Goal: Task Accomplishment & Management: Manage account settings

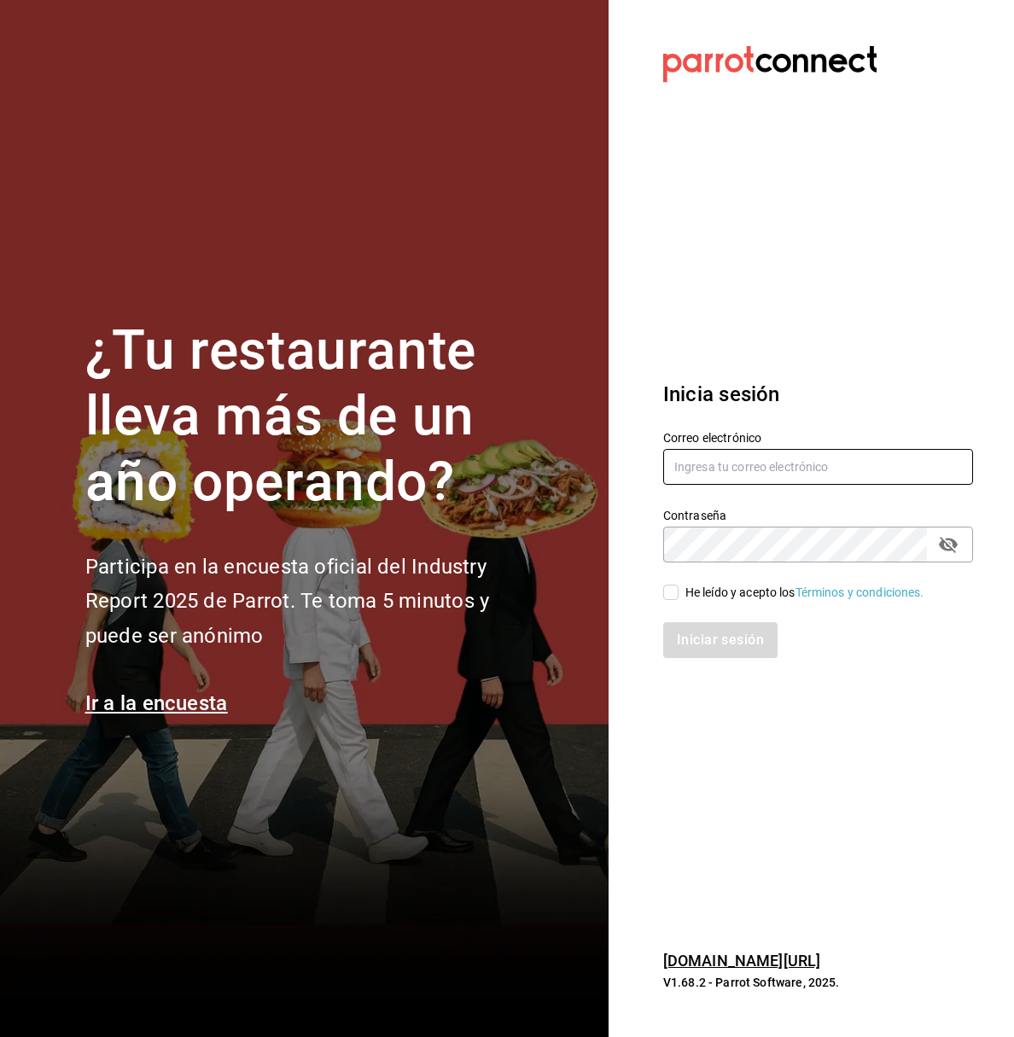
type input "[EMAIL_ADDRESS][DOMAIN_NAME]"
click at [667, 599] on input "He leído y acepto los Términos y condiciones." at bounding box center [670, 592] width 15 height 15
checkbox input "true"
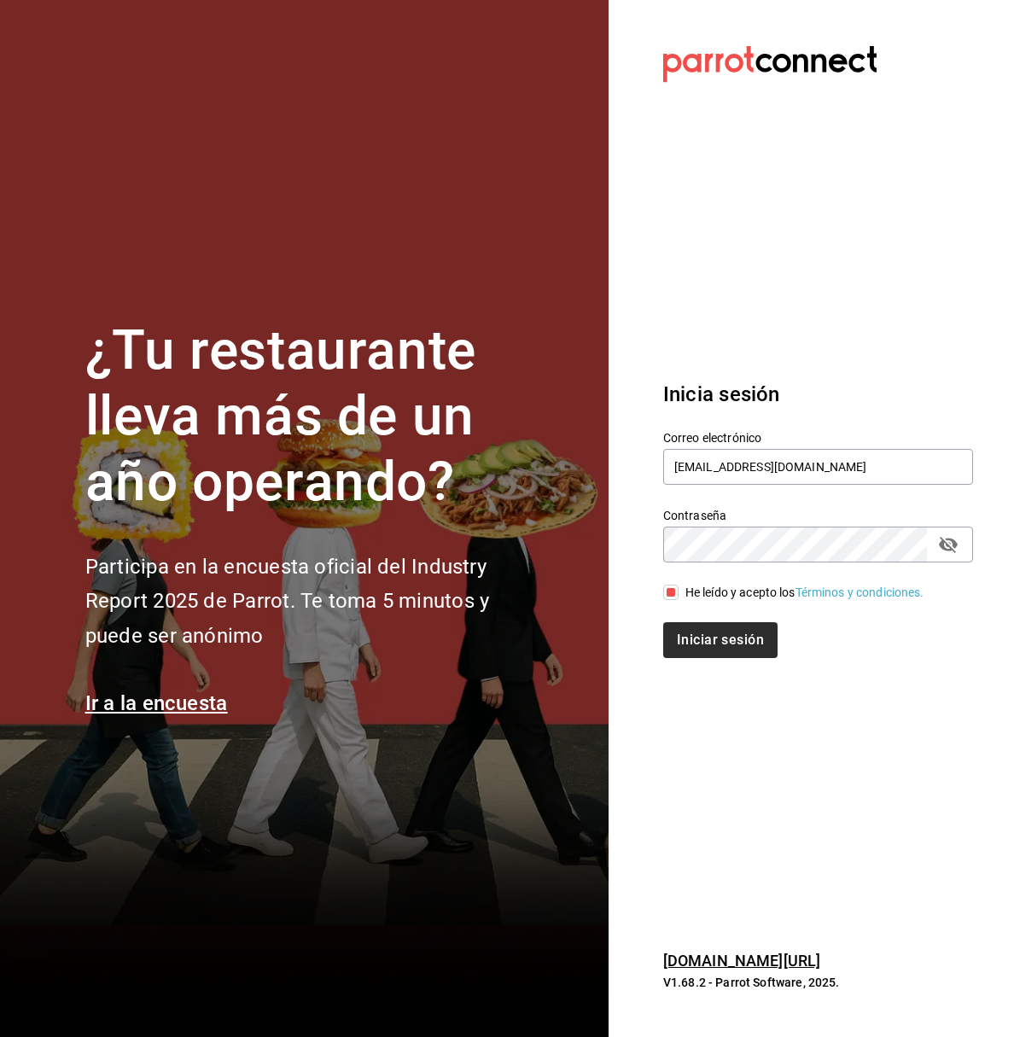
drag, startPoint x: 728, startPoint y: 658, endPoint x: 730, endPoint y: 640, distance: 18.0
click at [730, 640] on div "Inicia sesión Correo electrónico supervision.killerpizza@gmail.com Contraseña C…" at bounding box center [818, 518] width 310 height 320
click at [730, 640] on button "Iniciar sesión" at bounding box center [721, 640] width 116 height 36
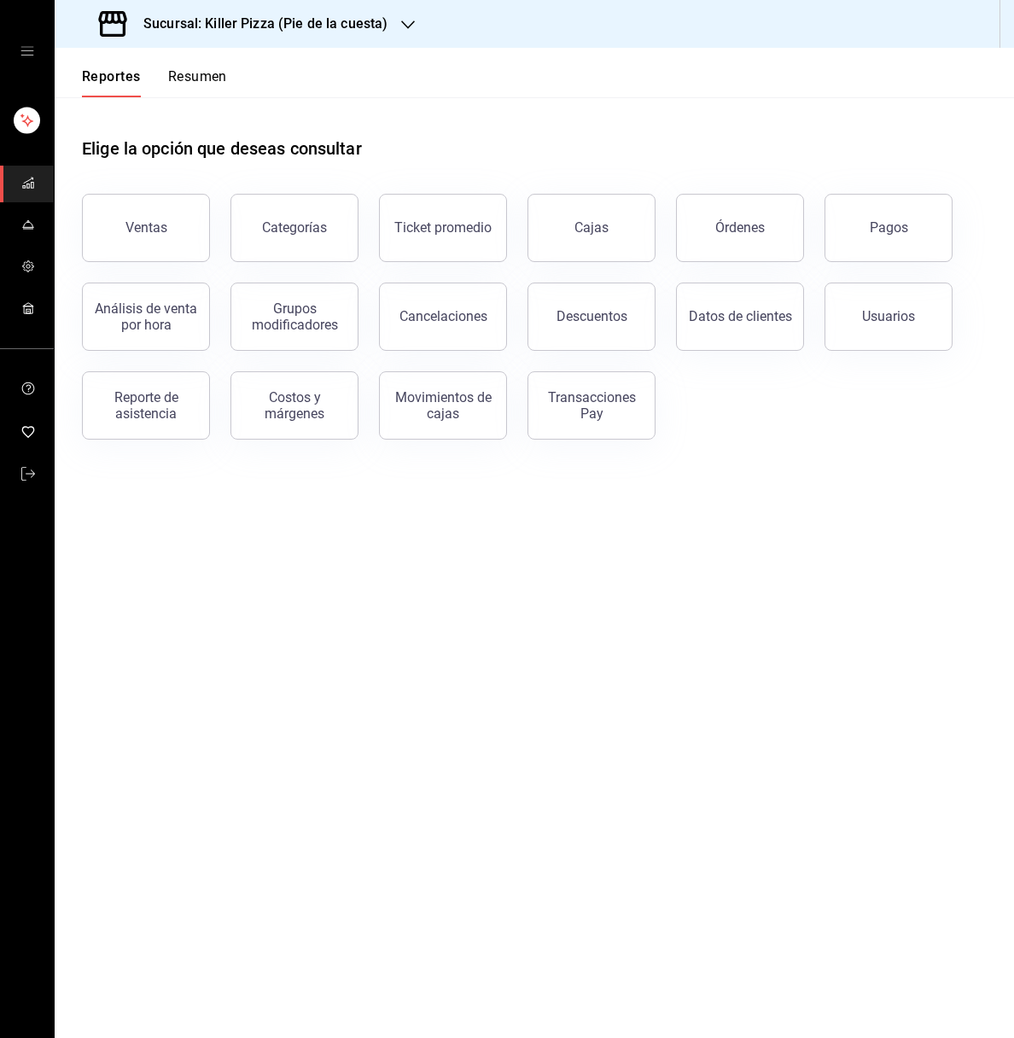
click at [364, 32] on h3 "Sucursal: Killer Pizza (Pie de la cuesta)" at bounding box center [259, 24] width 258 height 20
click at [185, 145] on span "Killer Pizza (El Pueblito)" at bounding box center [131, 151] width 126 height 18
click at [26, 177] on icon "mailbox folders" at bounding box center [28, 183] width 14 height 14
click at [32, 304] on icon "mailbox folders" at bounding box center [28, 308] width 14 height 14
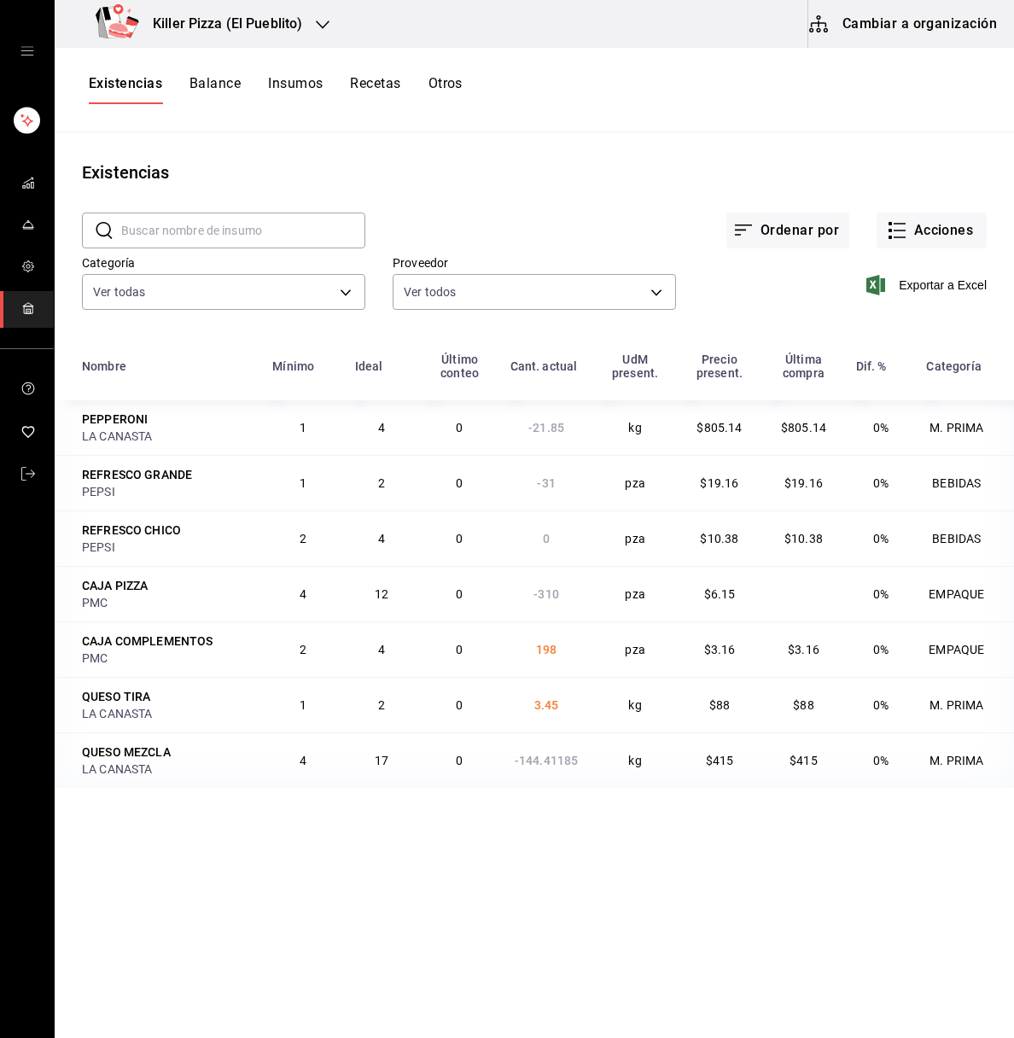
click at [34, 304] on link "mailbox folders" at bounding box center [27, 309] width 54 height 37
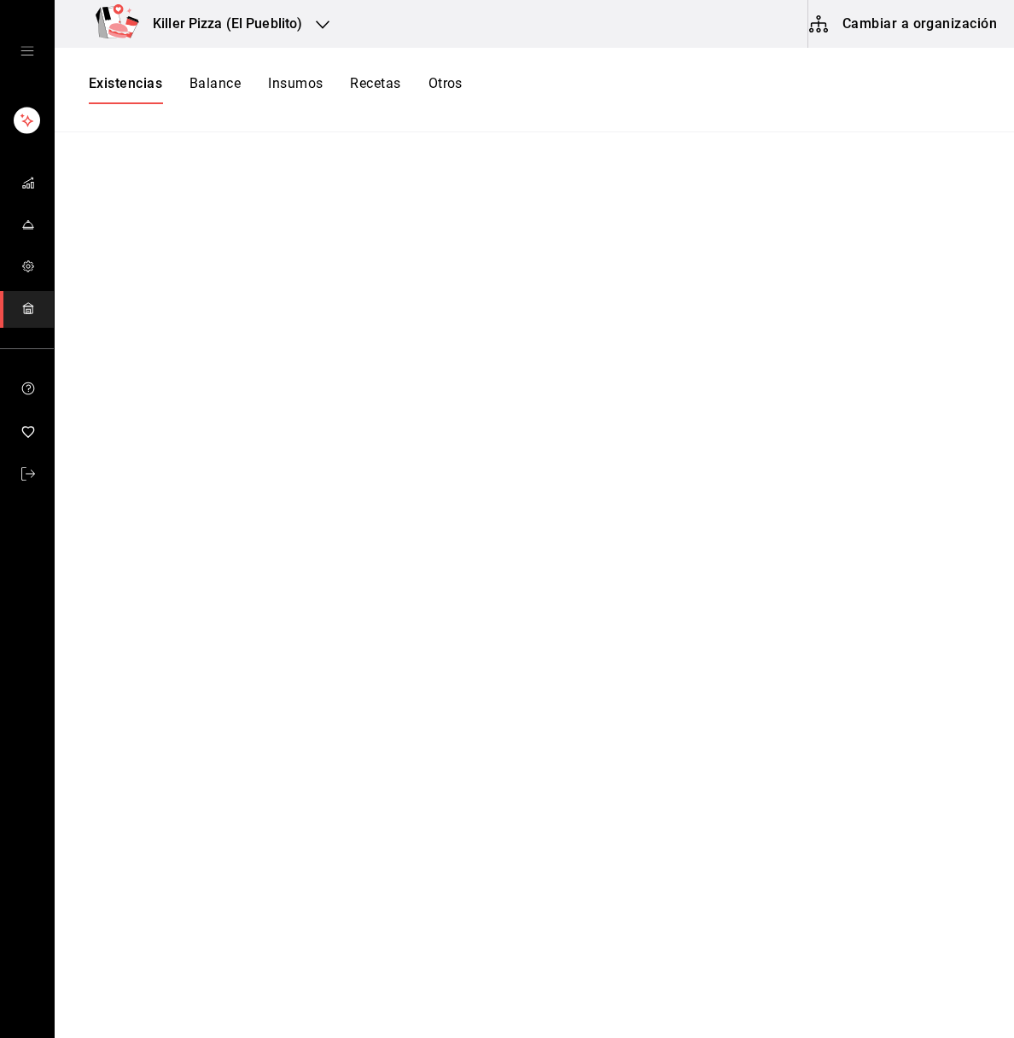
click at [306, 178] on main at bounding box center [534, 579] width 959 height 894
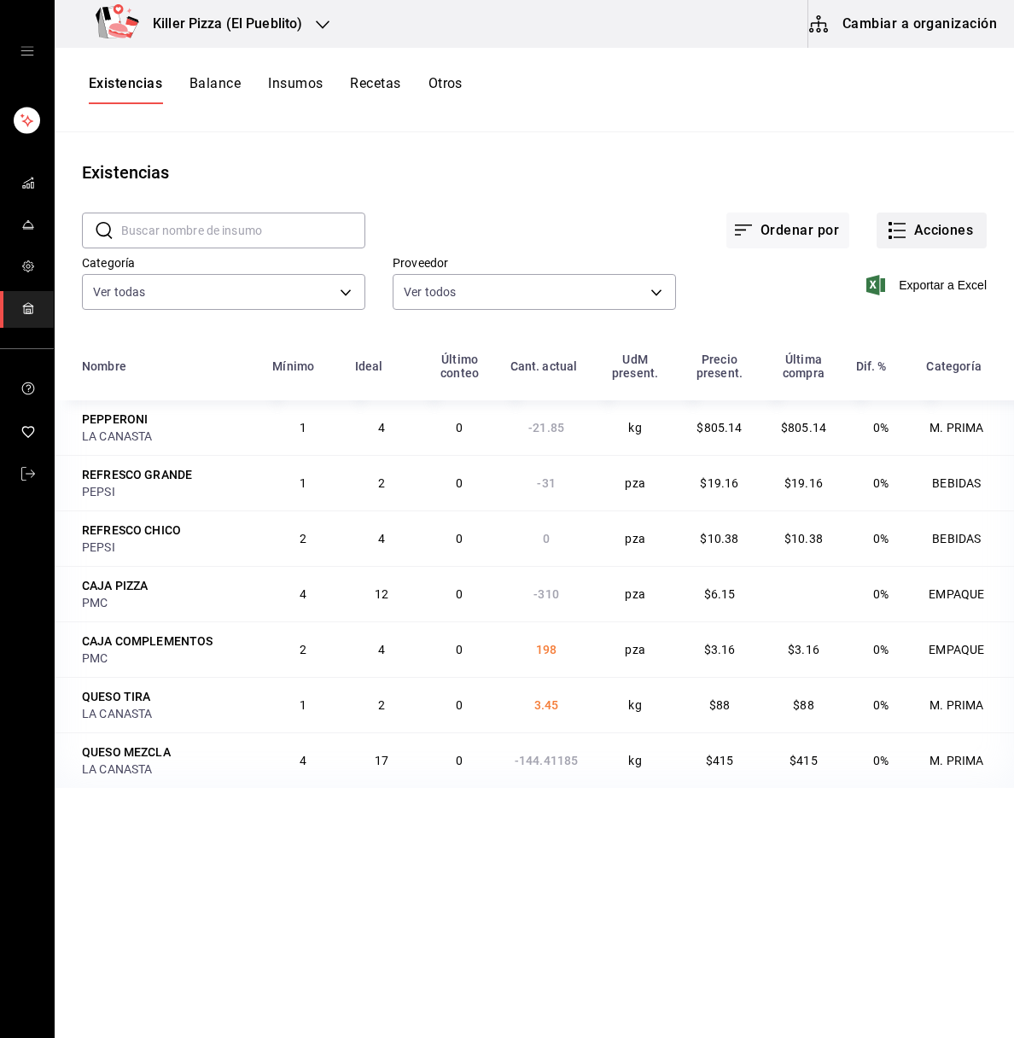
click at [908, 230] on button "Acciones" at bounding box center [932, 231] width 110 height 36
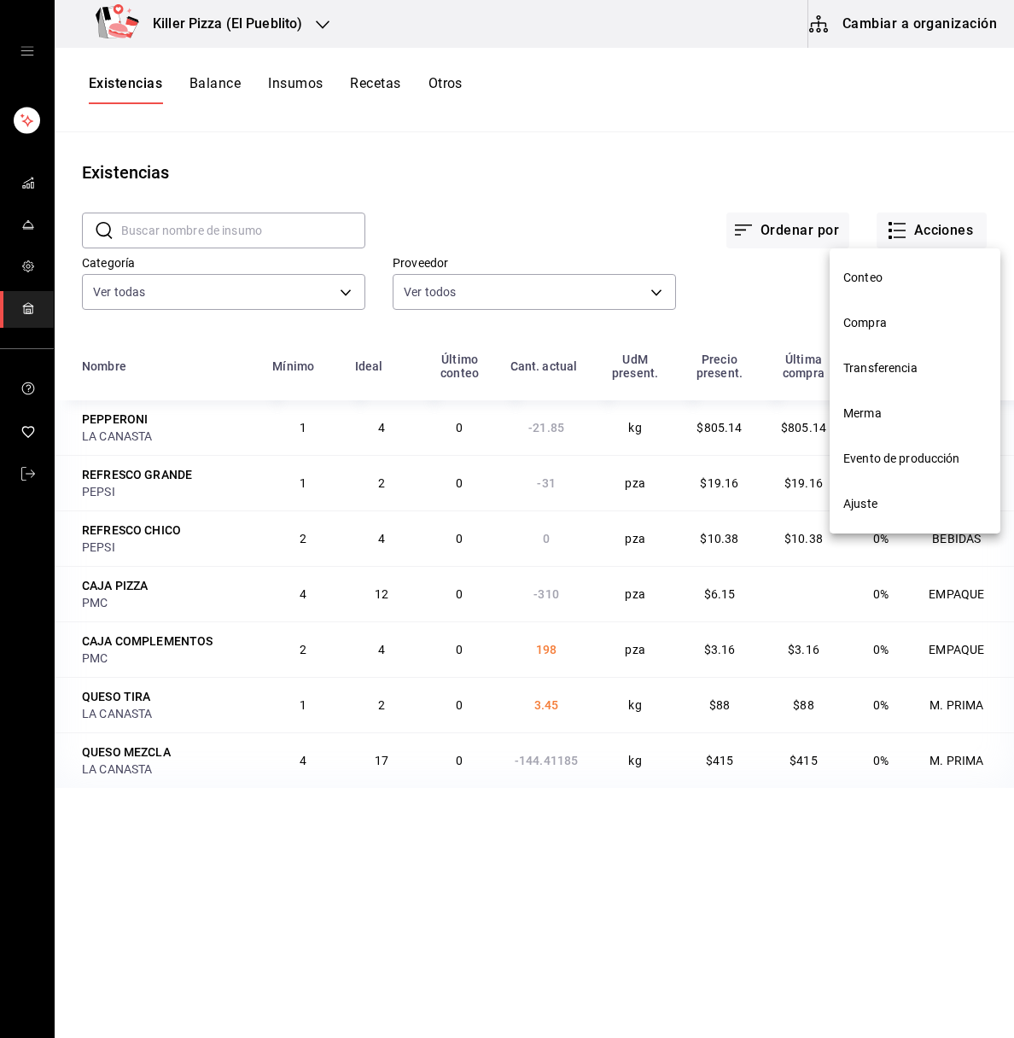
click at [861, 311] on li "Compra" at bounding box center [915, 322] width 171 height 45
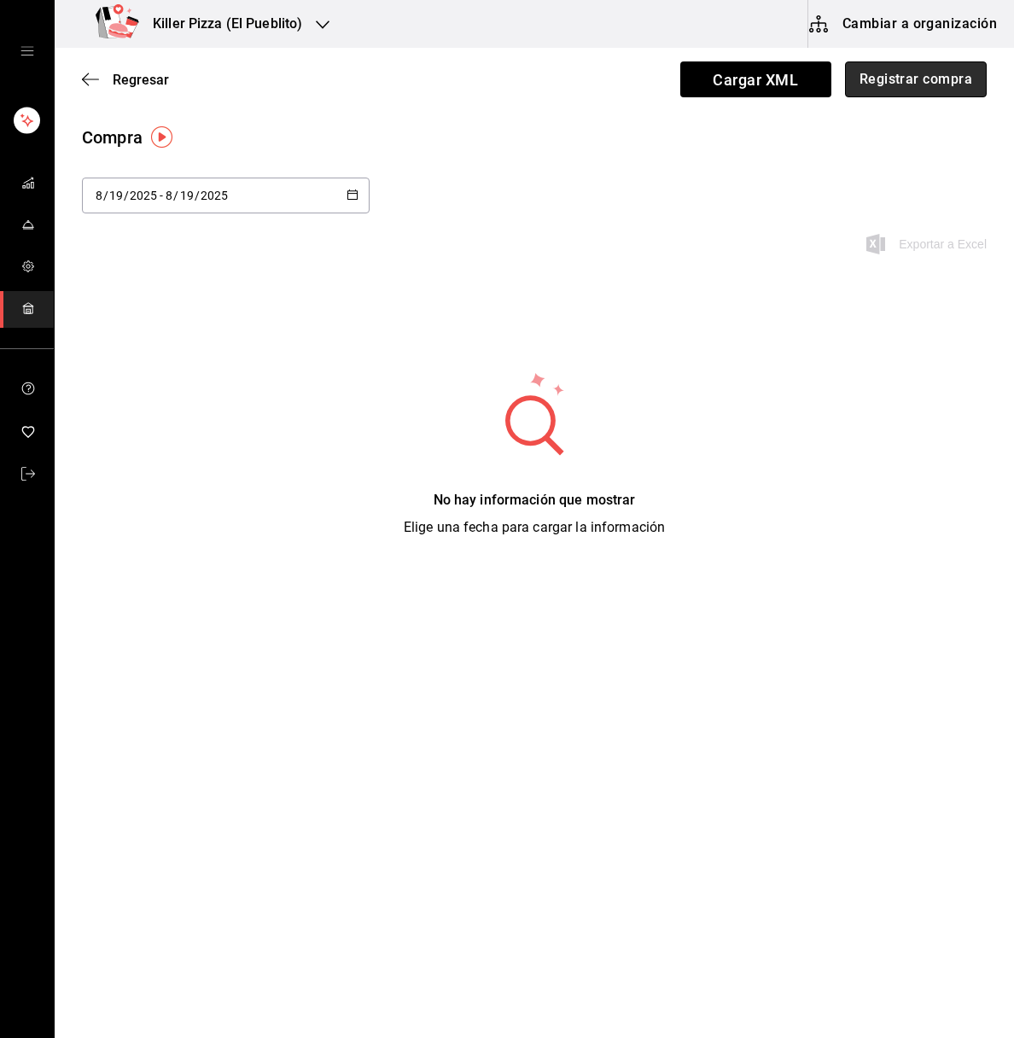
click at [909, 75] on button "Registrar compra" at bounding box center [916, 79] width 142 height 36
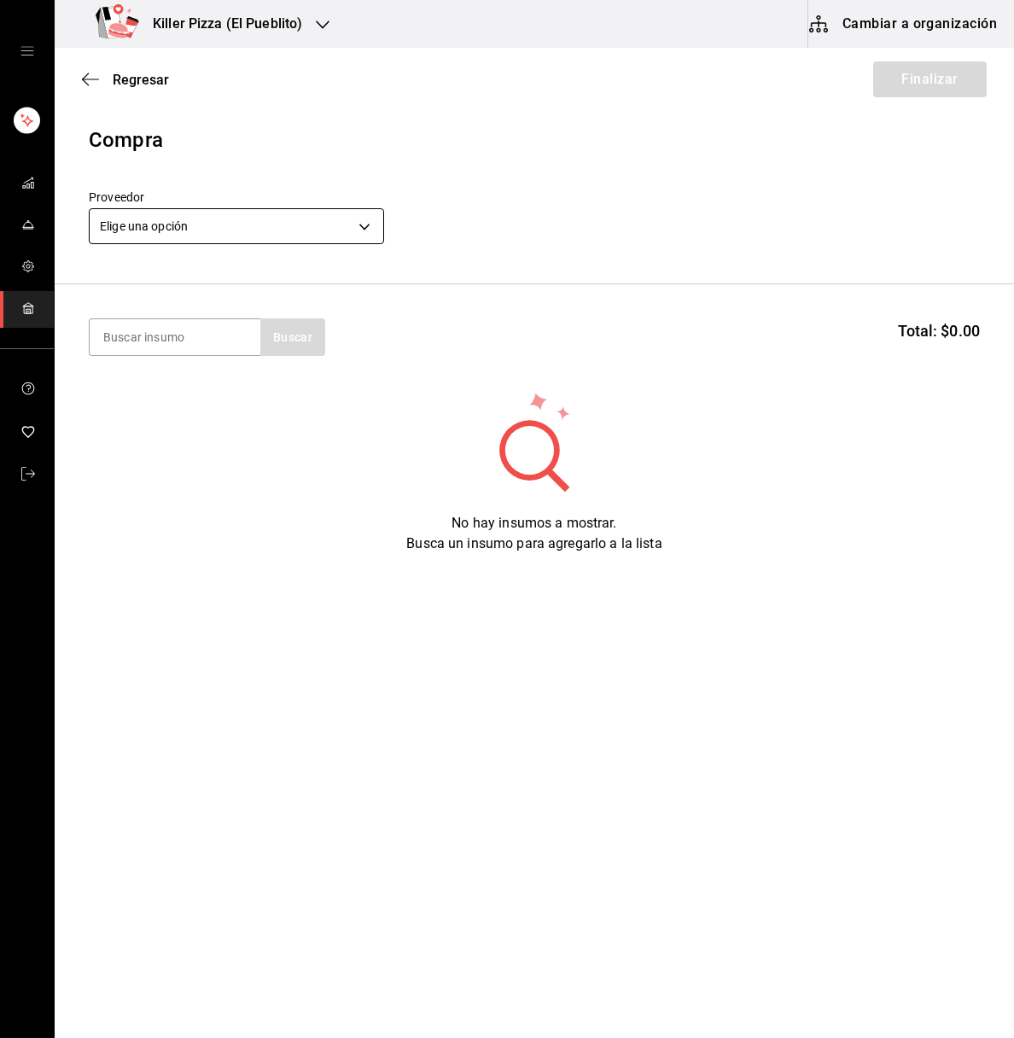
click at [319, 213] on body "Killer Pizza (El Pueblito) Cambiar a organización Regresar Finalizar Compra Pro…" at bounding box center [507, 470] width 1014 height 941
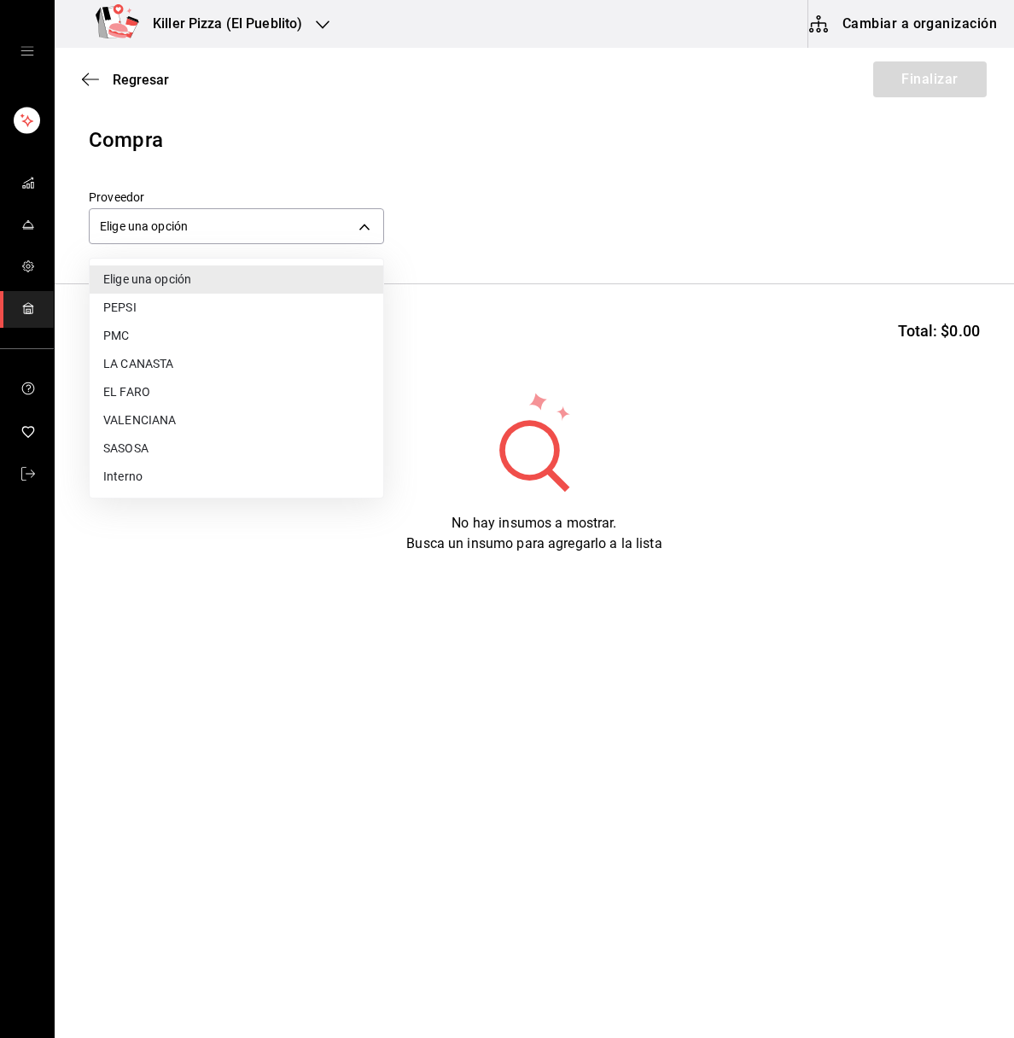
click at [157, 360] on li "LA CANASTA" at bounding box center [237, 364] width 294 height 28
type input "4ffaf8d4-ea6a-4cba-8bea-9e4dbdf91d95"
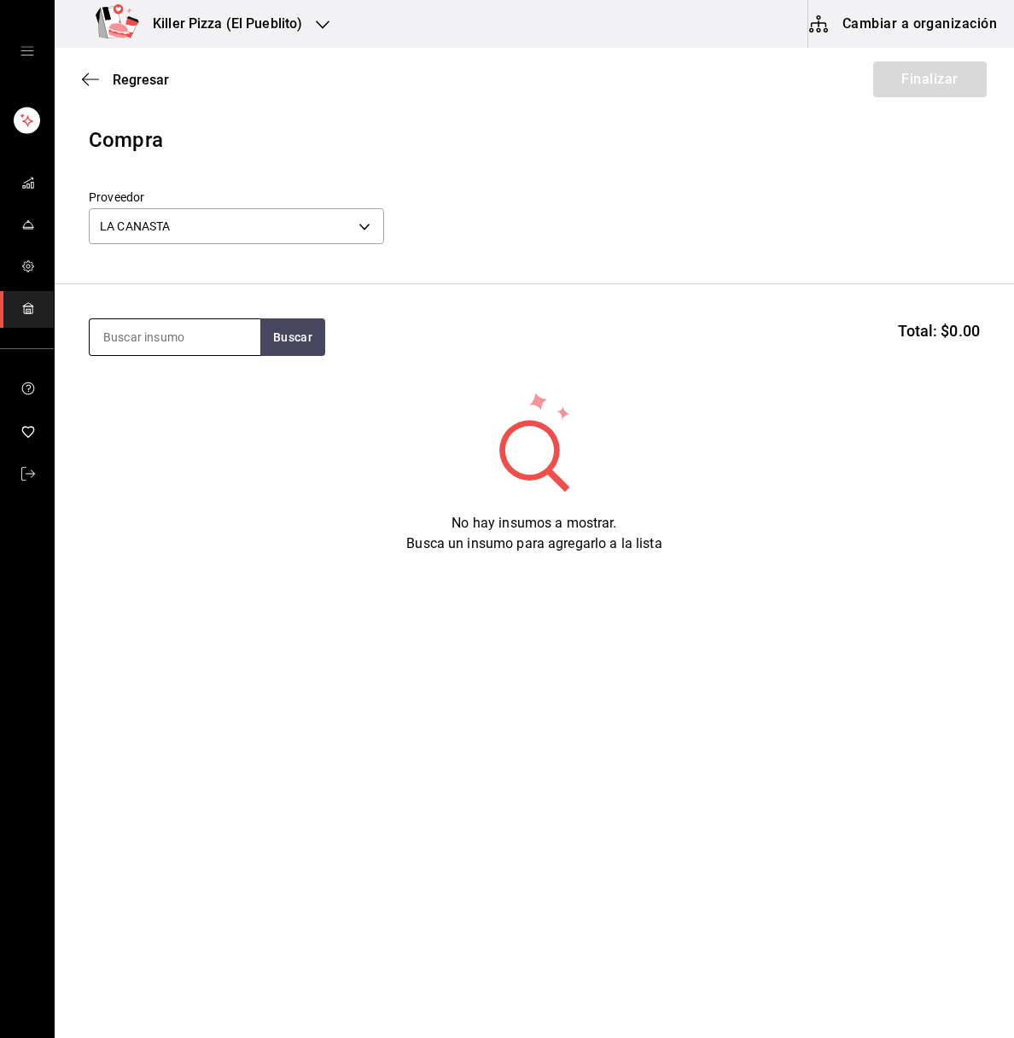
click at [203, 333] on input at bounding box center [175, 337] width 171 height 36
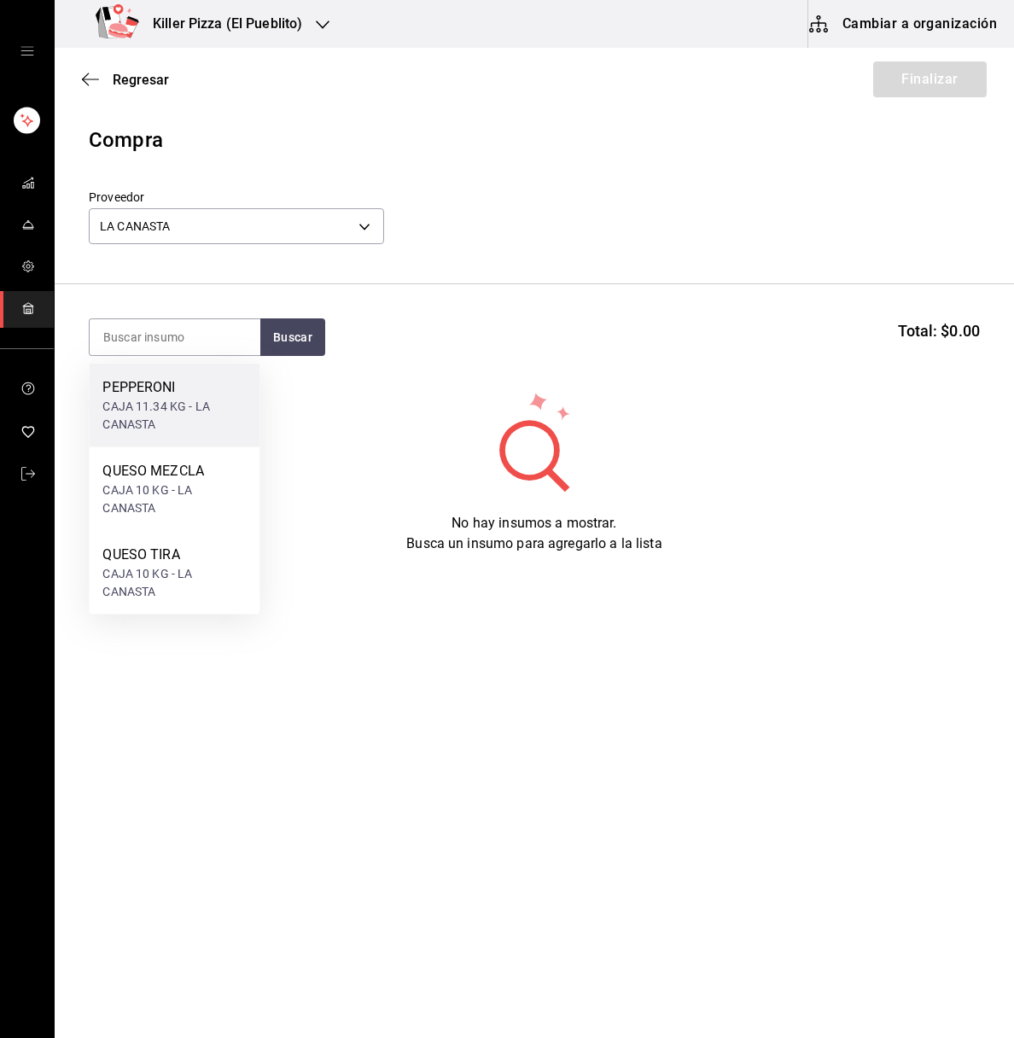
click at [156, 398] on div "CAJA 11.34 KG - LA CANASTA" at bounding box center [173, 416] width 143 height 36
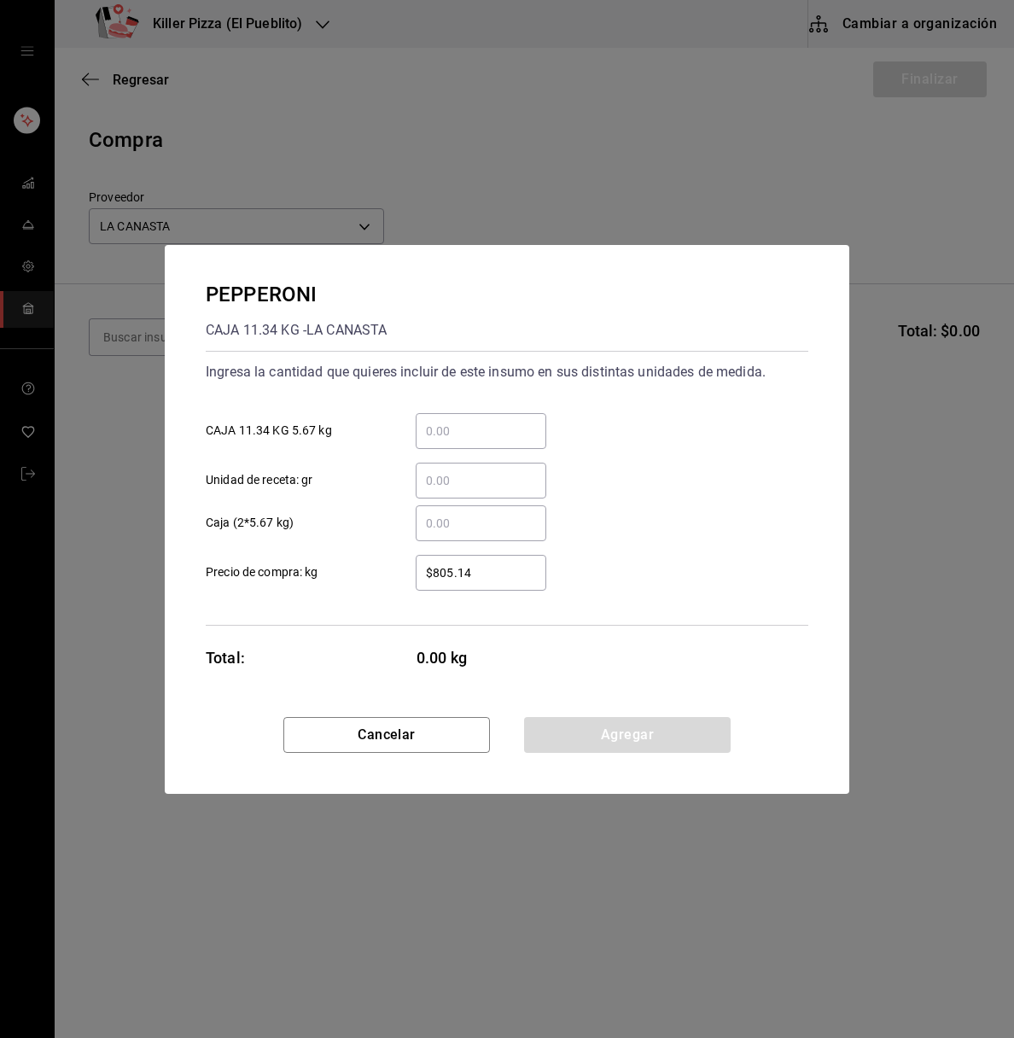
click at [462, 537] on div "​" at bounding box center [481, 523] width 131 height 36
click at [462, 533] on input "​ Caja (2*5.67 kg)" at bounding box center [481, 523] width 131 height 20
type input "3"
drag, startPoint x: 687, startPoint y: 666, endPoint x: 647, endPoint y: 730, distance: 75.5
click at [647, 730] on div "PEPPERONI CAJA 11.34 KG - LA CANASTA Ingresa la cantidad que quieres incluir de…" at bounding box center [507, 519] width 685 height 549
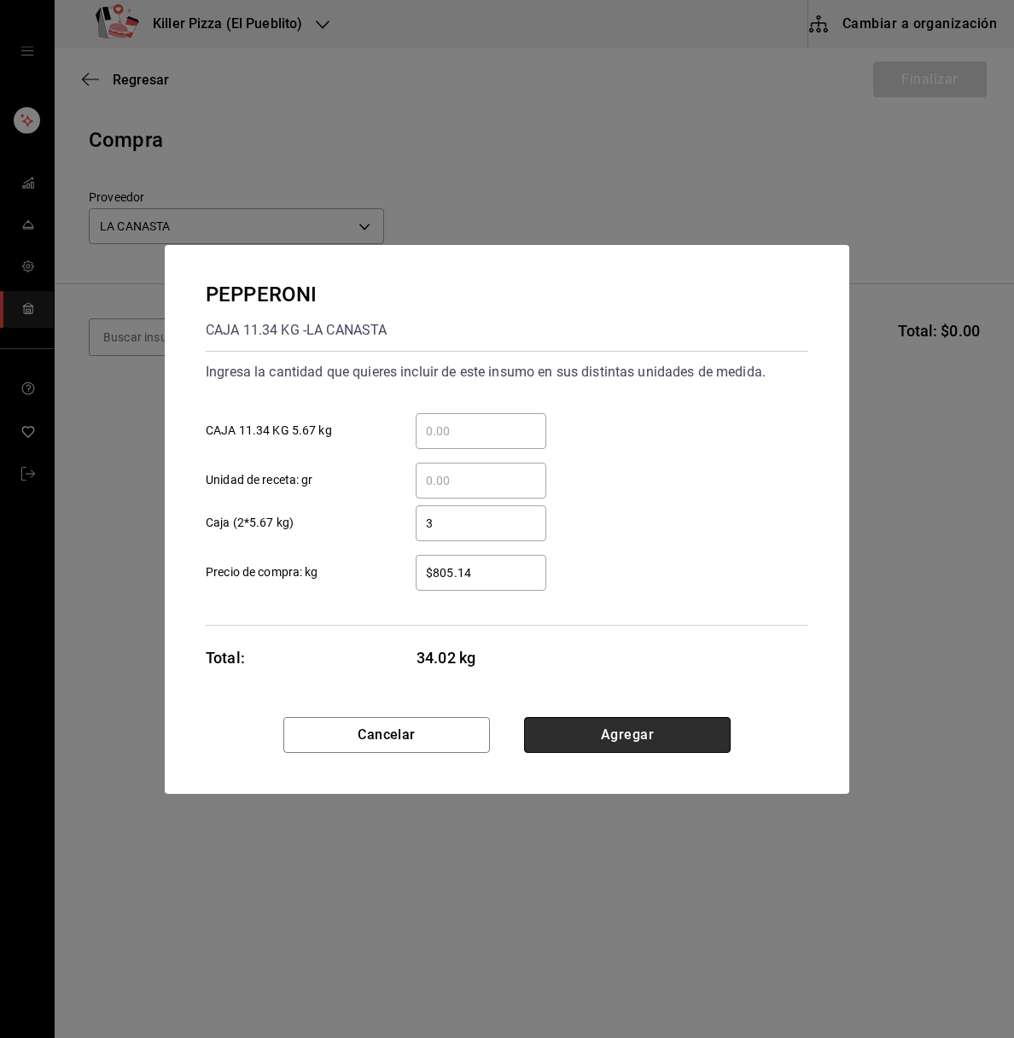
click at [647, 730] on button "Agregar" at bounding box center [627, 735] width 207 height 36
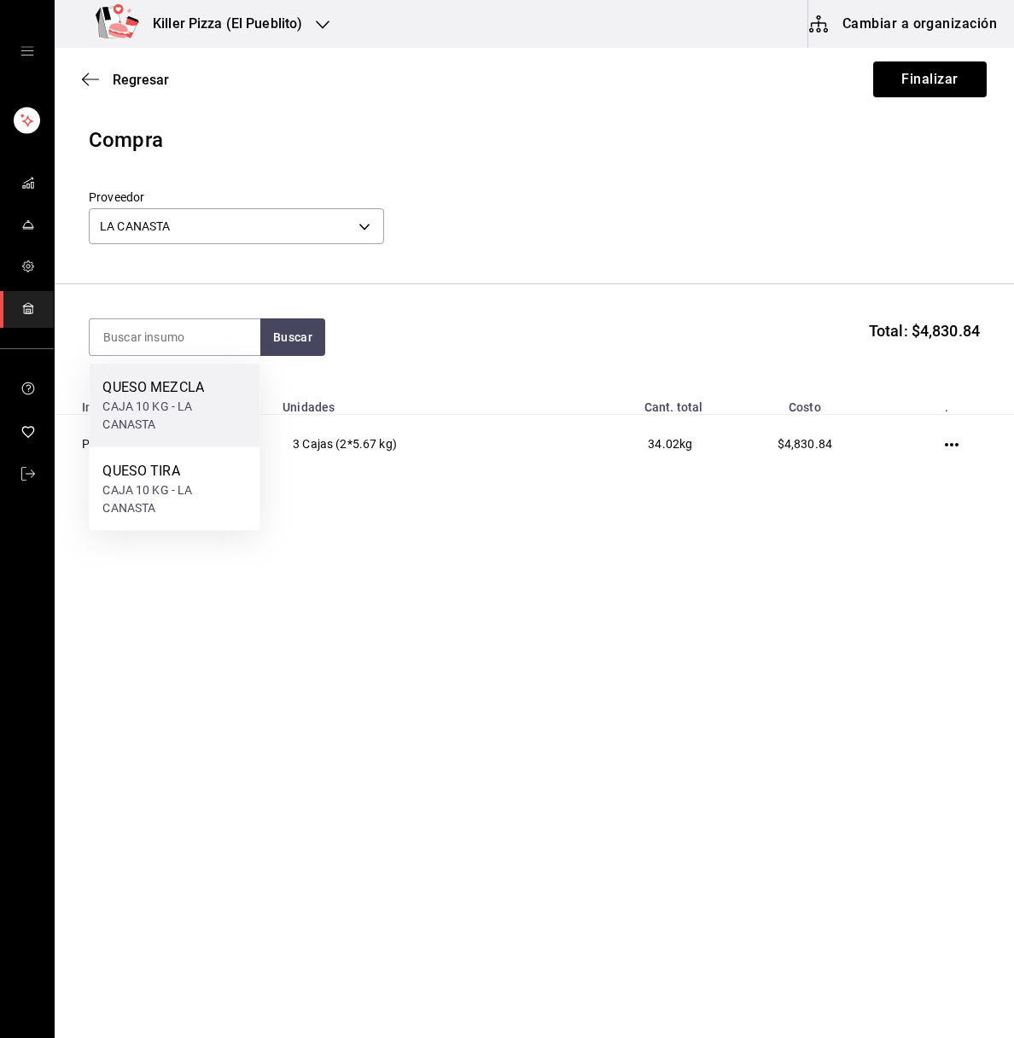
click at [172, 399] on div "CAJA 10 KG - LA CANASTA" at bounding box center [173, 416] width 143 height 36
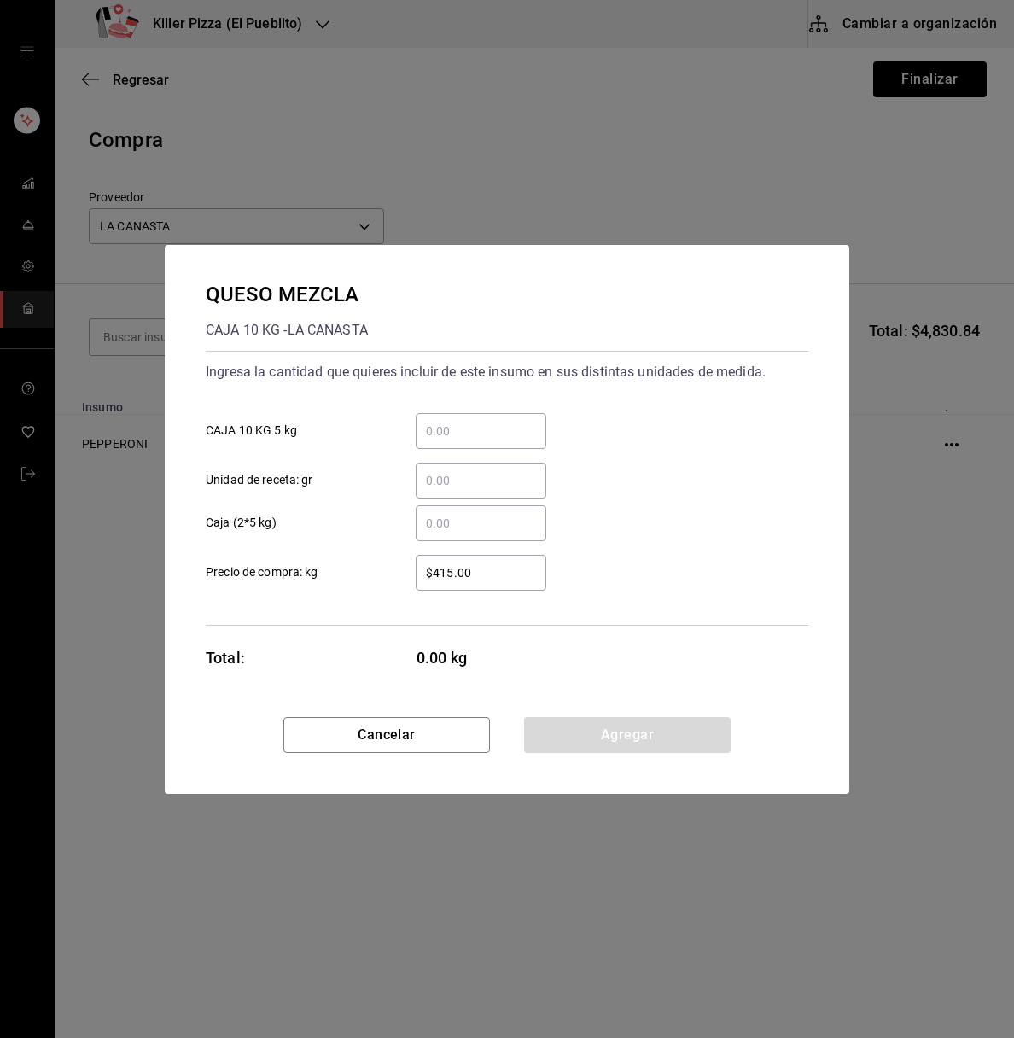
click at [452, 516] on input "​ Caja (2*5 kg)" at bounding box center [481, 523] width 131 height 20
type input "17"
click at [729, 669] on div "QUESO MEZCLA CAJA 10 KG - LA CANASTA Ingresa la cantidad que quieres incluir de…" at bounding box center [507, 481] width 685 height 472
click at [647, 739] on button "Agregar" at bounding box center [627, 735] width 207 height 36
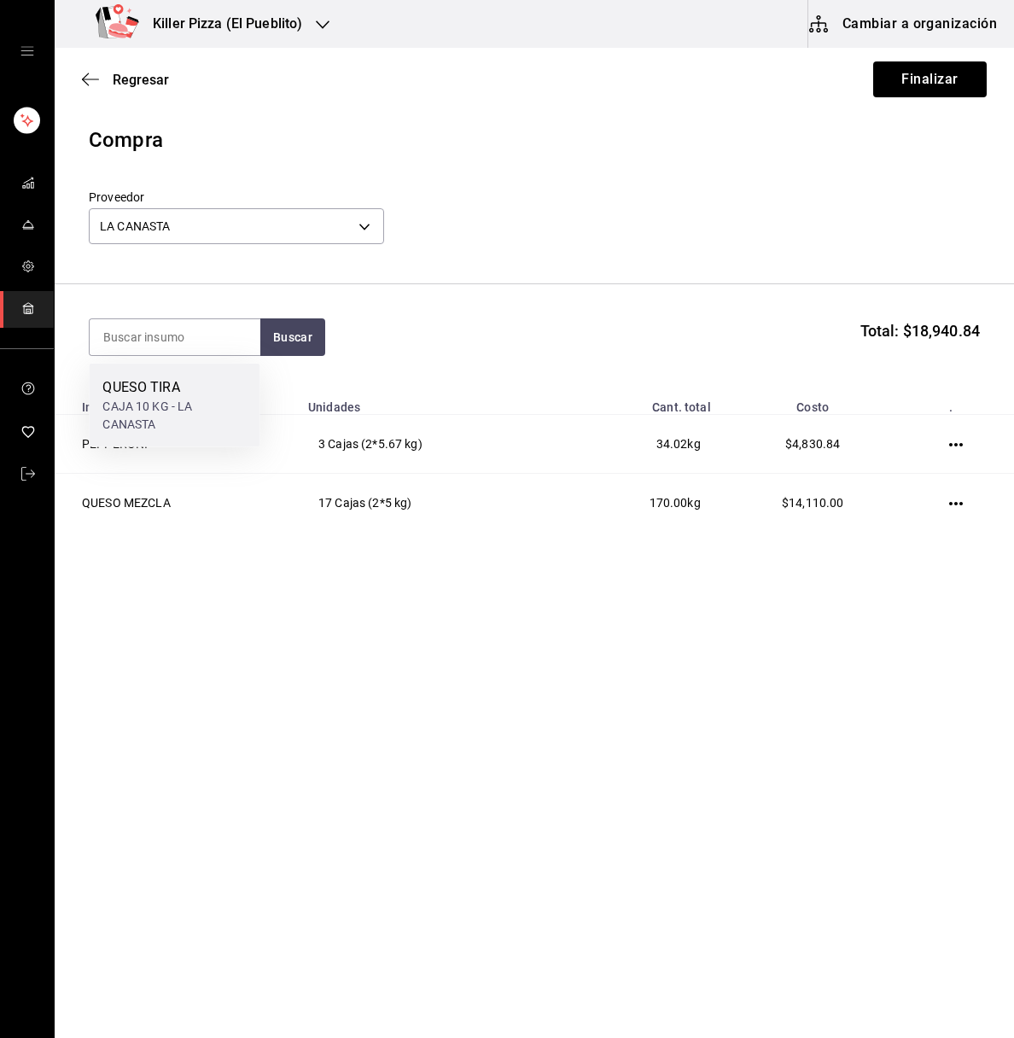
click at [141, 402] on div "CAJA 10 KG - LA CANASTA" at bounding box center [173, 416] width 143 height 36
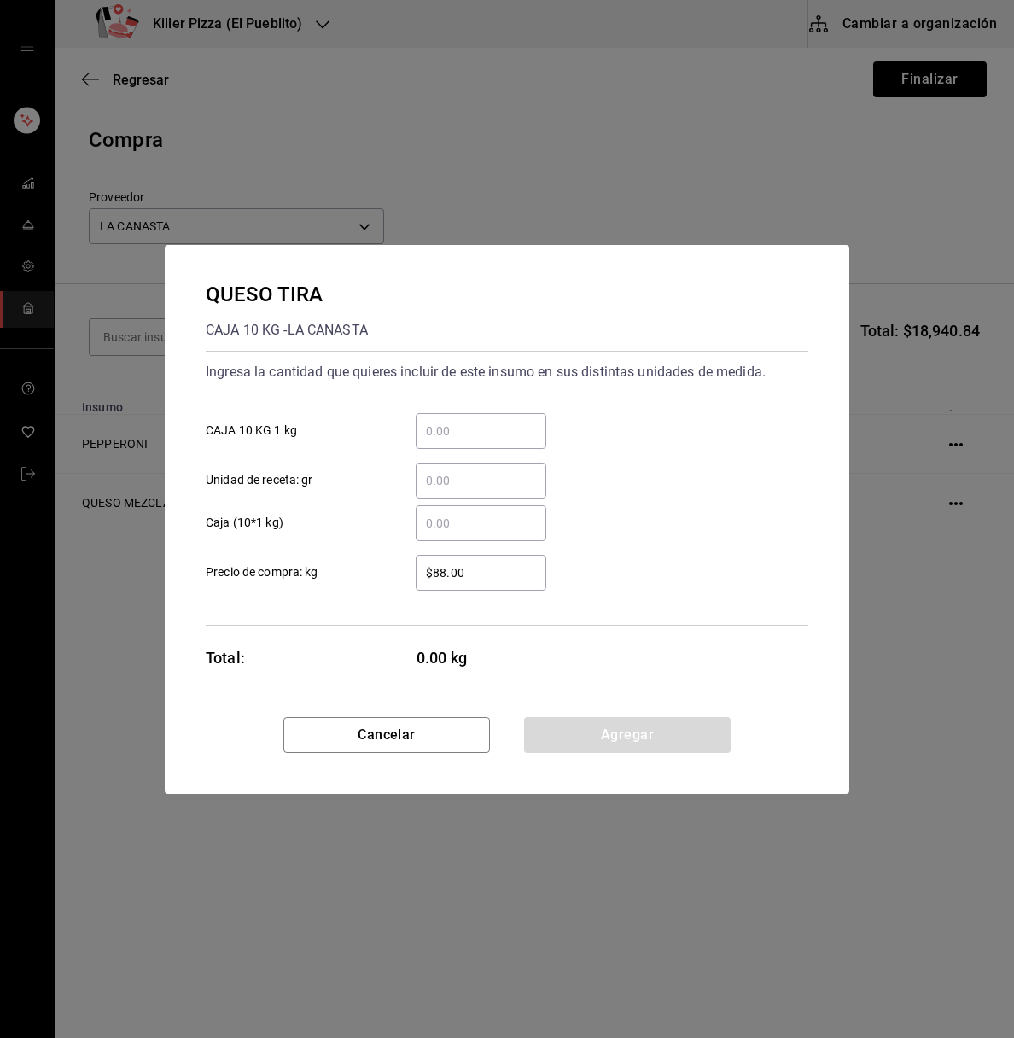
click at [463, 520] on input "​ Caja (10*1 kg)" at bounding box center [481, 523] width 131 height 20
type input "1"
click at [683, 650] on div "QUESO TIRA CAJA 10 KG - LA CANASTA Ingresa la cantidad que quieres incluir de e…" at bounding box center [507, 481] width 685 height 472
click at [644, 741] on button "Agregar" at bounding box center [627, 735] width 207 height 36
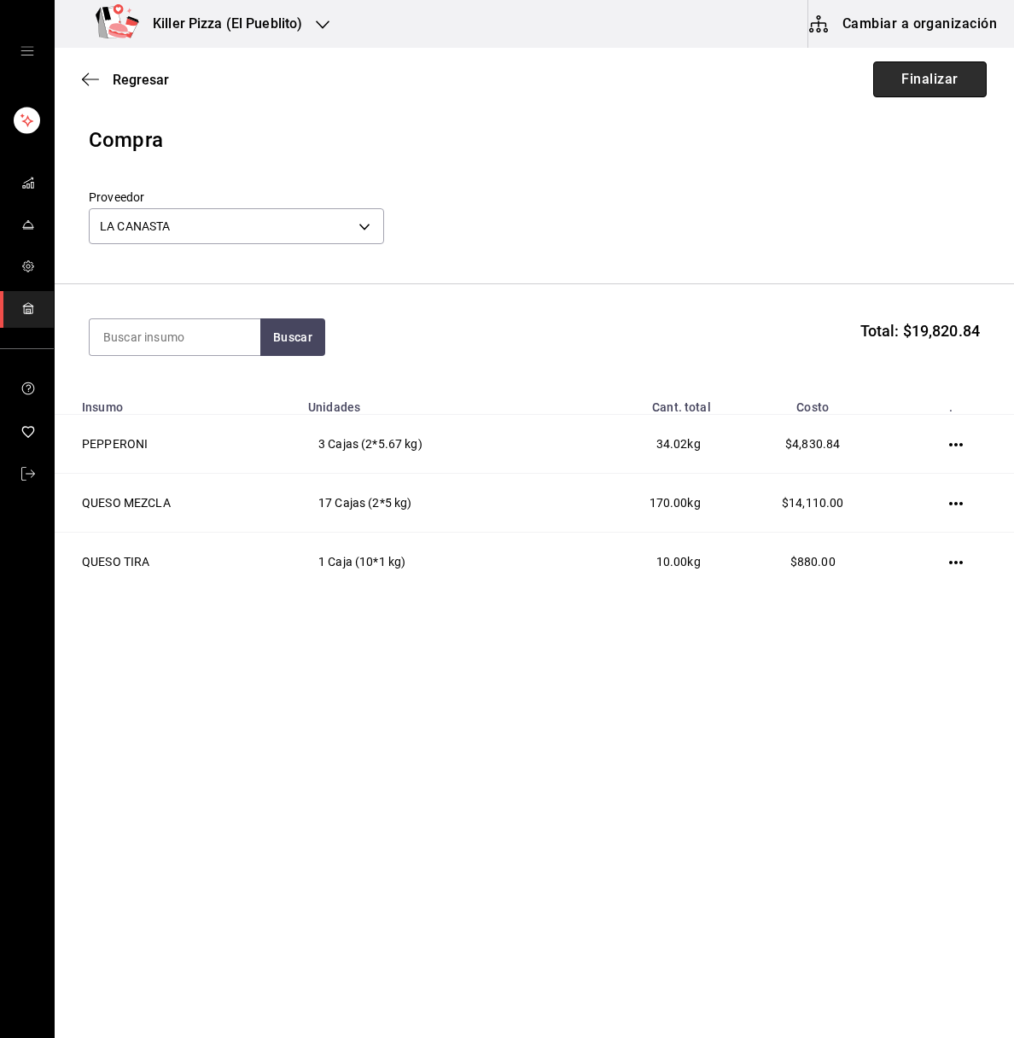
click at [928, 79] on button "Finalizar" at bounding box center [930, 79] width 114 height 36
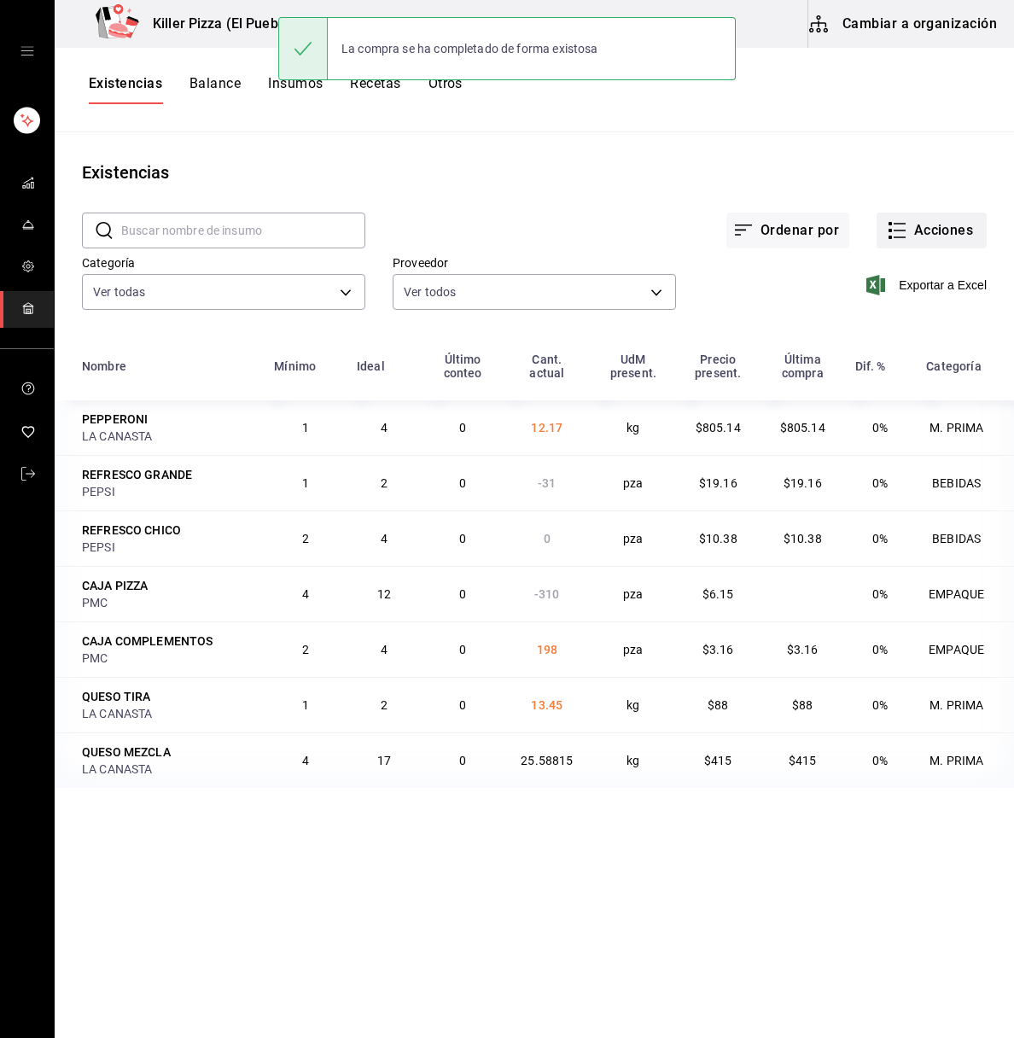
click at [956, 232] on button "Acciones" at bounding box center [932, 231] width 110 height 36
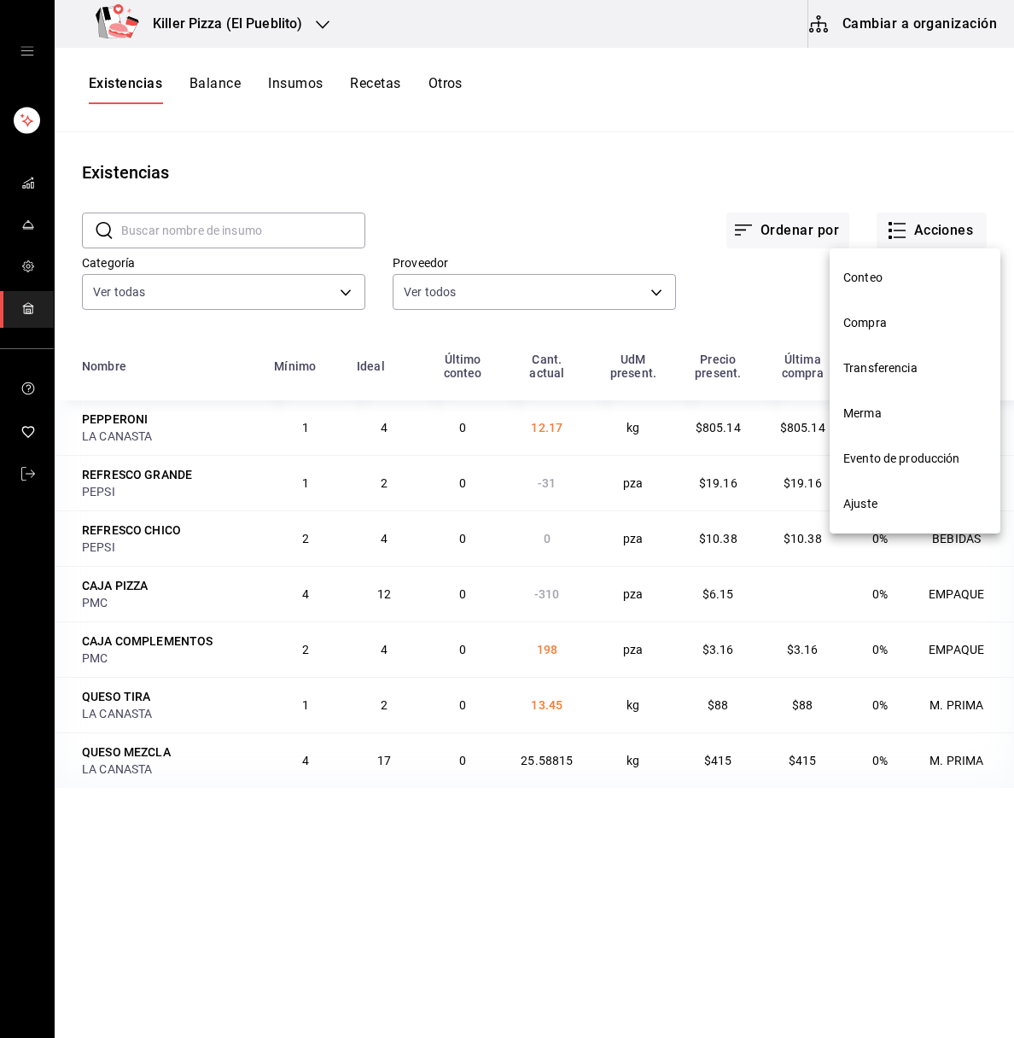
click at [902, 331] on span "Compra" at bounding box center [914, 323] width 143 height 18
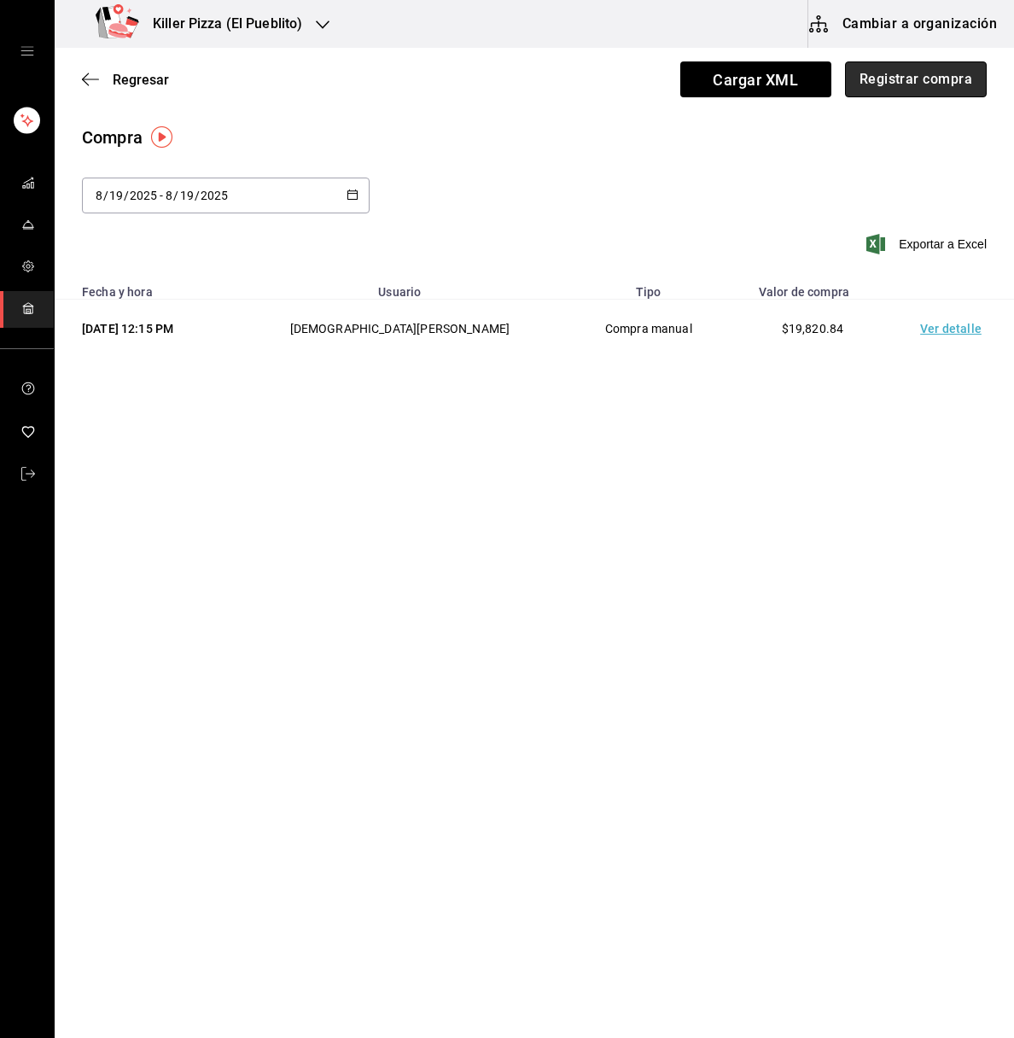
click at [883, 90] on button "Registrar compra" at bounding box center [916, 79] width 142 height 36
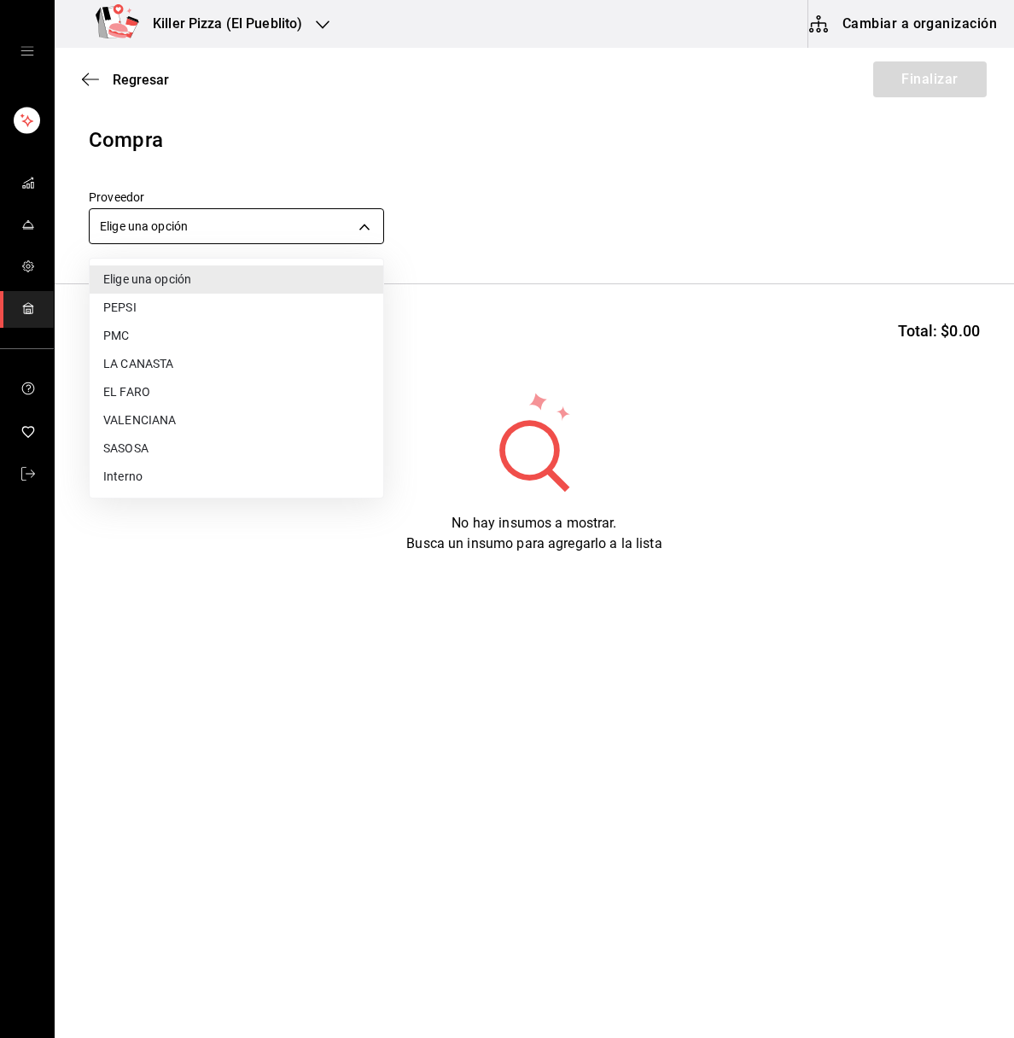
click at [332, 209] on body "Killer Pizza (El Pueblito) Cambiar a organización Regresar Finalizar Compra Pro…" at bounding box center [507, 470] width 1014 height 941
click at [201, 312] on li "PEPSI" at bounding box center [237, 308] width 294 height 28
type input "72e10760-4da9-40c0-bd9a-3c2460720aa1"
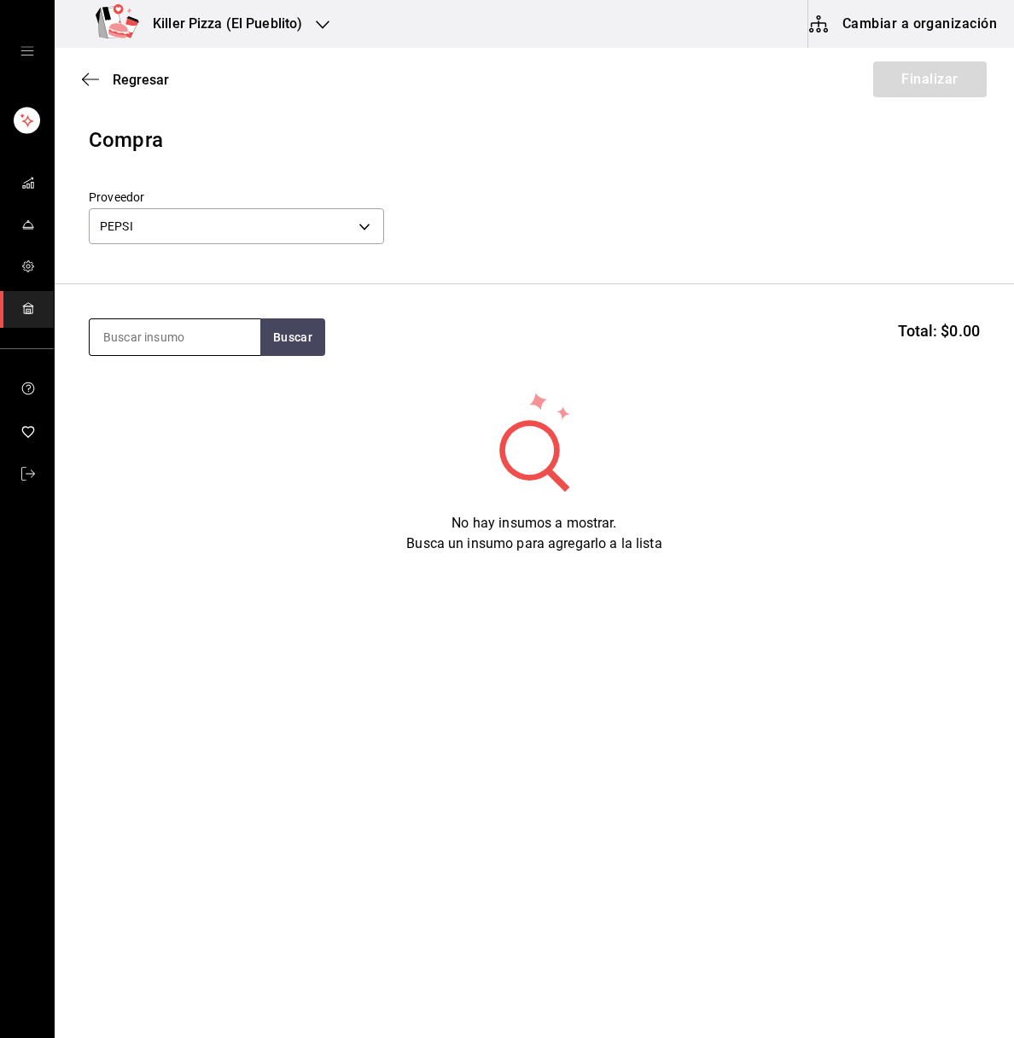
click at [202, 335] on input at bounding box center [175, 337] width 171 height 36
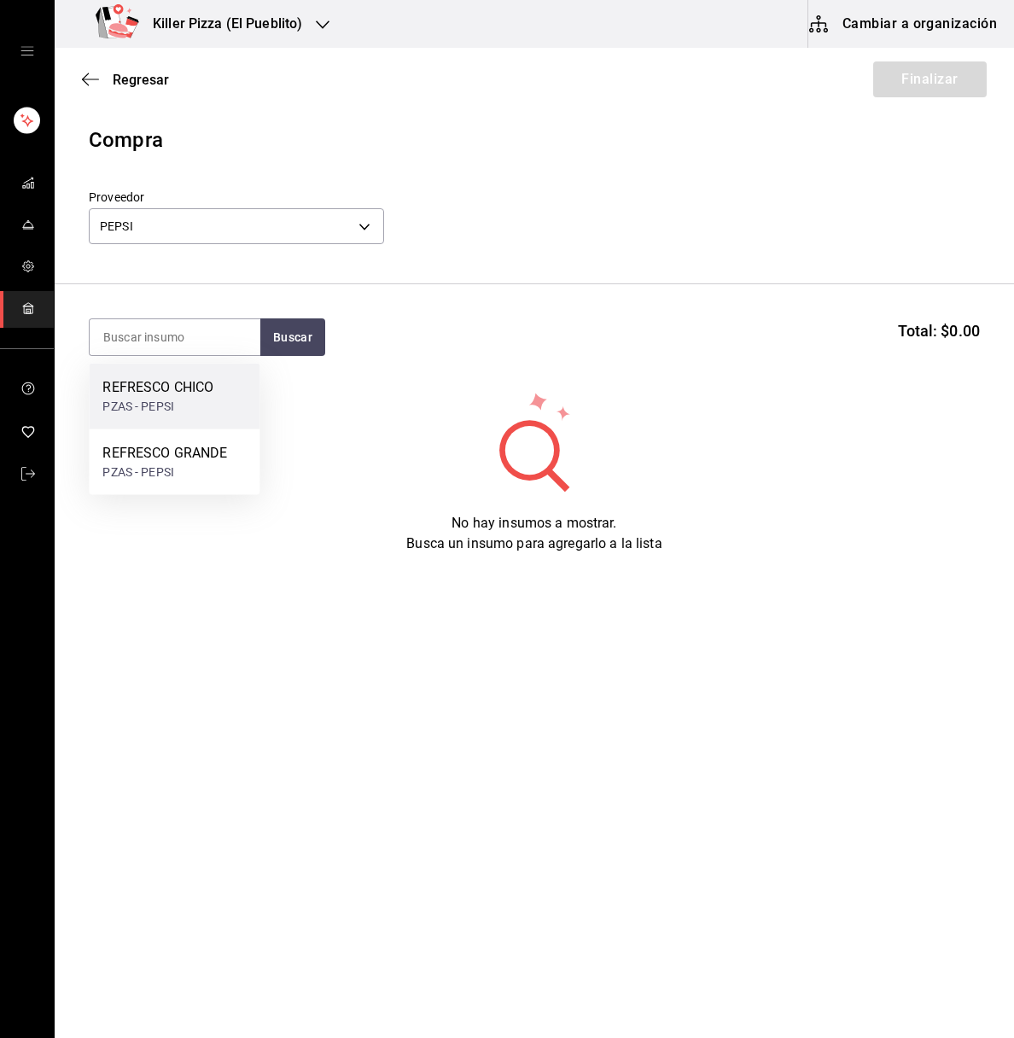
click at [193, 379] on div "REFRESCO CHICO" at bounding box center [157, 387] width 111 height 20
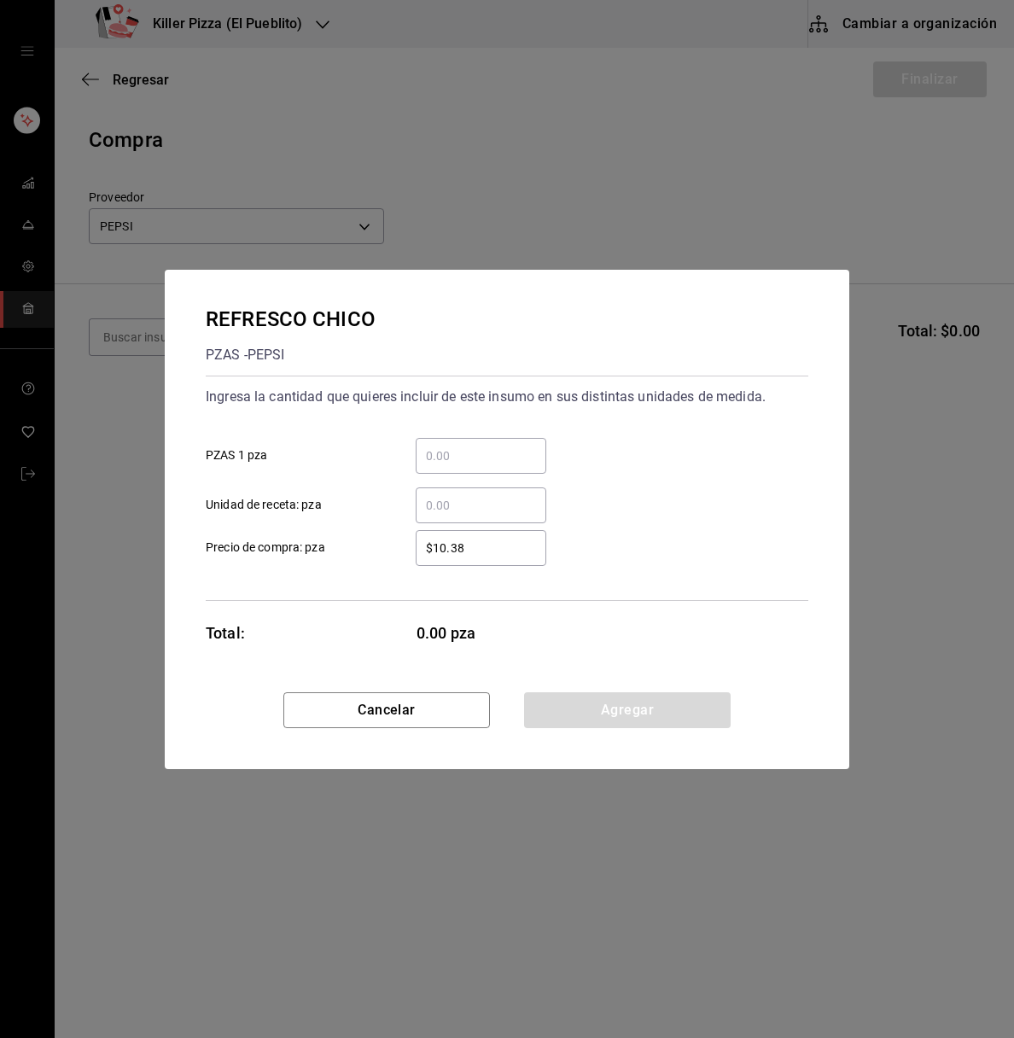
click at [488, 466] on div "​" at bounding box center [481, 456] width 131 height 36
click at [488, 466] on input "​ PZAS 1 pza" at bounding box center [481, 456] width 131 height 20
type input "4"
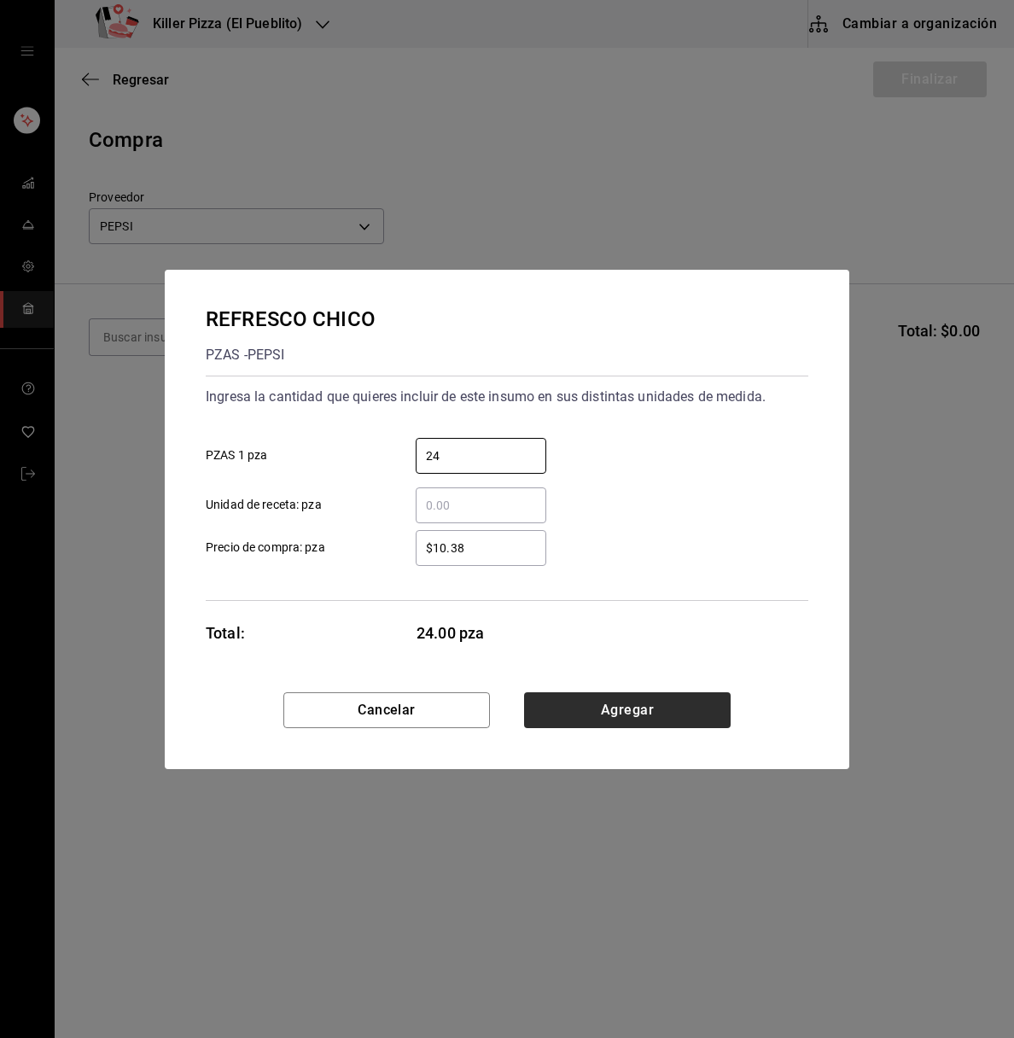
type input "24"
click at [642, 719] on button "Agregar" at bounding box center [627, 710] width 207 height 36
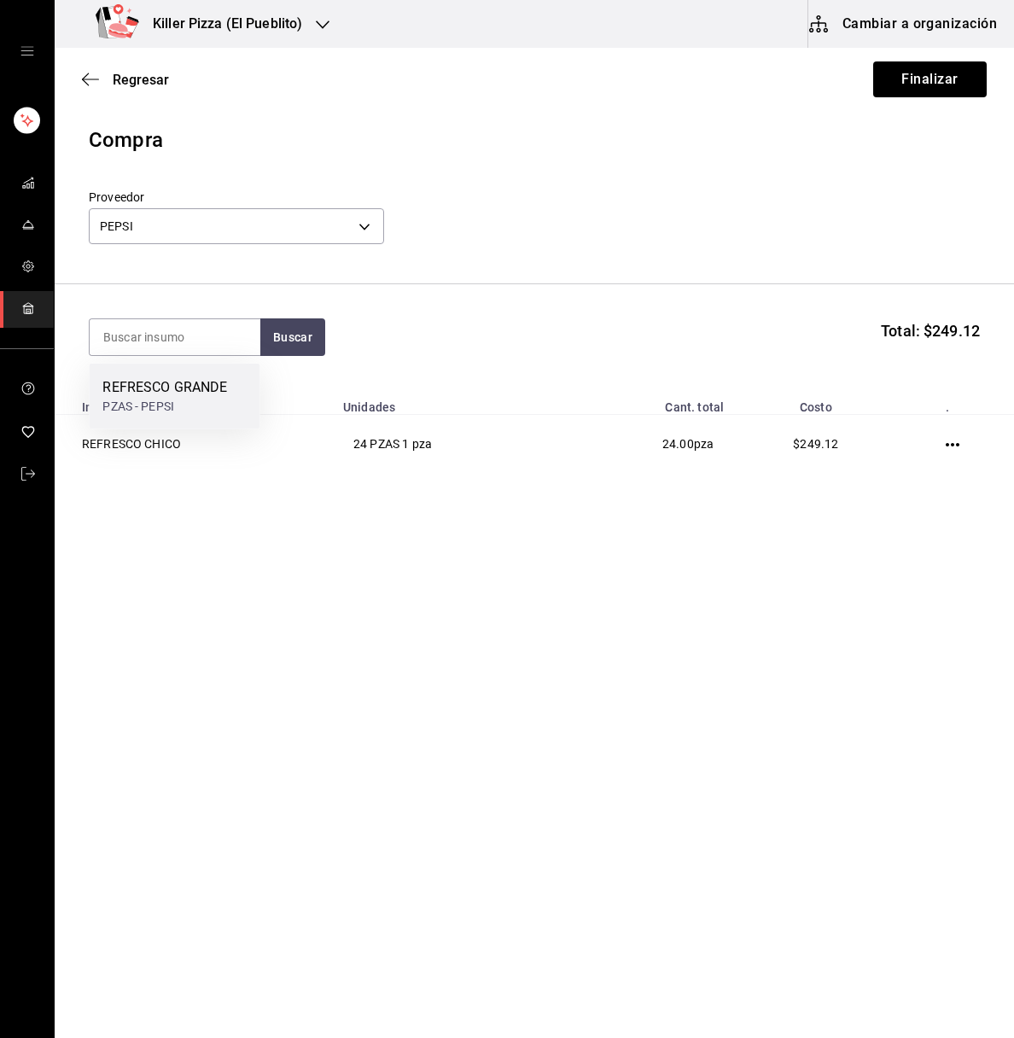
click at [146, 401] on div "PZAS - PEPSI" at bounding box center [164, 407] width 125 height 18
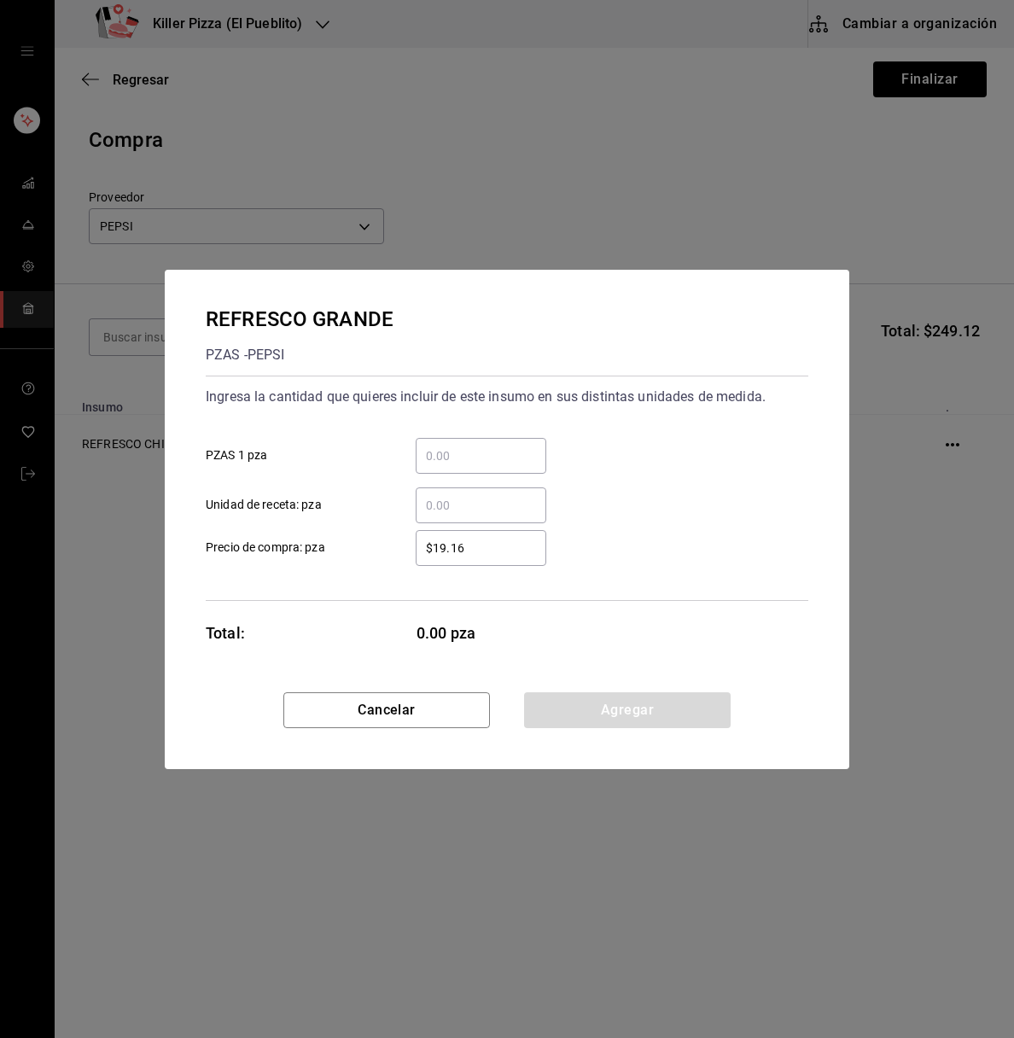
click at [482, 446] on input "​ PZAS 1 pza" at bounding box center [481, 456] width 131 height 20
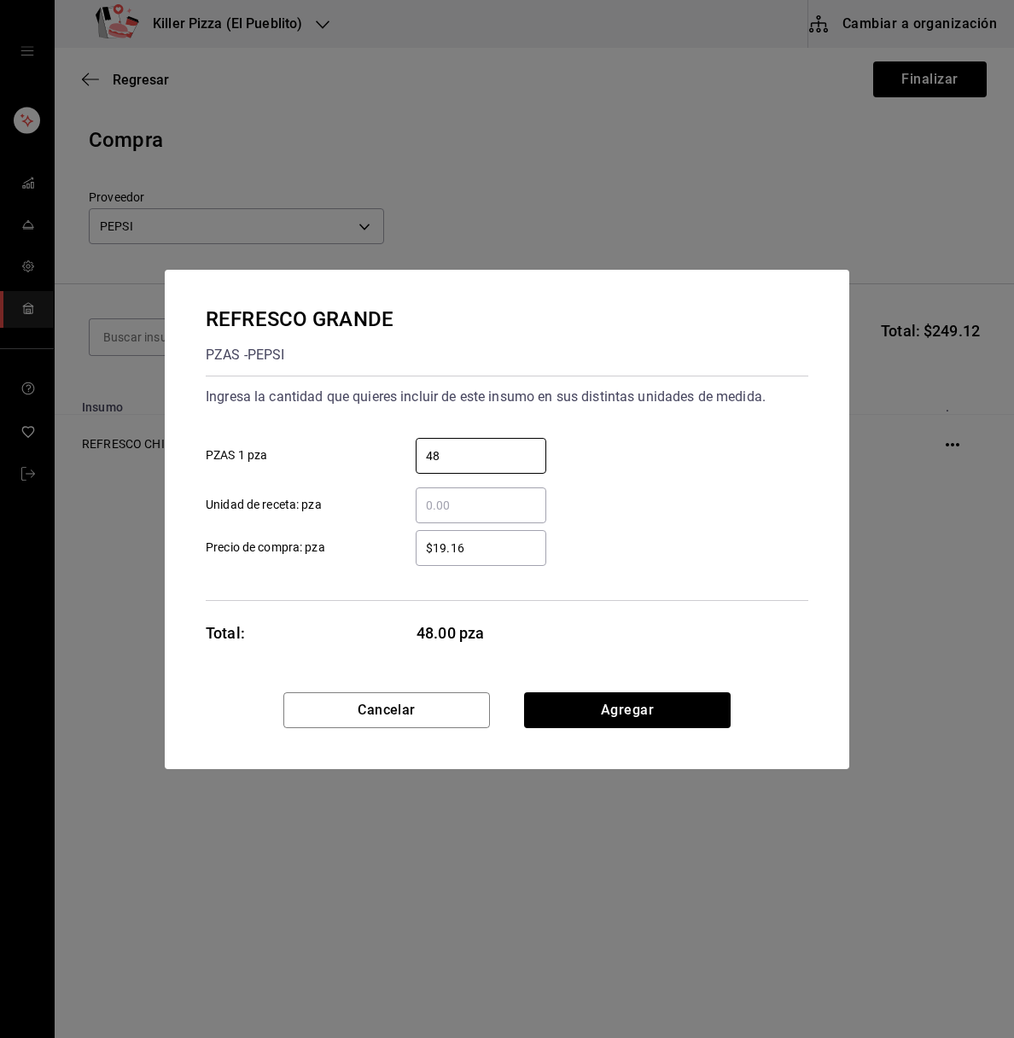
type input "48"
click at [660, 681] on div "REFRESCO GRANDE PZAS - PEPSI Ingresa la cantidad que quieres incluir de este in…" at bounding box center [507, 481] width 685 height 422
click at [657, 708] on button "Agregar" at bounding box center [627, 710] width 207 height 36
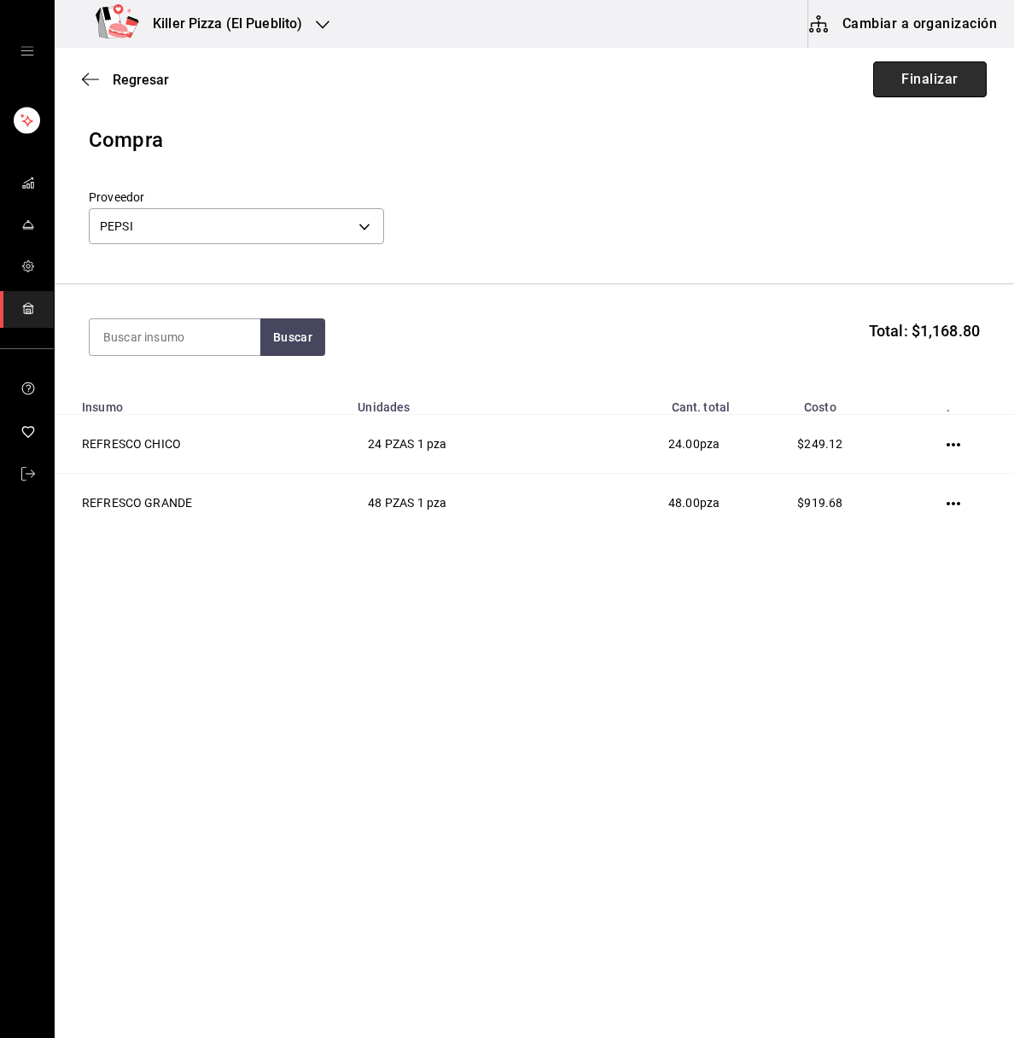
click at [902, 81] on button "Finalizar" at bounding box center [930, 79] width 114 height 36
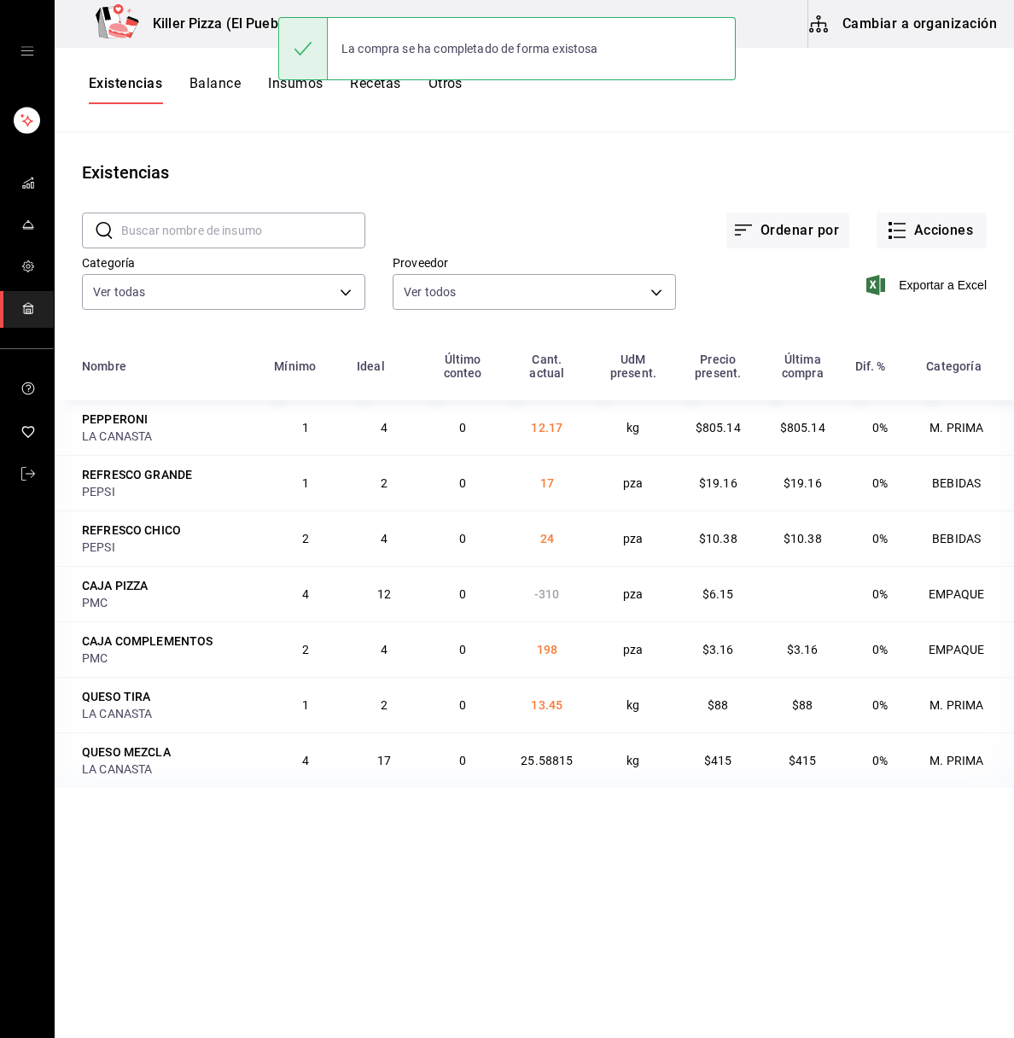
click at [224, 34] on div "Killer Pizza (El Pueblito)" at bounding box center [202, 24] width 268 height 48
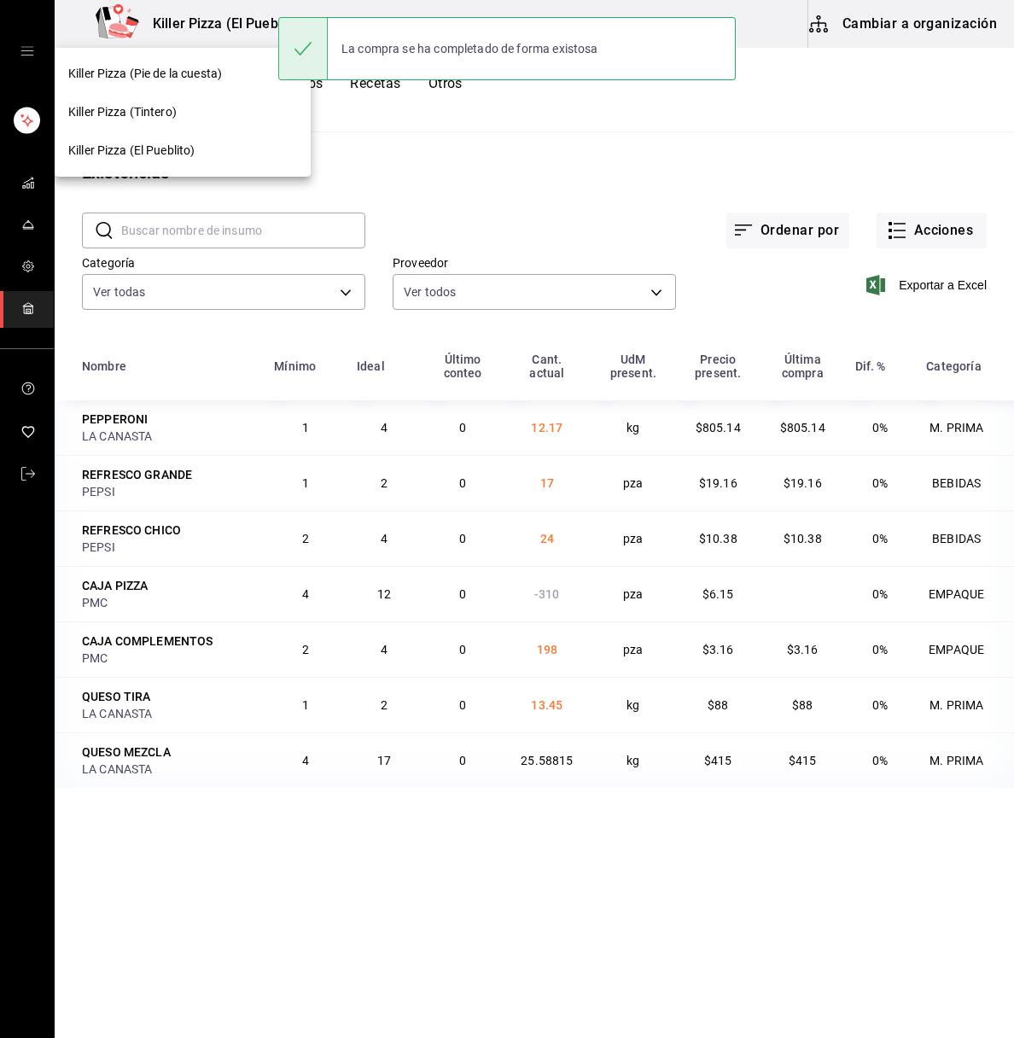
click at [217, 80] on span "Killer Pizza (Pie de la cuesta)" at bounding box center [145, 74] width 154 height 18
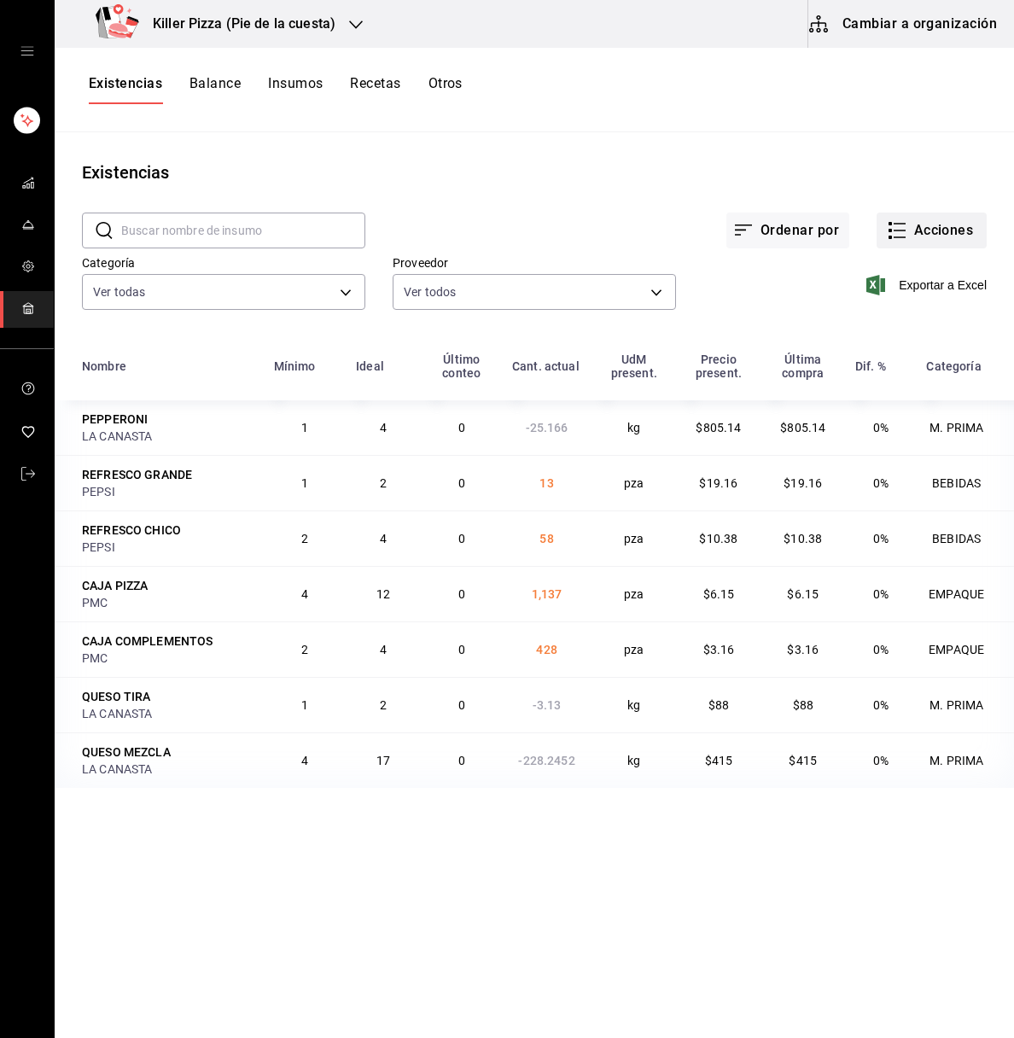
click at [912, 230] on button "Acciones" at bounding box center [932, 231] width 110 height 36
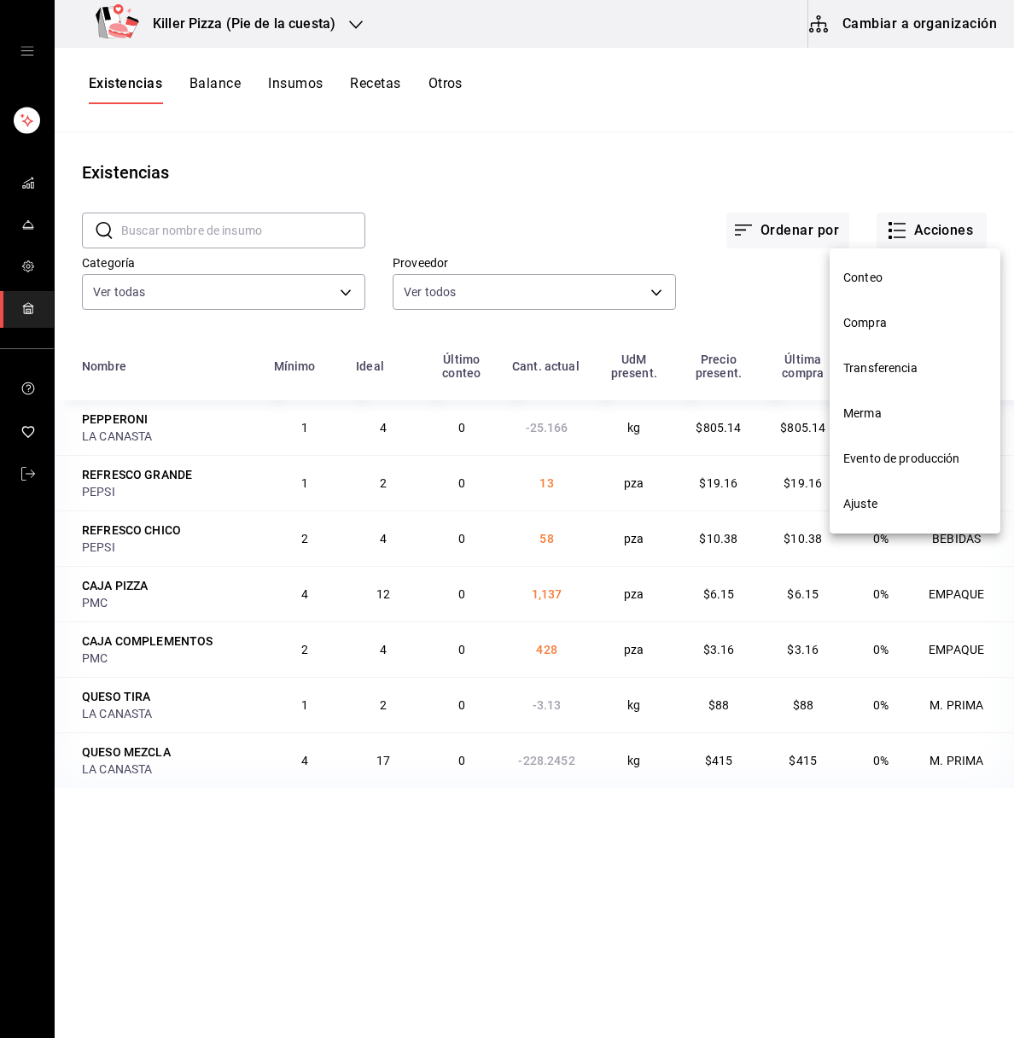
click at [903, 367] on span "Transferencia" at bounding box center [914, 368] width 143 height 18
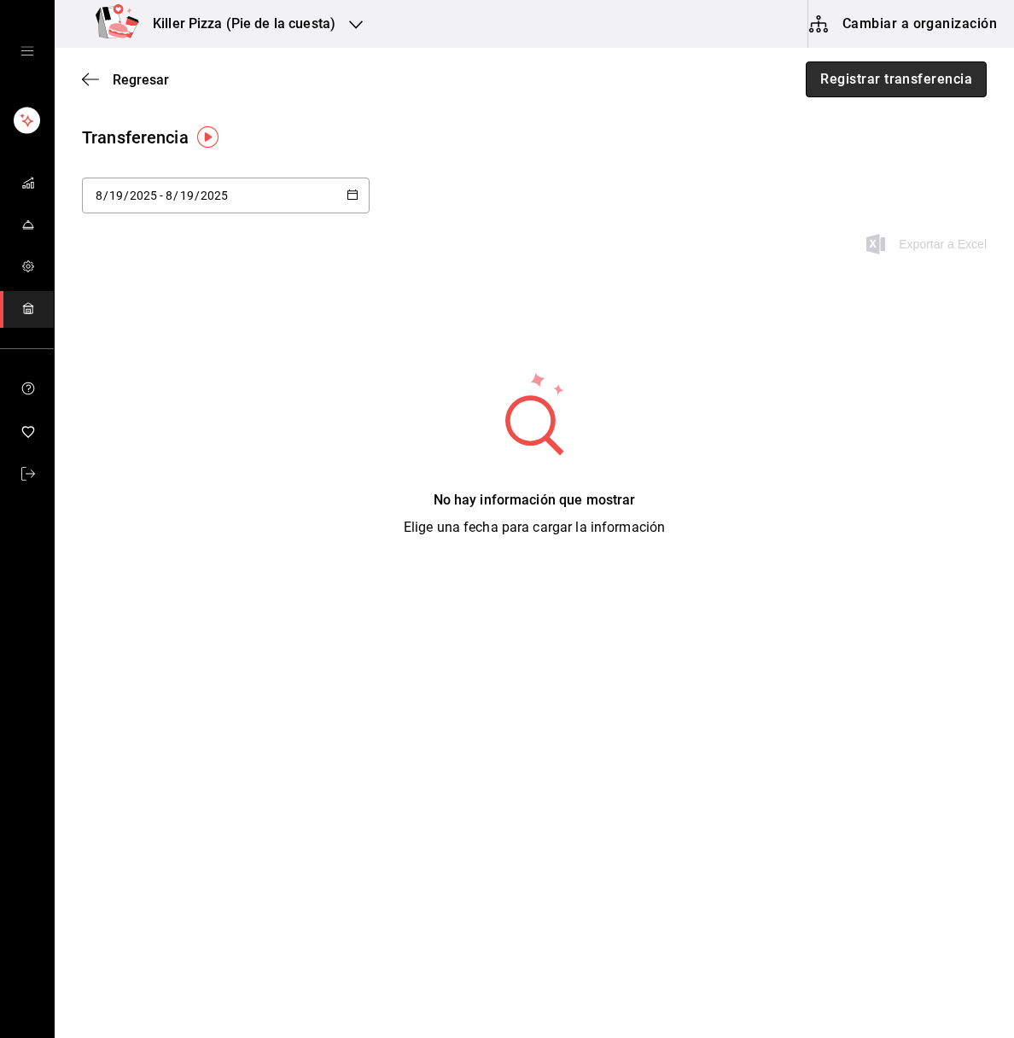
click at [911, 71] on button "Registrar transferencia" at bounding box center [896, 79] width 181 height 36
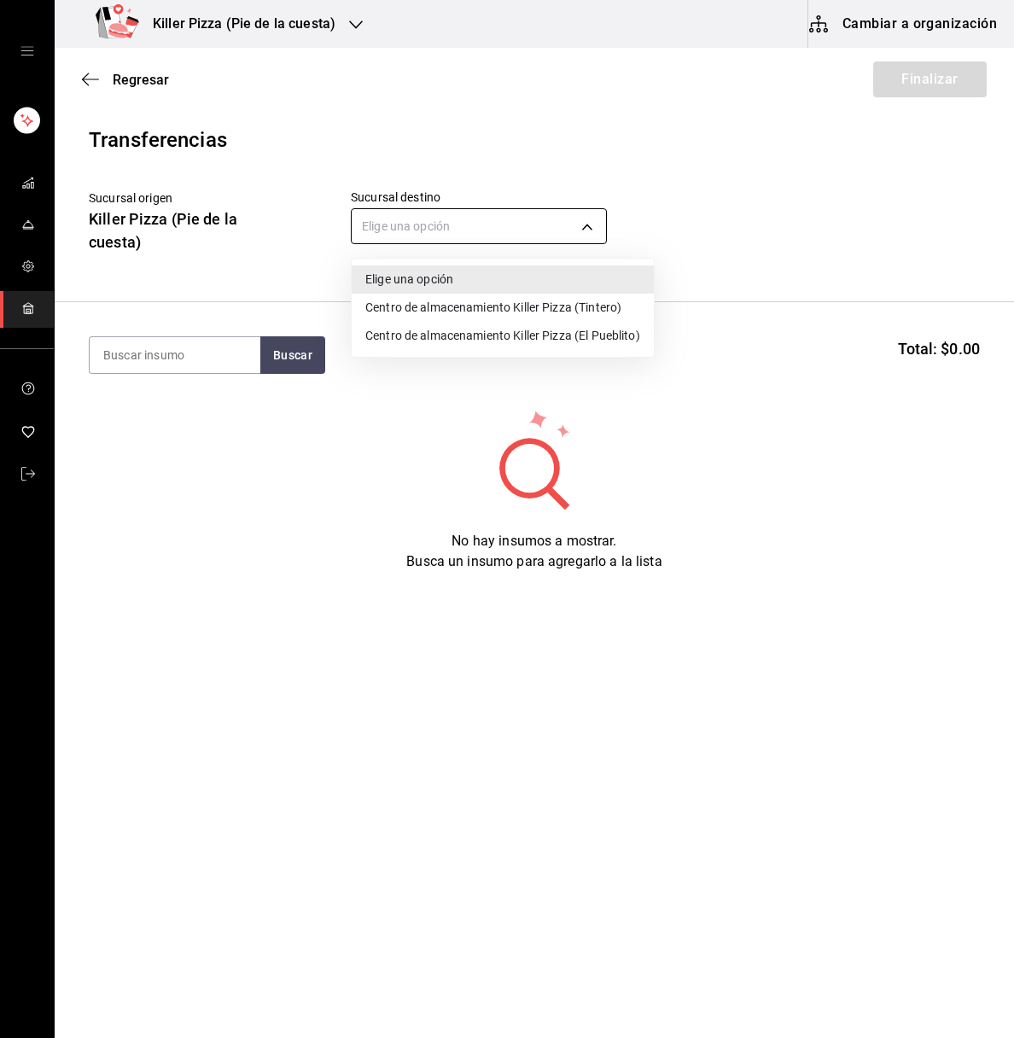
click at [511, 228] on body "Killer Pizza (Pie de la cuesta) Cambiar a organización Regresar Finalizar Trans…" at bounding box center [507, 470] width 1014 height 941
click at [523, 306] on li "Centro de almacenamiento Killer Pizza (Tintero)" at bounding box center [503, 308] width 302 height 28
type input "1b1cba53-ecf8-4c7d-9c56-021150e9ffd6"
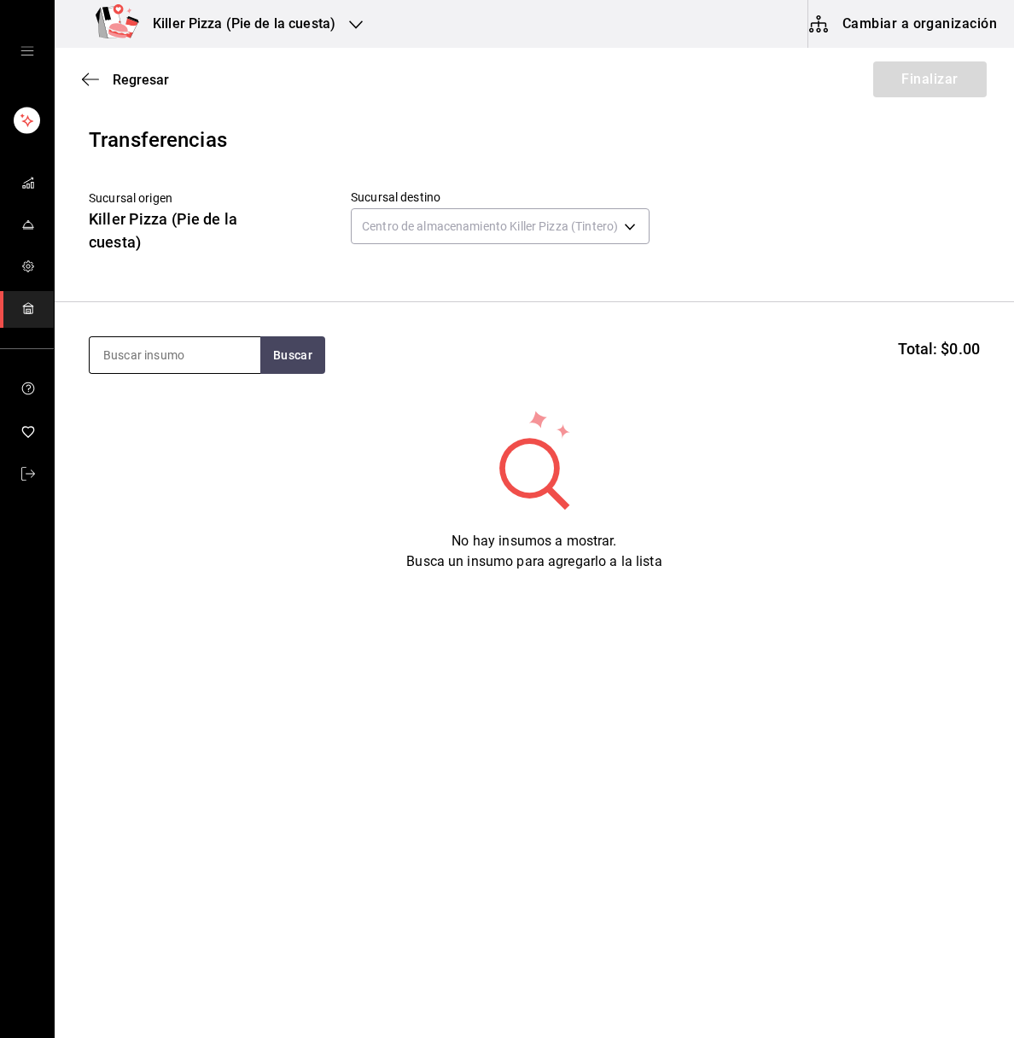
click at [171, 338] on input at bounding box center [175, 355] width 171 height 36
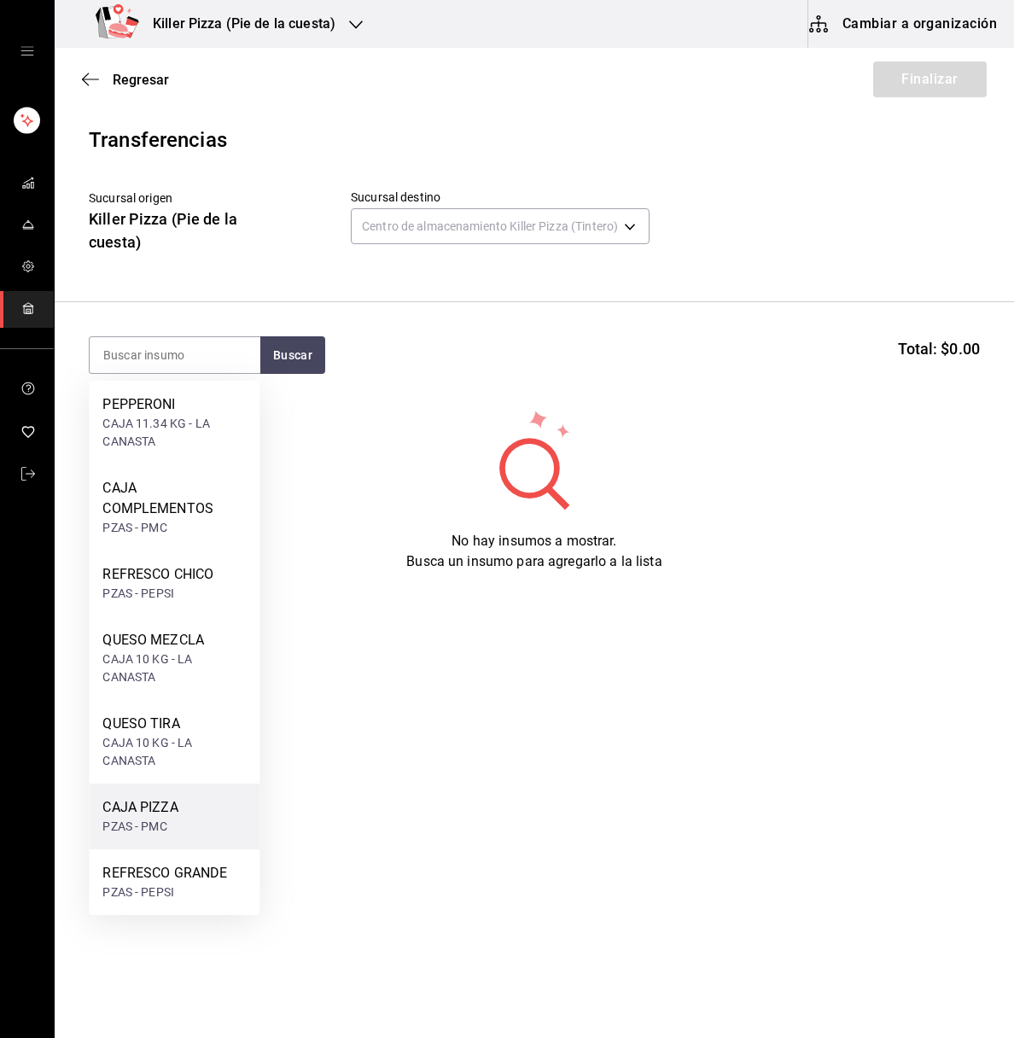
click at [172, 830] on div "PZAS - PMC" at bounding box center [139, 827] width 75 height 18
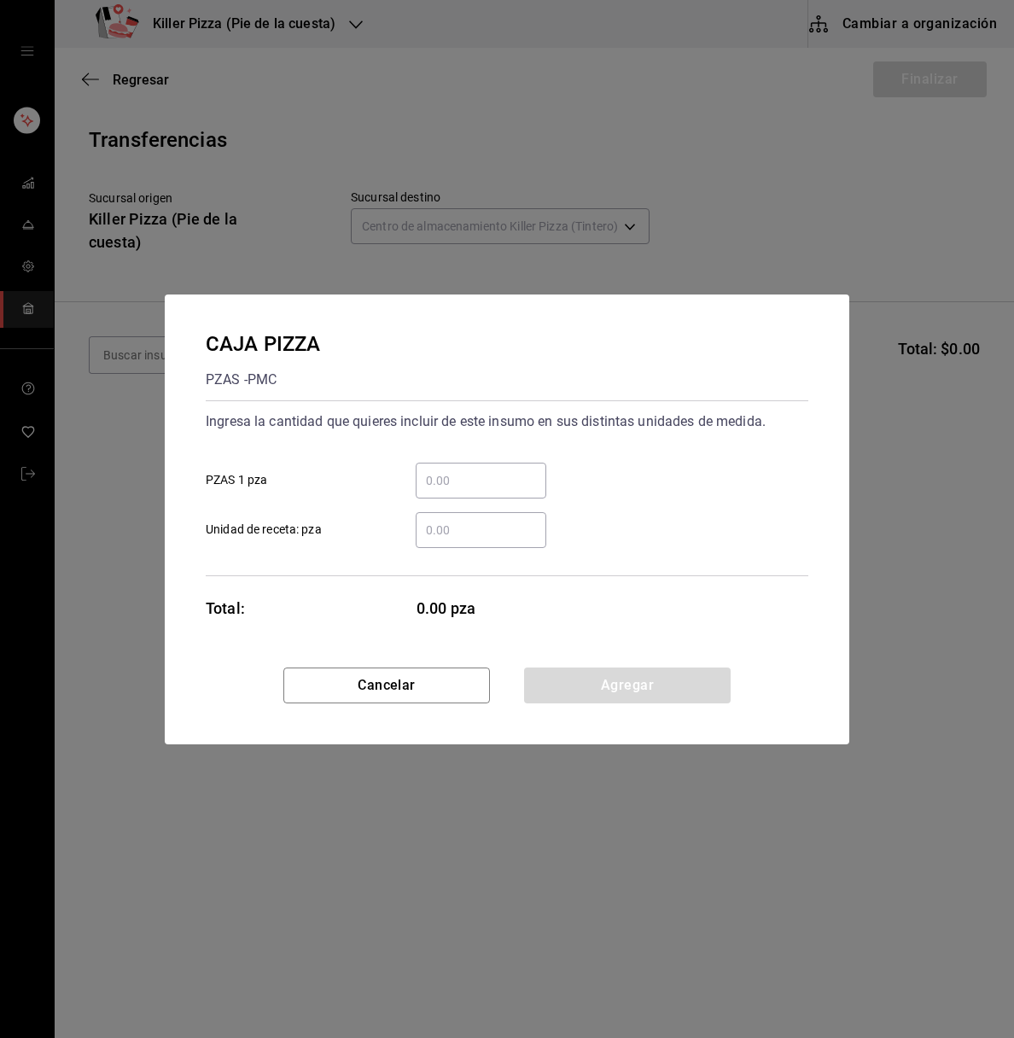
click at [457, 476] on input "​ PZAS 1 pza" at bounding box center [481, 480] width 131 height 20
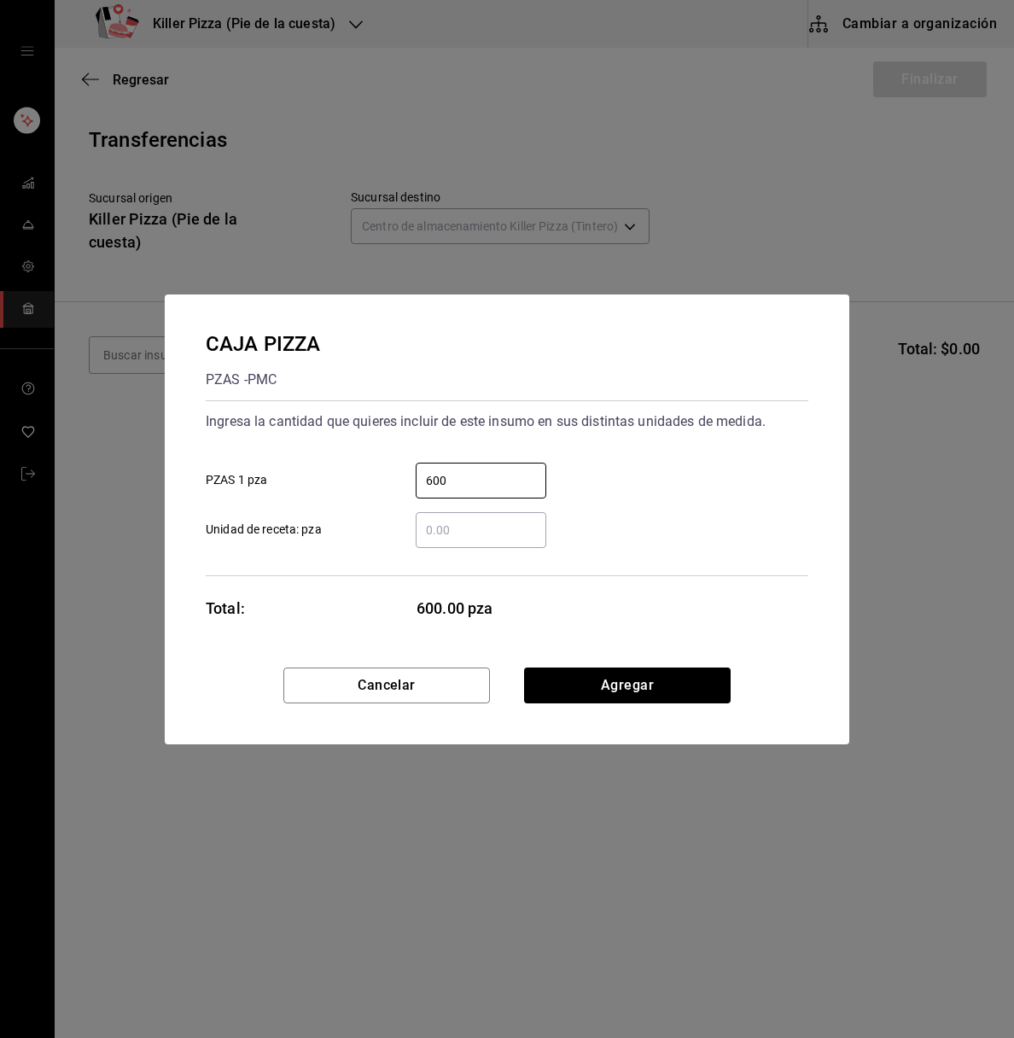
type input "600"
drag, startPoint x: 607, startPoint y: 591, endPoint x: 642, endPoint y: 679, distance: 95.4
click at [642, 679] on div "CAJA PIZZA PZAS - PMC Ingresa la cantidad que quieres incluir de este insumo en…" at bounding box center [507, 519] width 685 height 450
click at [642, 679] on button "Agregar" at bounding box center [627, 685] width 207 height 36
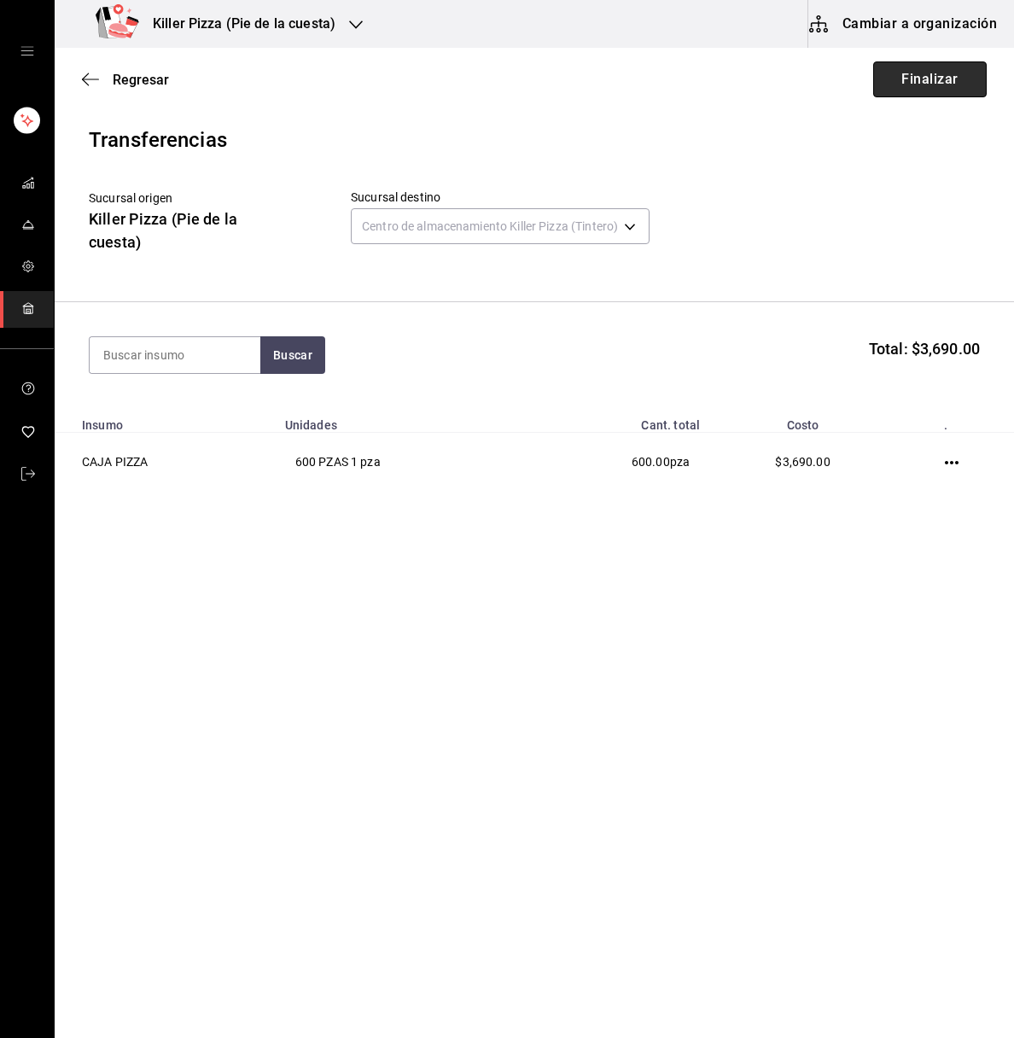
click at [935, 66] on button "Finalizar" at bounding box center [930, 79] width 114 height 36
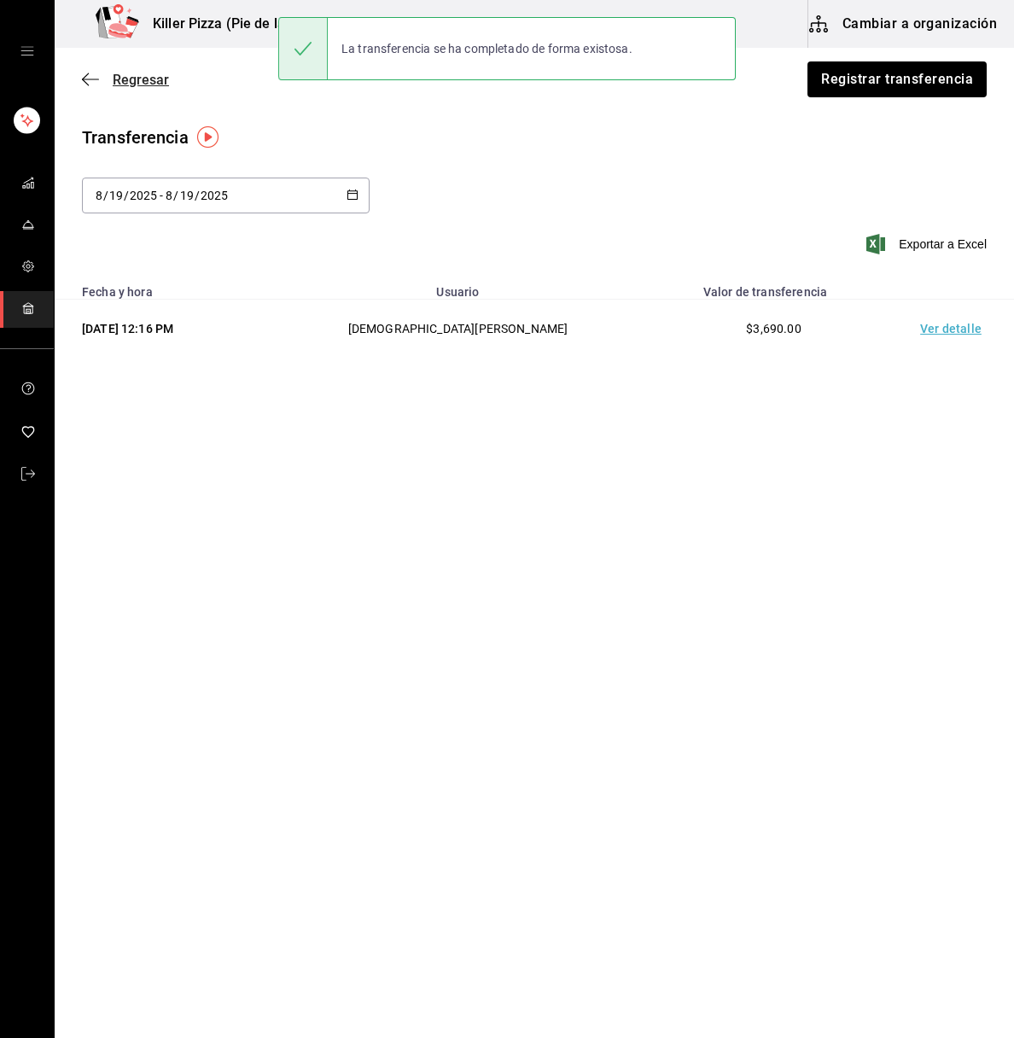
click at [101, 77] on span "Regresar" at bounding box center [125, 80] width 87 height 16
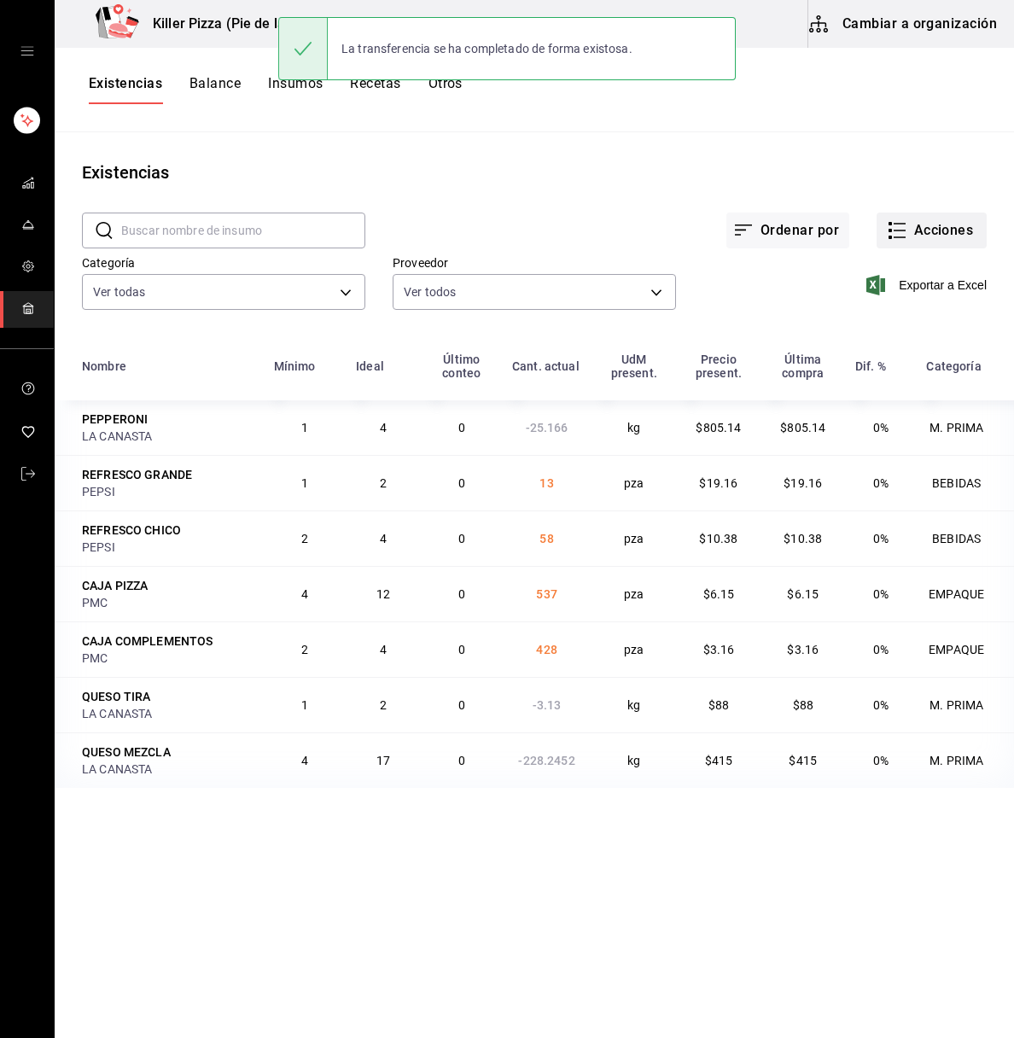
click at [915, 220] on button "Acciones" at bounding box center [932, 231] width 110 height 36
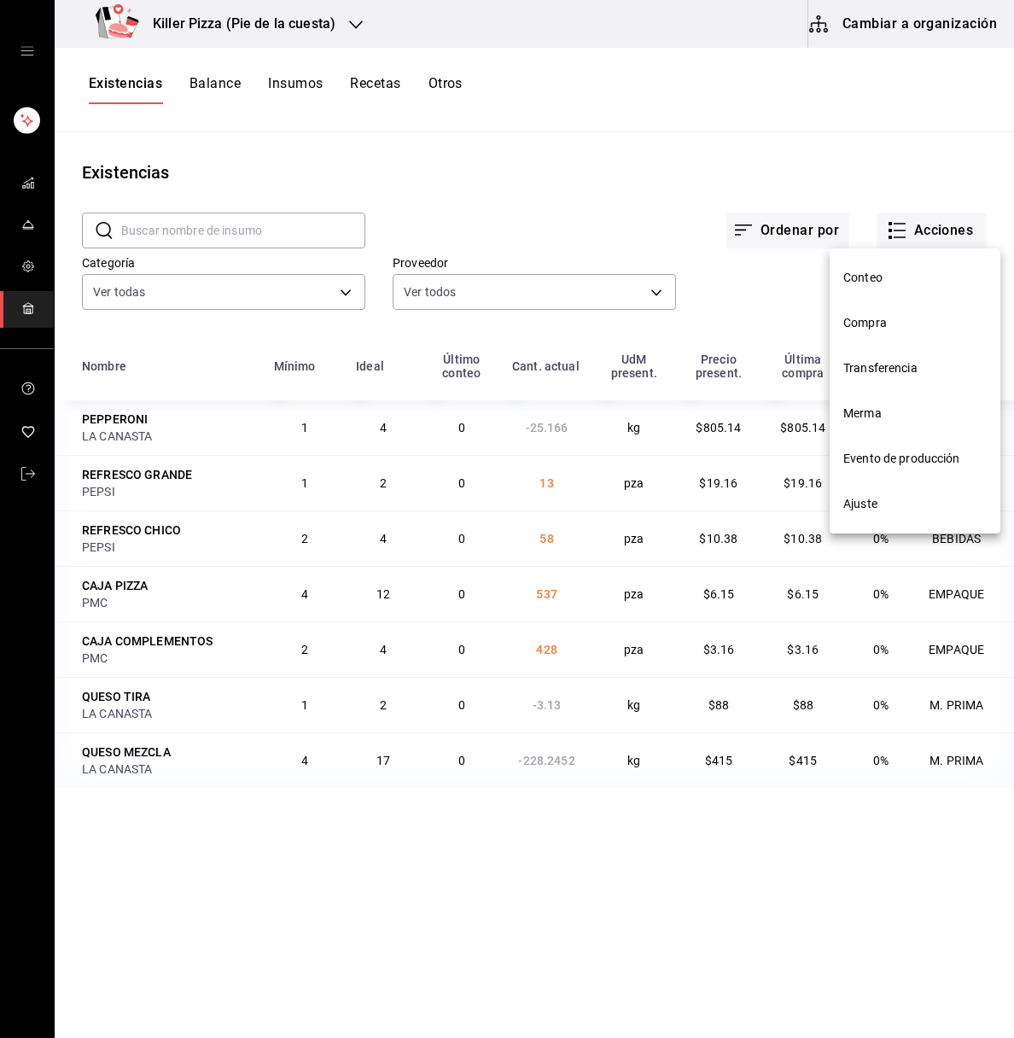
click at [894, 322] on span "Compra" at bounding box center [914, 323] width 143 height 18
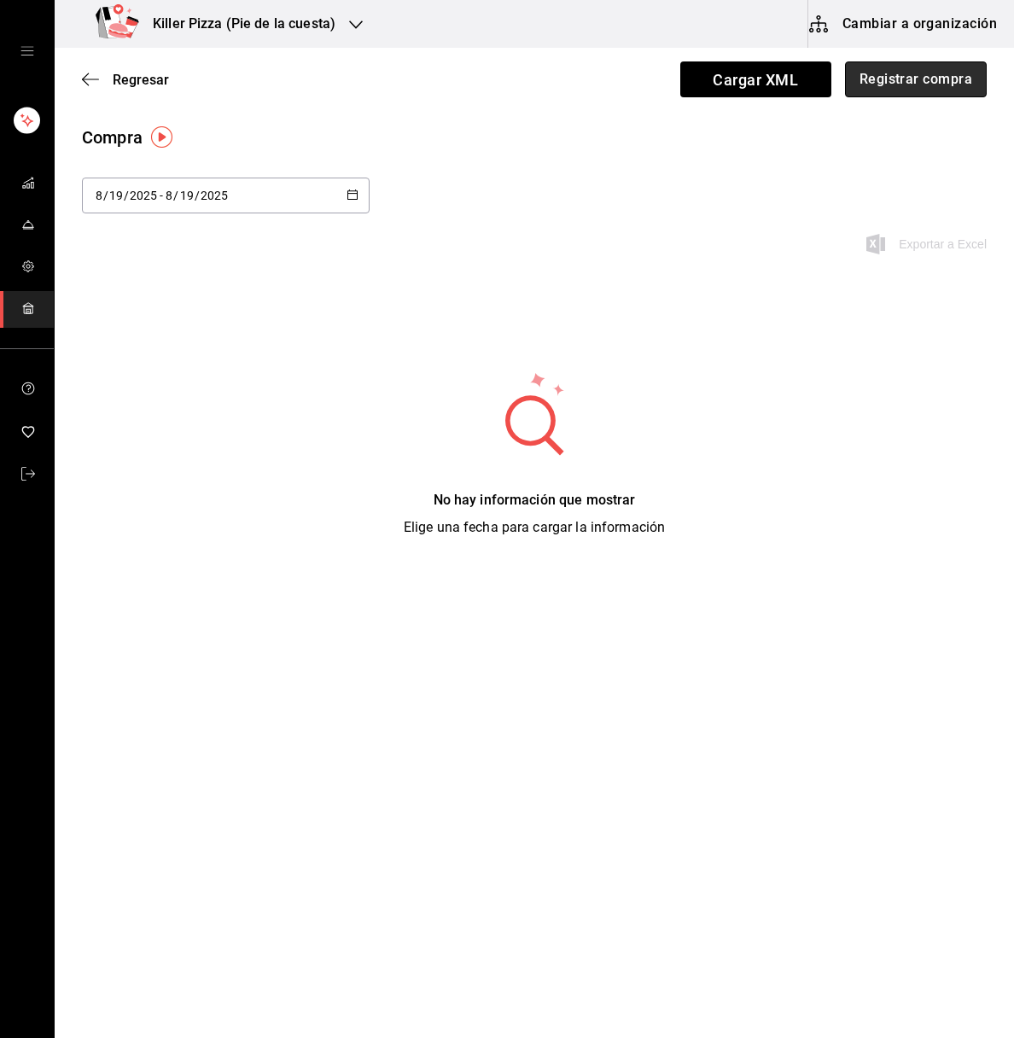
click at [912, 79] on button "Registrar compra" at bounding box center [916, 79] width 142 height 36
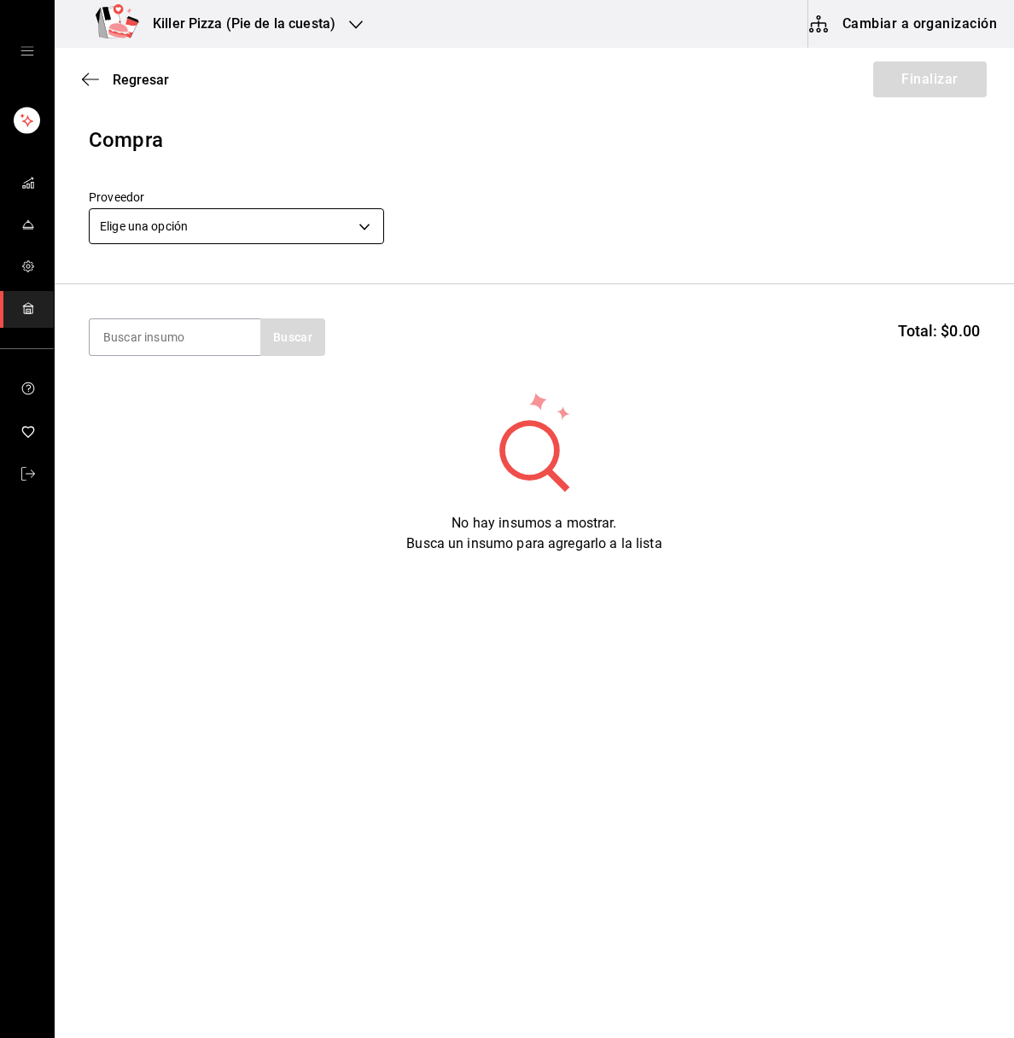
click at [325, 238] on body "Killer Pizza (Pie de la cuesta) Cambiar a organización Regresar Finalizar Compr…" at bounding box center [507, 470] width 1014 height 941
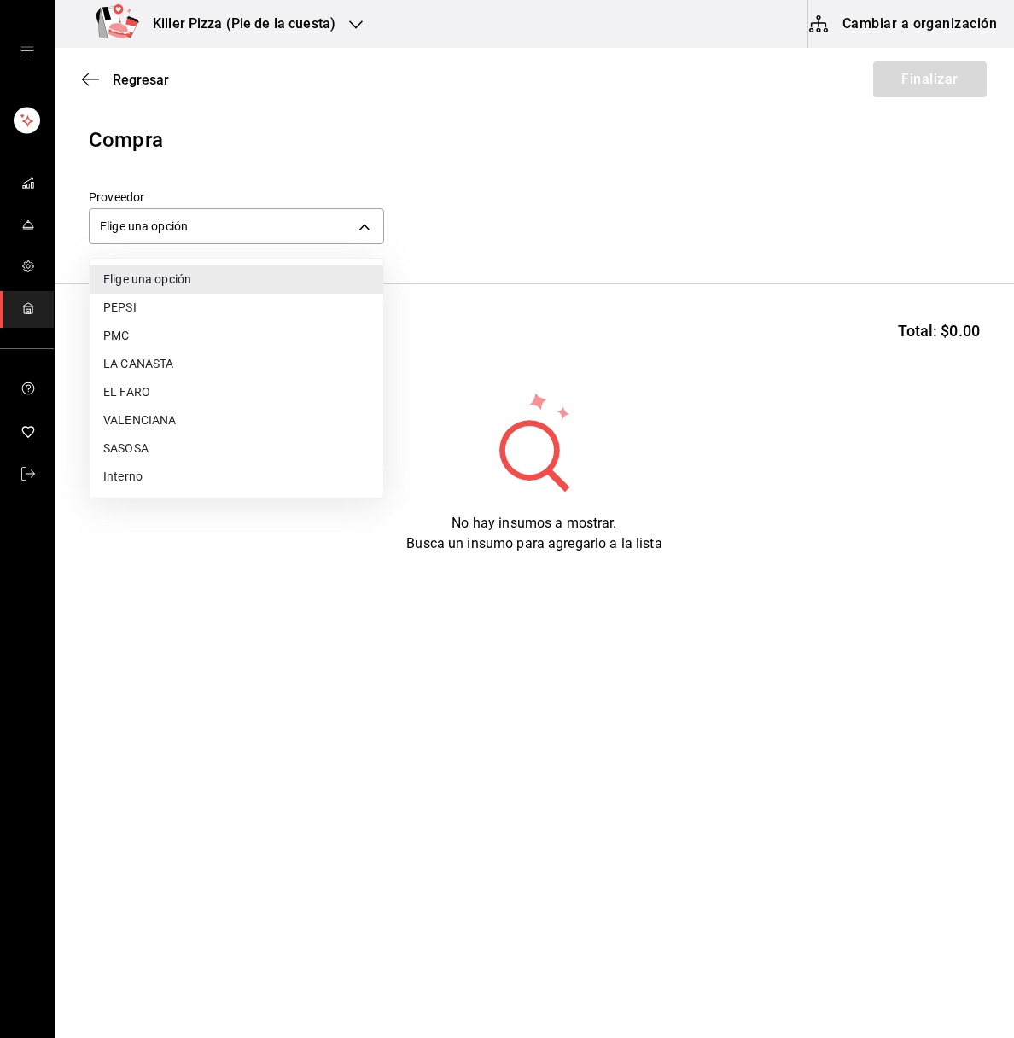
click at [176, 361] on li "LA CANASTA" at bounding box center [237, 364] width 294 height 28
type input "4ffaf8d4-ea6a-4cba-8bea-9e4dbdf91d95"
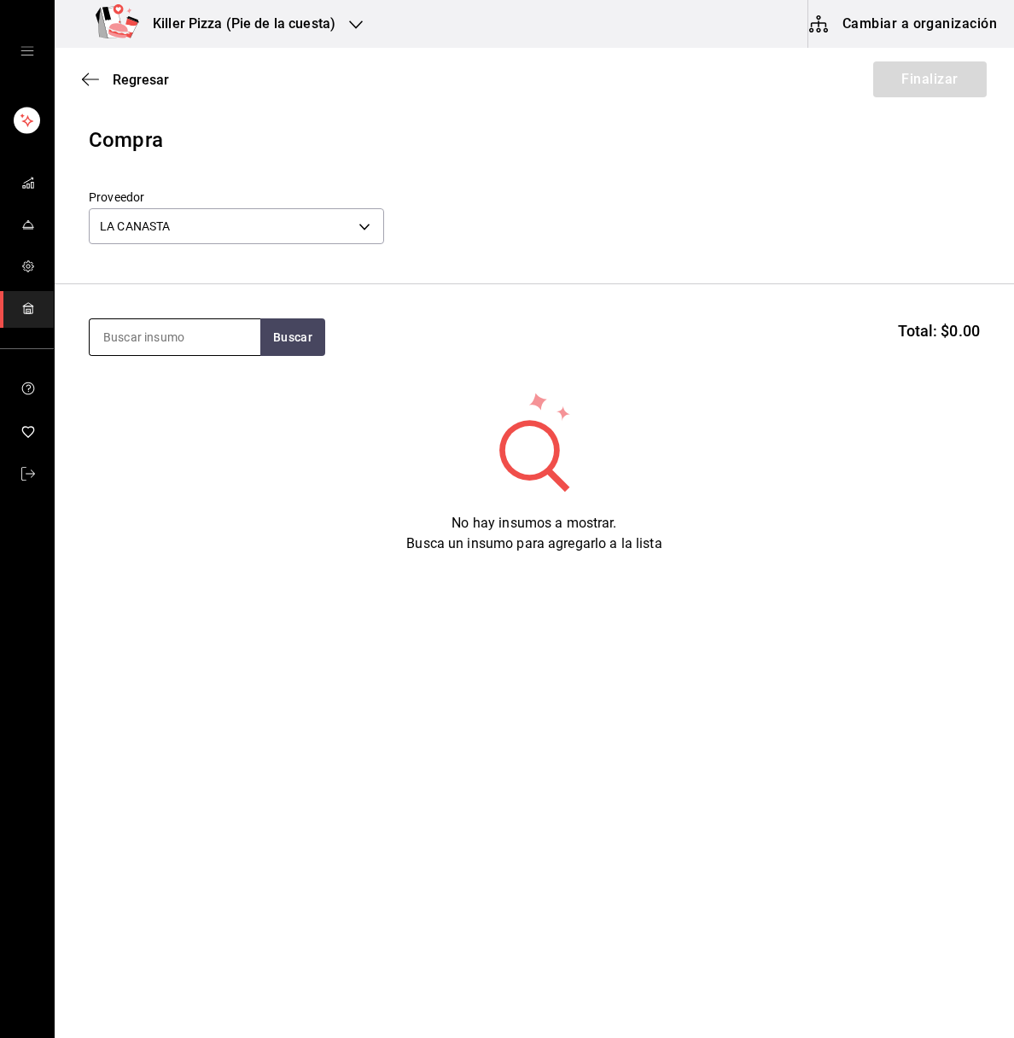
click at [183, 321] on input at bounding box center [175, 337] width 171 height 36
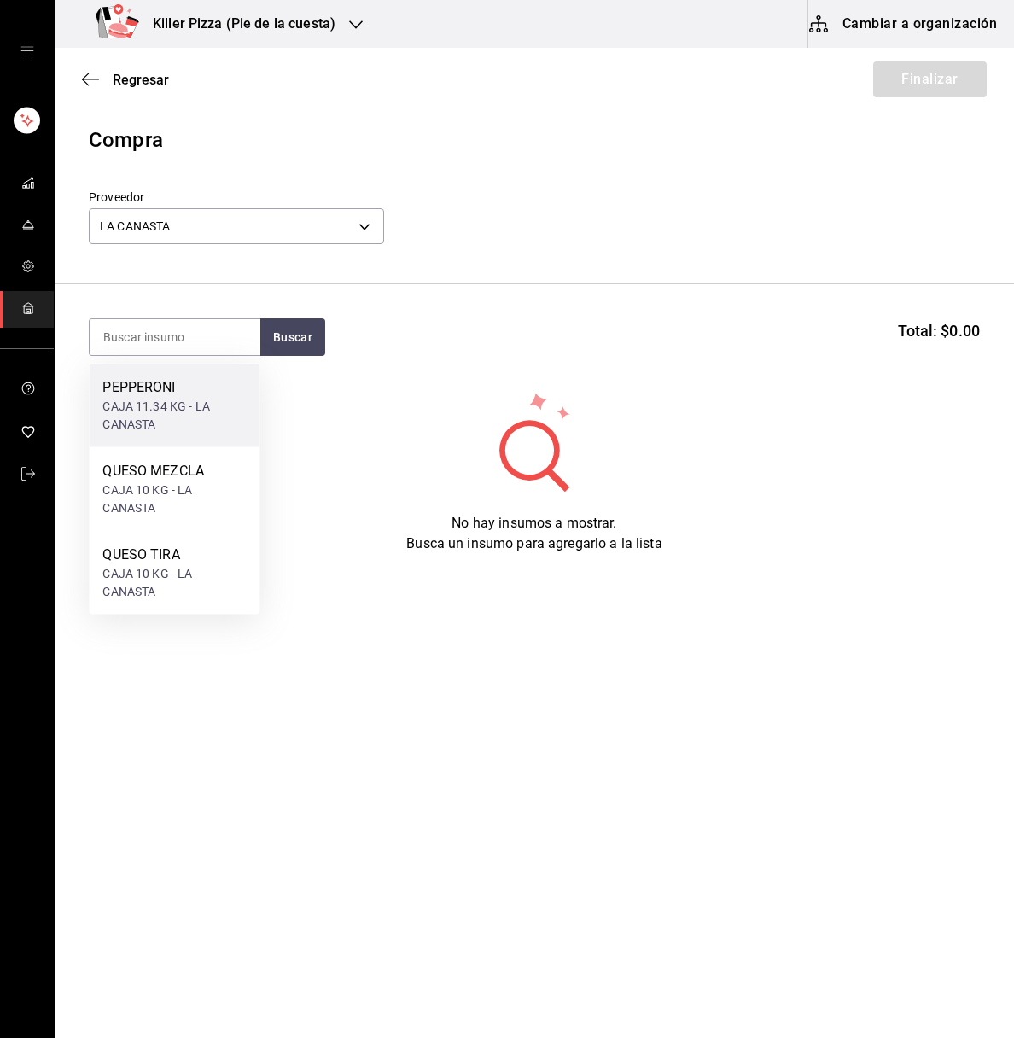
click at [182, 424] on div "CAJA 11.34 KG - LA CANASTA" at bounding box center [173, 416] width 143 height 36
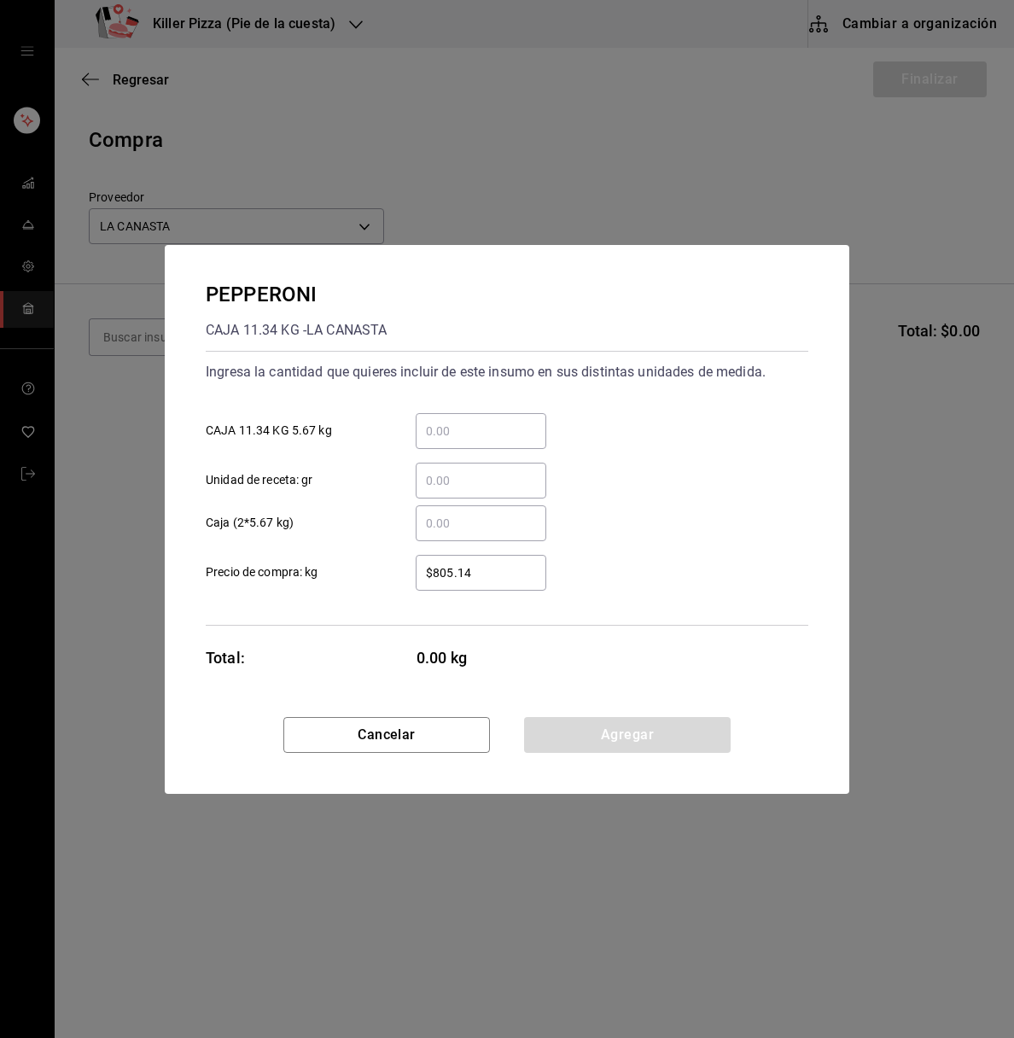
click at [434, 522] on input "​ Caja (2*5.67 kg)" at bounding box center [481, 523] width 131 height 20
type input "4"
drag, startPoint x: 774, startPoint y: 676, endPoint x: 656, endPoint y: 732, distance: 130.6
click at [656, 732] on div "PEPPERONI CAJA 11.34 KG - LA CANASTA Ingresa la cantidad que quieres incluir de…" at bounding box center [507, 519] width 685 height 549
click at [656, 732] on button "Agregar" at bounding box center [627, 735] width 207 height 36
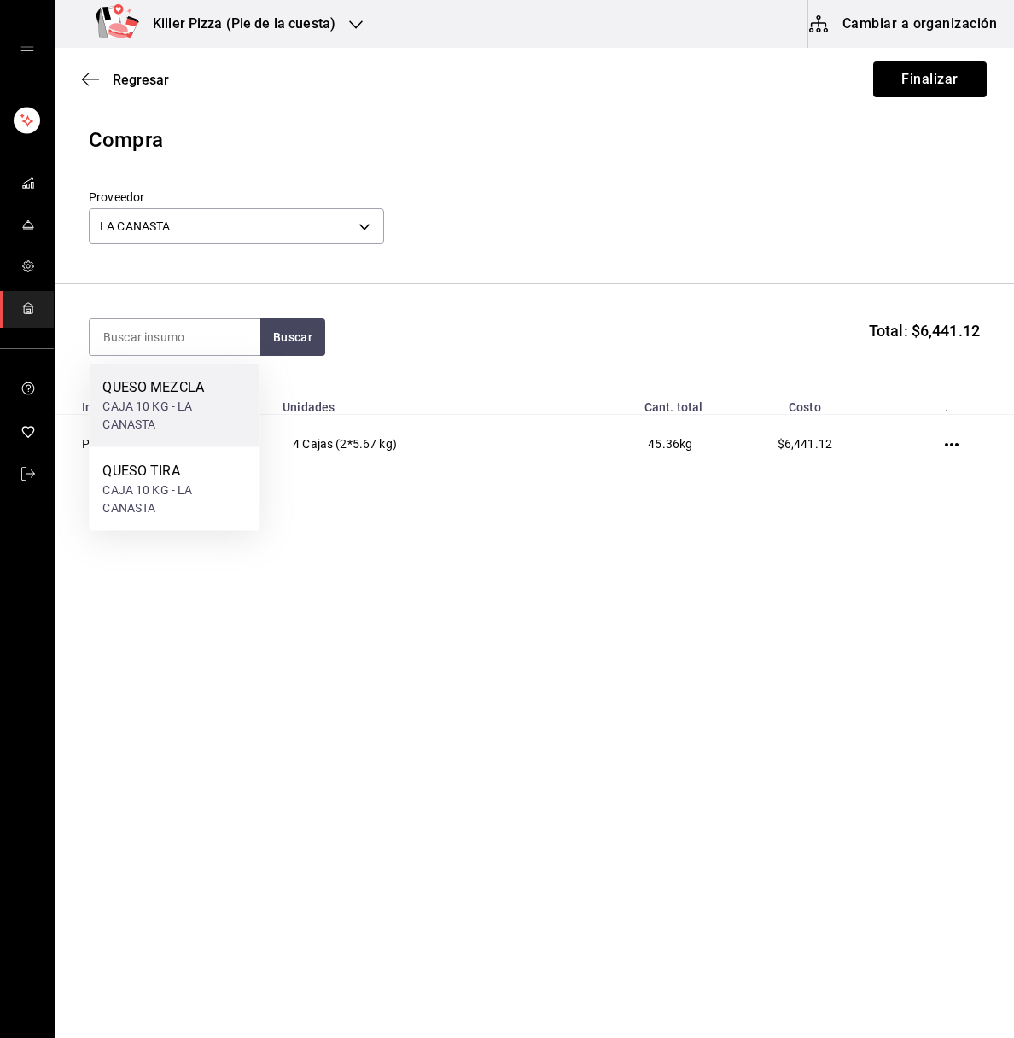
click at [175, 402] on div "CAJA 10 KG - LA CANASTA" at bounding box center [173, 416] width 143 height 36
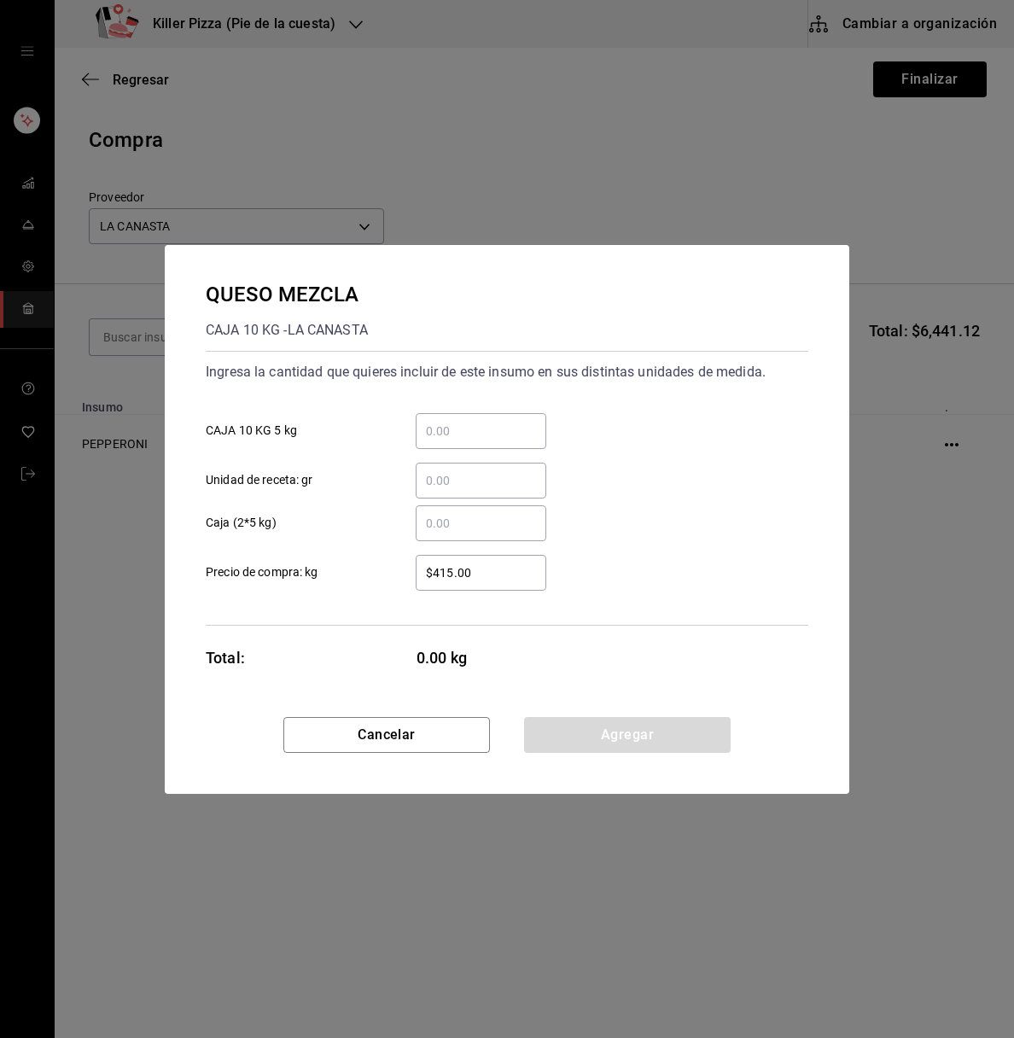
click at [490, 516] on input "​ Caja (2*5 kg)" at bounding box center [481, 523] width 131 height 20
type input "19"
click at [740, 708] on div "QUESO MEZCLA CAJA 10 KG - LA CANASTA Ingresa la cantidad que quieres incluir de…" at bounding box center [507, 481] width 685 height 472
click at [656, 737] on button "Agregar" at bounding box center [627, 735] width 207 height 36
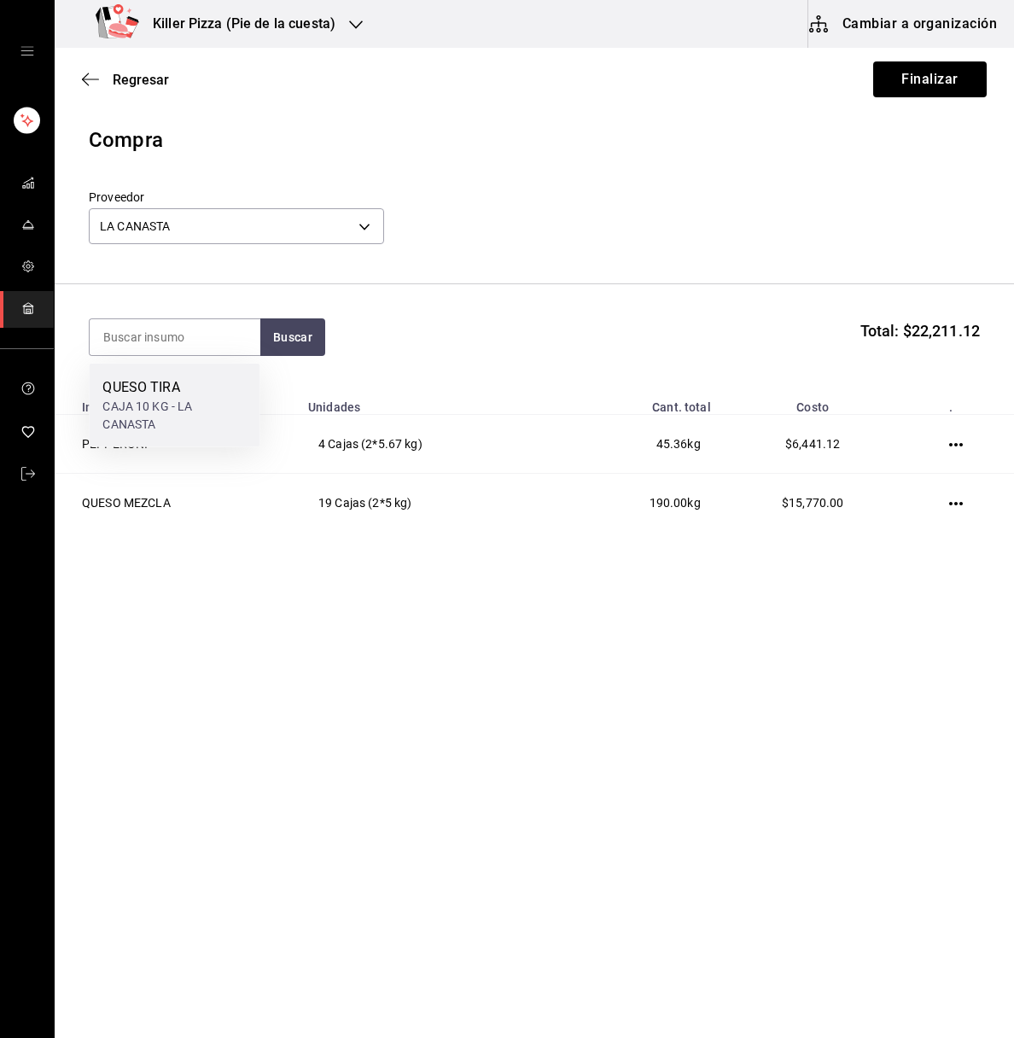
click at [163, 393] on div "QUESO TIRA" at bounding box center [173, 387] width 143 height 20
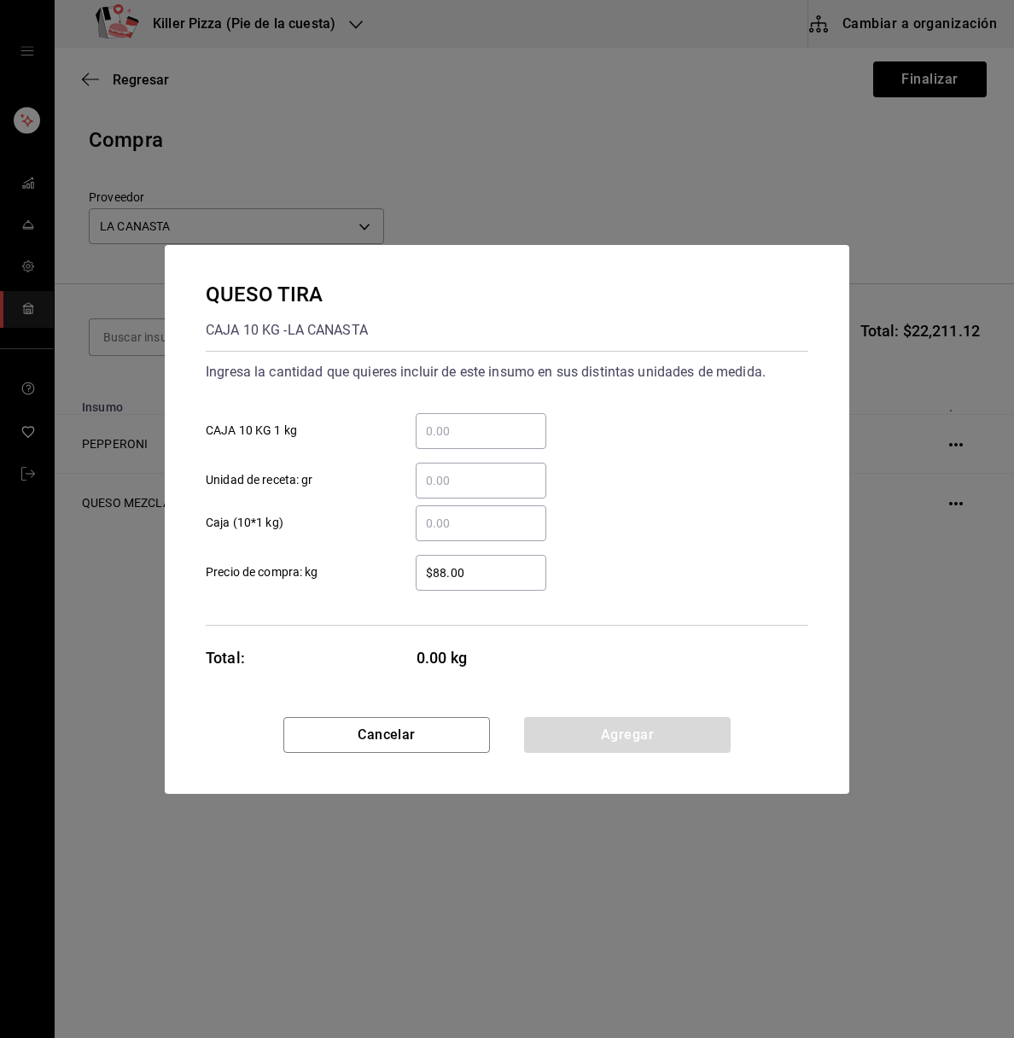
click at [465, 521] on input "​ Caja (10*1 kg)" at bounding box center [481, 523] width 131 height 20
type input "3"
drag, startPoint x: 743, startPoint y: 678, endPoint x: 674, endPoint y: 735, distance: 89.7
click at [674, 735] on div "QUESO TIRA CAJA 10 KG - LA CANASTA Ingresa la cantidad que quieres incluir de e…" at bounding box center [507, 519] width 685 height 549
click at [674, 735] on button "Agregar" at bounding box center [627, 735] width 207 height 36
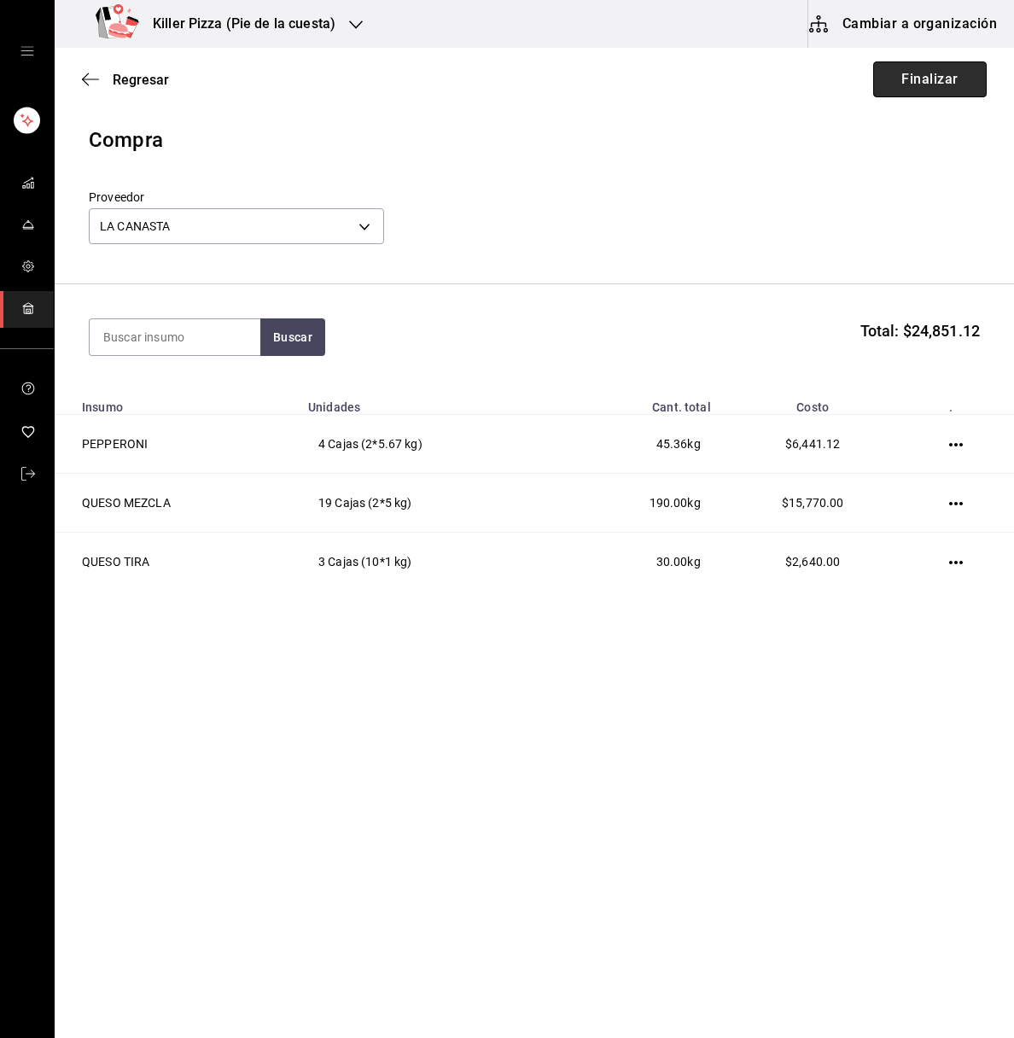
click at [923, 91] on button "Finalizar" at bounding box center [930, 79] width 114 height 36
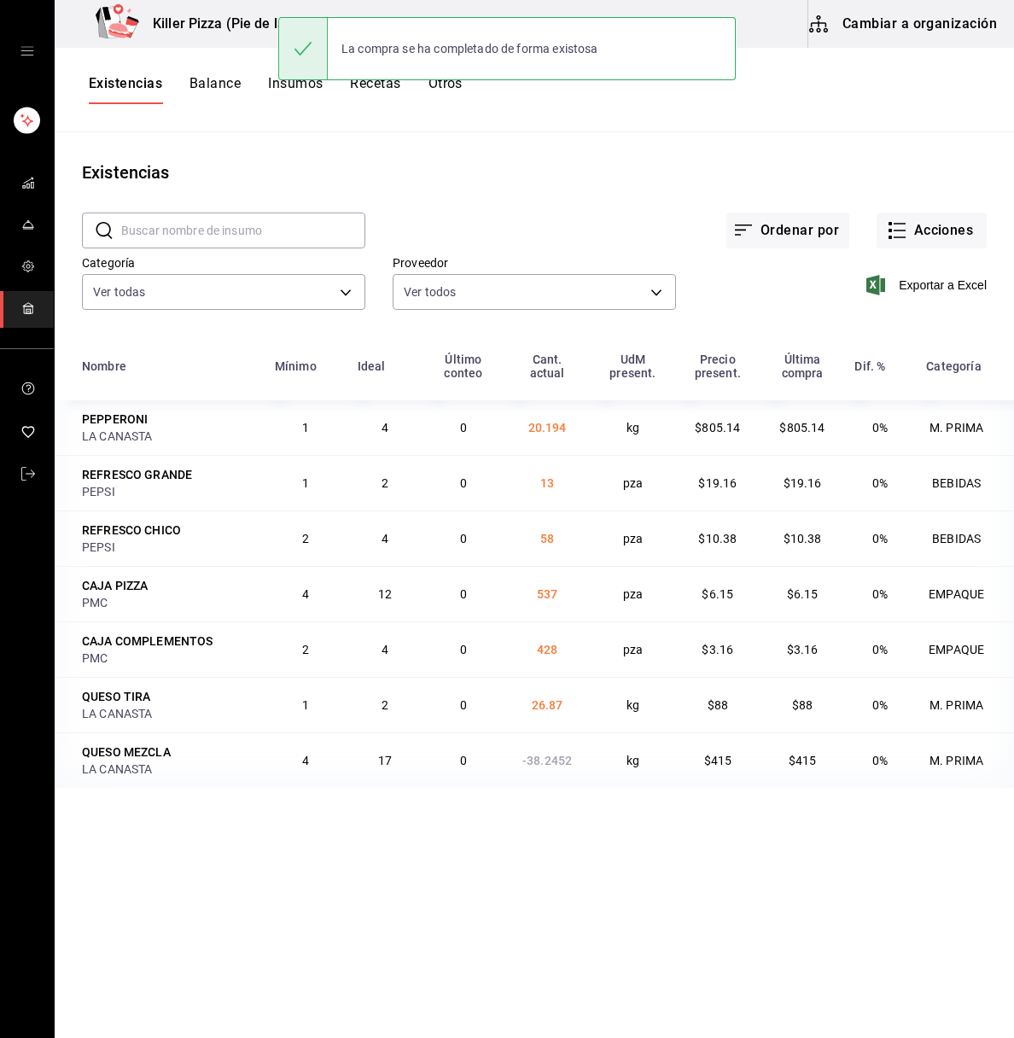
click at [237, 35] on div "Killer Pizza (Pie de la cuesta)" at bounding box center [218, 24] width 301 height 48
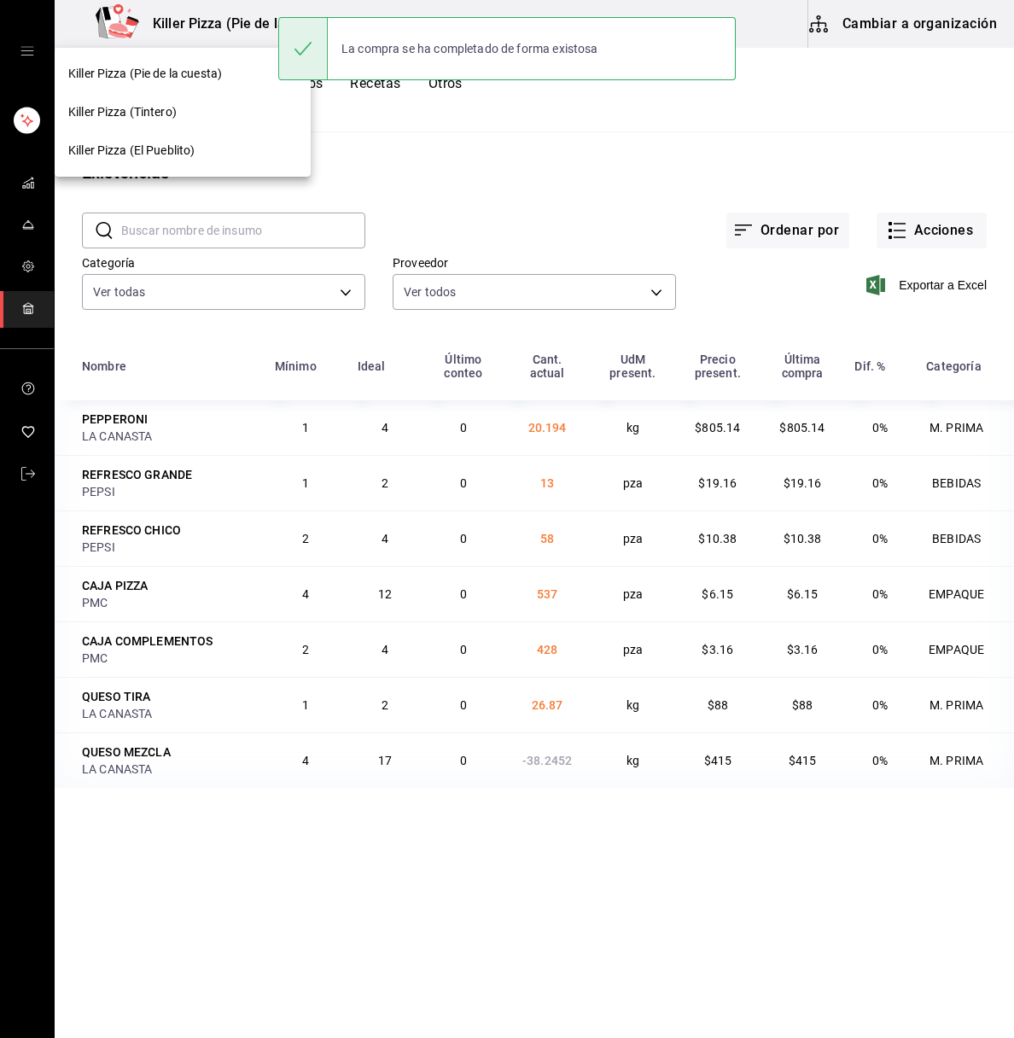
click at [197, 125] on div "Killer Pizza (Tintero)" at bounding box center [183, 112] width 256 height 38
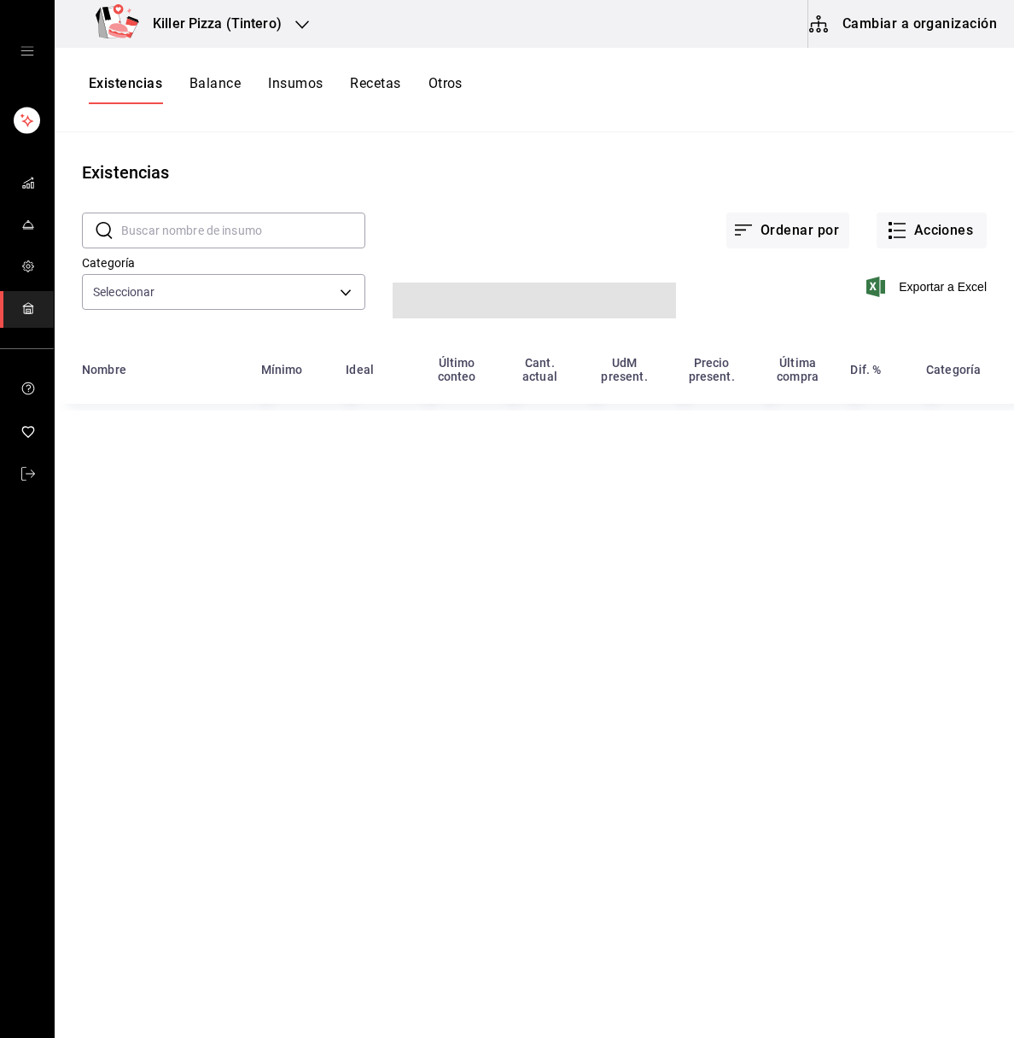
type input "99585b61-3eb5-42c5-8e36-abb476a3fb7b,182d1bf6-7694-4316-8bbc-2e9e8993a991,a1e77…"
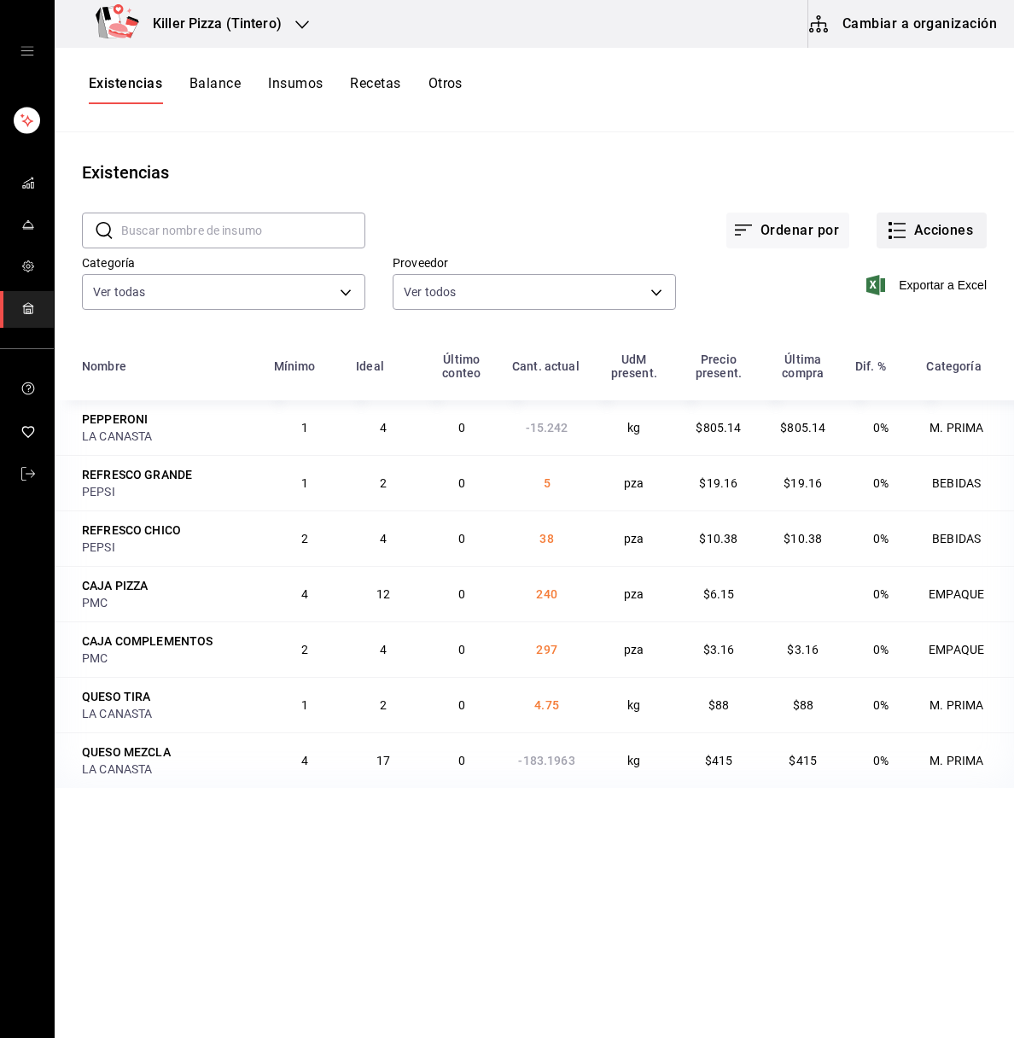
click at [929, 227] on button "Acciones" at bounding box center [932, 231] width 110 height 36
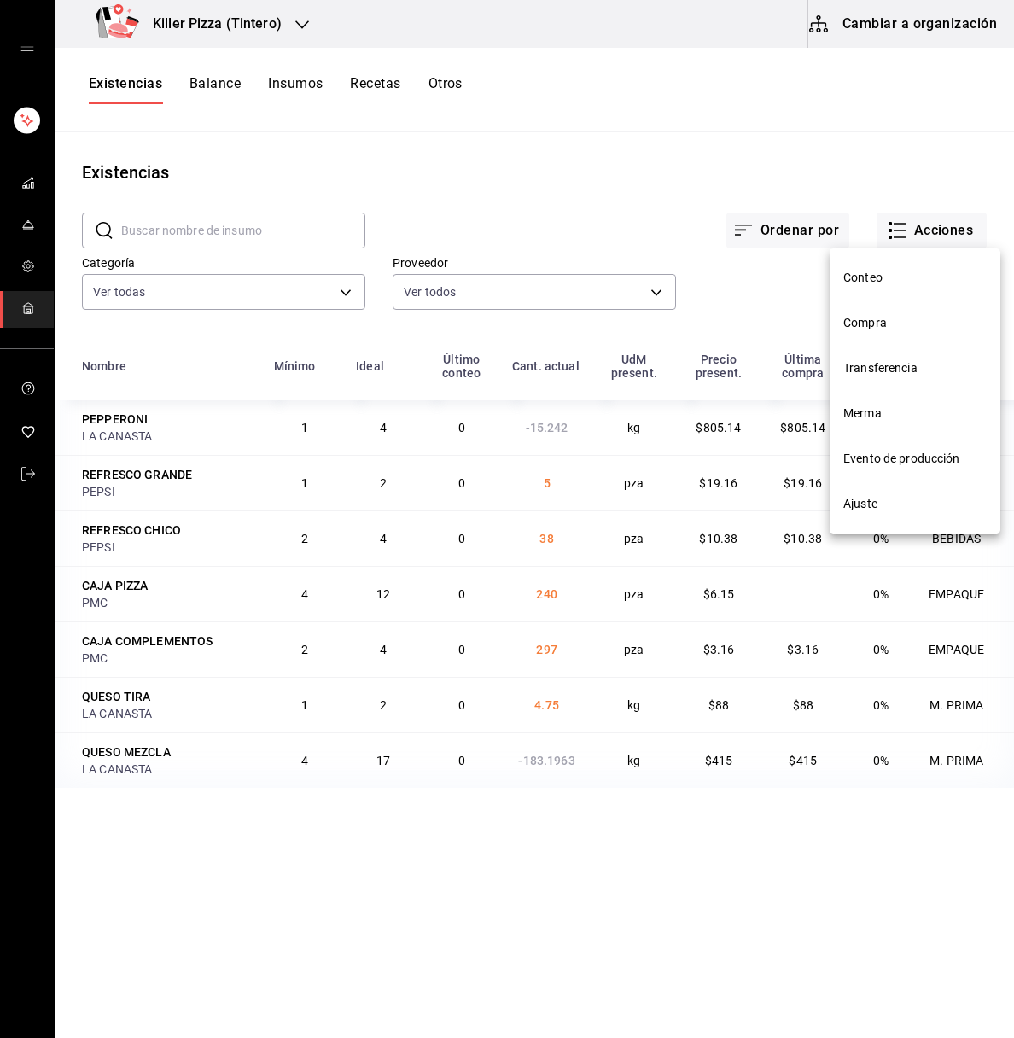
click at [871, 325] on span "Compra" at bounding box center [914, 323] width 143 height 18
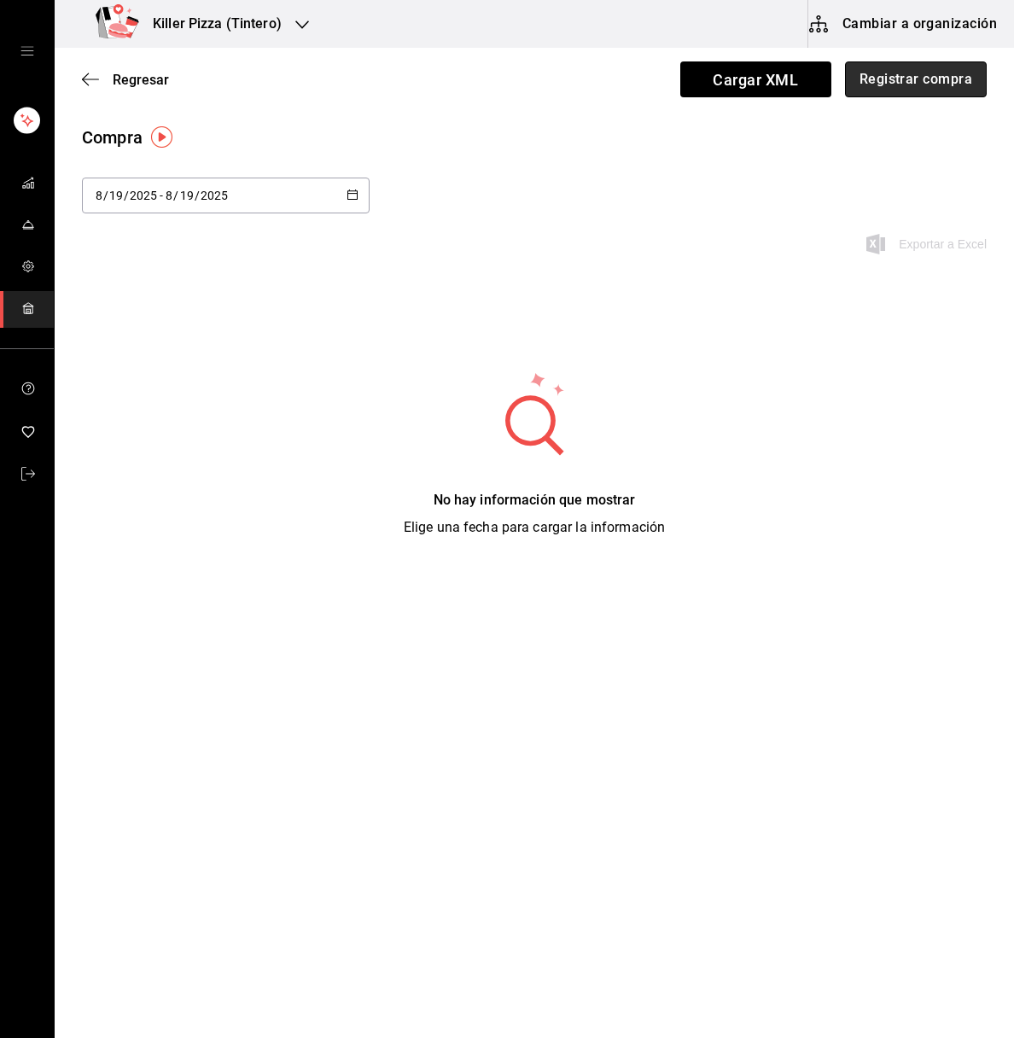
click at [916, 79] on button "Registrar compra" at bounding box center [916, 79] width 142 height 36
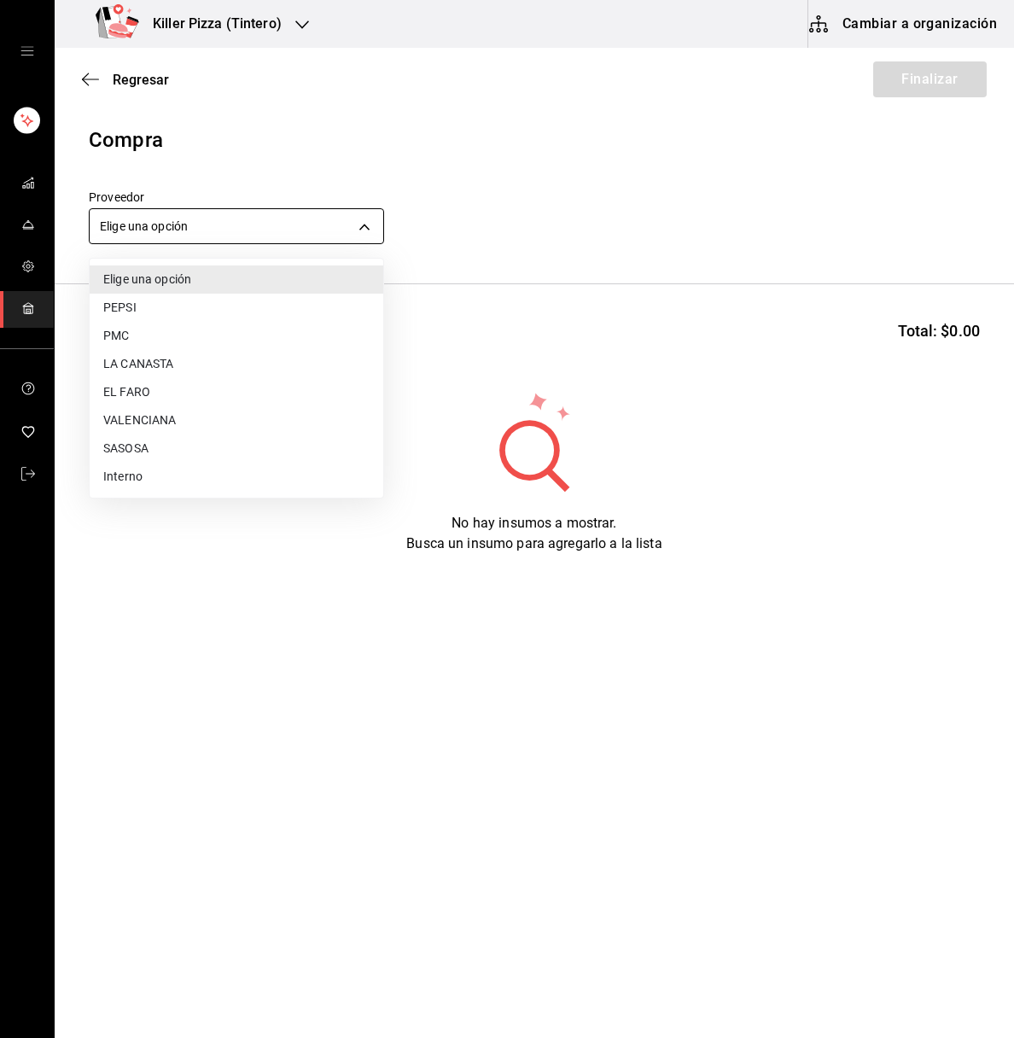
click at [303, 227] on body "Killer Pizza (Tintero) Cambiar a organización Regresar Finalizar Compra Proveed…" at bounding box center [507, 470] width 1014 height 941
click at [182, 355] on li "LA CANASTA" at bounding box center [237, 364] width 294 height 28
type input "4ffaf8d4-ea6a-4cba-8bea-9e4dbdf91d95"
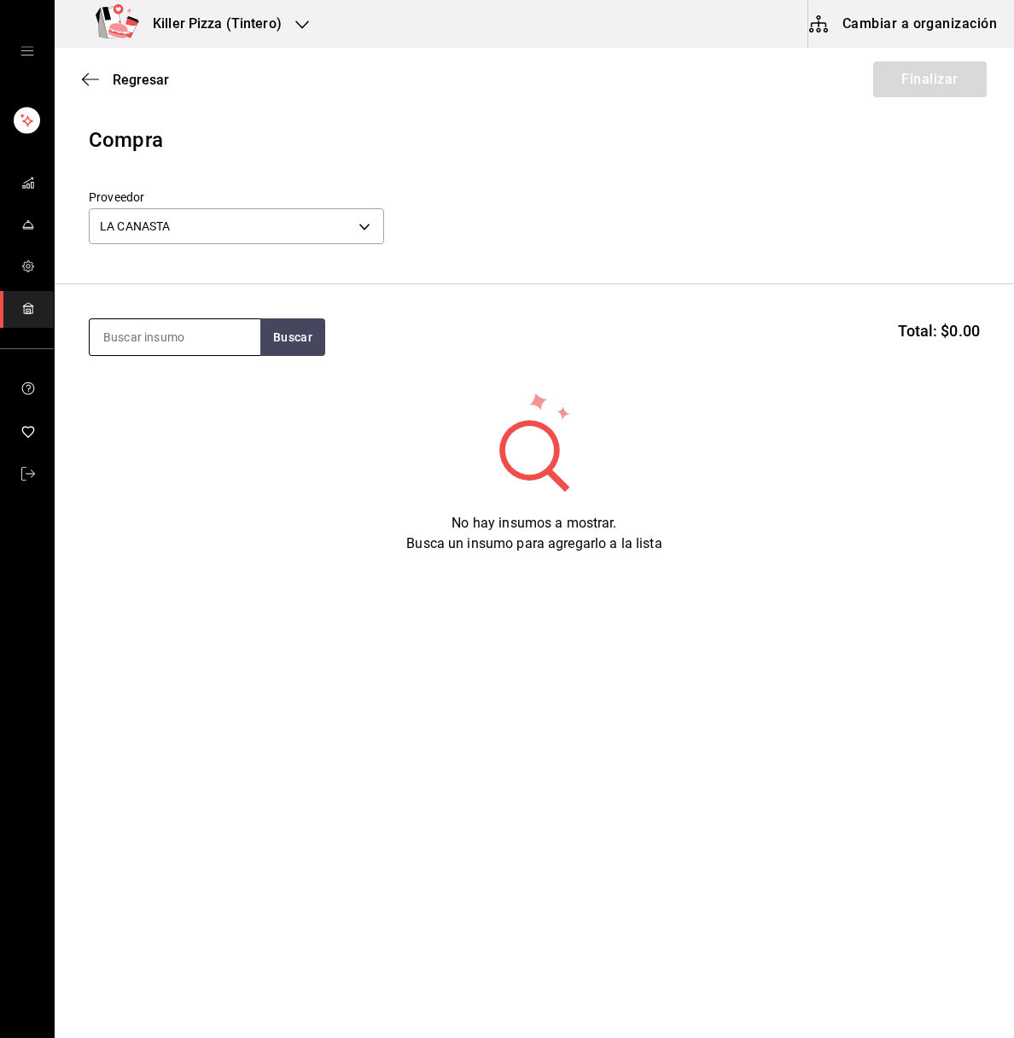
click at [198, 343] on input at bounding box center [175, 337] width 171 height 36
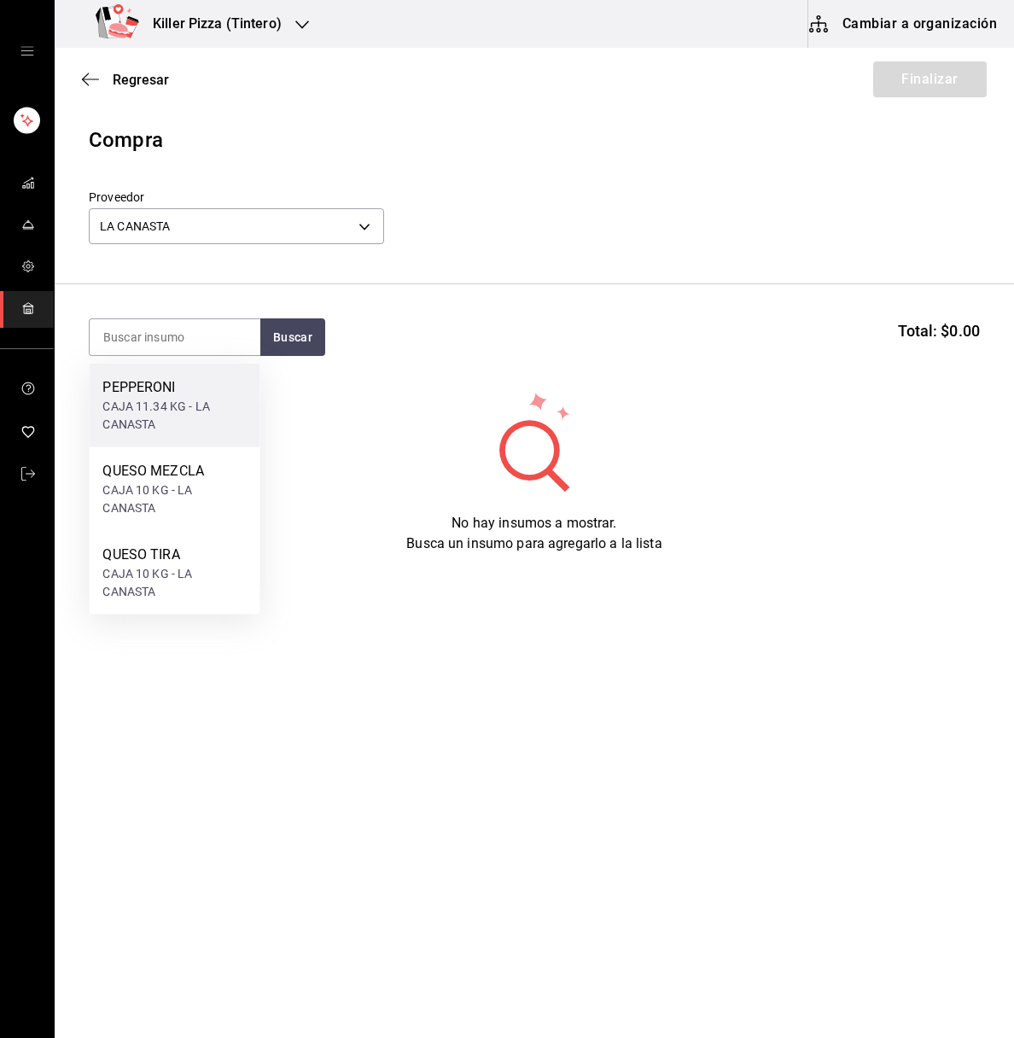
click at [178, 411] on div "CAJA 11.34 KG - LA CANASTA" at bounding box center [173, 416] width 143 height 36
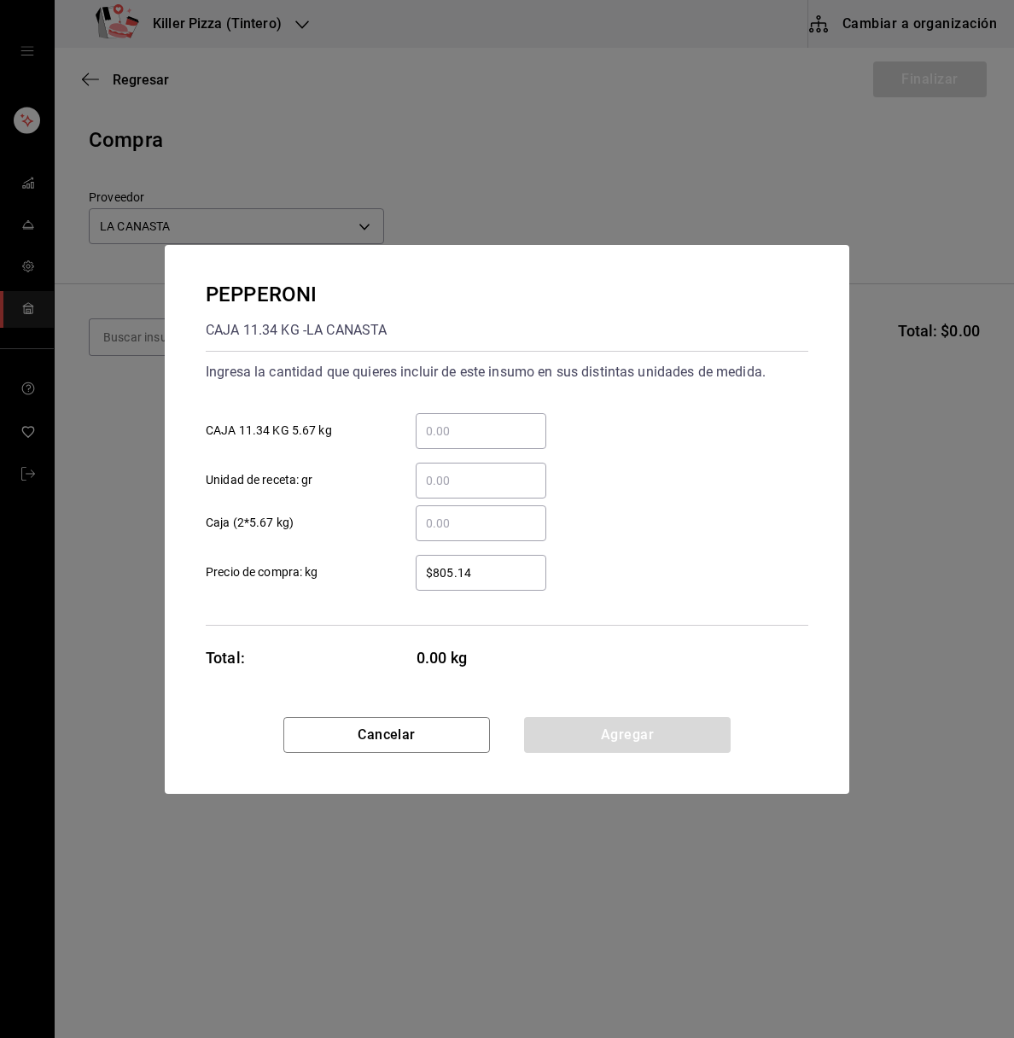
click at [457, 517] on input "​ Caja (2*5.67 kg)" at bounding box center [481, 523] width 131 height 20
type input "4"
drag, startPoint x: 754, startPoint y: 675, endPoint x: 664, endPoint y: 736, distance: 108.2
click at [664, 736] on div "PEPPERONI CAJA 11.34 KG - LA CANASTA Ingresa la cantidad que quieres incluir de…" at bounding box center [507, 519] width 685 height 549
click at [664, 736] on button "Agregar" at bounding box center [627, 735] width 207 height 36
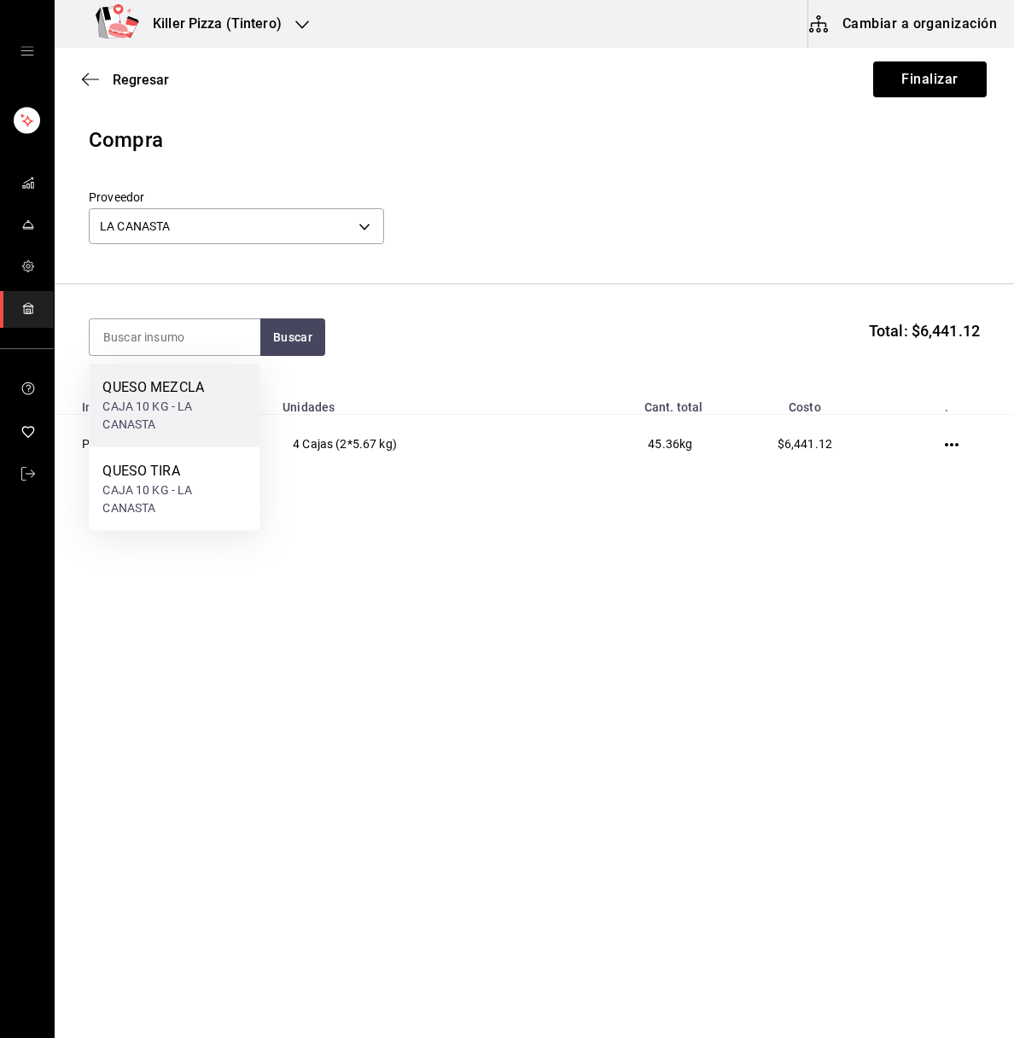
click at [151, 408] on div "CAJA 10 KG - LA CANASTA" at bounding box center [173, 416] width 143 height 36
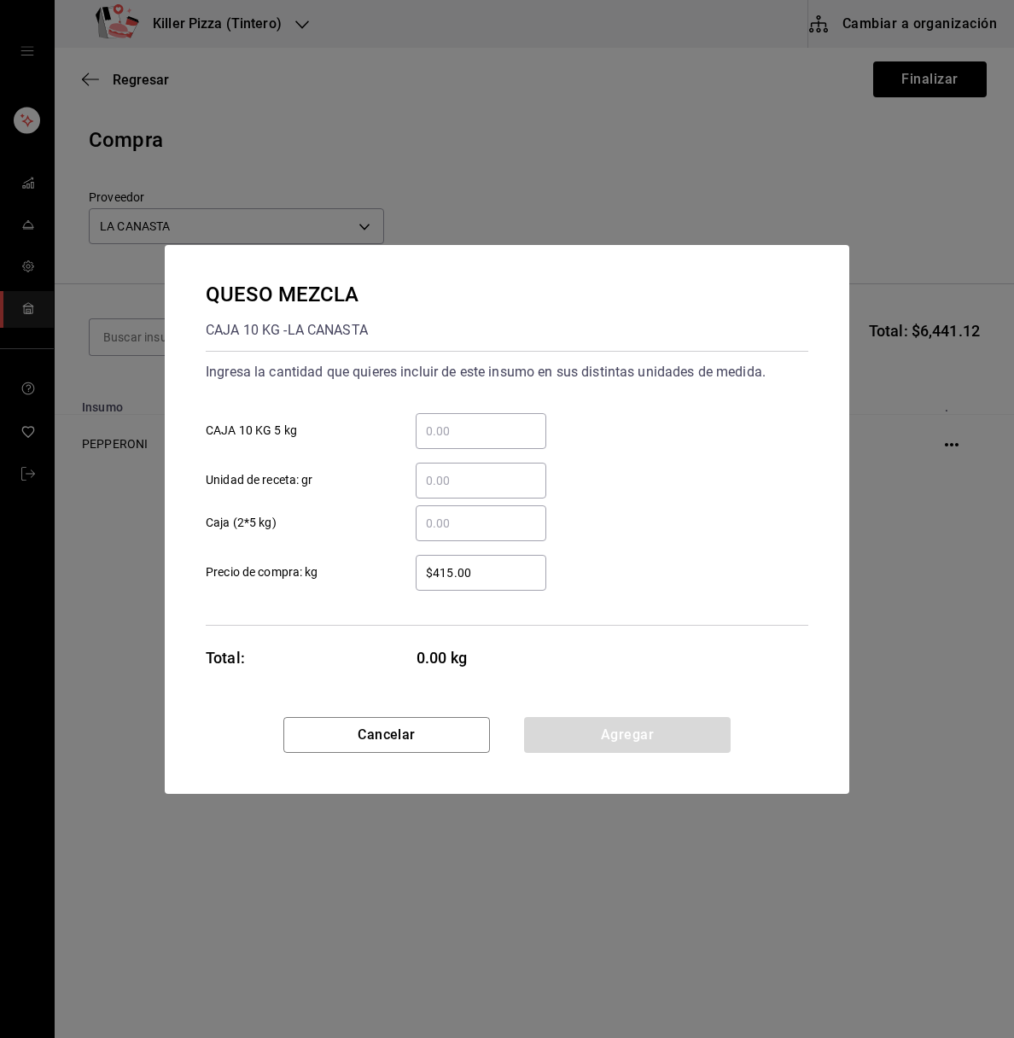
click at [459, 534] on div "​" at bounding box center [481, 523] width 131 height 36
click at [459, 533] on input "​ Caja (2*5 kg)" at bounding box center [481, 523] width 131 height 20
type input "18"
click at [726, 665] on div "QUESO MEZCLA CAJA 10 KG - LA CANASTA Ingresa la cantidad que quieres incluir de…" at bounding box center [507, 481] width 685 height 472
click at [656, 734] on button "Agregar" at bounding box center [627, 735] width 207 height 36
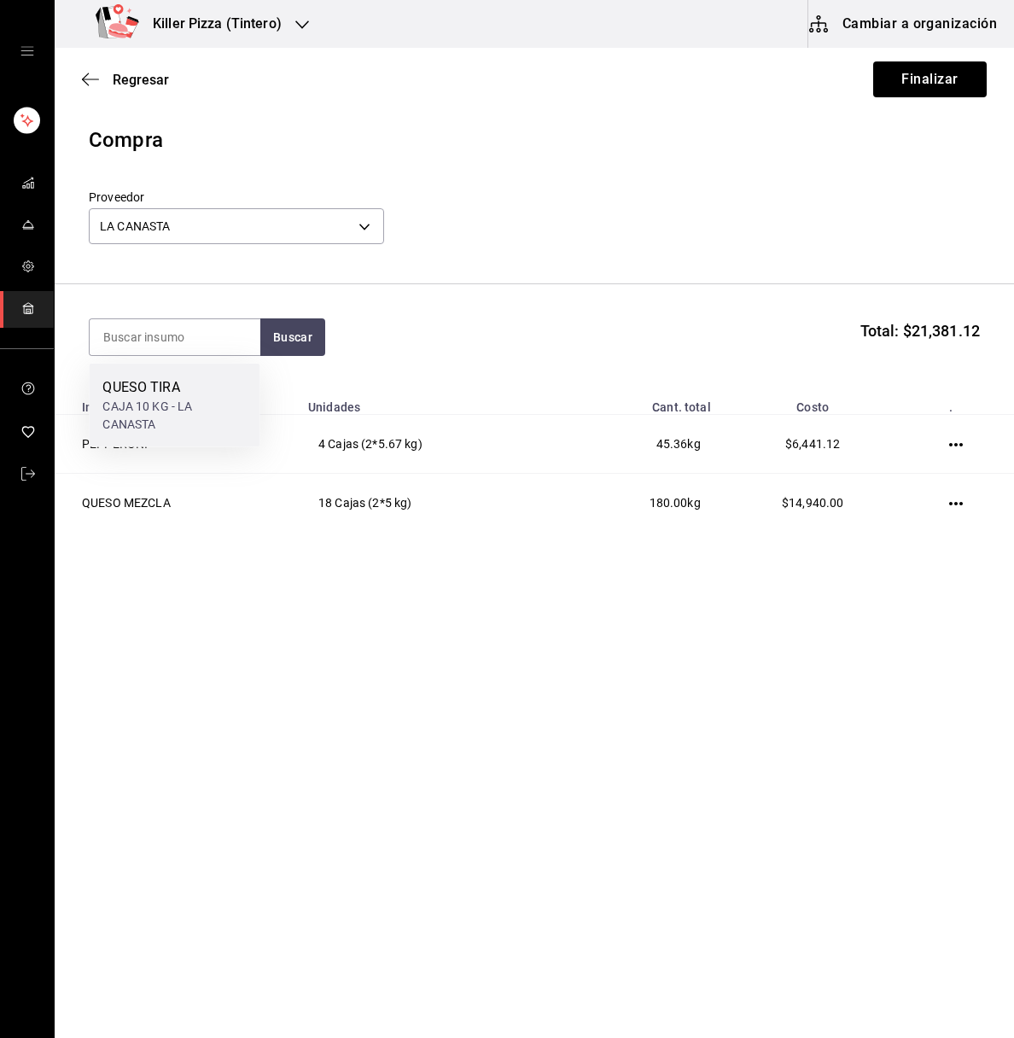
click at [175, 412] on div "CAJA 10 KG - LA CANASTA" at bounding box center [173, 416] width 143 height 36
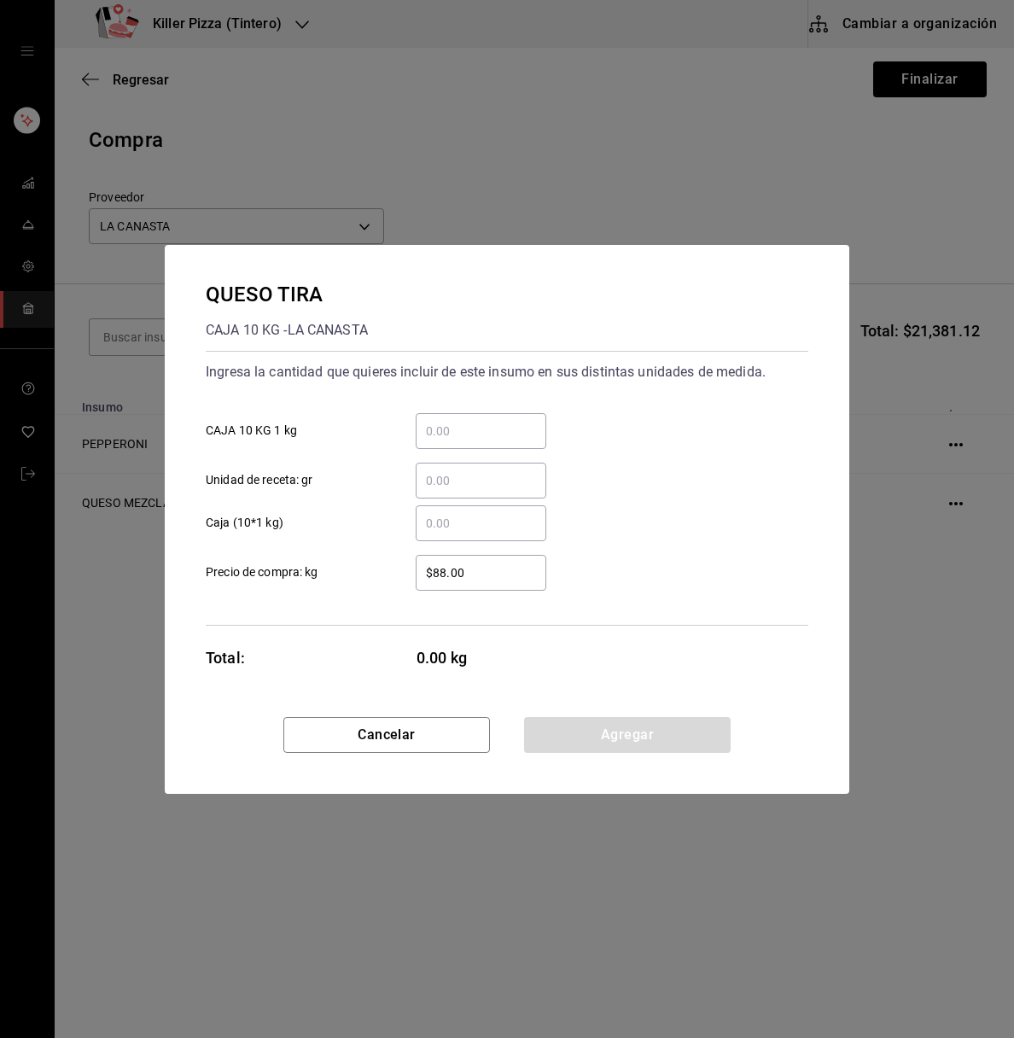
click at [492, 515] on input "​ Caja (10*1 kg)" at bounding box center [481, 523] width 131 height 20
type input "3"
click at [590, 662] on div "QUESO TIRA CAJA 10 KG - LA CANASTA Ingresa la cantidad que quieres incluir de e…" at bounding box center [507, 481] width 685 height 472
click at [653, 742] on button "Agregar" at bounding box center [627, 735] width 207 height 36
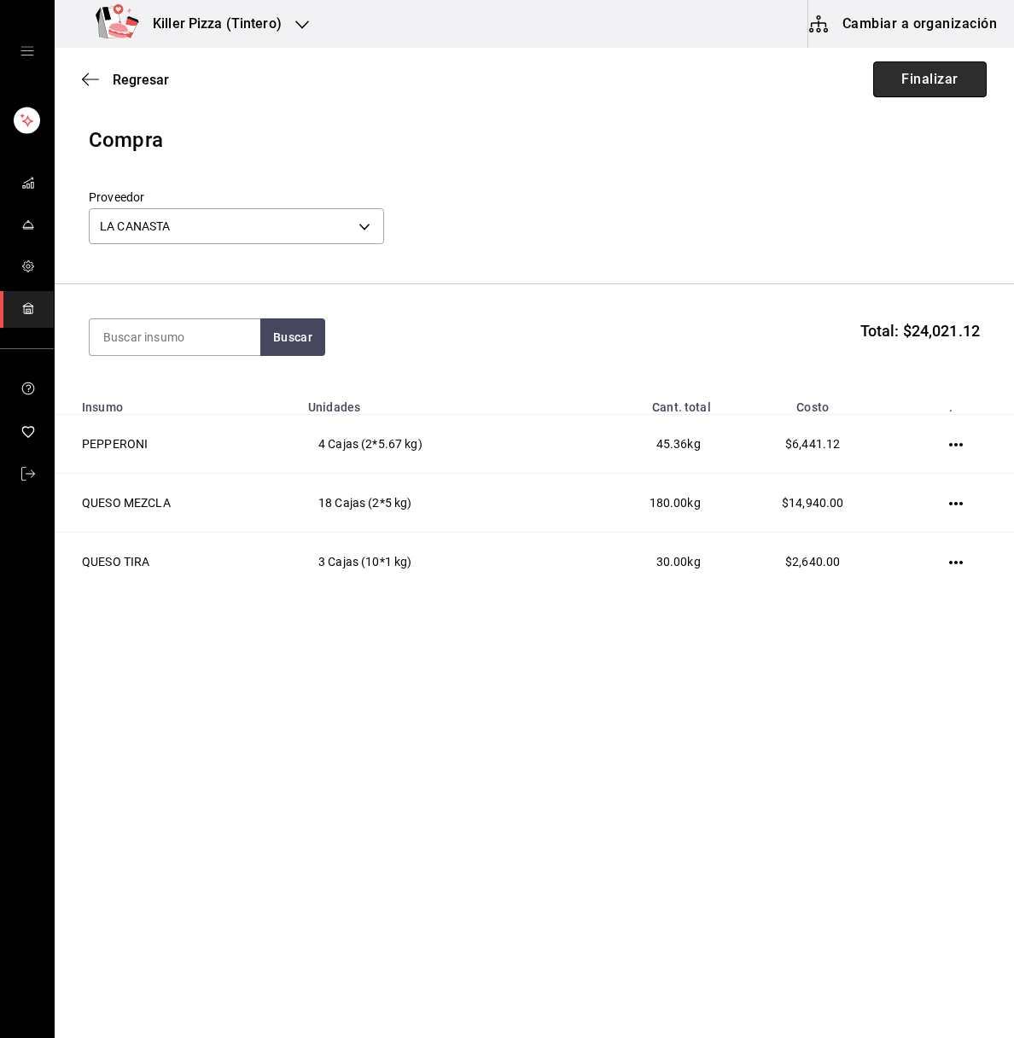
click at [908, 92] on button "Finalizar" at bounding box center [930, 79] width 114 height 36
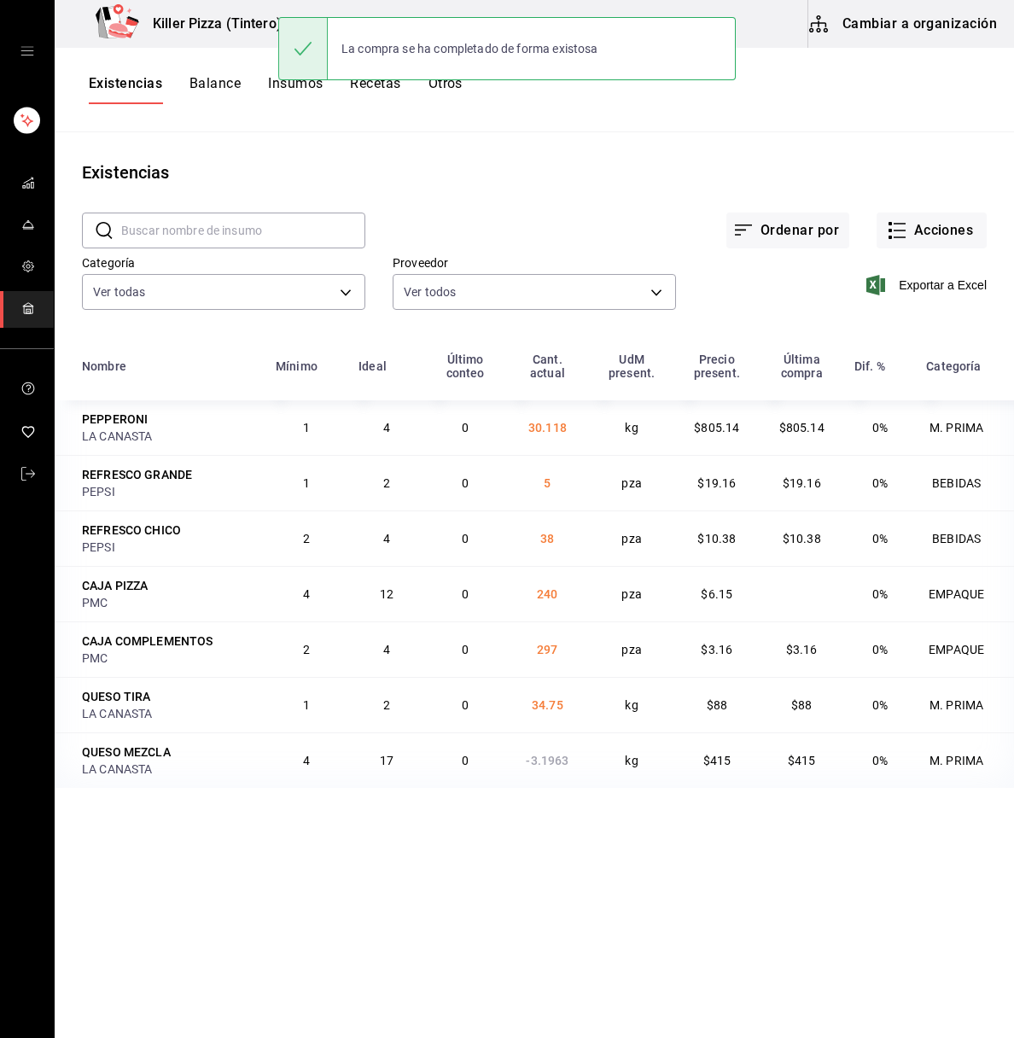
click at [206, 18] on h3 "Killer Pizza (Tintero)" at bounding box center [210, 24] width 143 height 20
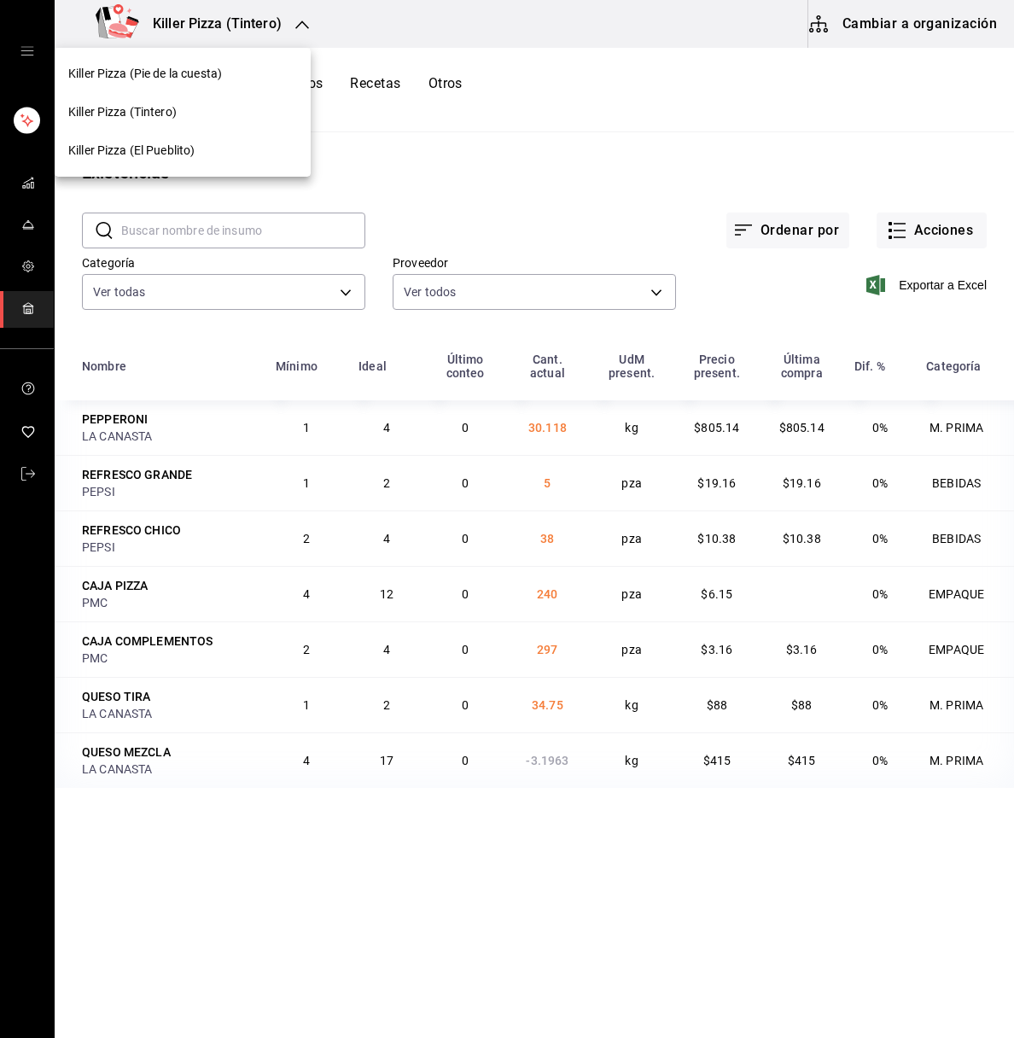
click at [434, 178] on div at bounding box center [507, 519] width 1014 height 1038
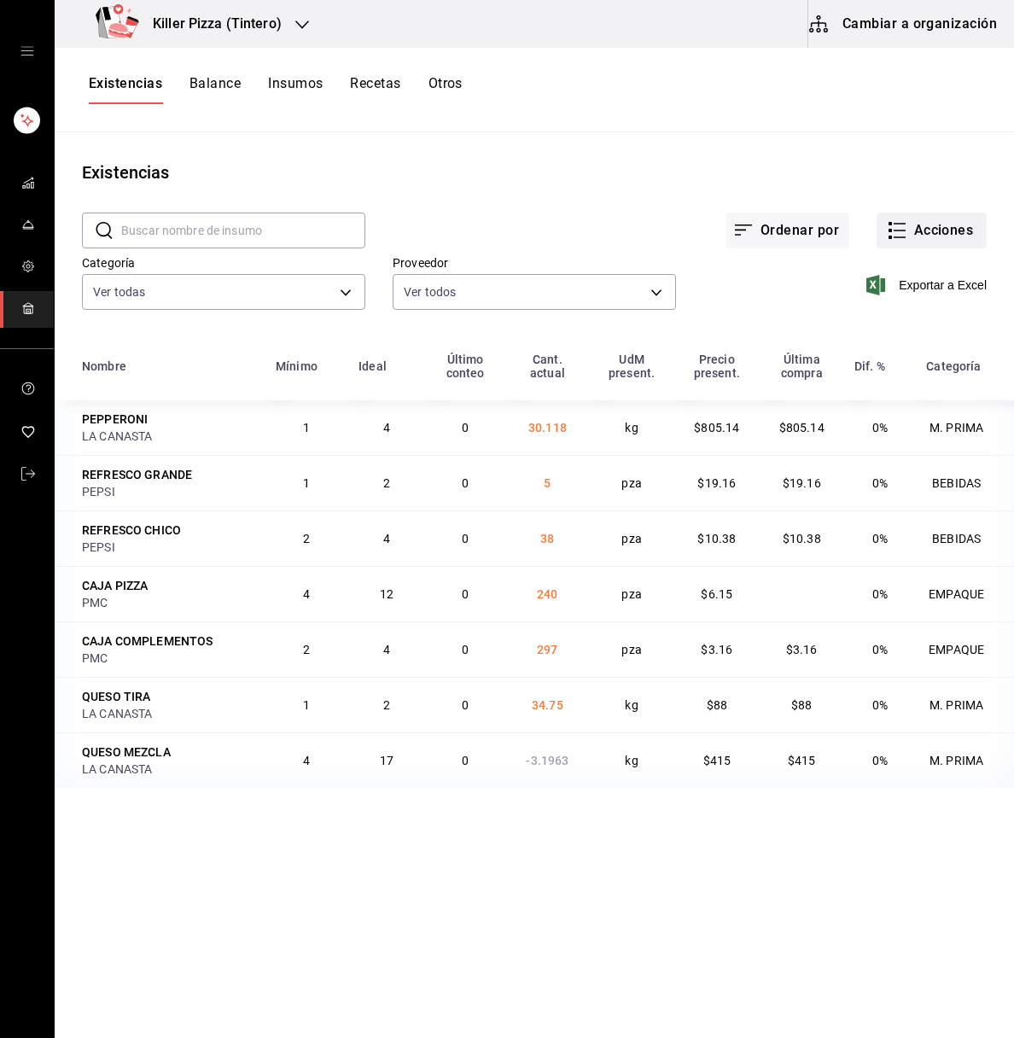
click at [941, 234] on button "Acciones" at bounding box center [932, 231] width 110 height 36
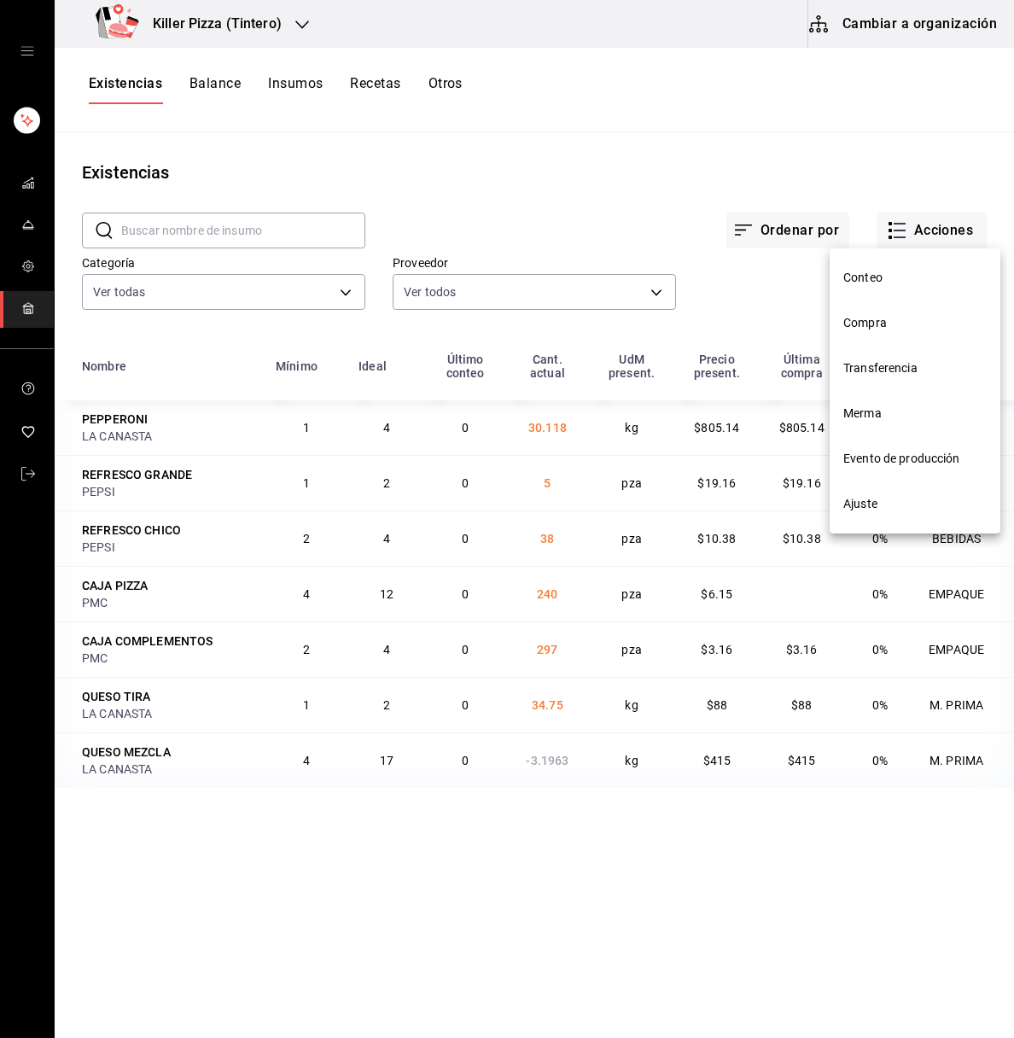
click at [897, 315] on span "Compra" at bounding box center [914, 323] width 143 height 18
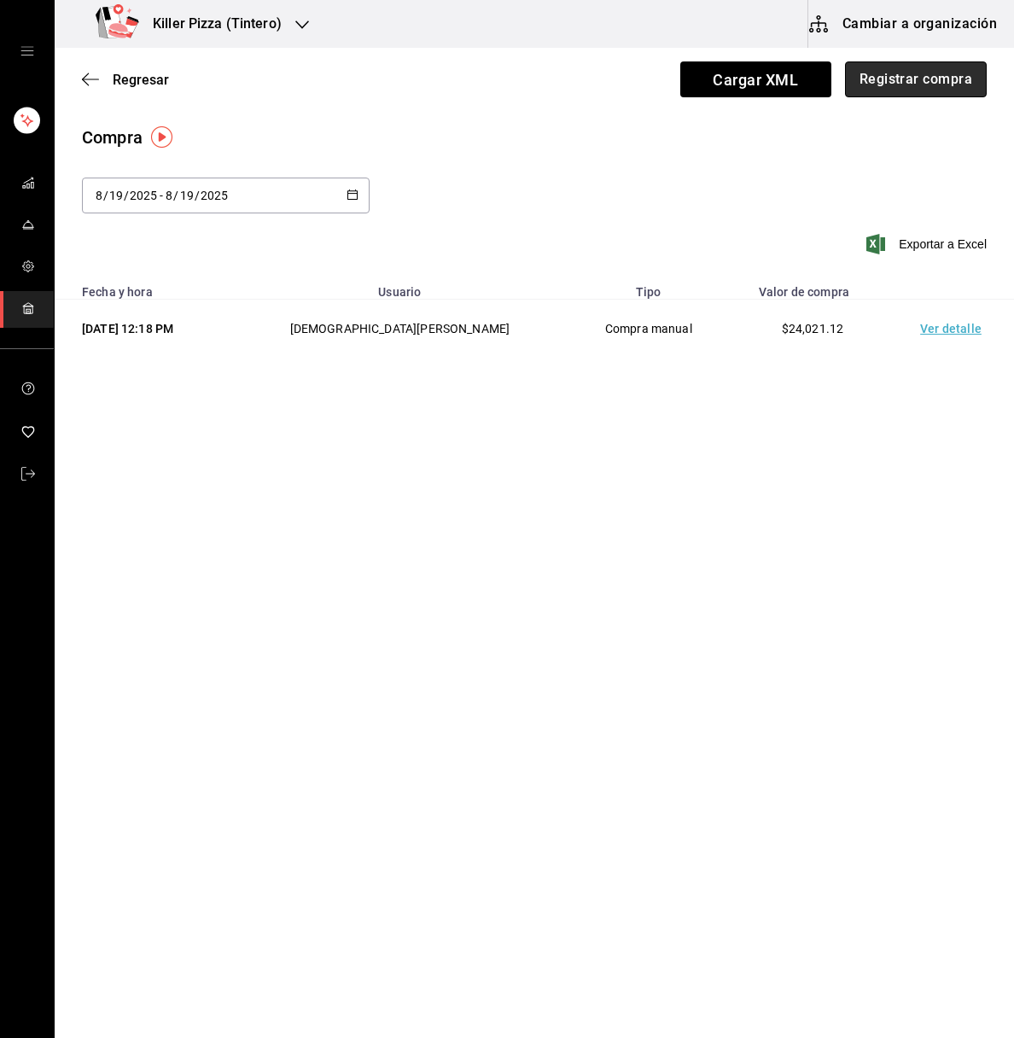
click at [931, 84] on button "Registrar compra" at bounding box center [916, 79] width 142 height 36
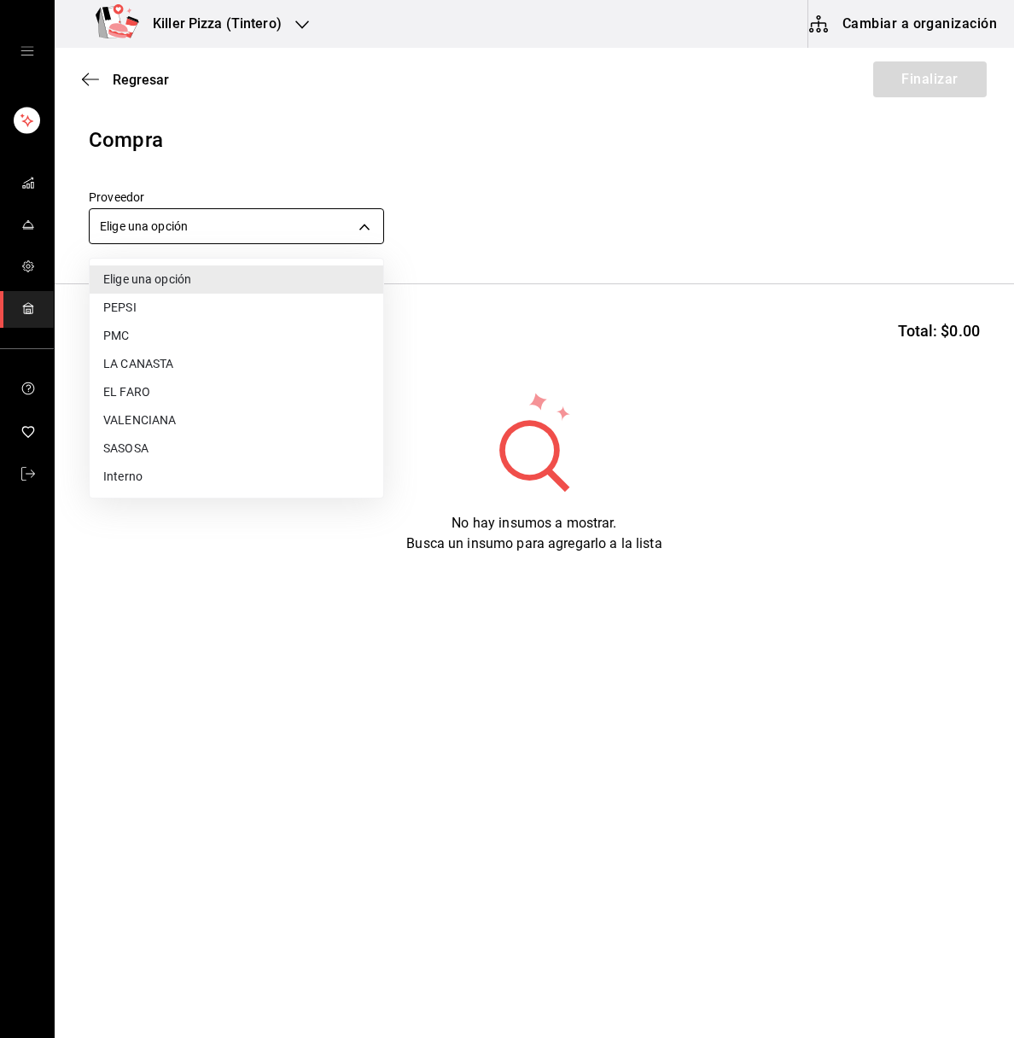
click at [326, 218] on body "Killer Pizza (Tintero) Cambiar a organización Regresar Finalizar Compra Proveed…" at bounding box center [507, 470] width 1014 height 941
click at [144, 311] on li "PEPSI" at bounding box center [237, 308] width 294 height 28
type input "72e10760-4da9-40c0-bd9a-3c2460720aa1"
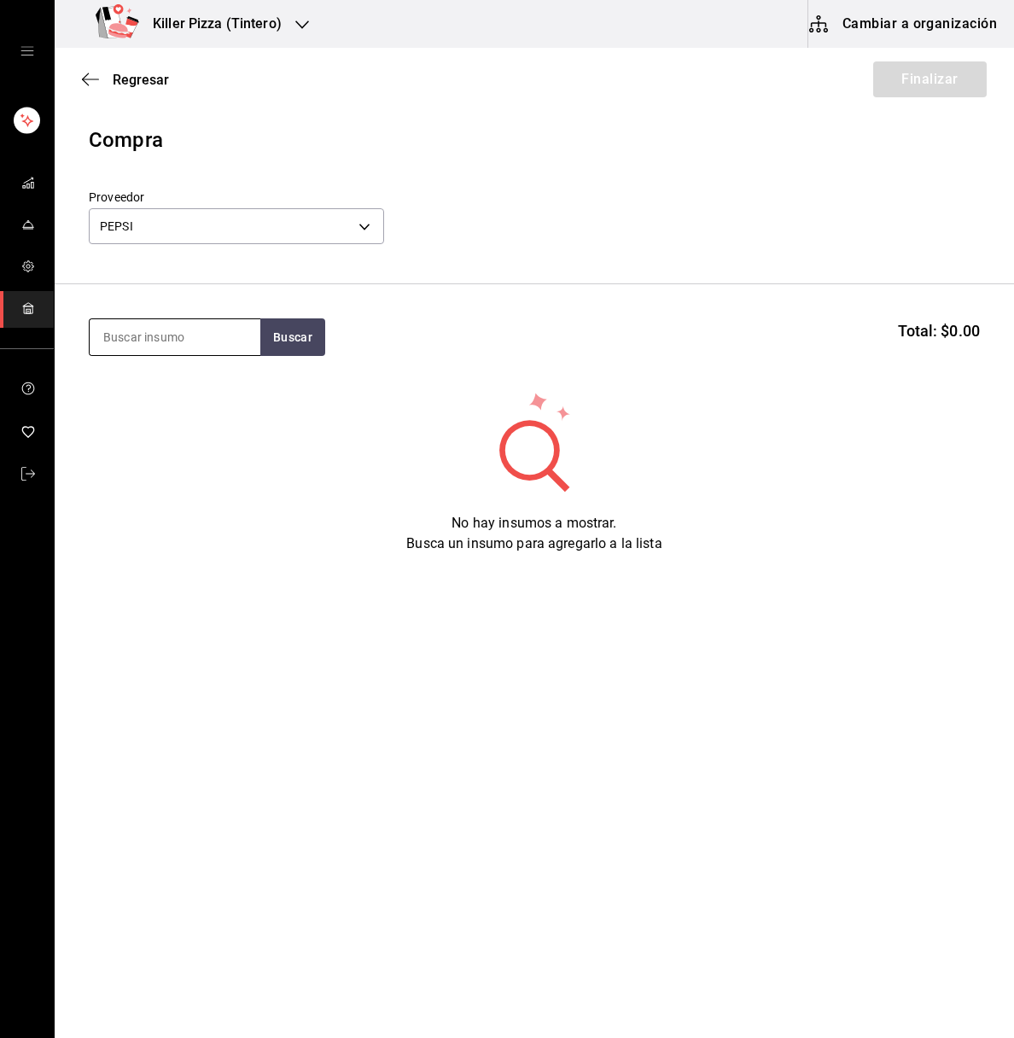
click at [191, 331] on input at bounding box center [175, 337] width 171 height 36
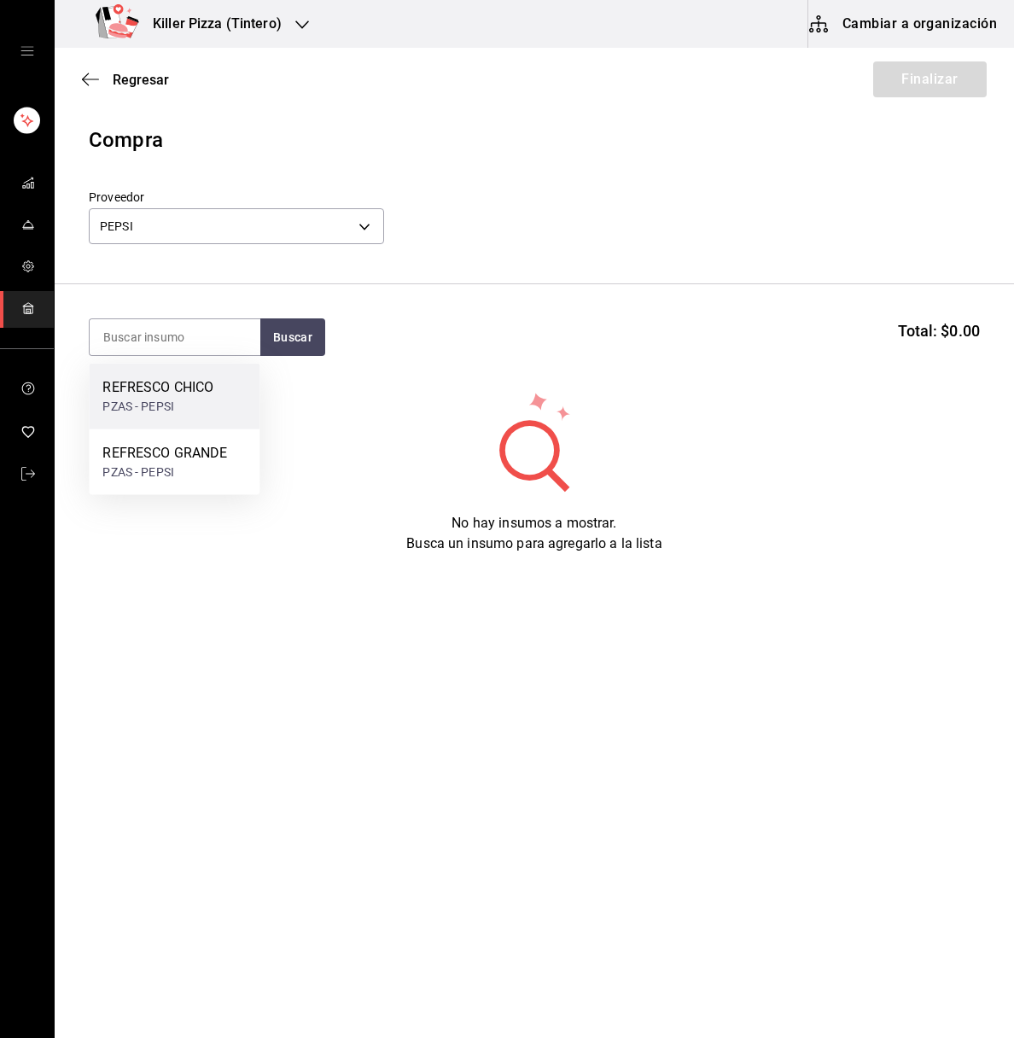
click at [165, 396] on div "REFRESCO CHICO" at bounding box center [157, 387] width 111 height 20
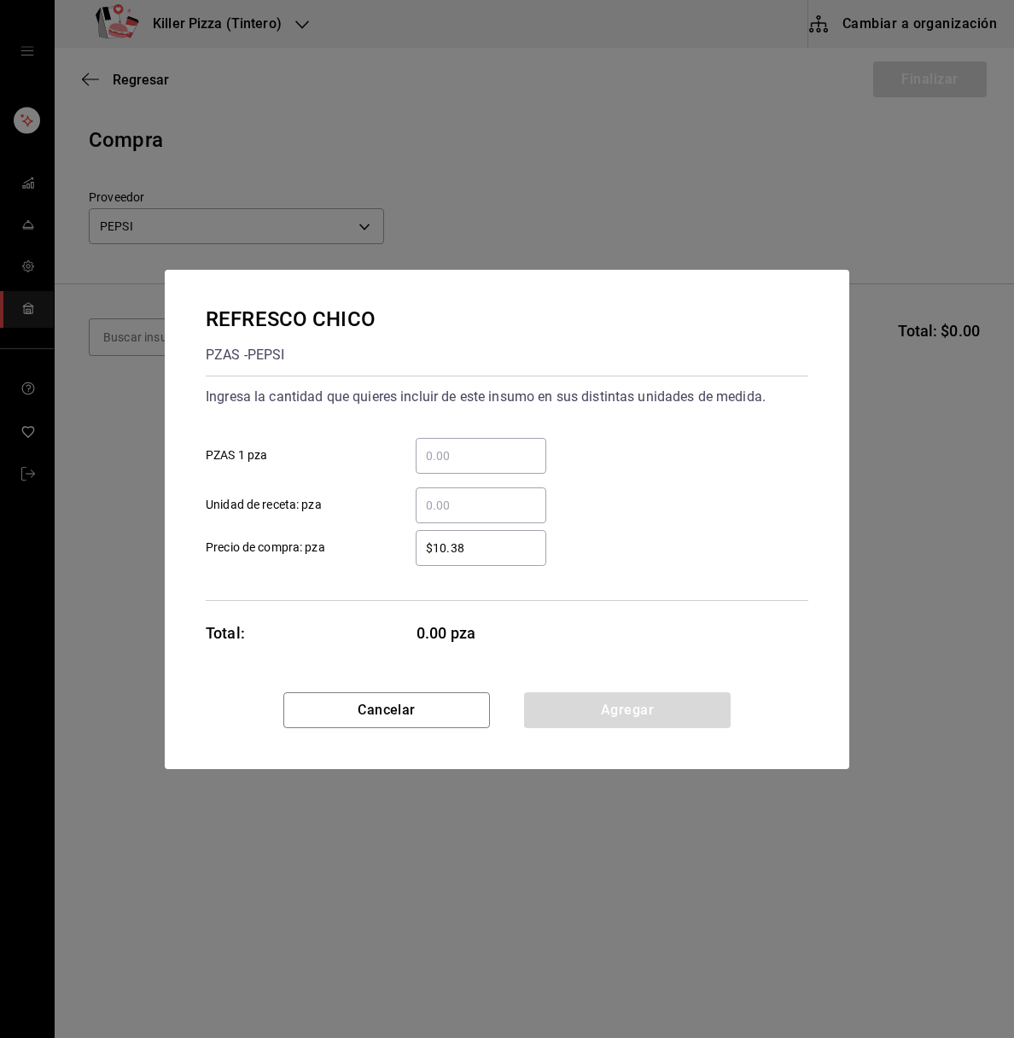
click at [454, 491] on div "​" at bounding box center [481, 505] width 131 height 36
click at [454, 495] on input "​ Unidad de receta: pza" at bounding box center [481, 505] width 131 height 20
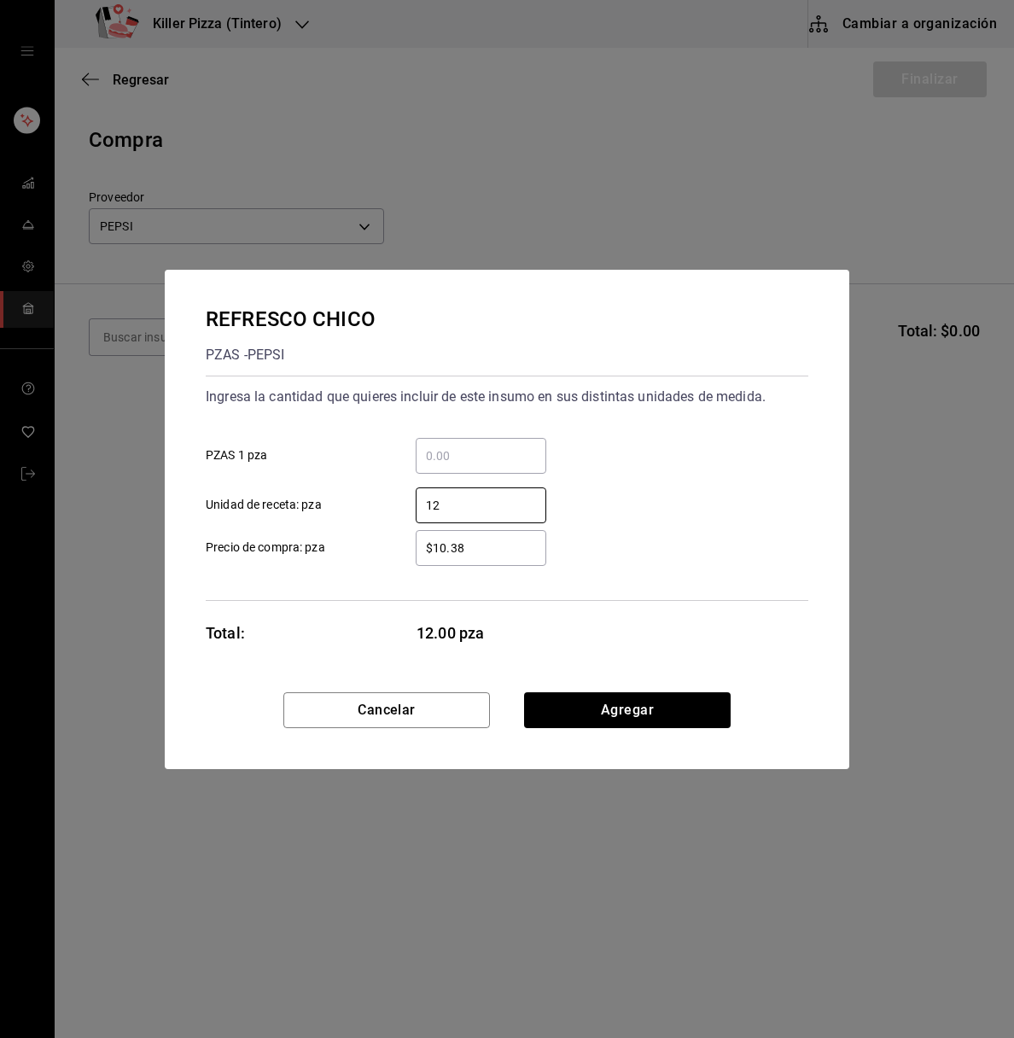
type input "12"
drag, startPoint x: 598, startPoint y: 623, endPoint x: 657, endPoint y: 712, distance: 106.5
click at [657, 712] on div "REFRESCO CHICO PZAS - PEPSI Ingresa la cantidad que quieres incluir de este ins…" at bounding box center [507, 519] width 685 height 499
click at [657, 712] on button "Agregar" at bounding box center [627, 710] width 207 height 36
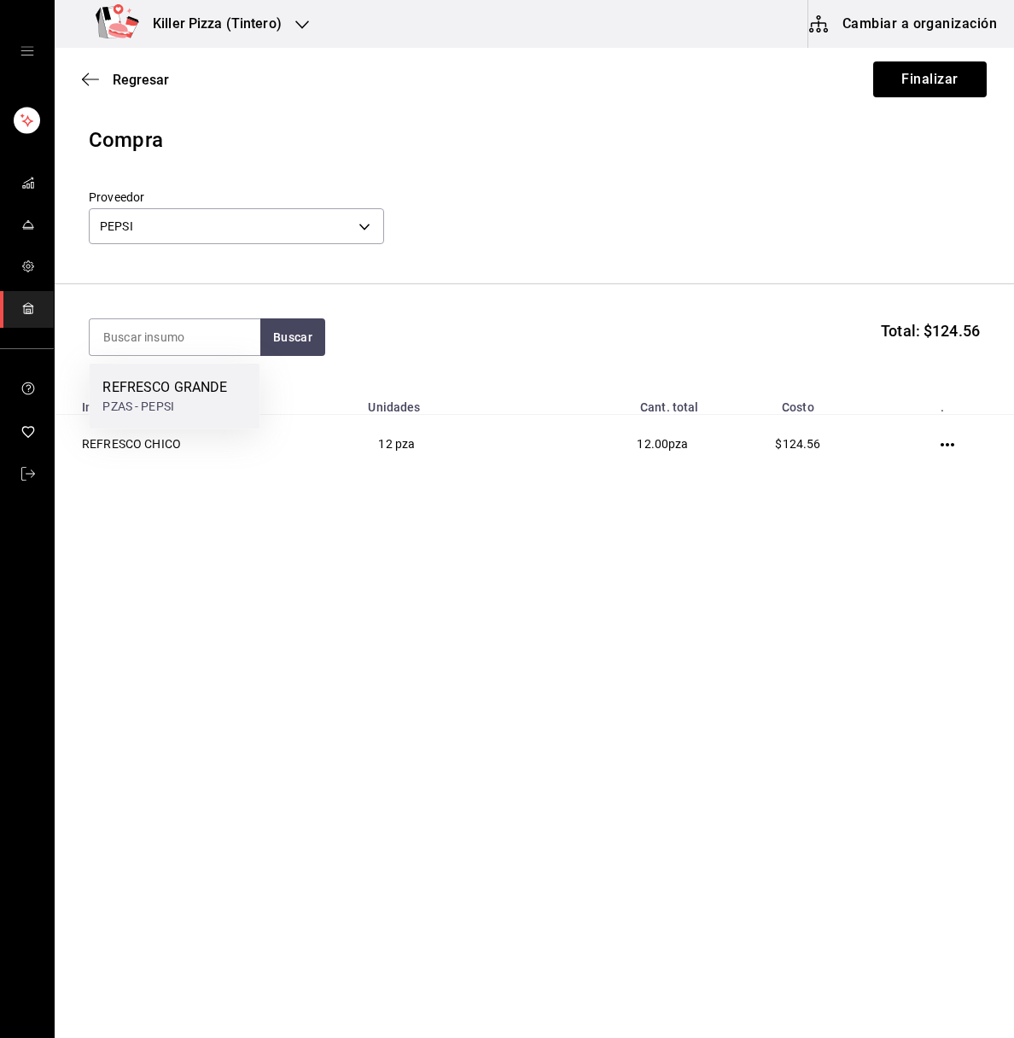
click at [193, 399] on div "PZAS - PEPSI" at bounding box center [164, 407] width 125 height 18
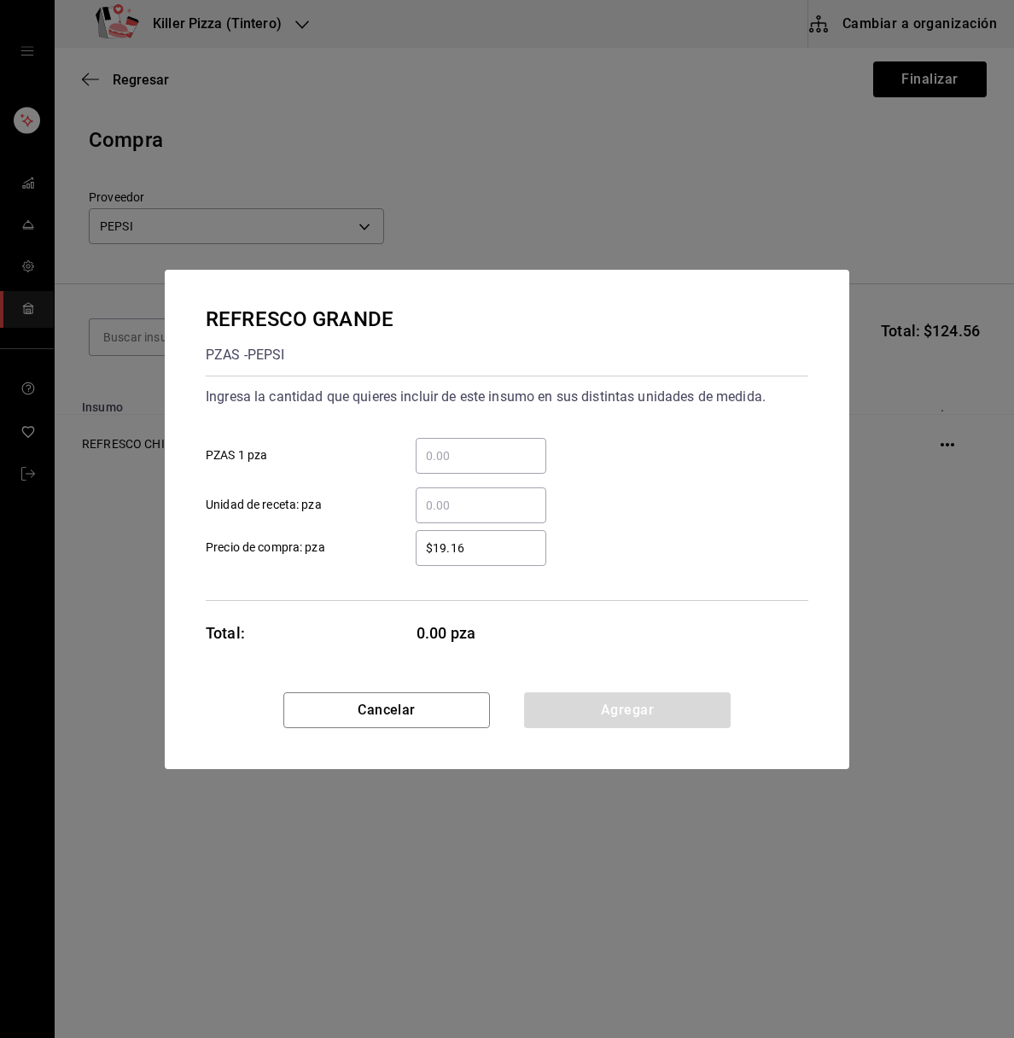
click at [504, 521] on div "​" at bounding box center [481, 505] width 131 height 36
click at [504, 516] on input "​ Unidad de receta: pza" at bounding box center [481, 505] width 131 height 20
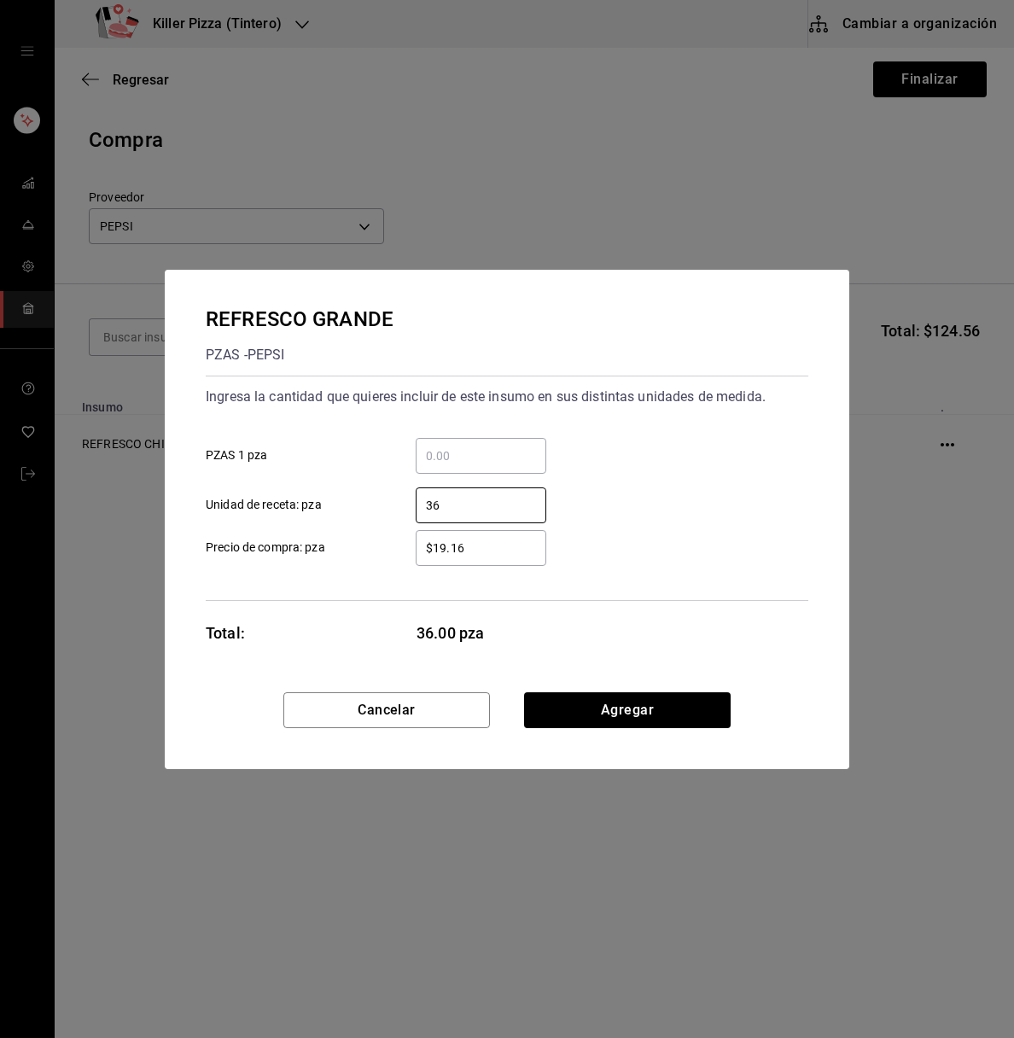
type input "36"
click at [752, 619] on div "REFRESCO GRANDE PZAS - PEPSI Ingresa la cantidad que quieres incluir de este in…" at bounding box center [507, 481] width 685 height 422
click at [644, 714] on button "Agregar" at bounding box center [627, 710] width 207 height 36
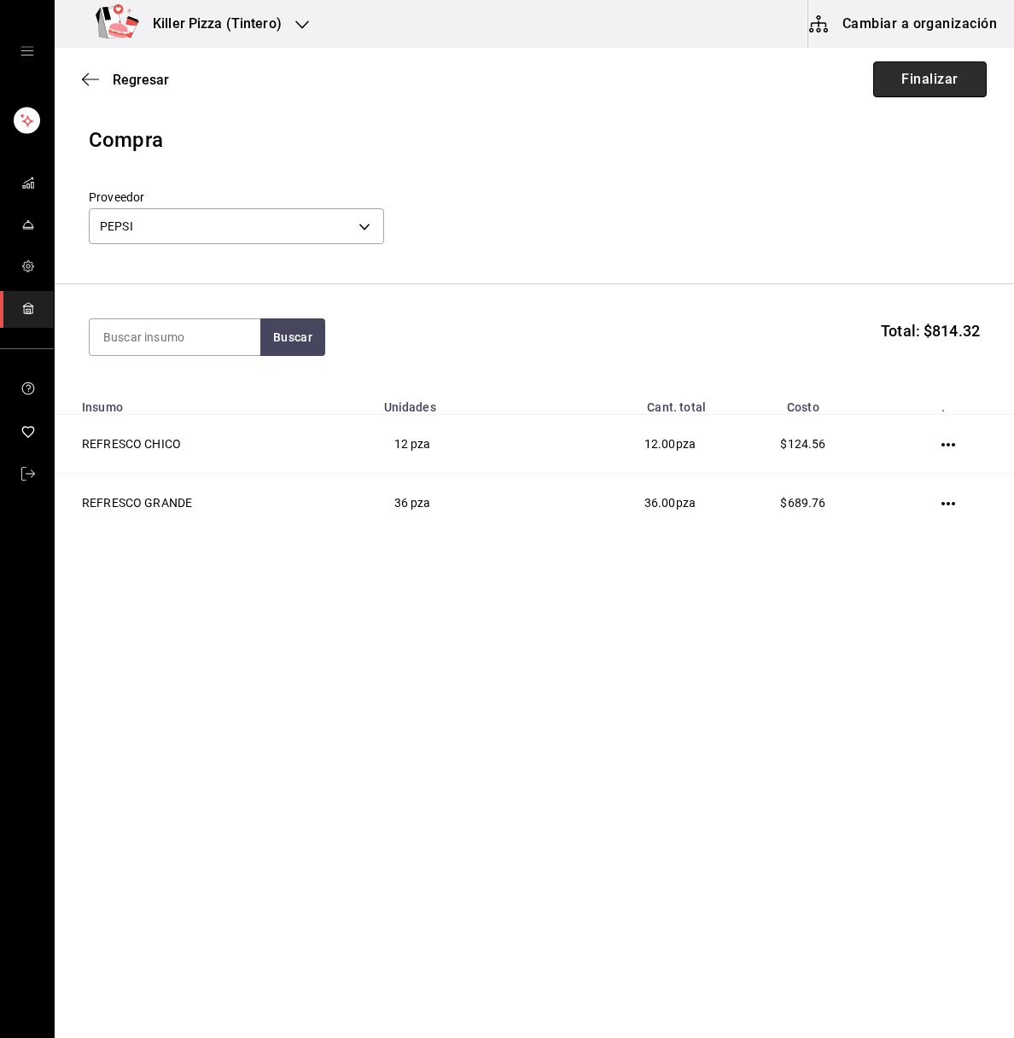
click at [918, 75] on button "Finalizar" at bounding box center [930, 79] width 114 height 36
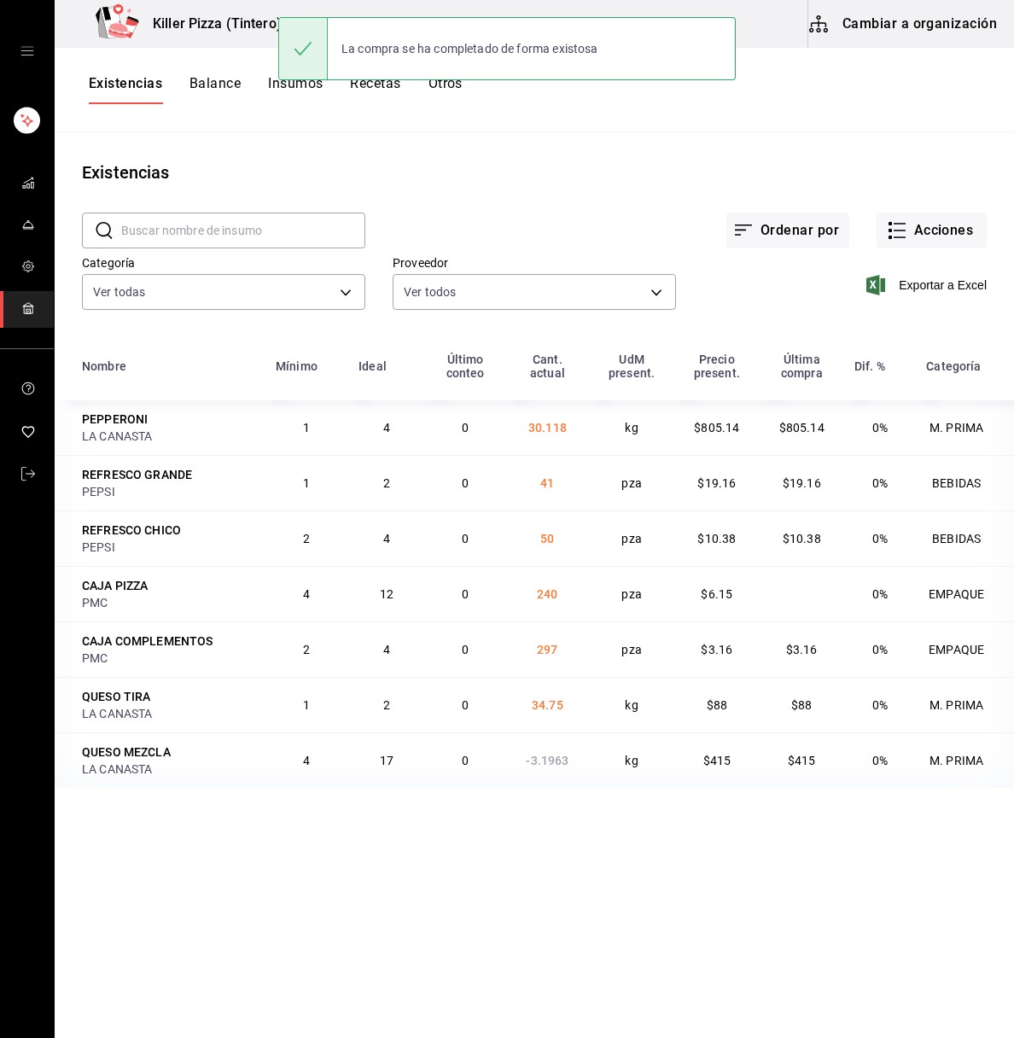
click at [211, 25] on h3 "Killer Pizza (Tintero)" at bounding box center [210, 24] width 143 height 20
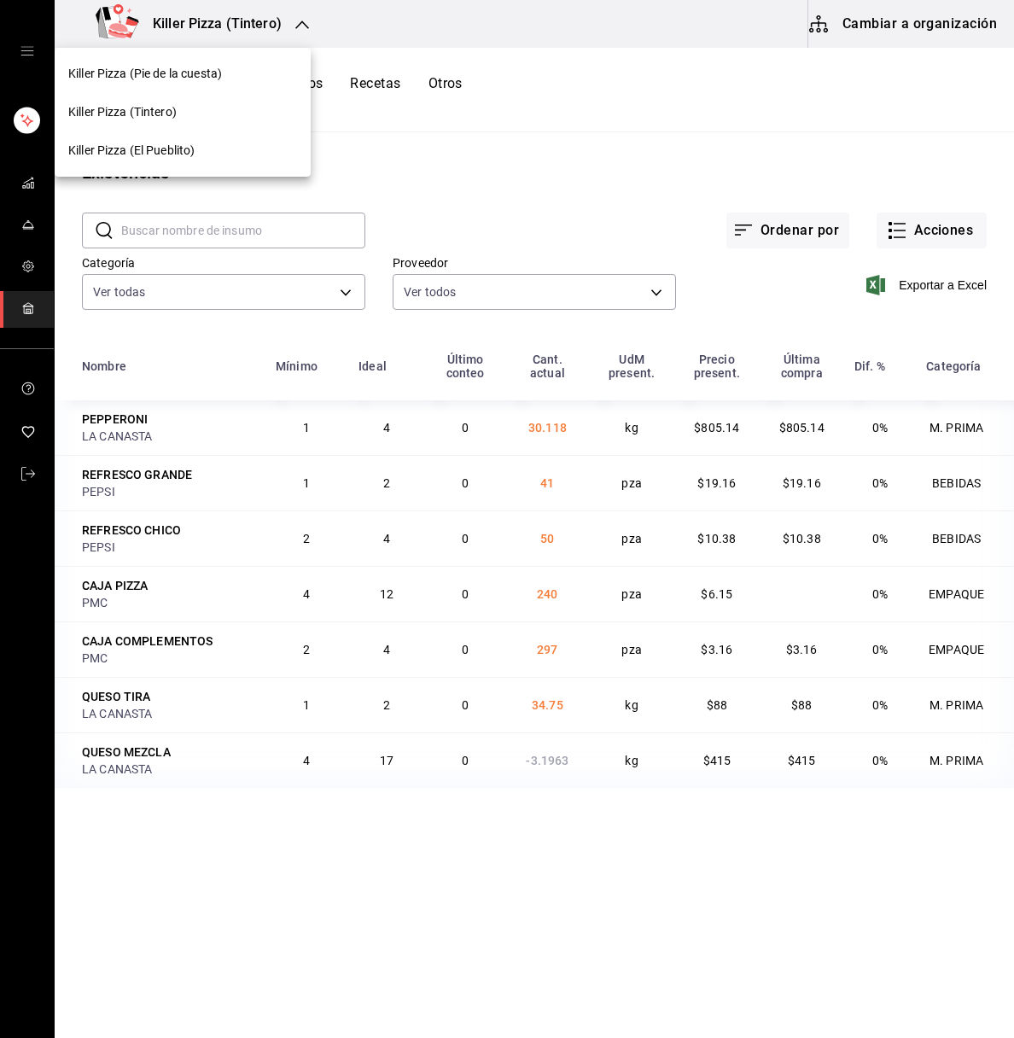
click at [199, 66] on span "Killer Pizza (Pie de la cuesta)" at bounding box center [145, 74] width 154 height 18
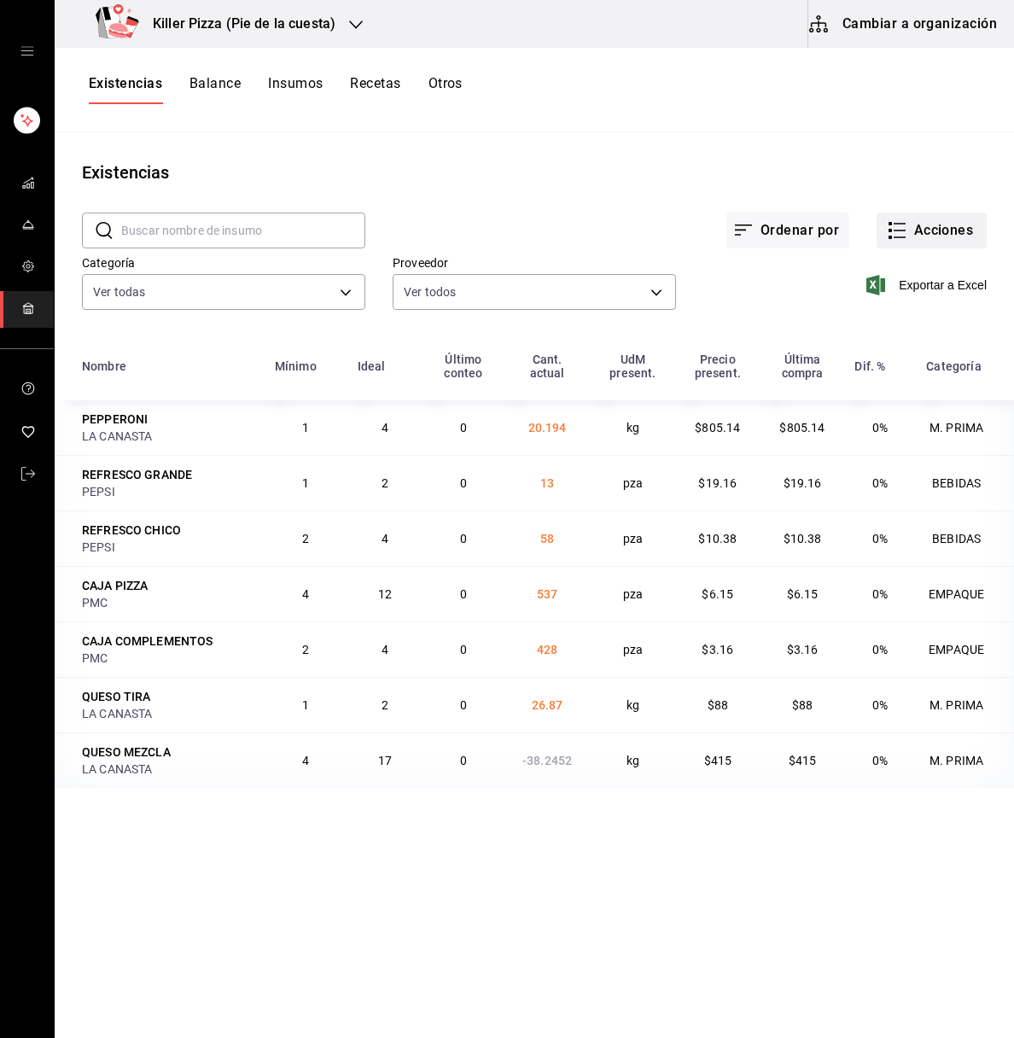
click at [931, 229] on button "Acciones" at bounding box center [932, 231] width 110 height 36
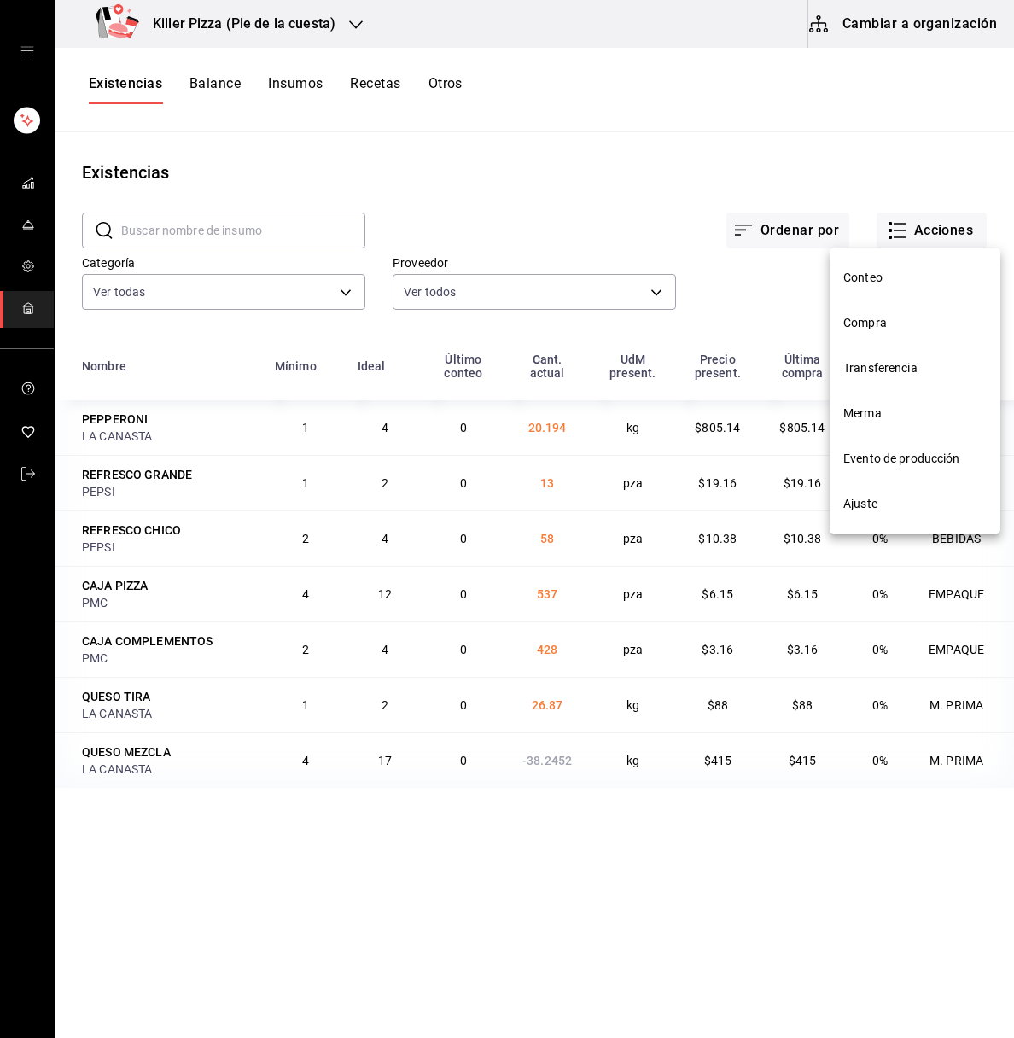
click at [899, 315] on span "Compra" at bounding box center [914, 323] width 143 height 18
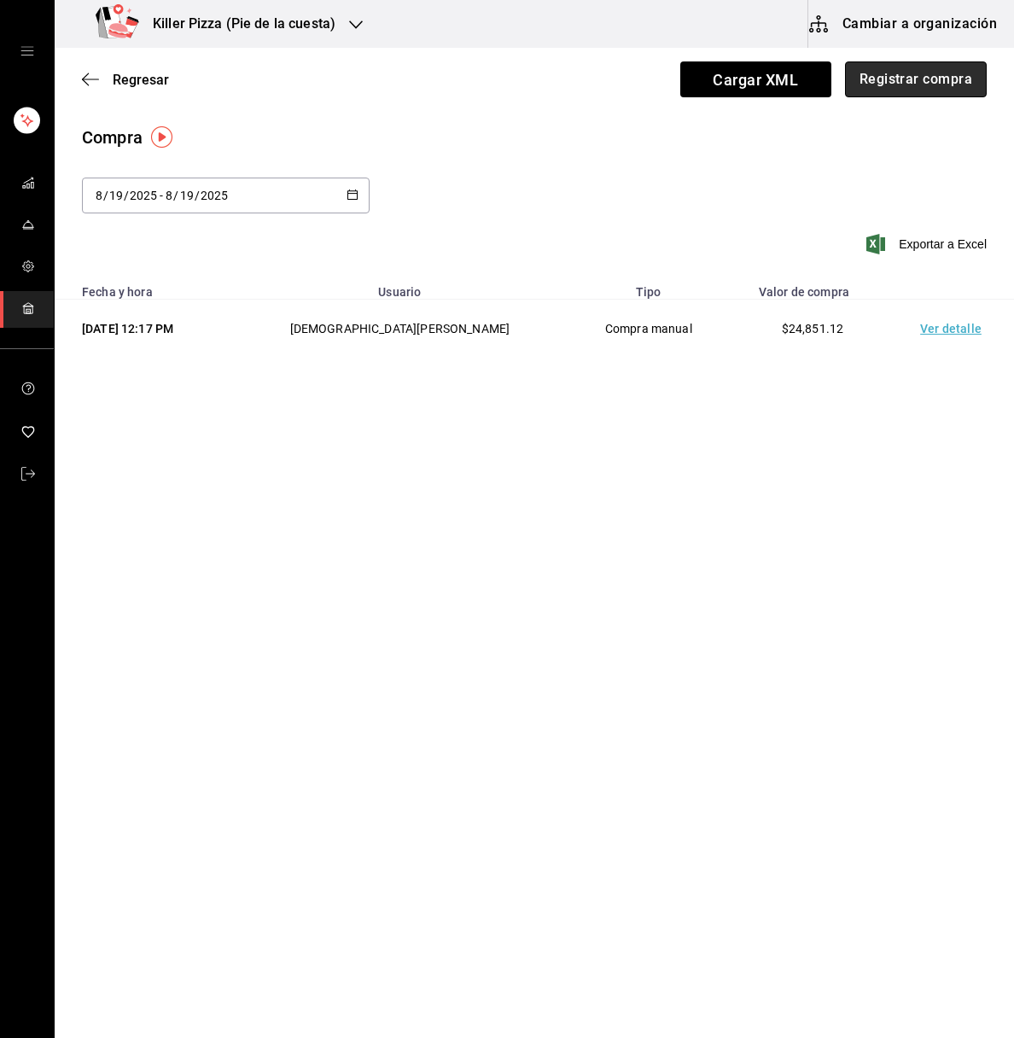
click at [900, 82] on button "Registrar compra" at bounding box center [916, 79] width 142 height 36
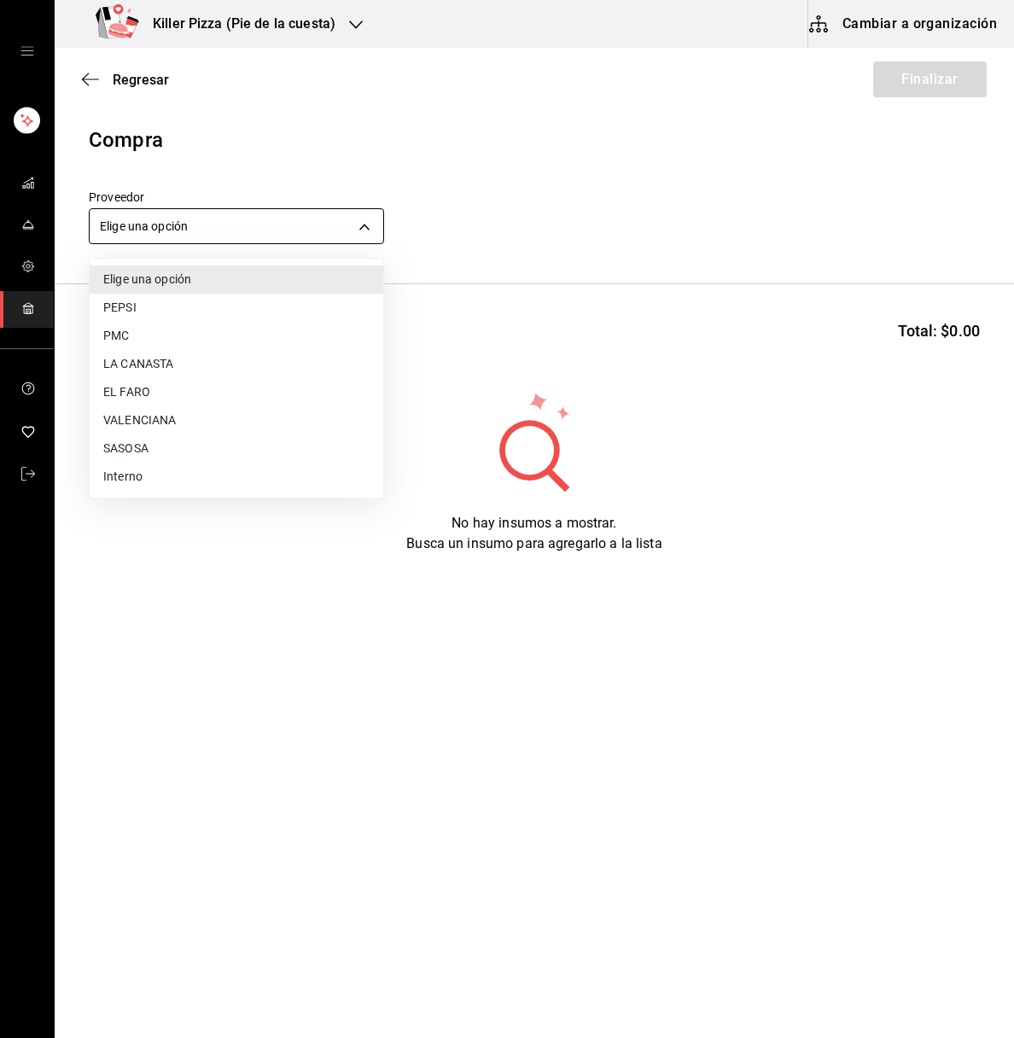
click at [310, 227] on body "Killer Pizza (Pie de la cuesta) Cambiar a organización Regresar Finalizar Compr…" at bounding box center [507, 470] width 1014 height 941
click at [172, 333] on li "PMC" at bounding box center [237, 336] width 294 height 28
type input "b89e2025-32e5-4bad-afa7-dd9c489ec5d4"
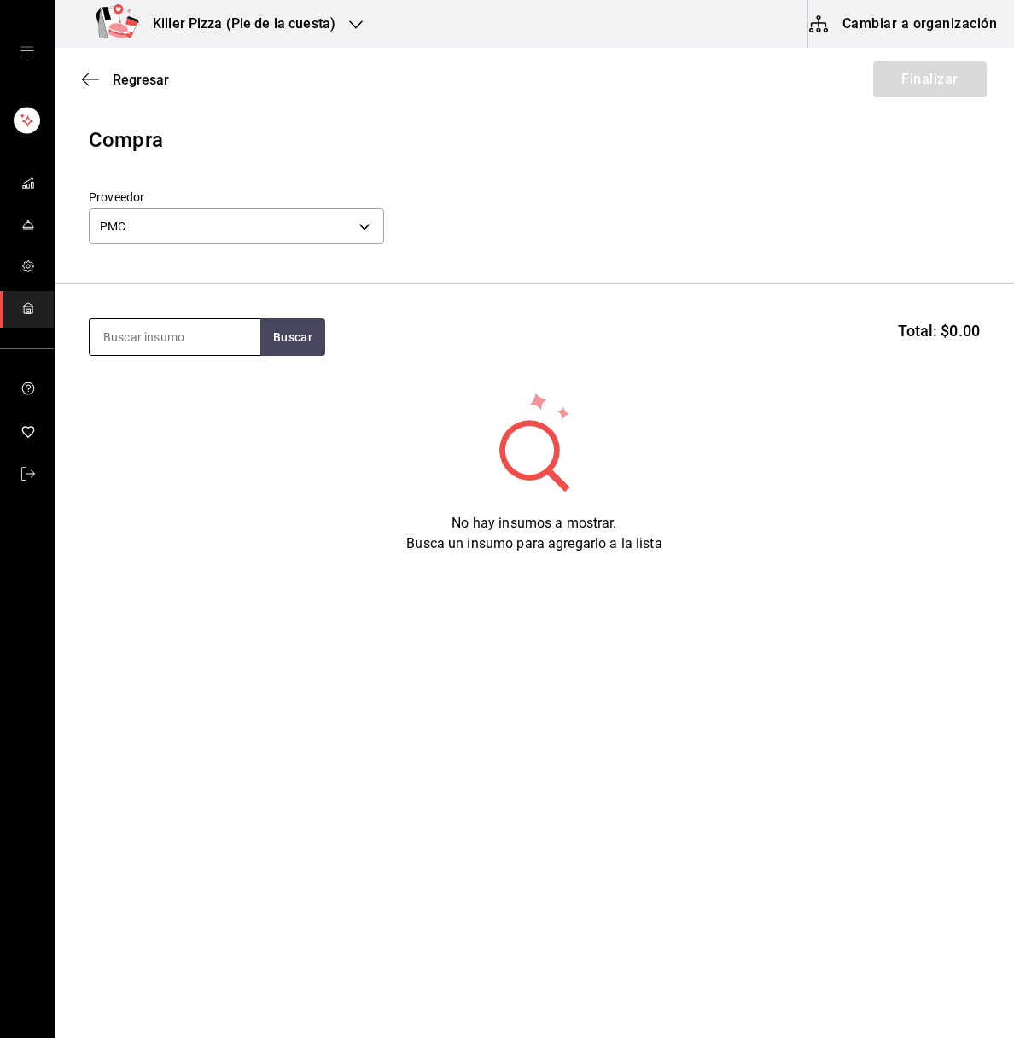
click at [199, 342] on input at bounding box center [175, 337] width 171 height 36
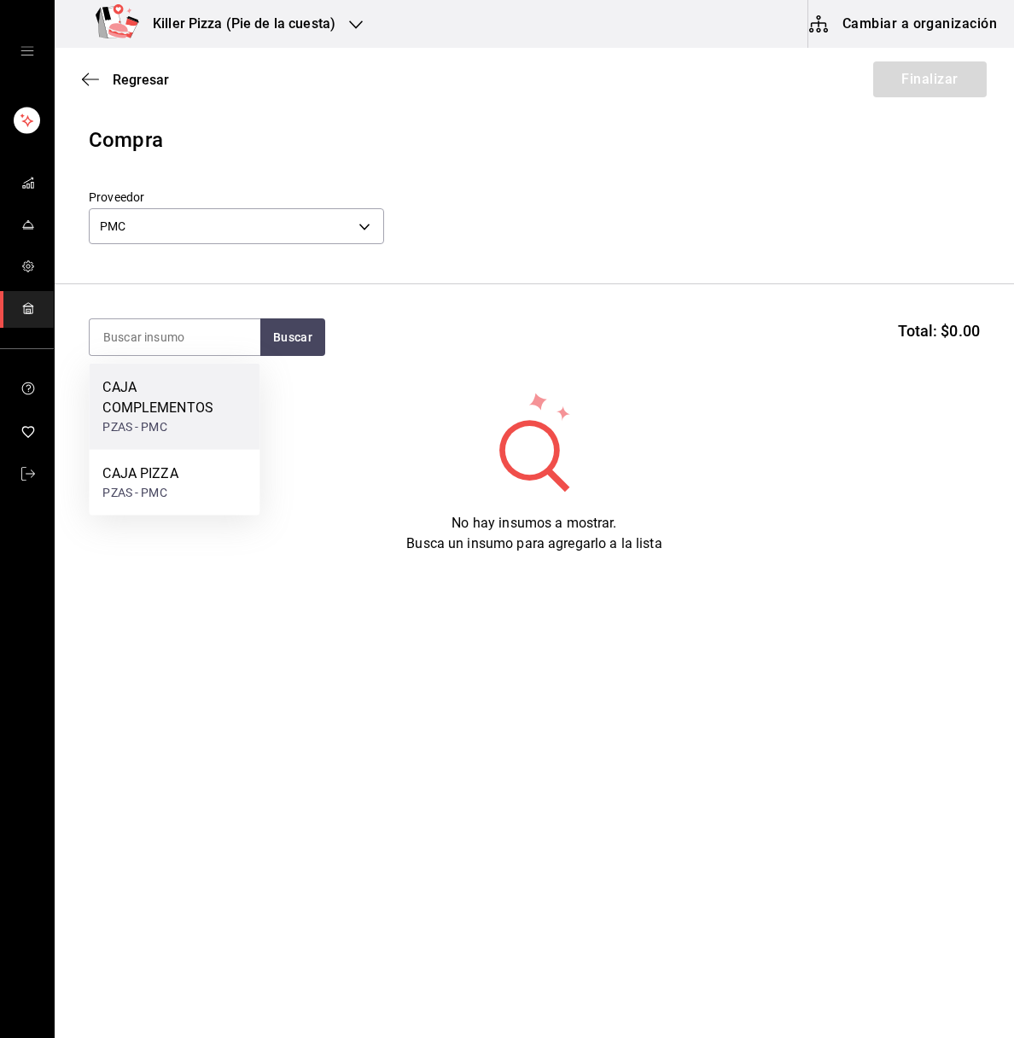
click at [185, 425] on div "PZAS - PMC" at bounding box center [173, 427] width 143 height 18
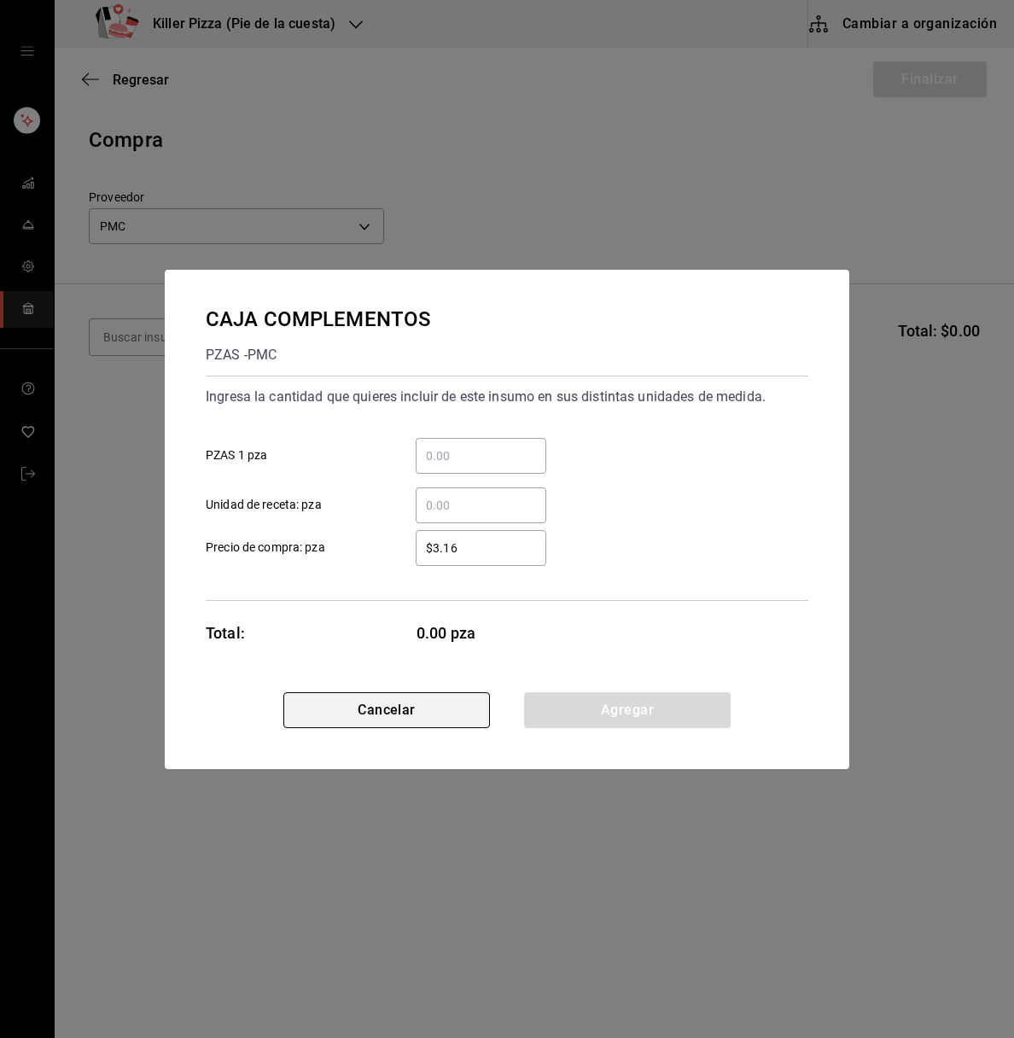
click at [346, 694] on button "Cancelar" at bounding box center [386, 710] width 207 height 36
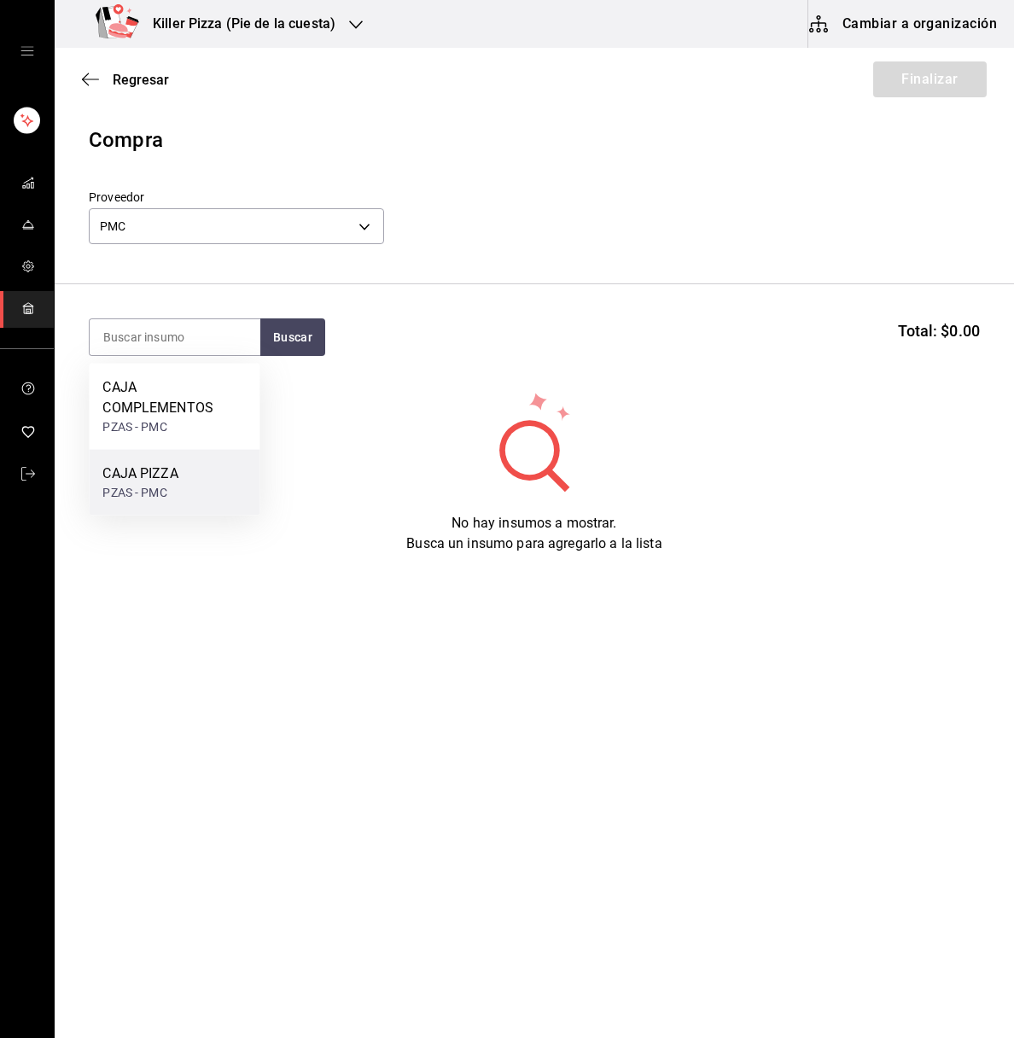
click at [187, 478] on div "CAJA PIZZA PZAS - PMC" at bounding box center [174, 483] width 171 height 66
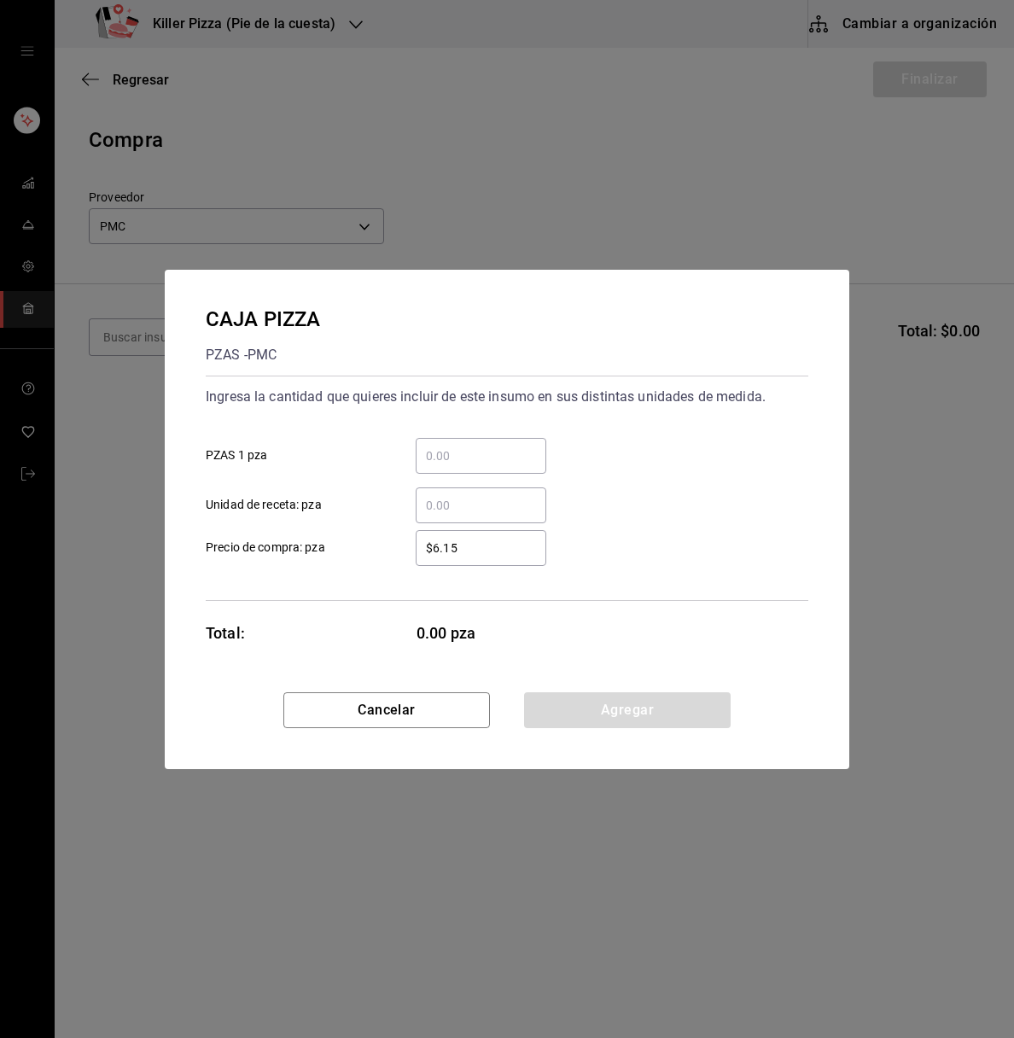
click at [479, 456] on input "​ PZAS 1 pza" at bounding box center [481, 456] width 131 height 20
click at [480, 452] on input "6,921" at bounding box center [481, 456] width 131 height 20
type input "6"
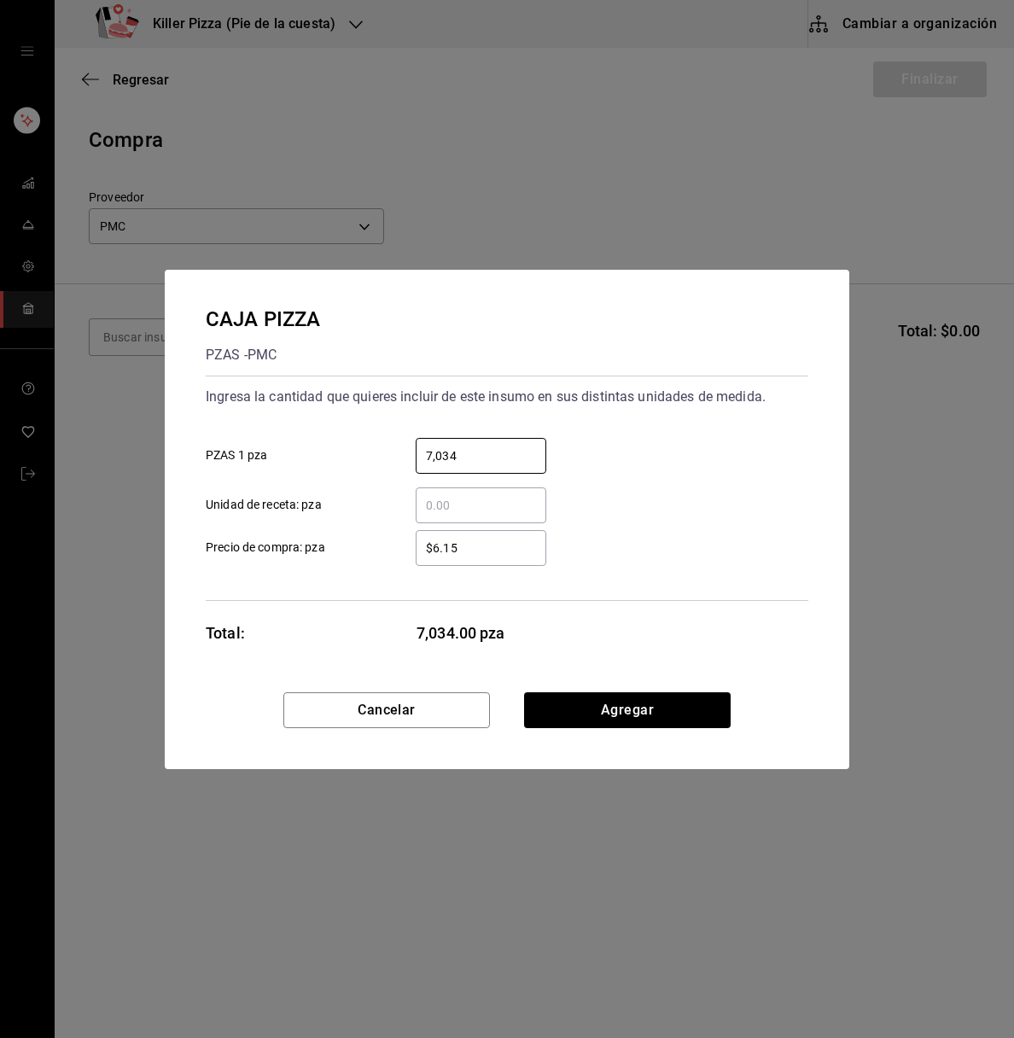
type input "7,034"
click at [709, 571] on div "Ingresa la cantidad que quieres incluir de este insumo en sus distintas unidade…" at bounding box center [507, 488] width 603 height 225
click at [679, 707] on button "Agregar" at bounding box center [627, 710] width 207 height 36
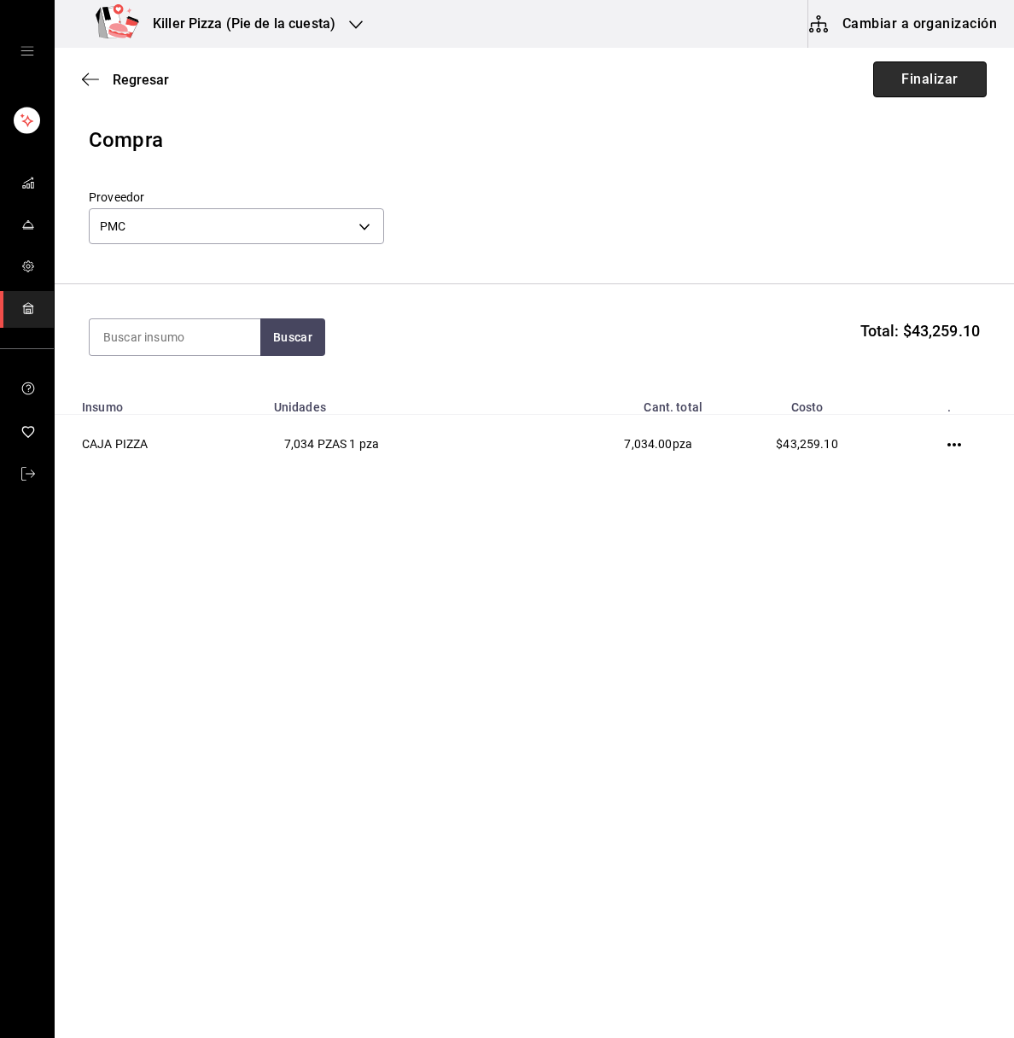
click at [941, 80] on button "Finalizar" at bounding box center [930, 79] width 114 height 36
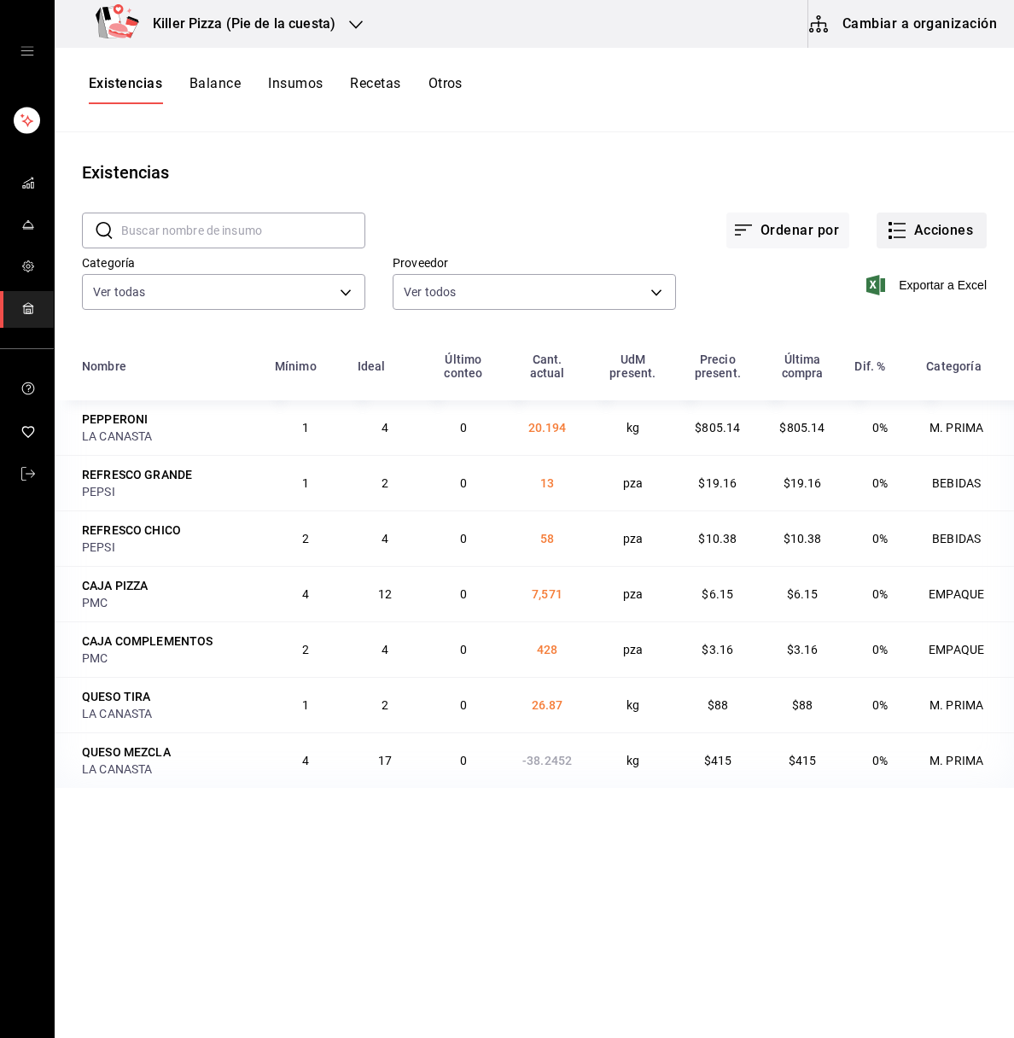
click at [944, 239] on button "Acciones" at bounding box center [932, 231] width 110 height 36
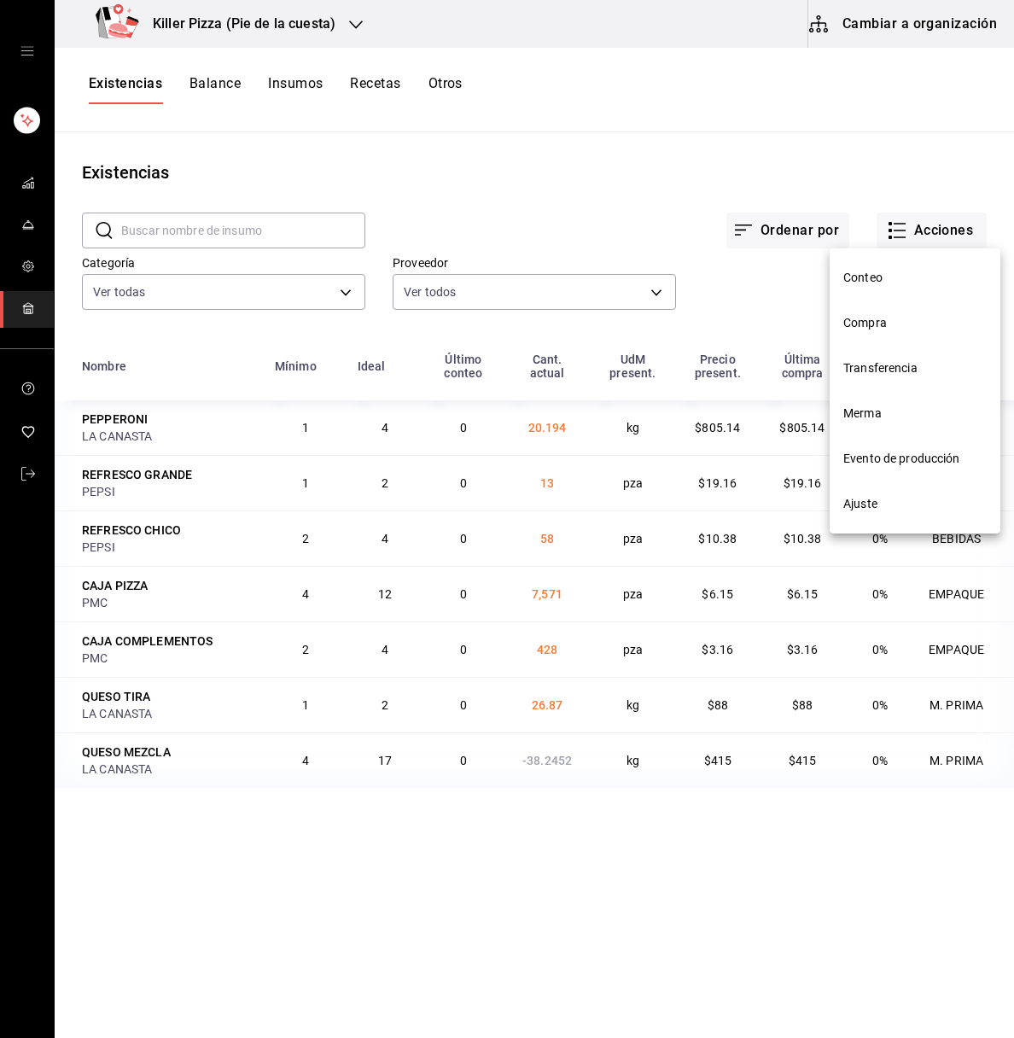
click at [858, 324] on span "Compra" at bounding box center [914, 323] width 143 height 18
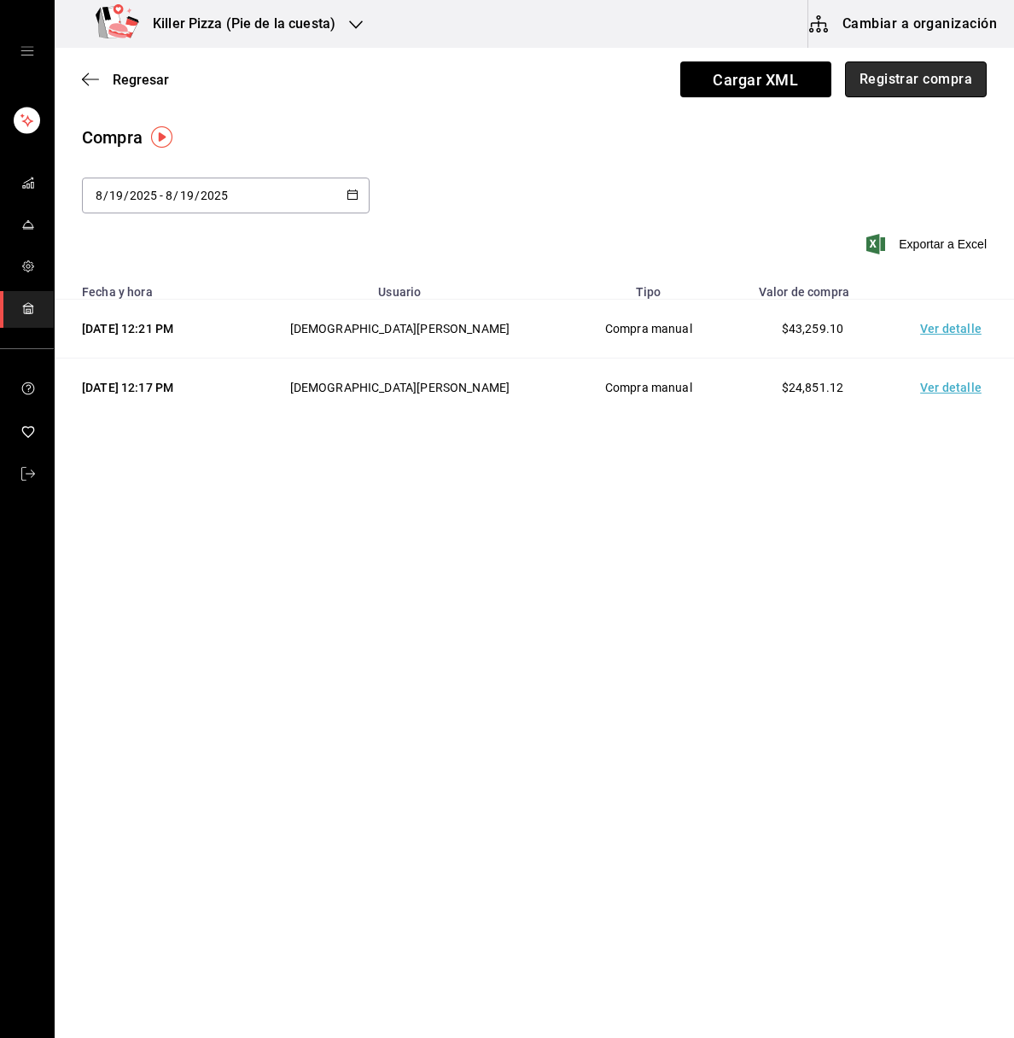
click at [928, 89] on button "Registrar compra" at bounding box center [916, 79] width 142 height 36
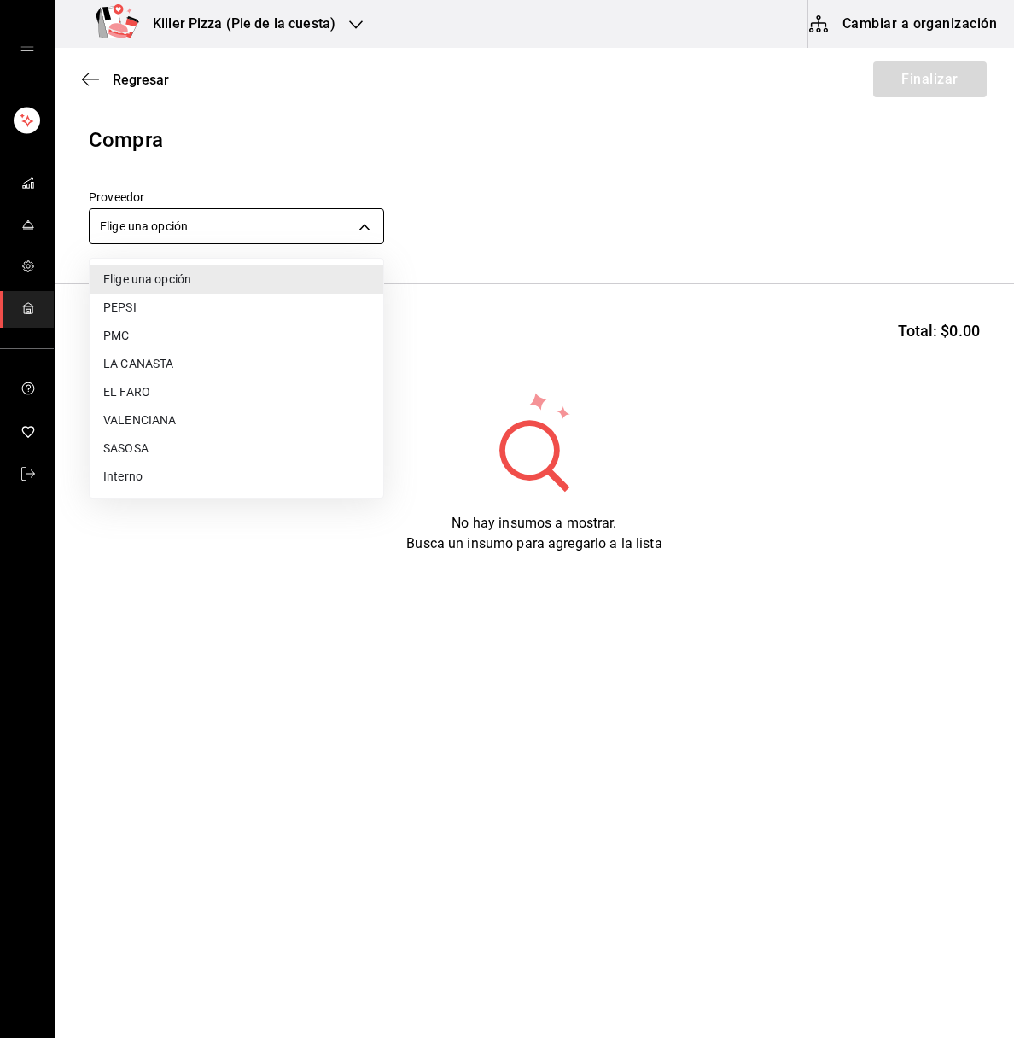
click at [337, 227] on body "Killer Pizza (Pie de la cuesta) Cambiar a organización Regresar Finalizar Compr…" at bounding box center [507, 470] width 1014 height 941
click at [156, 312] on li "PEPSI" at bounding box center [237, 308] width 294 height 28
type input "72e10760-4da9-40c0-bd9a-3c2460720aa1"
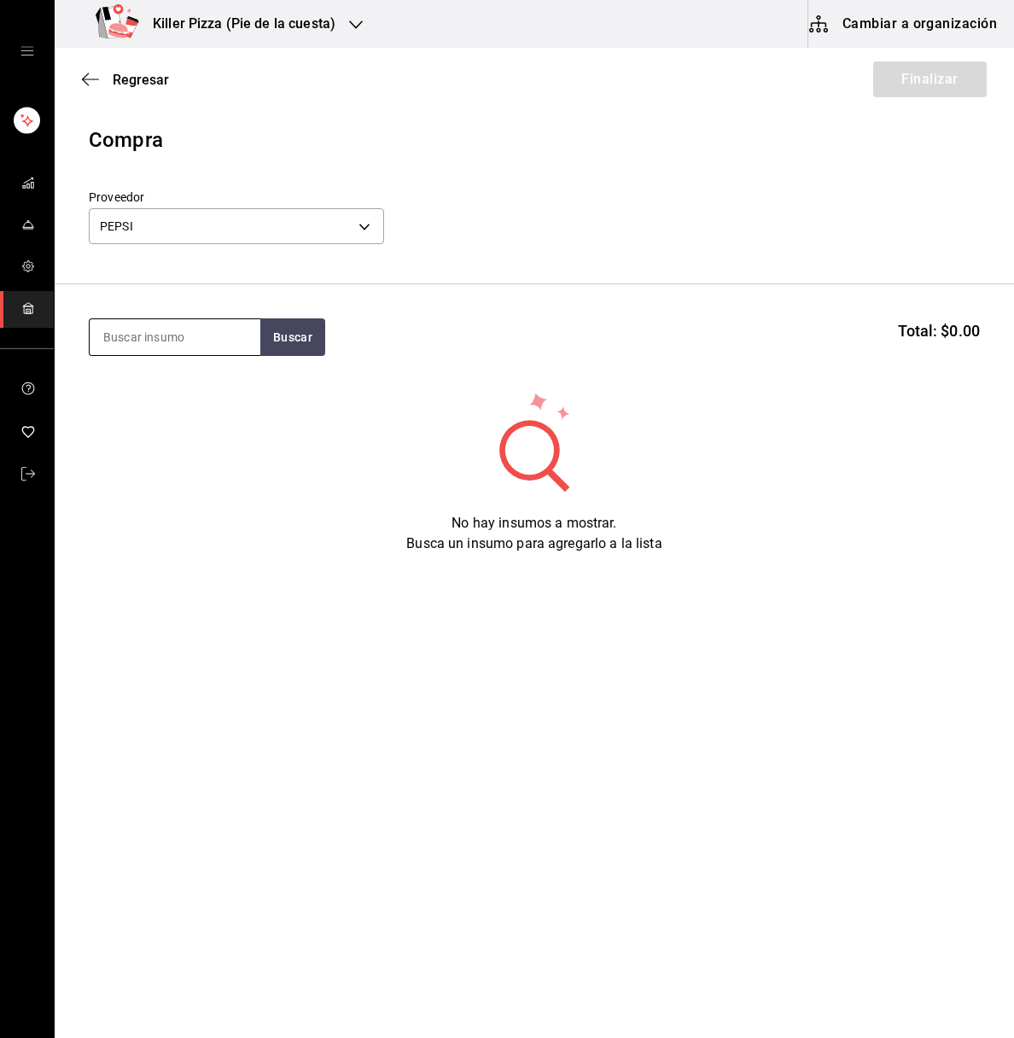
click at [166, 329] on input at bounding box center [175, 337] width 171 height 36
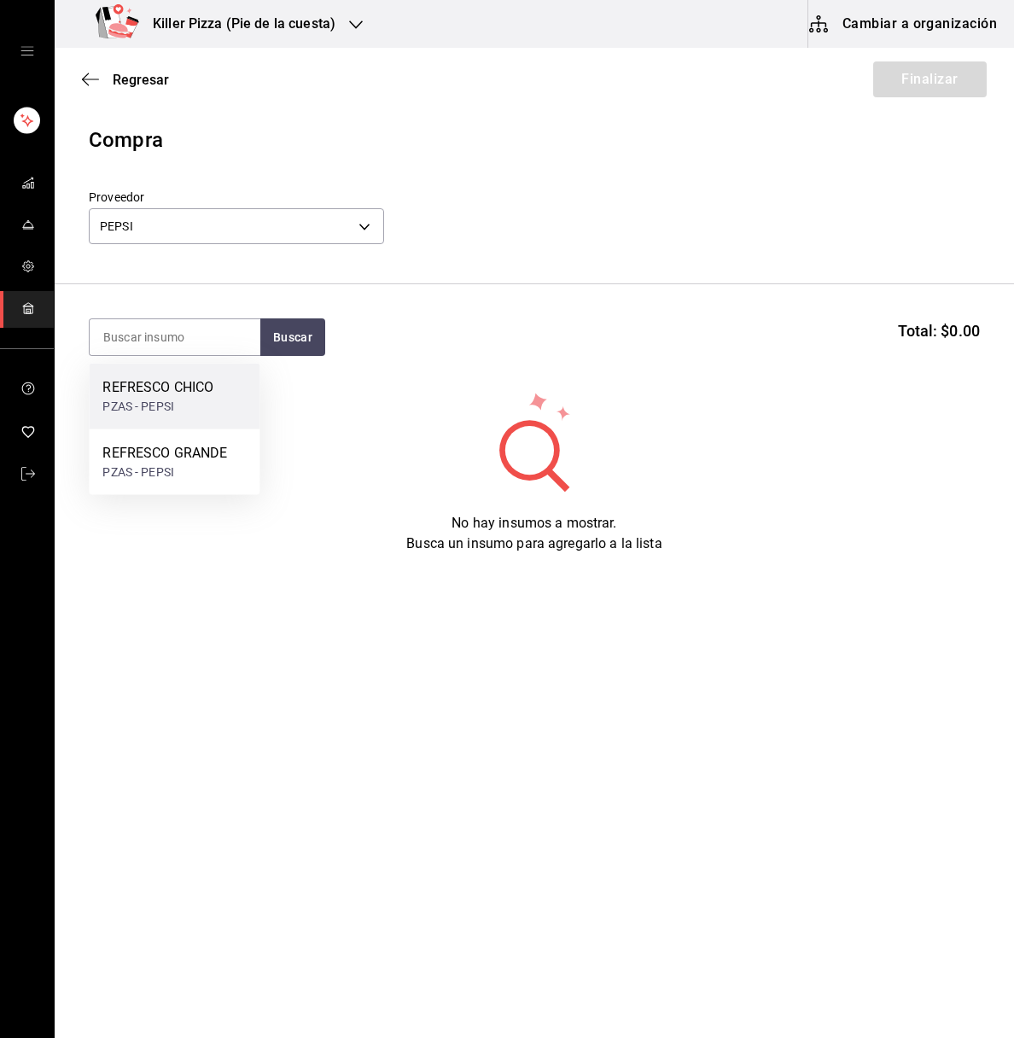
click at [176, 388] on div "REFRESCO CHICO" at bounding box center [157, 387] width 111 height 20
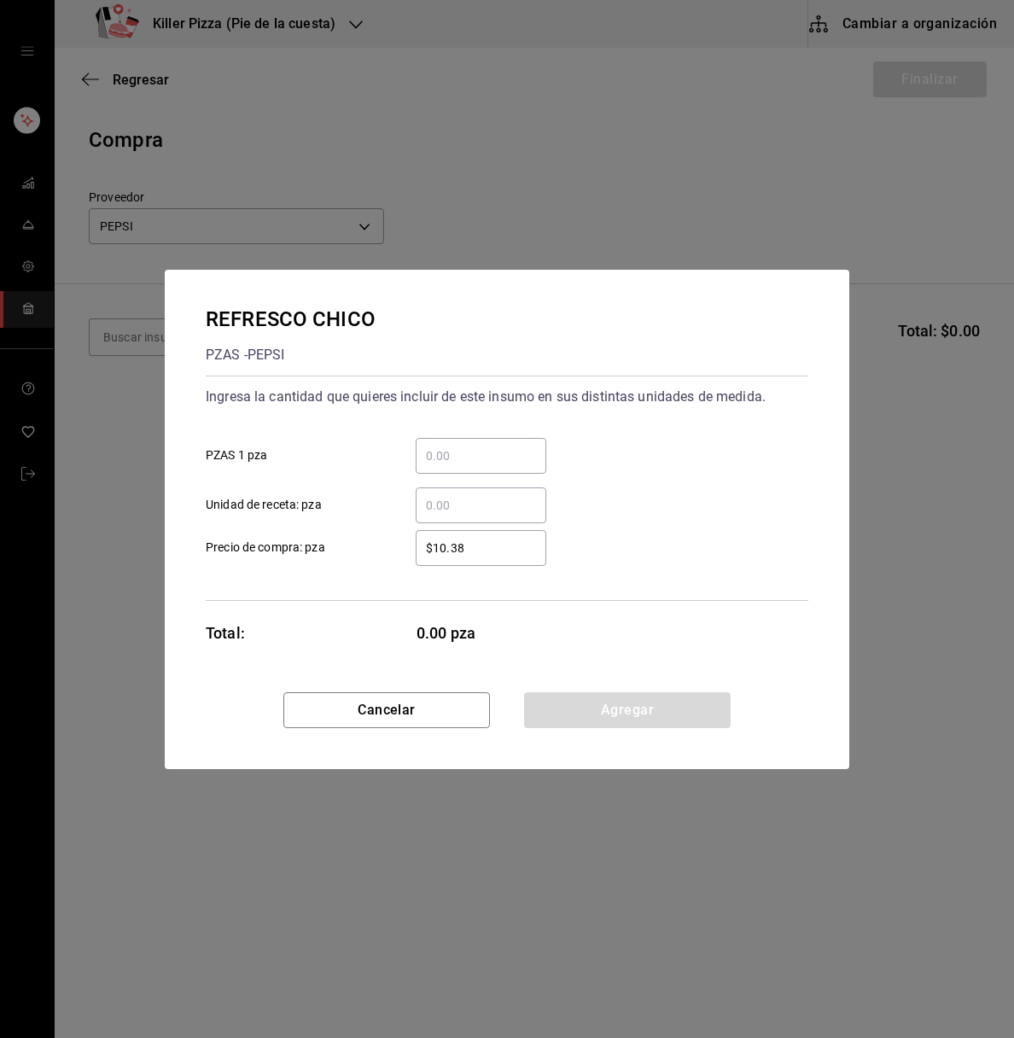
click at [516, 461] on input "​ PZAS 1 pza" at bounding box center [481, 456] width 131 height 20
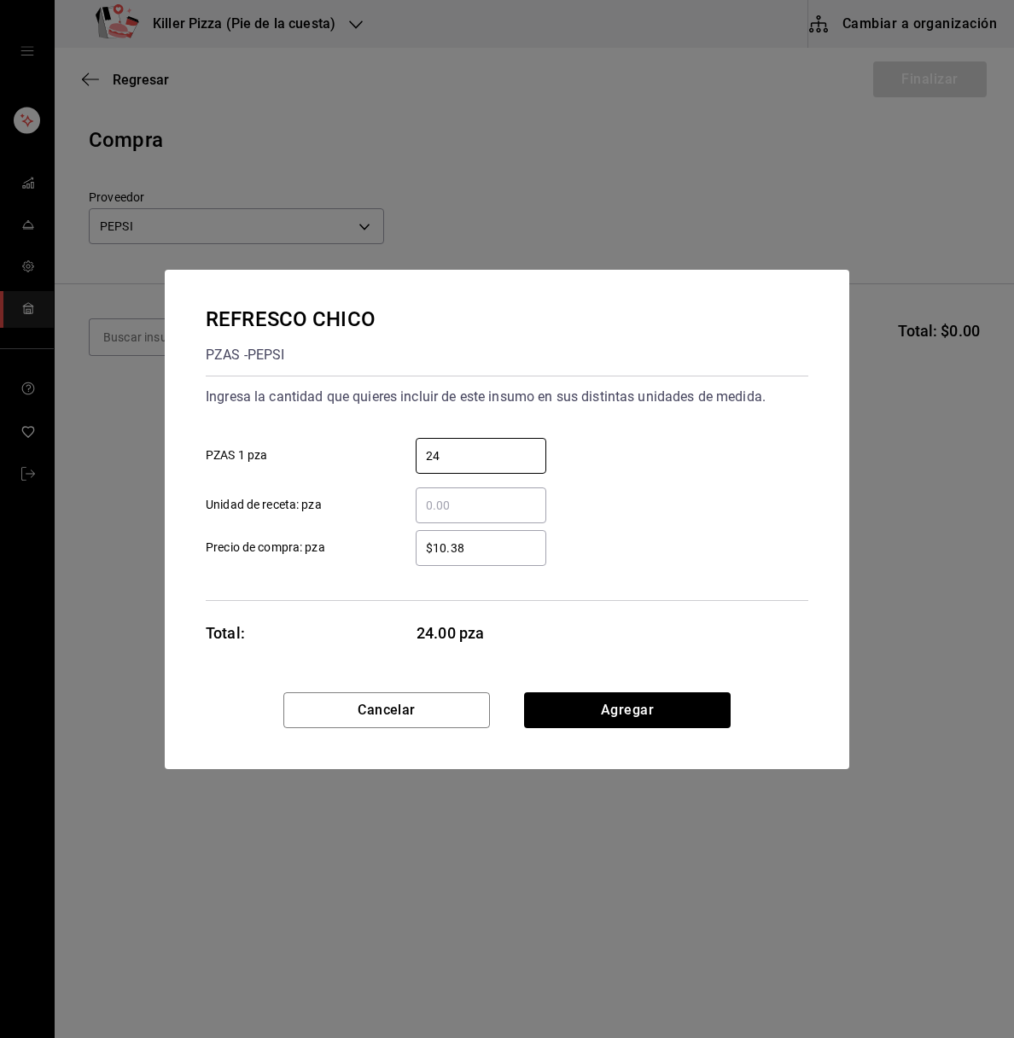
type input "24"
drag, startPoint x: 731, startPoint y: 649, endPoint x: 663, endPoint y: 712, distance: 92.4
click at [663, 712] on div "REFRESCO CHICO PZAS - PEPSI Ingresa la cantidad que quieres incluir de este ins…" at bounding box center [507, 519] width 685 height 499
click at [663, 712] on button "Agregar" at bounding box center [627, 710] width 207 height 36
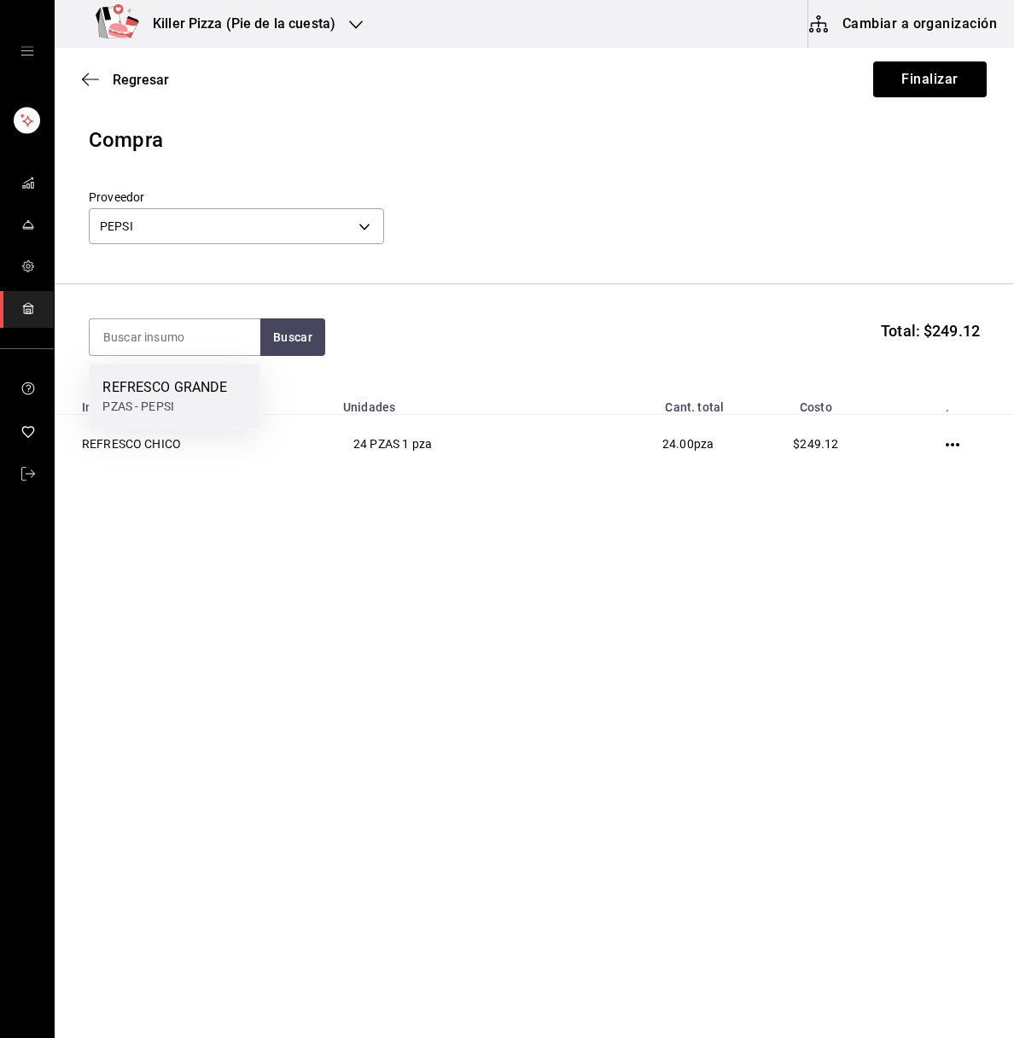
click at [161, 389] on div "REFRESCO GRANDE" at bounding box center [164, 387] width 125 height 20
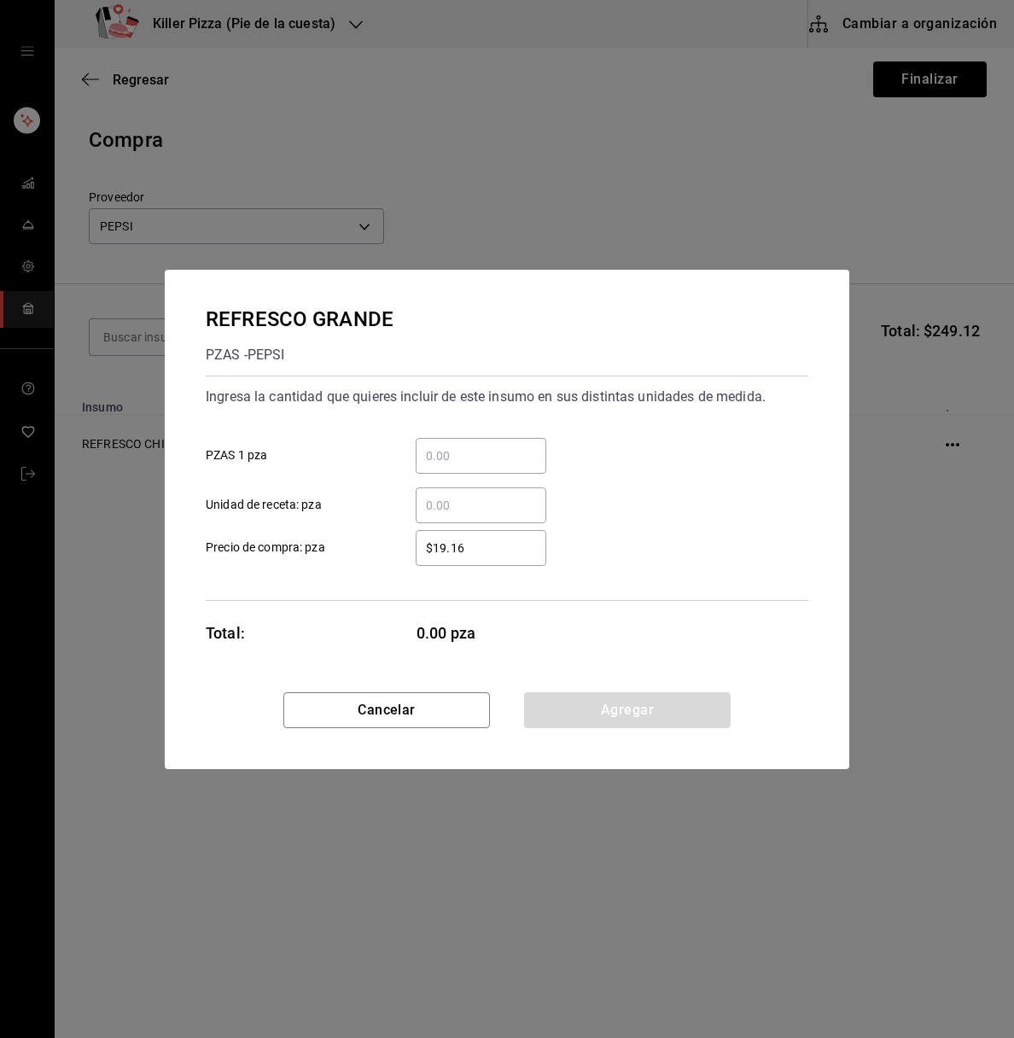
click at [482, 458] on input "​ PZAS 1 pza" at bounding box center [481, 456] width 131 height 20
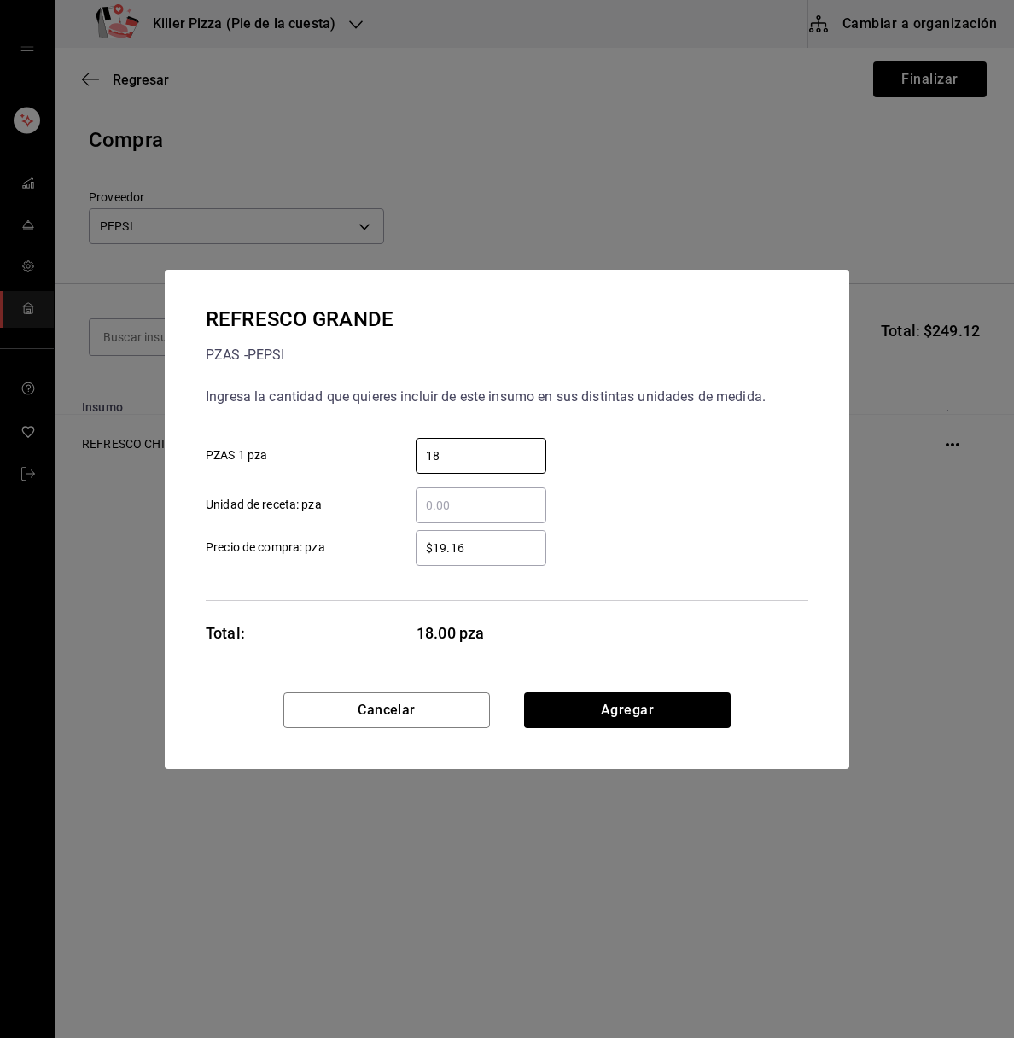
type input "18"
click at [731, 627] on div "REFRESCO GRANDE PZAS - PEPSI Ingresa la cantidad que quieres incluir de este in…" at bounding box center [507, 481] width 685 height 422
click at [659, 708] on button "Agregar" at bounding box center [627, 710] width 207 height 36
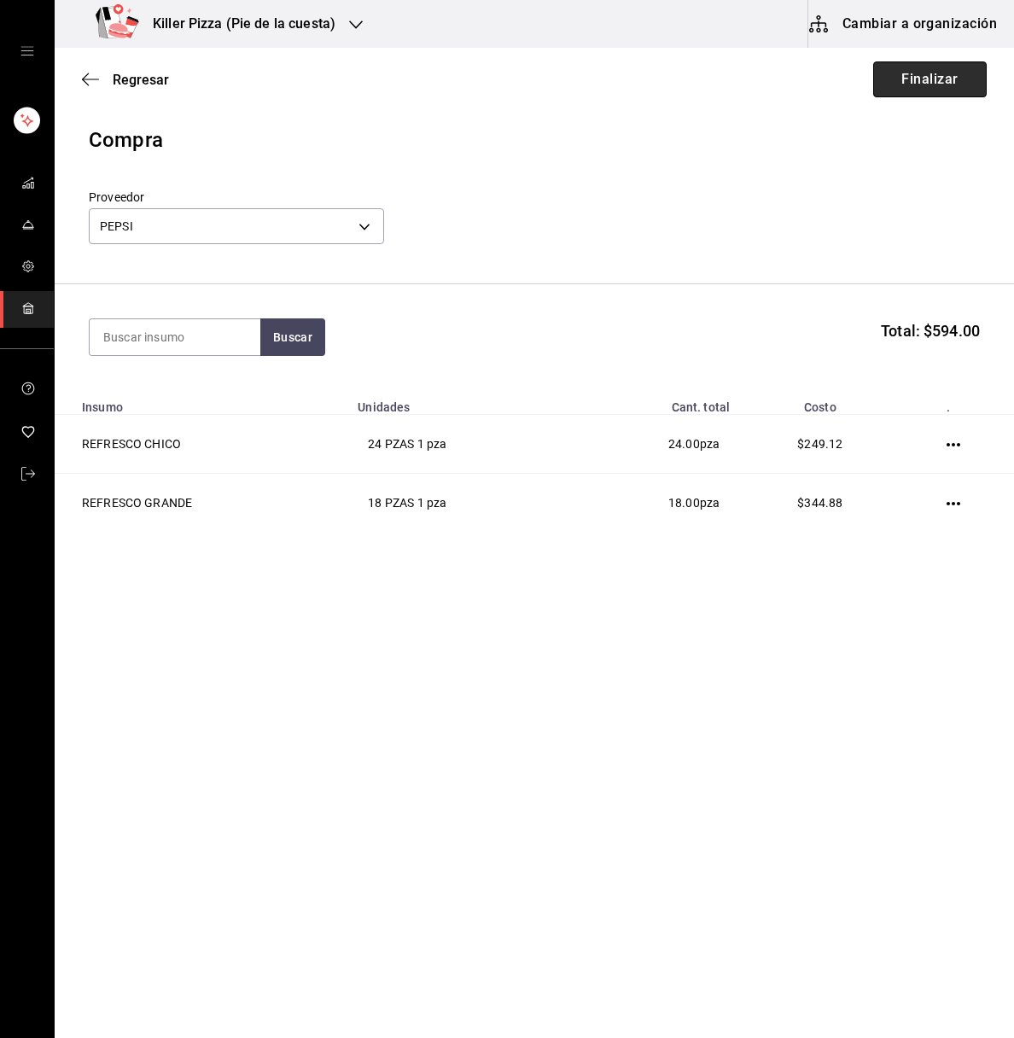
click at [894, 86] on button "Finalizar" at bounding box center [930, 79] width 114 height 36
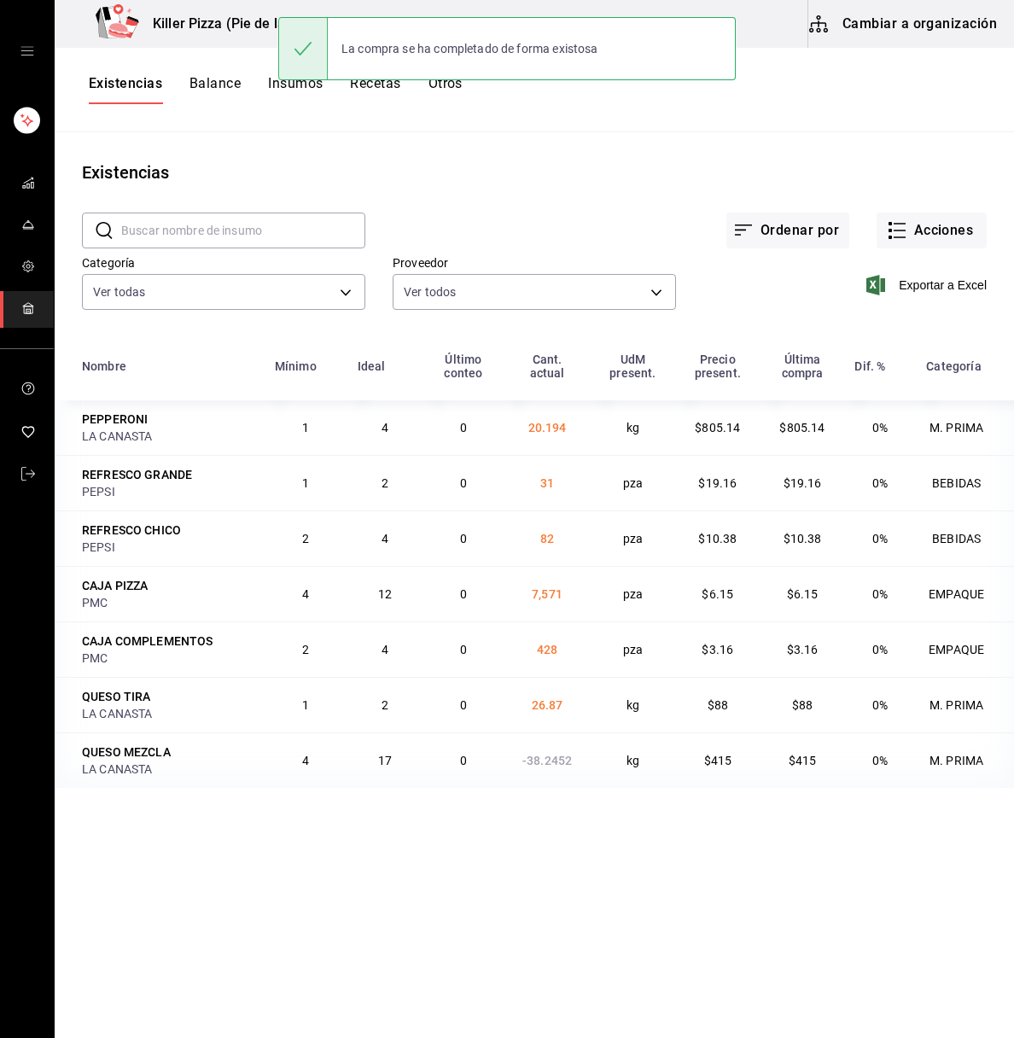
click at [238, 14] on h3 "Killer Pizza (Pie de la cuesta)" at bounding box center [237, 24] width 196 height 20
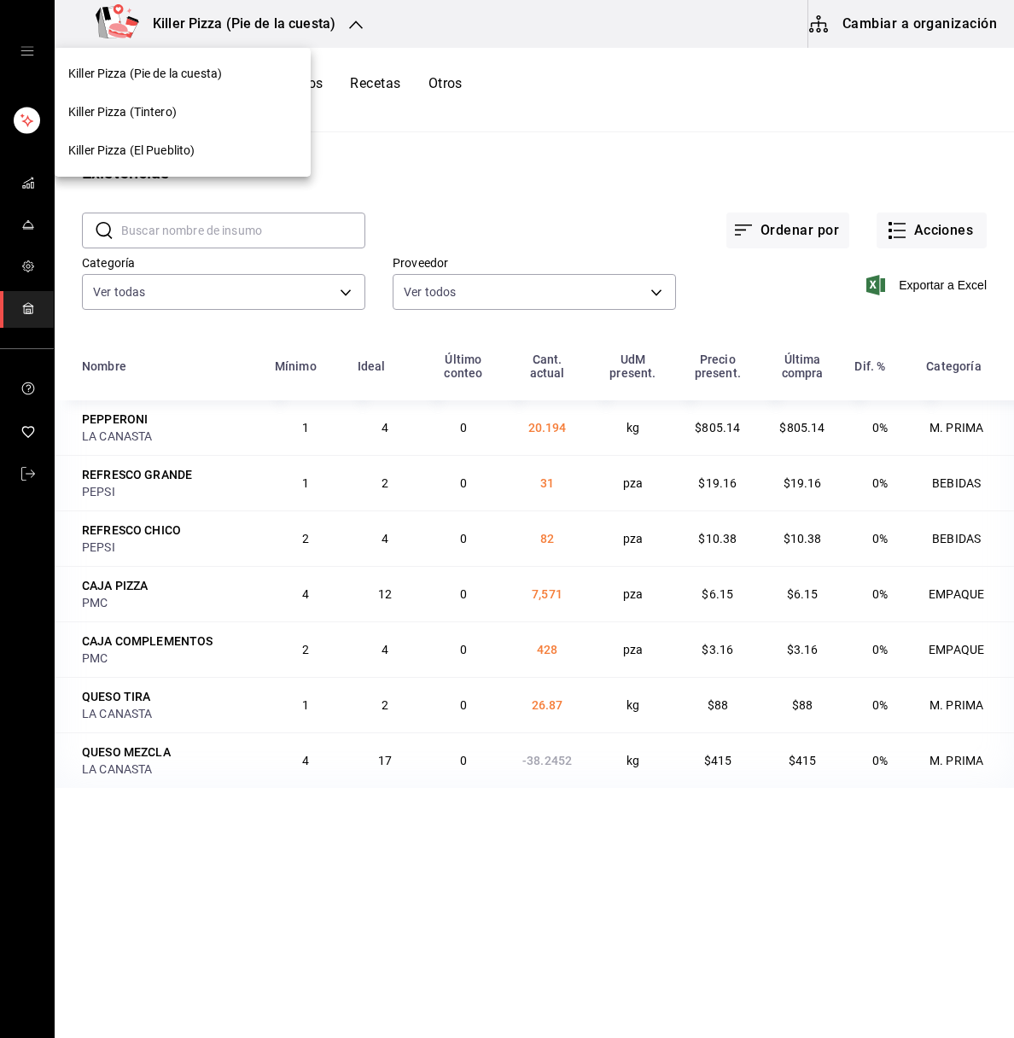
click at [204, 143] on div "Killer Pizza (El Pueblito)" at bounding box center [182, 151] width 229 height 18
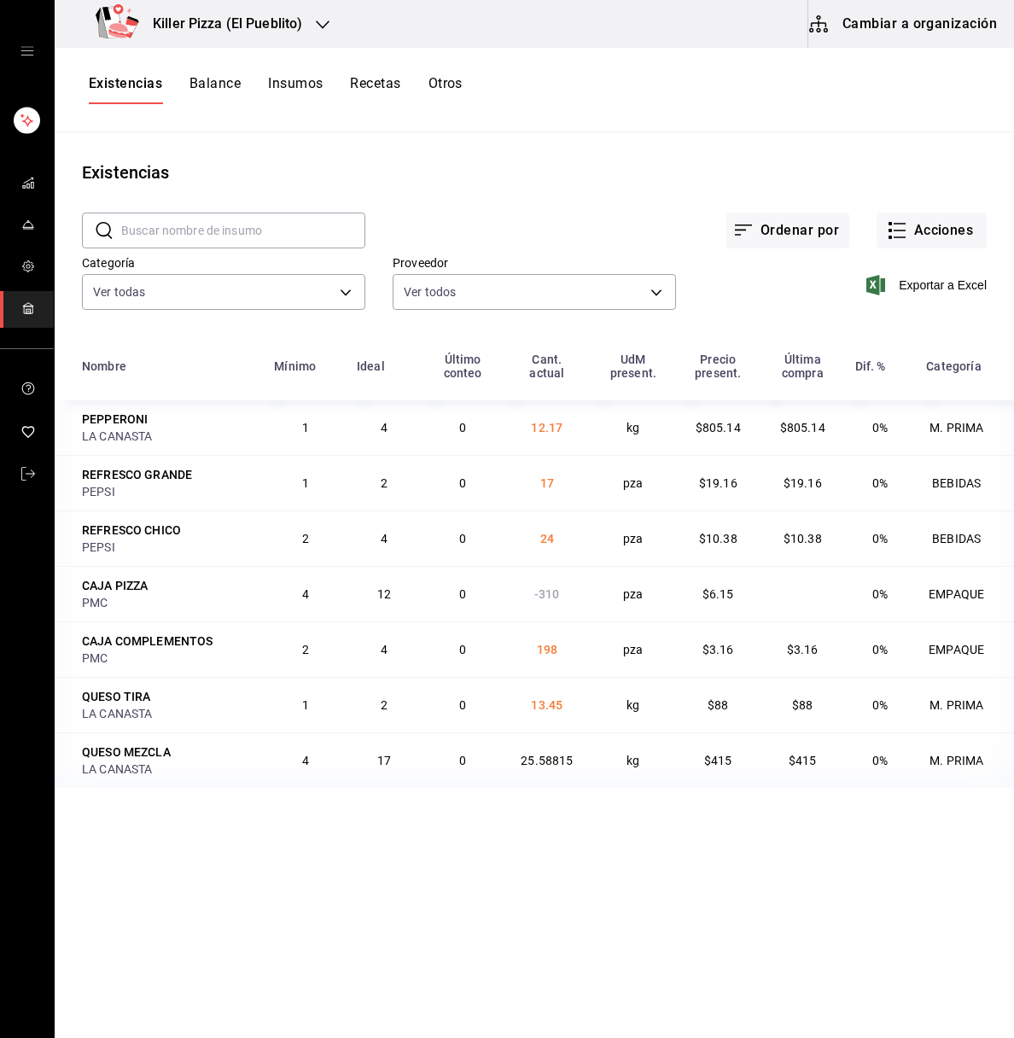
click at [235, 27] on h3 "Killer Pizza (El Pueblito)" at bounding box center [220, 24] width 163 height 20
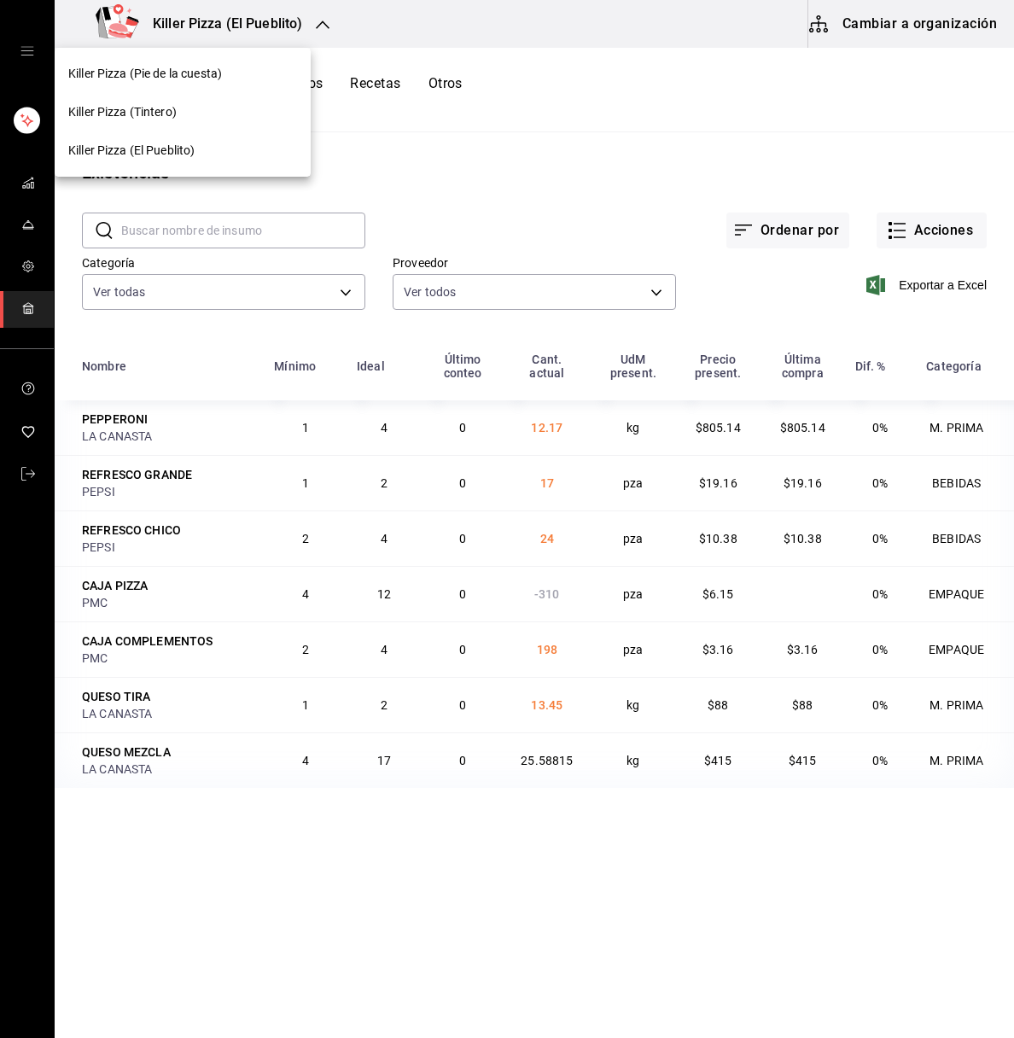
click at [189, 76] on span "Killer Pizza (Pie de la cuesta)" at bounding box center [145, 74] width 154 height 18
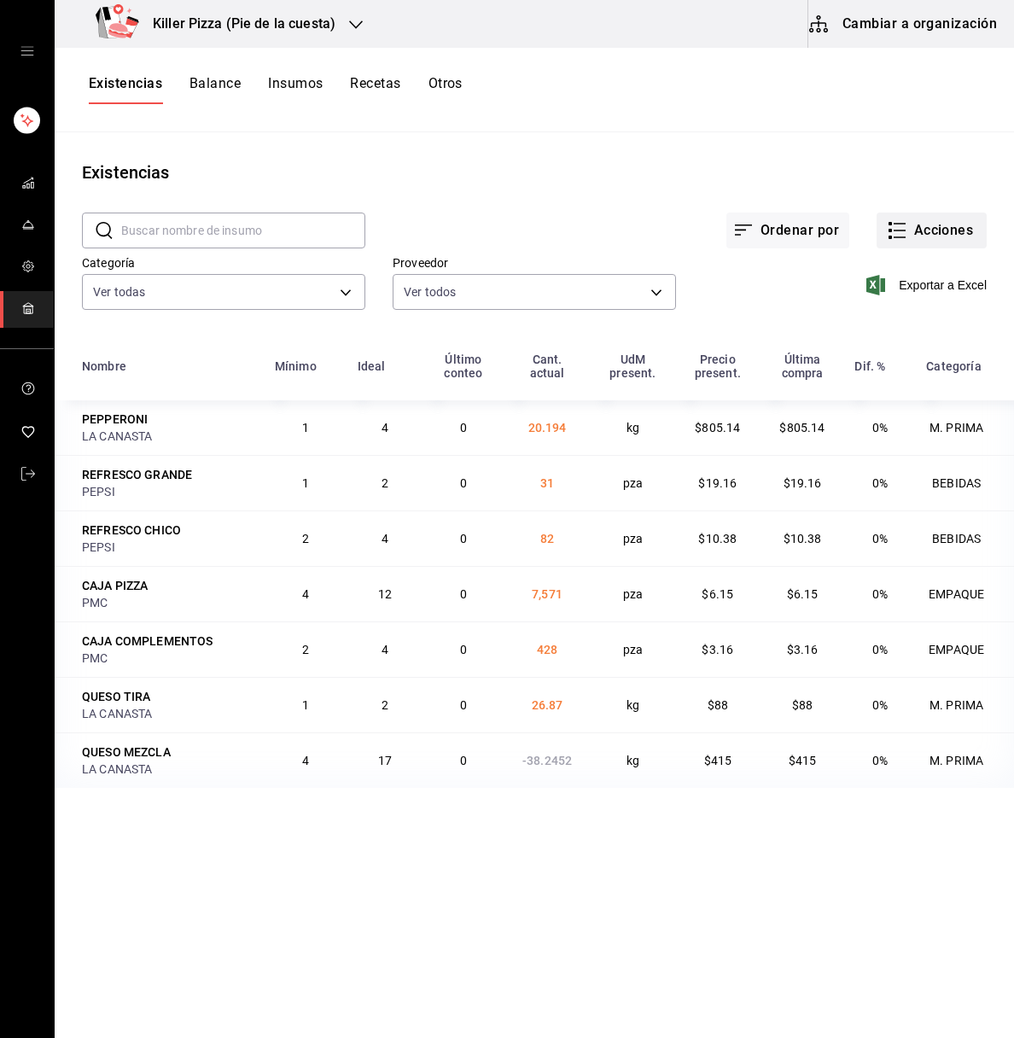
click at [943, 220] on button "Acciones" at bounding box center [932, 231] width 110 height 36
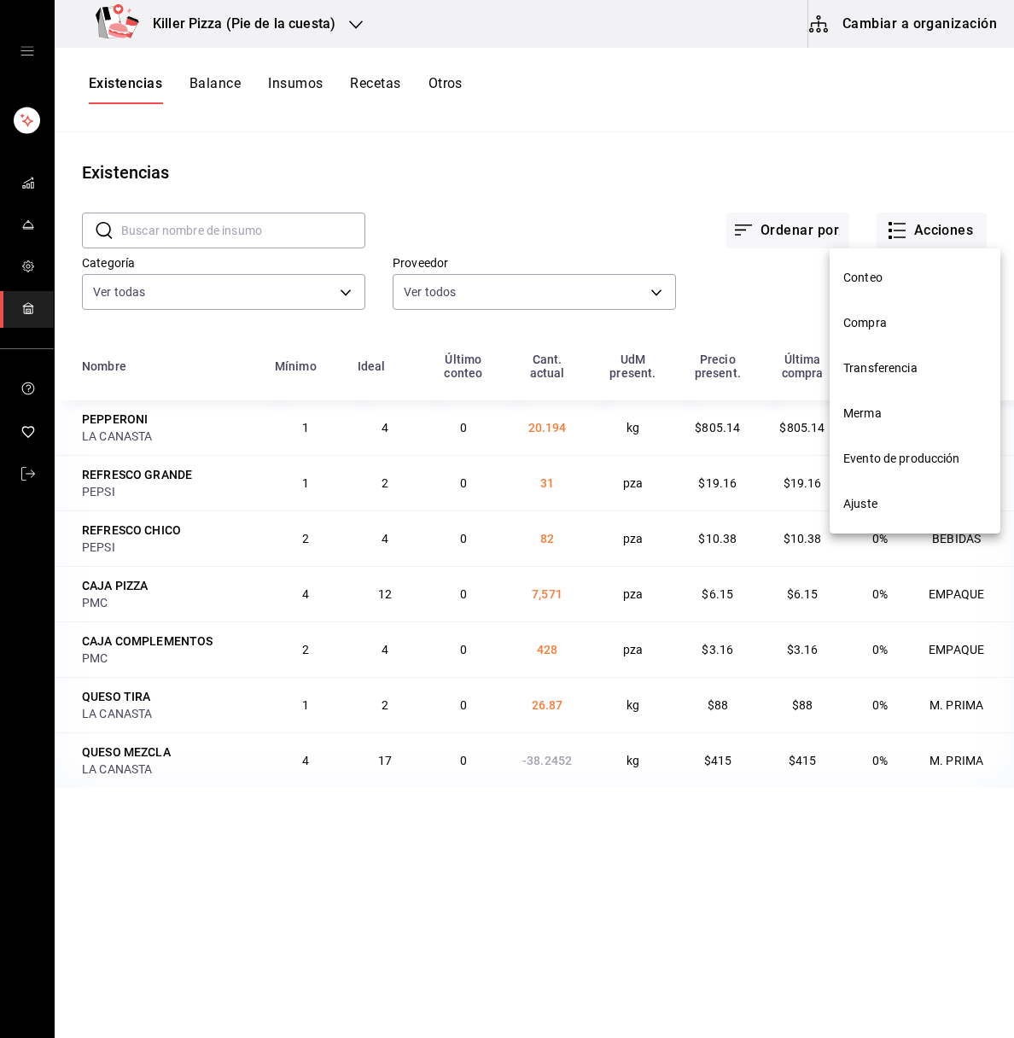
click at [908, 368] on span "Transferencia" at bounding box center [914, 368] width 143 height 18
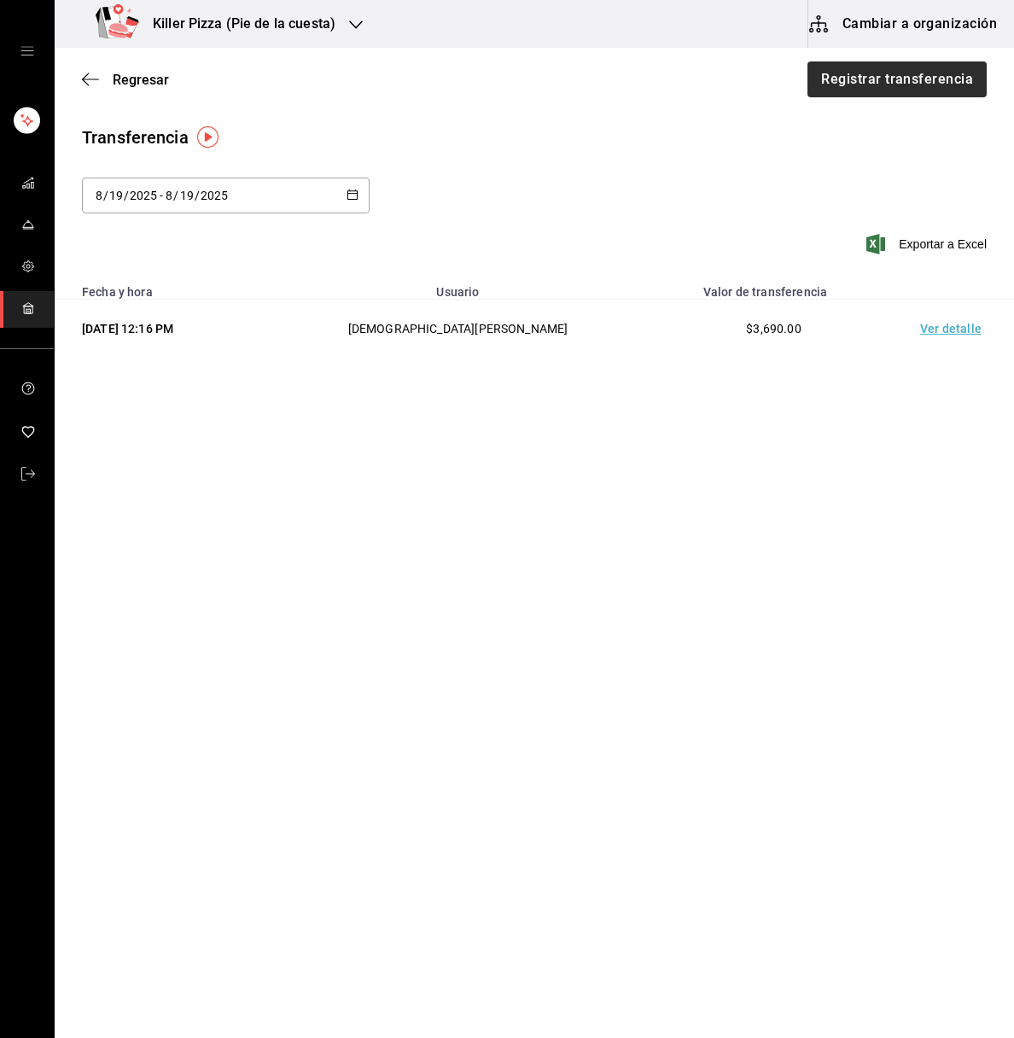
drag, startPoint x: 846, startPoint y: 99, endPoint x: 849, endPoint y: 90, distance: 9.2
click at [849, 90] on div "Regresar Registrar transferencia" at bounding box center [534, 79] width 959 height 63
click at [849, 90] on button "Registrar transferencia" at bounding box center [896, 79] width 181 height 36
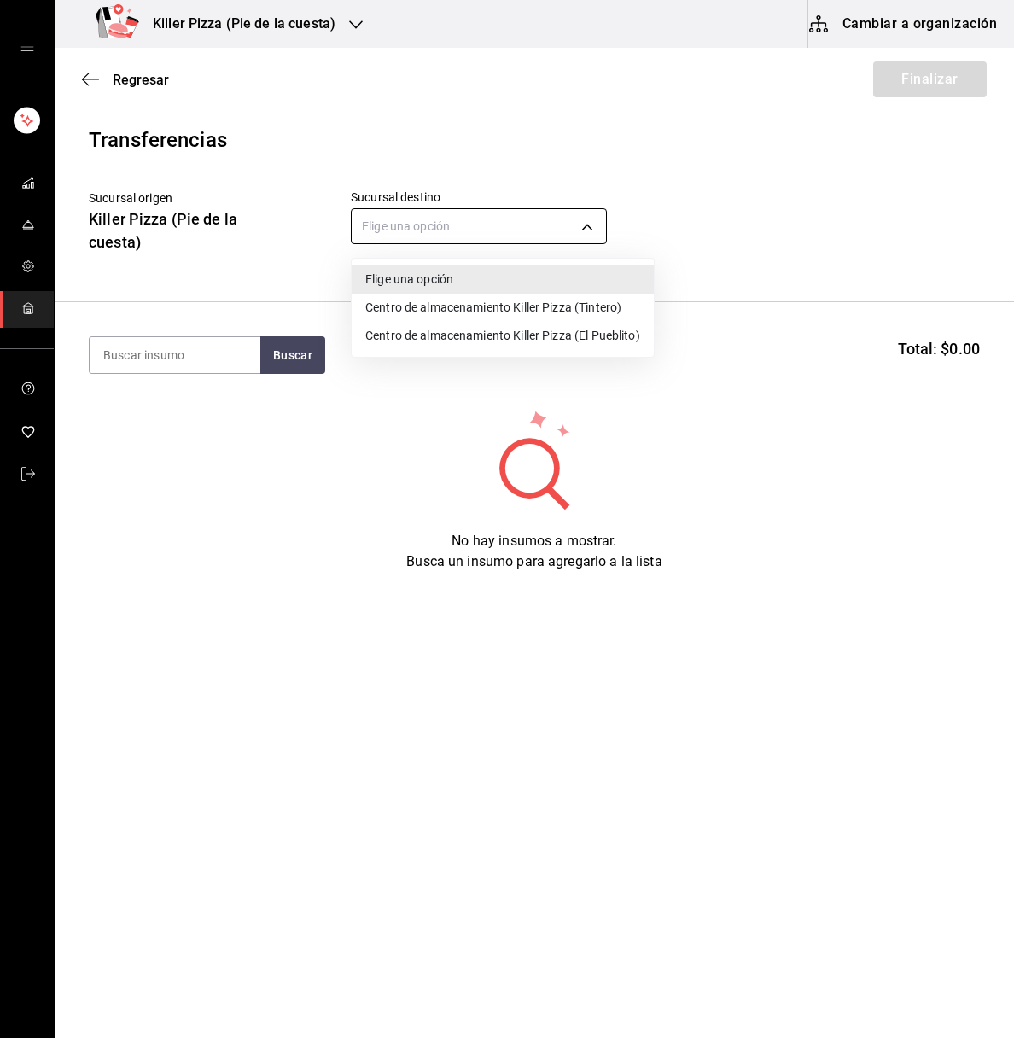
click at [532, 219] on body "Killer Pizza (Pie de la cuesta) Cambiar a organización Regresar Finalizar Trans…" at bounding box center [507, 470] width 1014 height 941
click at [531, 335] on li "Centro de almacenamiento Killer Pizza (El Pueblito)" at bounding box center [503, 336] width 302 height 28
type input "221d56ad-0e3d-49d9-8c73-2f5f4b3c7779"
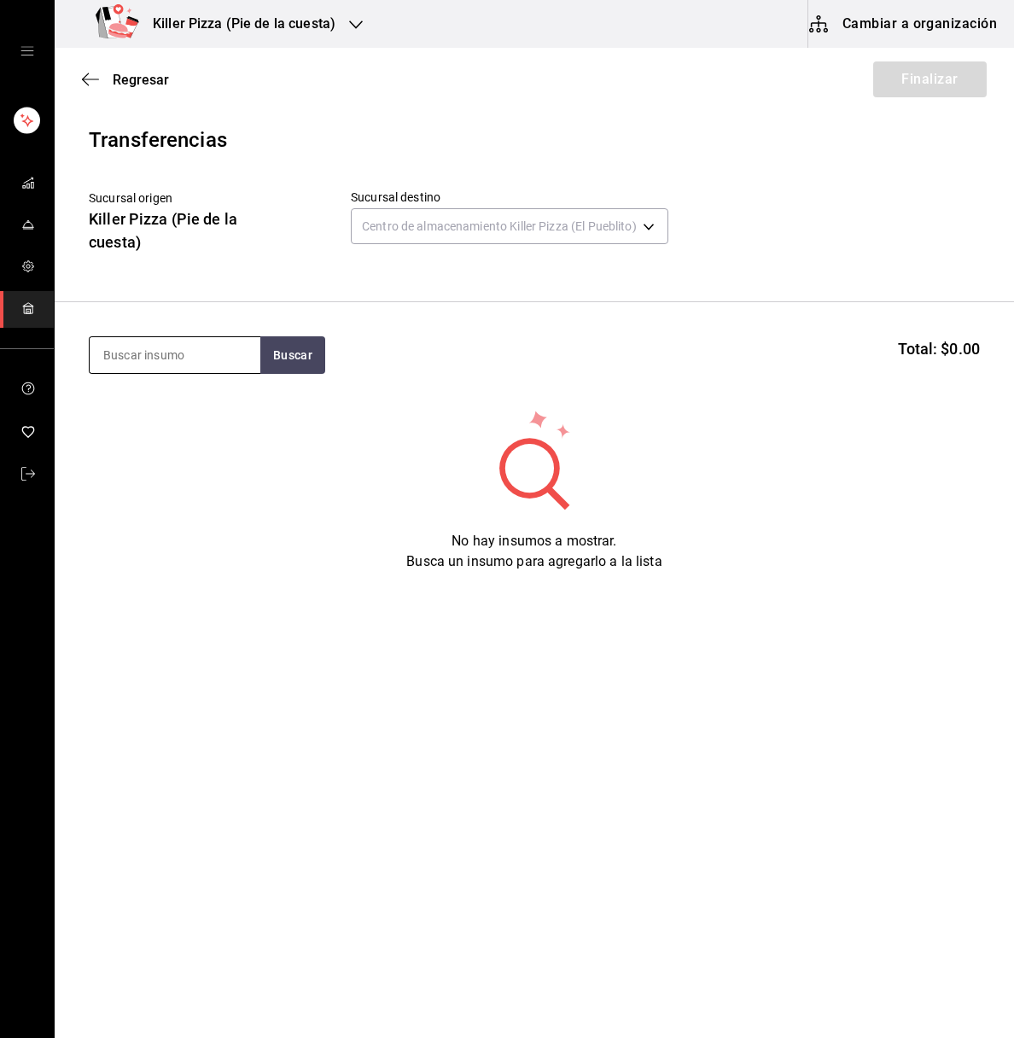
click at [163, 358] on input at bounding box center [175, 355] width 171 height 36
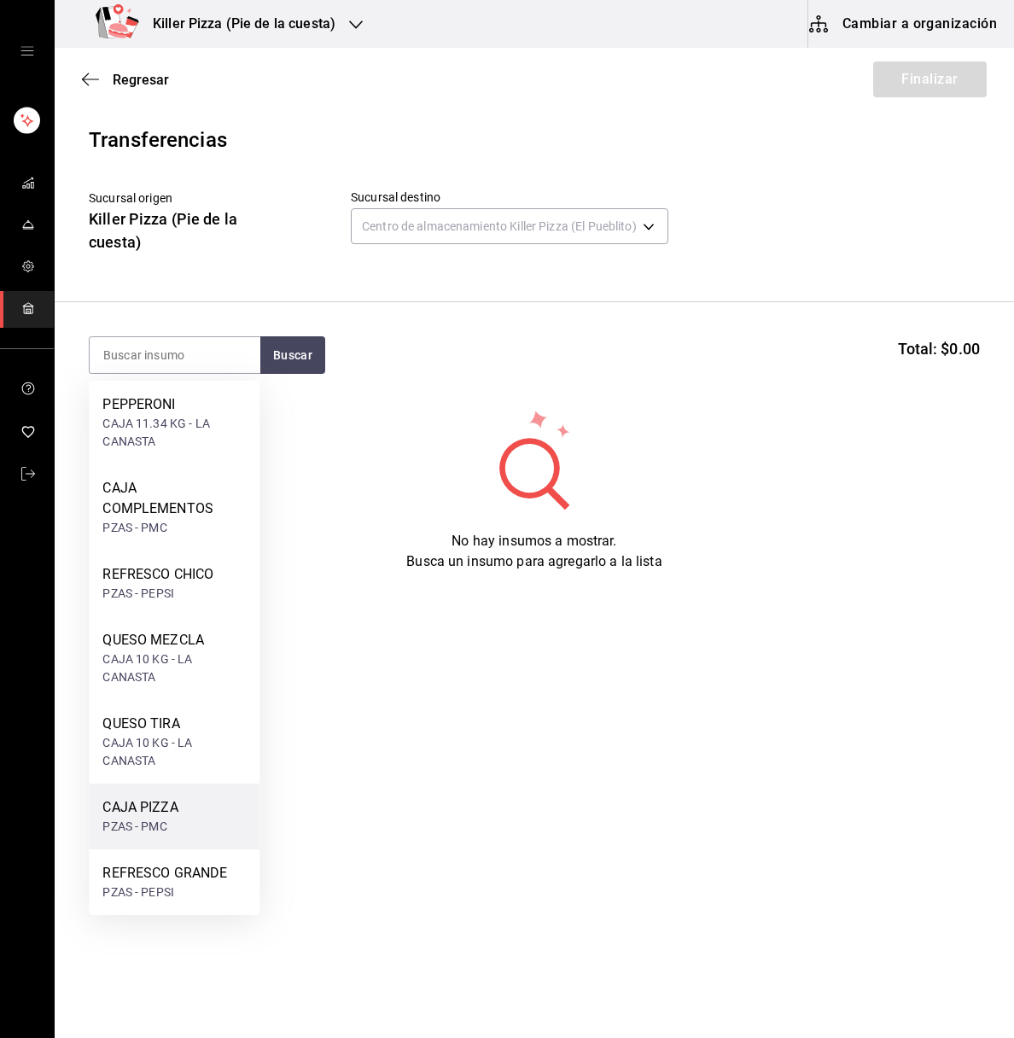
click at [157, 822] on div "PZAS - PMC" at bounding box center [139, 827] width 75 height 18
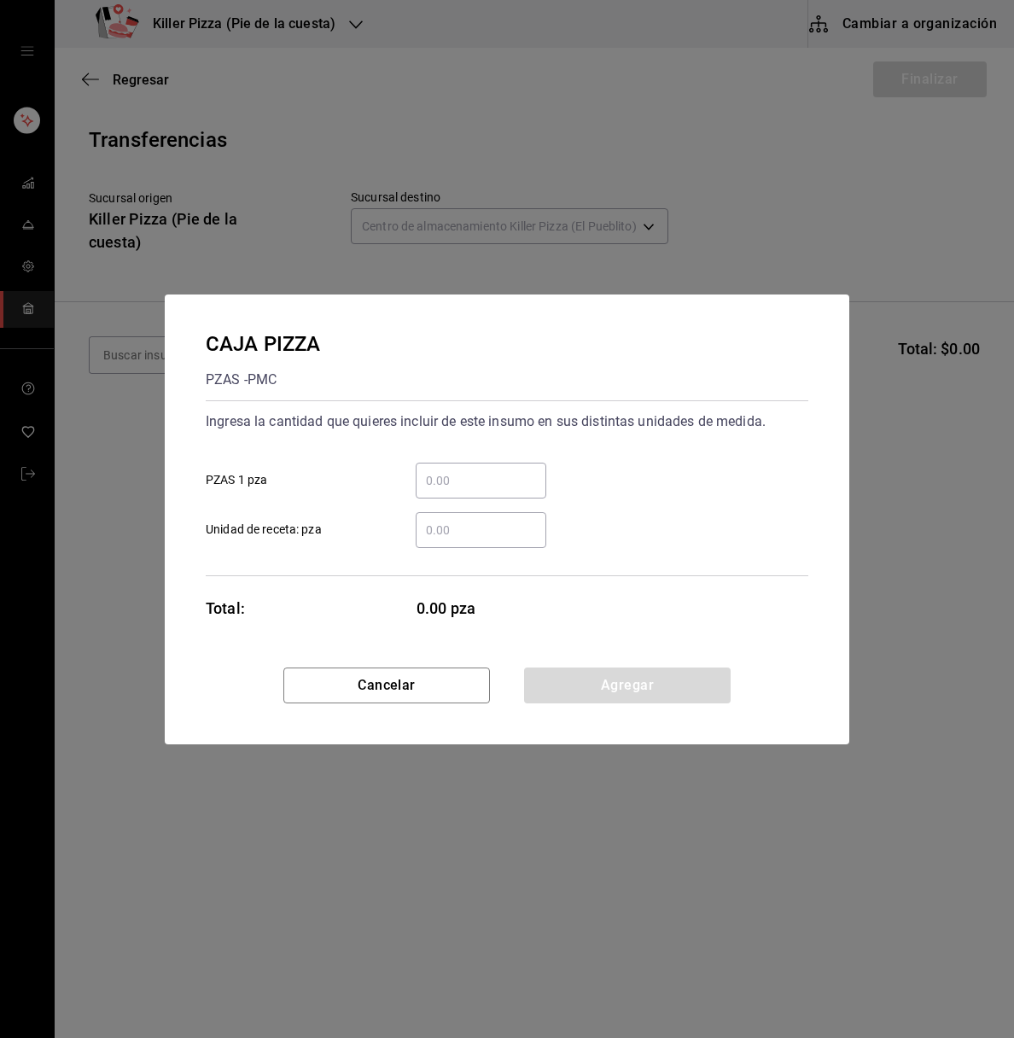
click at [468, 493] on div "​" at bounding box center [481, 481] width 131 height 36
click at [468, 491] on input "​ PZAS 1 pza" at bounding box center [481, 480] width 131 height 20
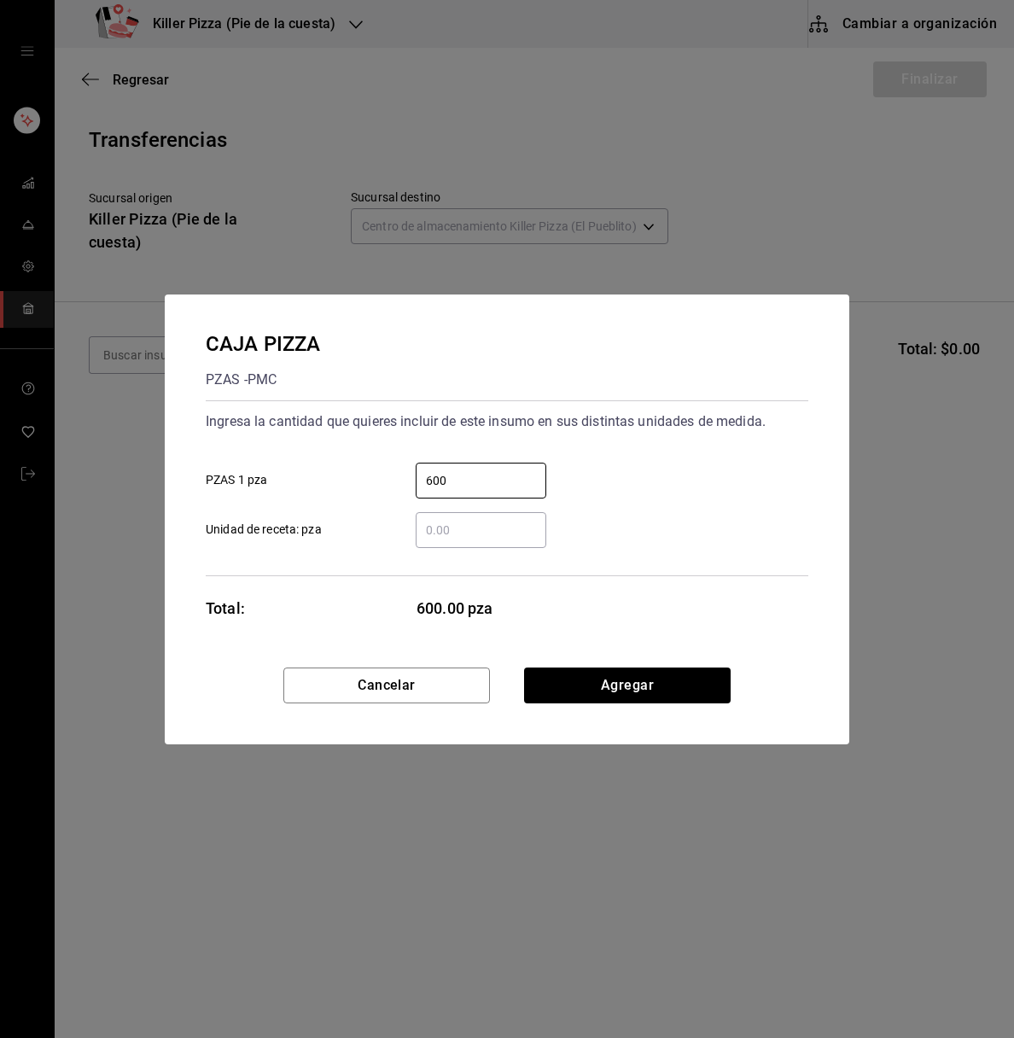
type input "600"
click at [626, 627] on div "CAJA PIZZA PZAS - PMC Ingresa la cantidad que quieres incluir de este insumo en…" at bounding box center [507, 480] width 685 height 373
click at [644, 686] on button "Agregar" at bounding box center [627, 685] width 207 height 36
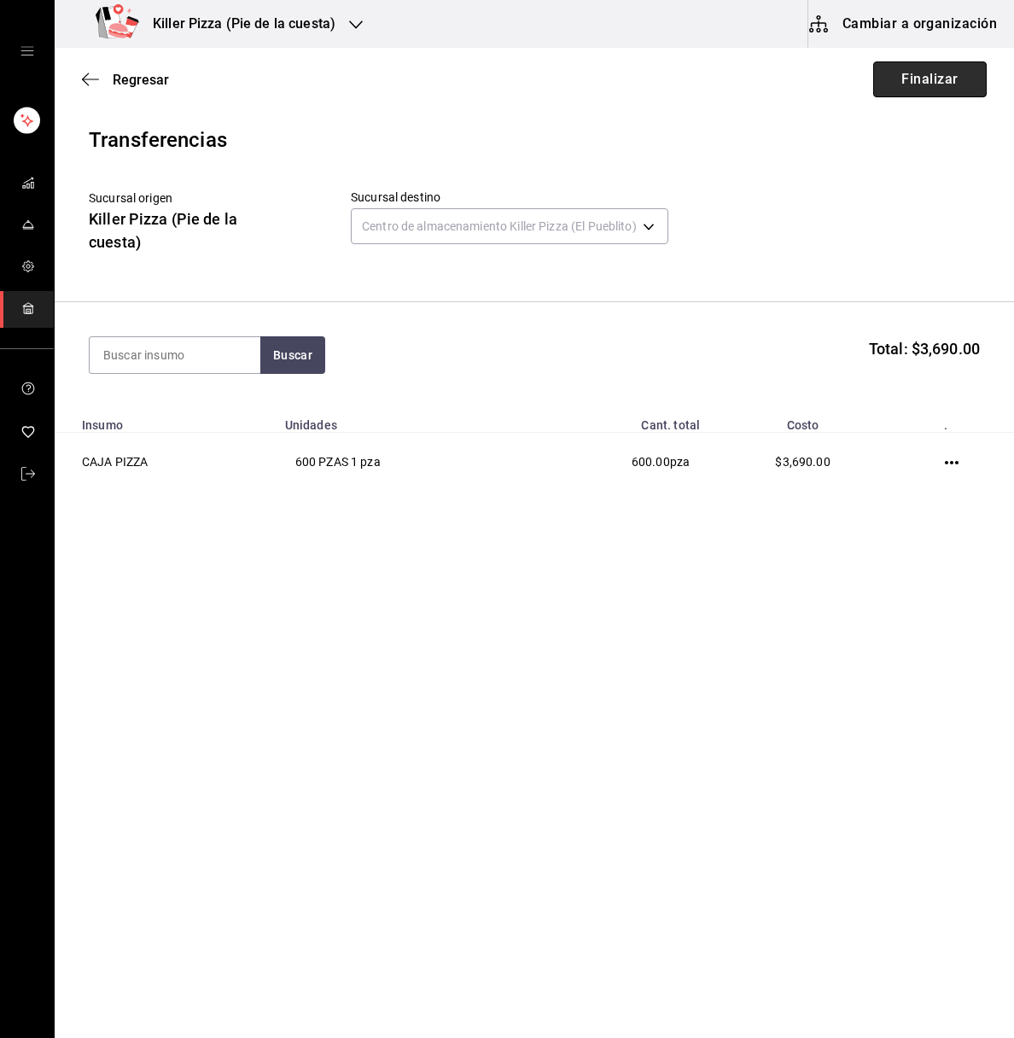
click at [938, 79] on button "Finalizar" at bounding box center [930, 79] width 114 height 36
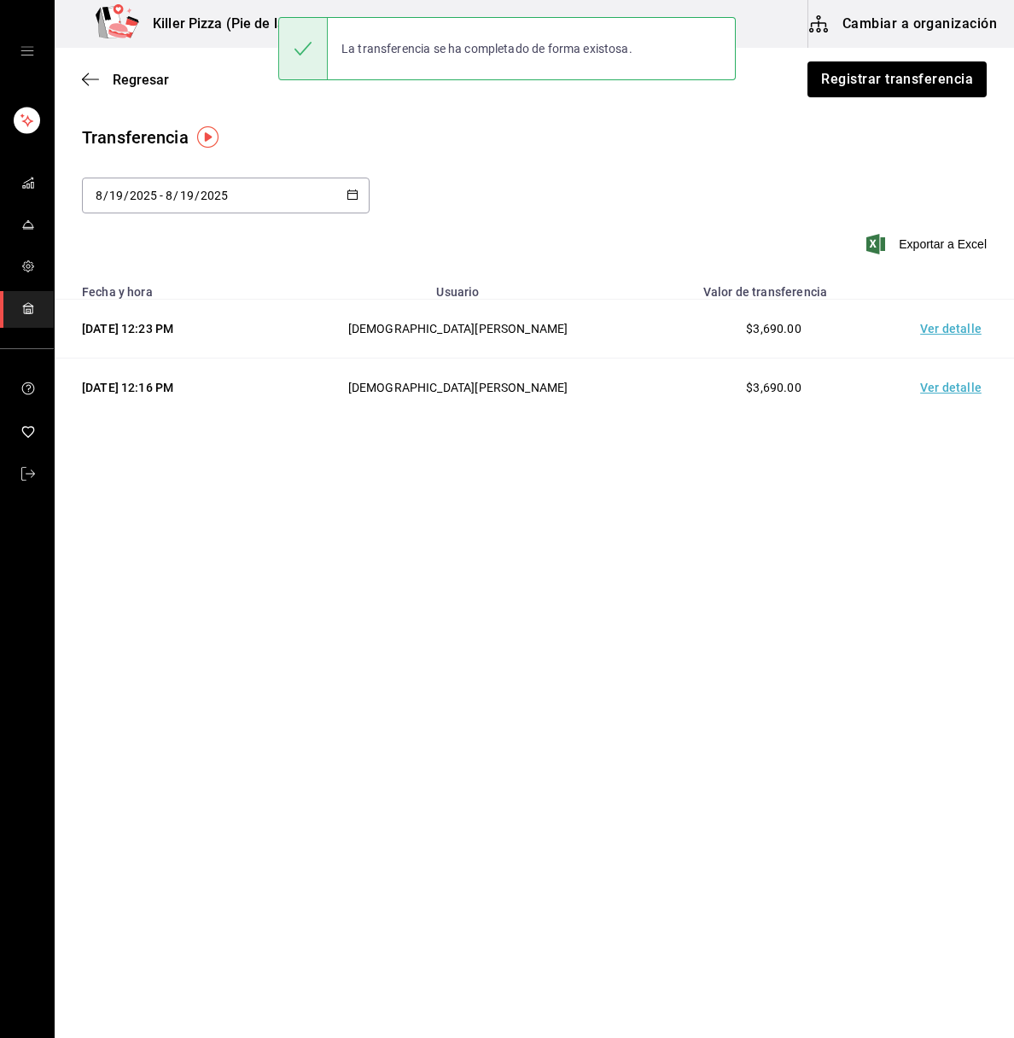
click at [196, 26] on h3 "Killer Pizza (Pie de la cuesta)" at bounding box center [237, 24] width 196 height 20
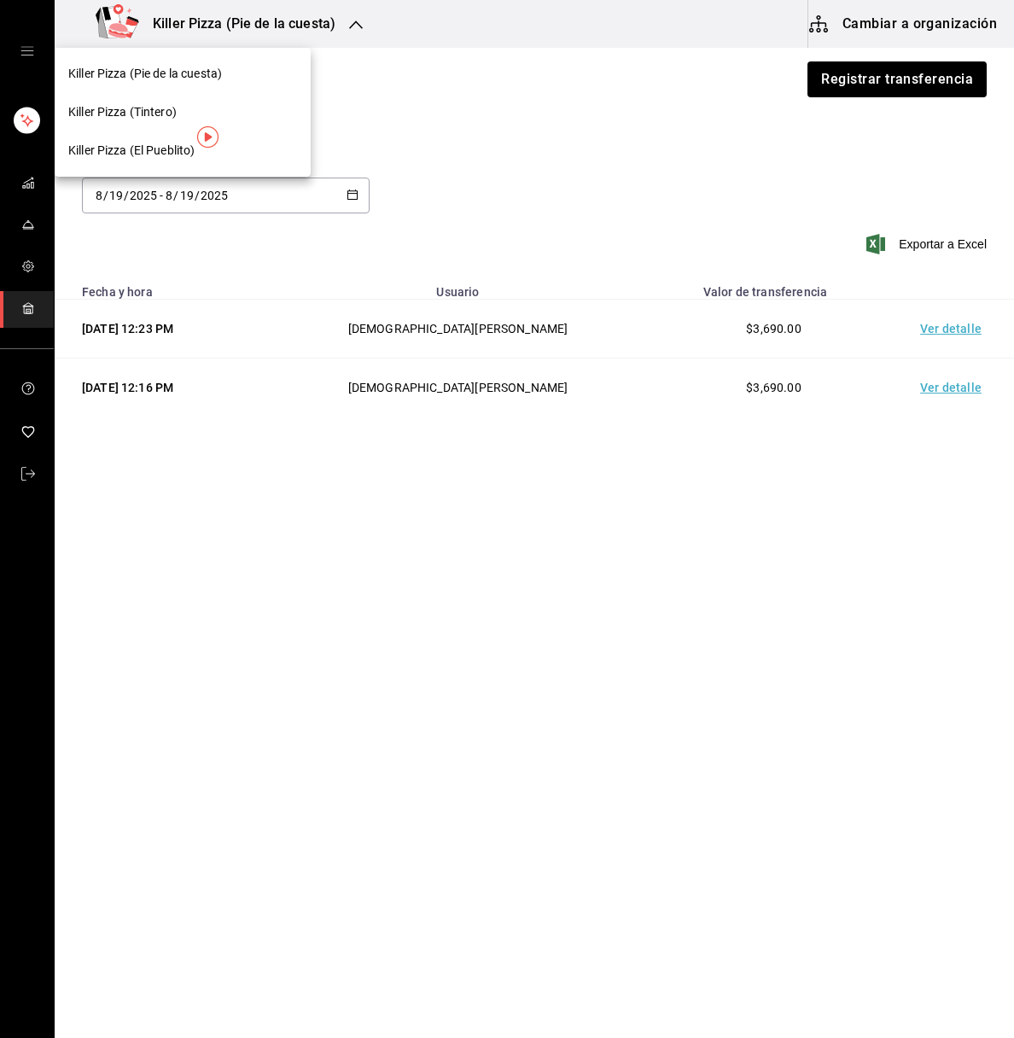
click at [149, 147] on span "Killer Pizza (El Pueblito)" at bounding box center [131, 151] width 126 height 18
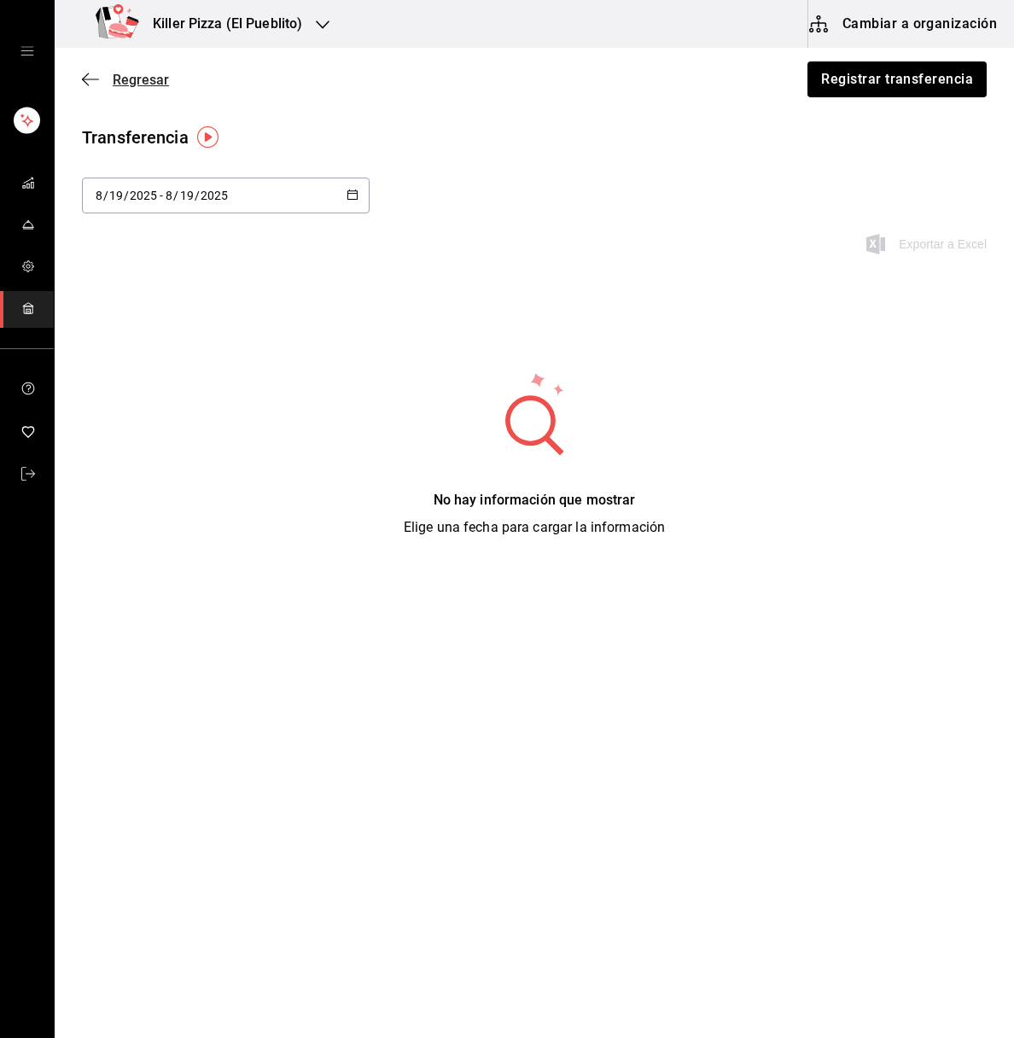
click at [83, 79] on icon "button" at bounding box center [85, 79] width 7 height 13
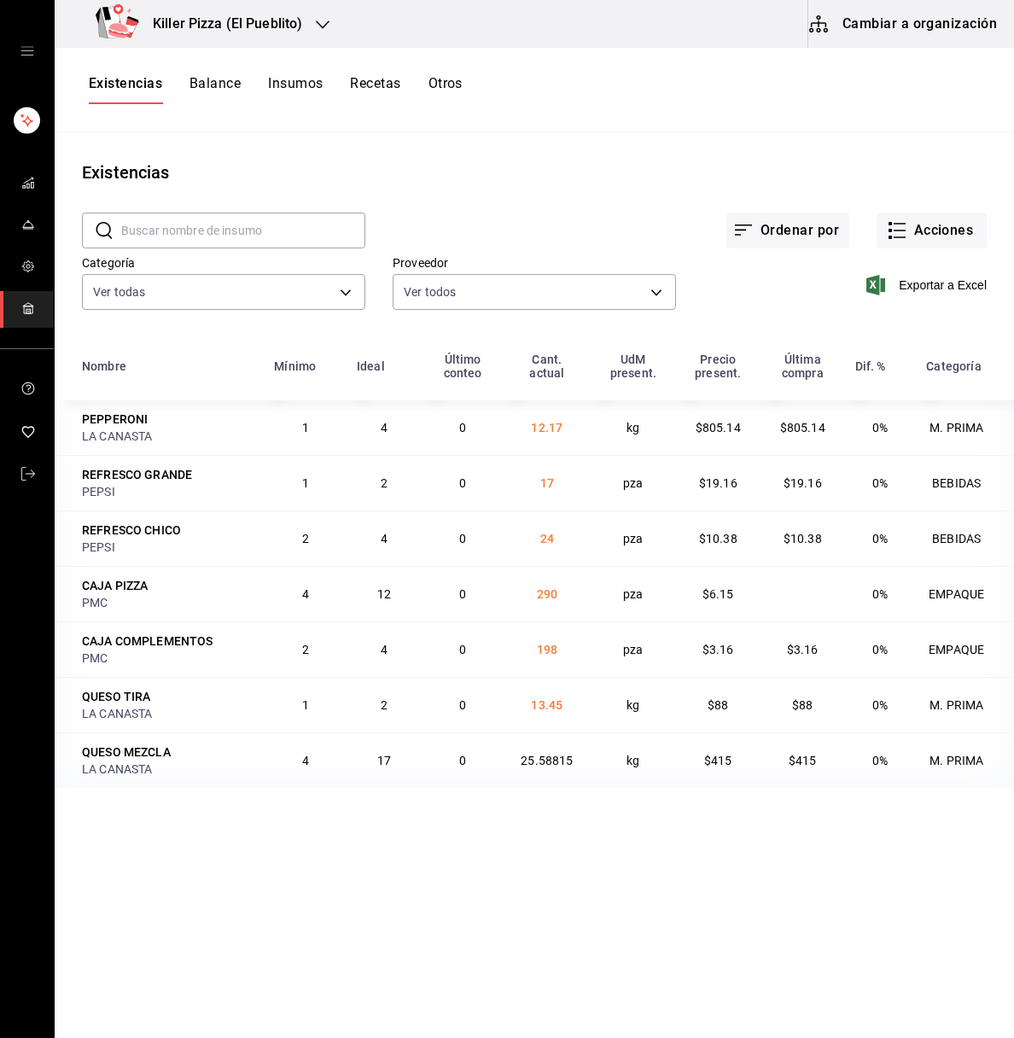
click at [278, 14] on h3 "Killer Pizza (El Pueblito)" at bounding box center [220, 24] width 163 height 20
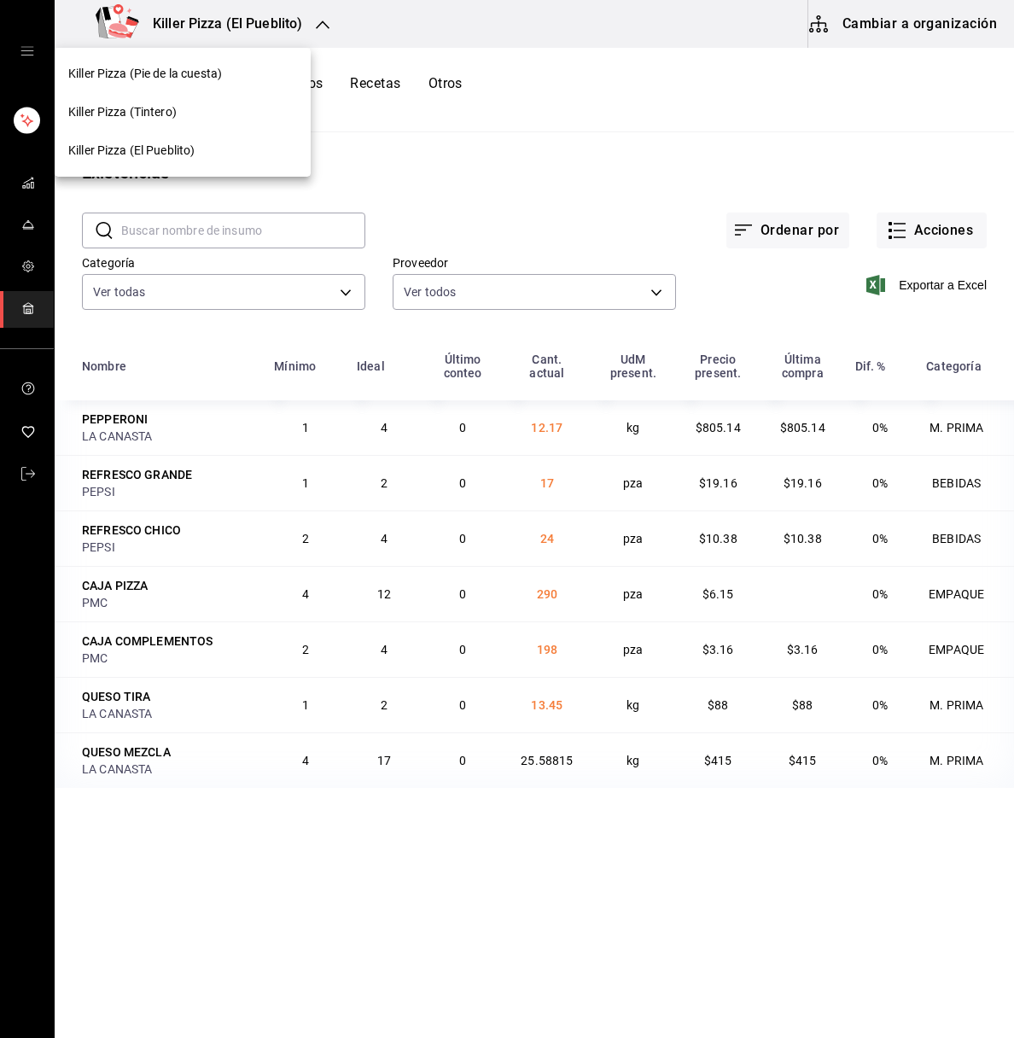
click at [208, 126] on div "Killer Pizza (Tintero)" at bounding box center [183, 112] width 256 height 38
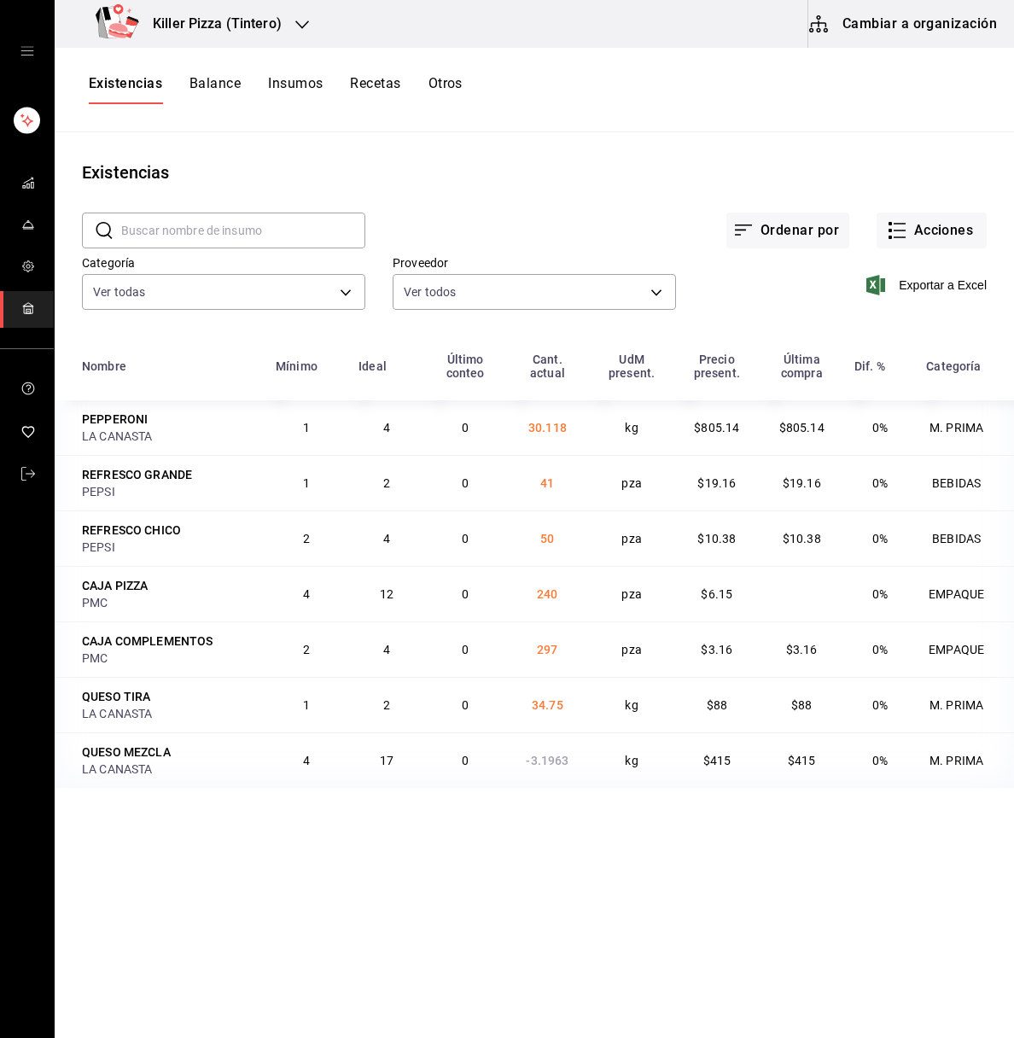
click at [306, 18] on icon "button" at bounding box center [302, 25] width 14 height 14
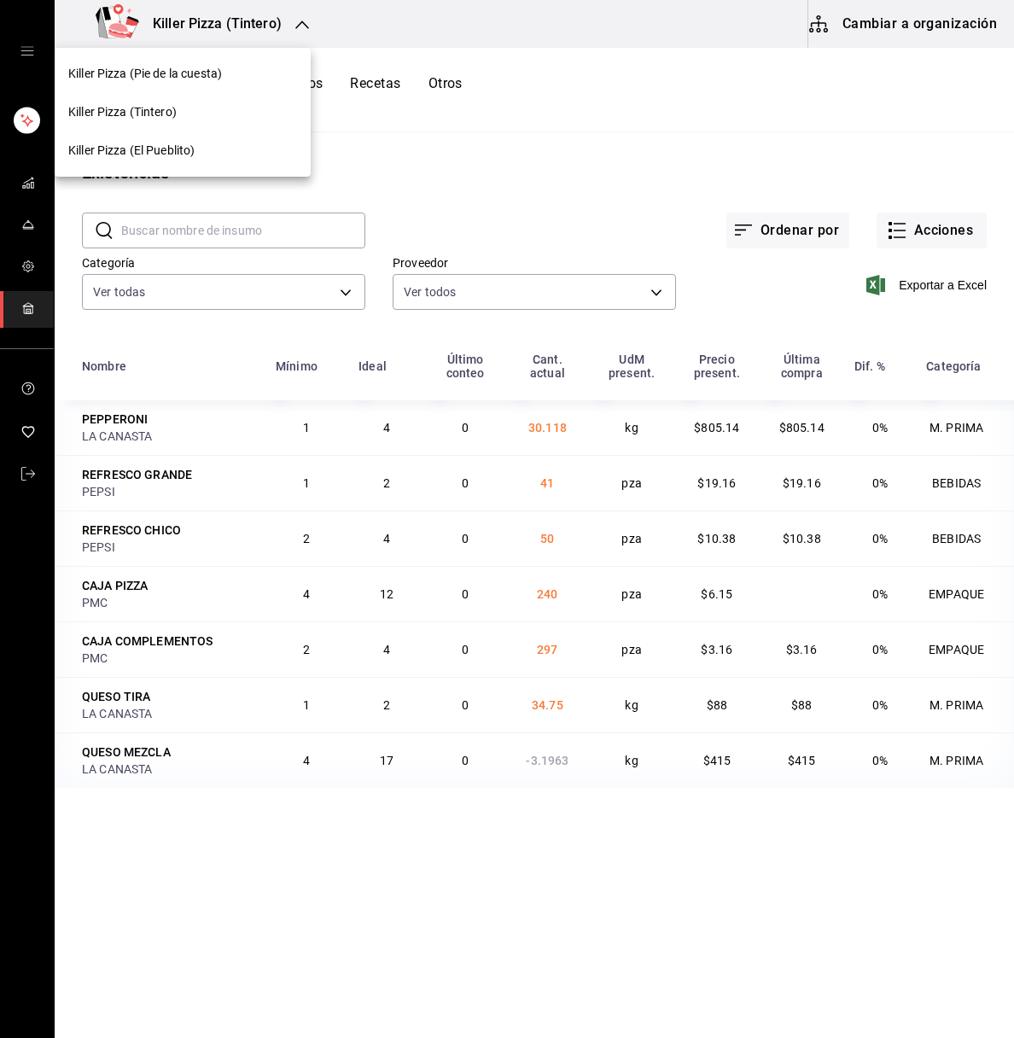
click at [242, 65] on div "Killer Pizza (Pie de la cuesta)" at bounding box center [182, 74] width 229 height 18
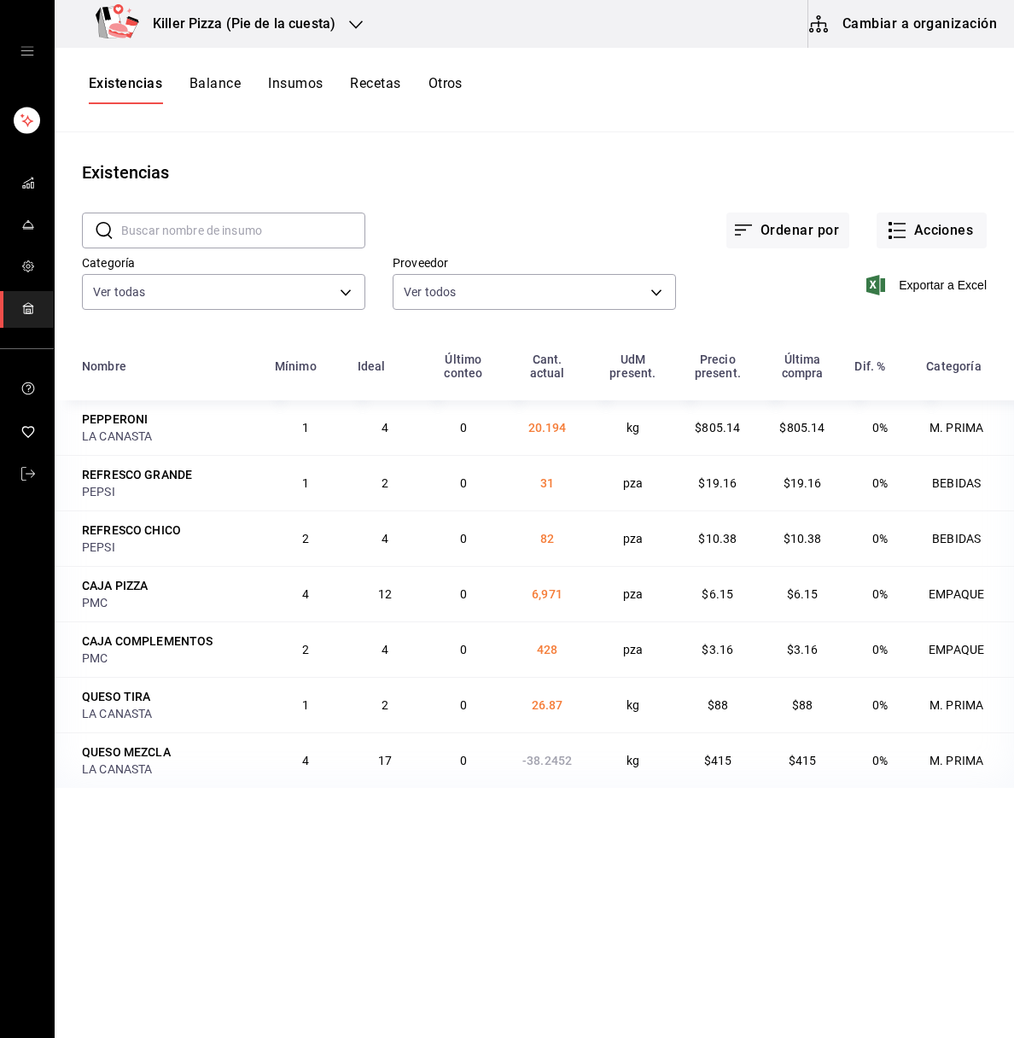
click at [264, 25] on h3 "Killer Pizza (Pie de la cuesta)" at bounding box center [237, 24] width 196 height 20
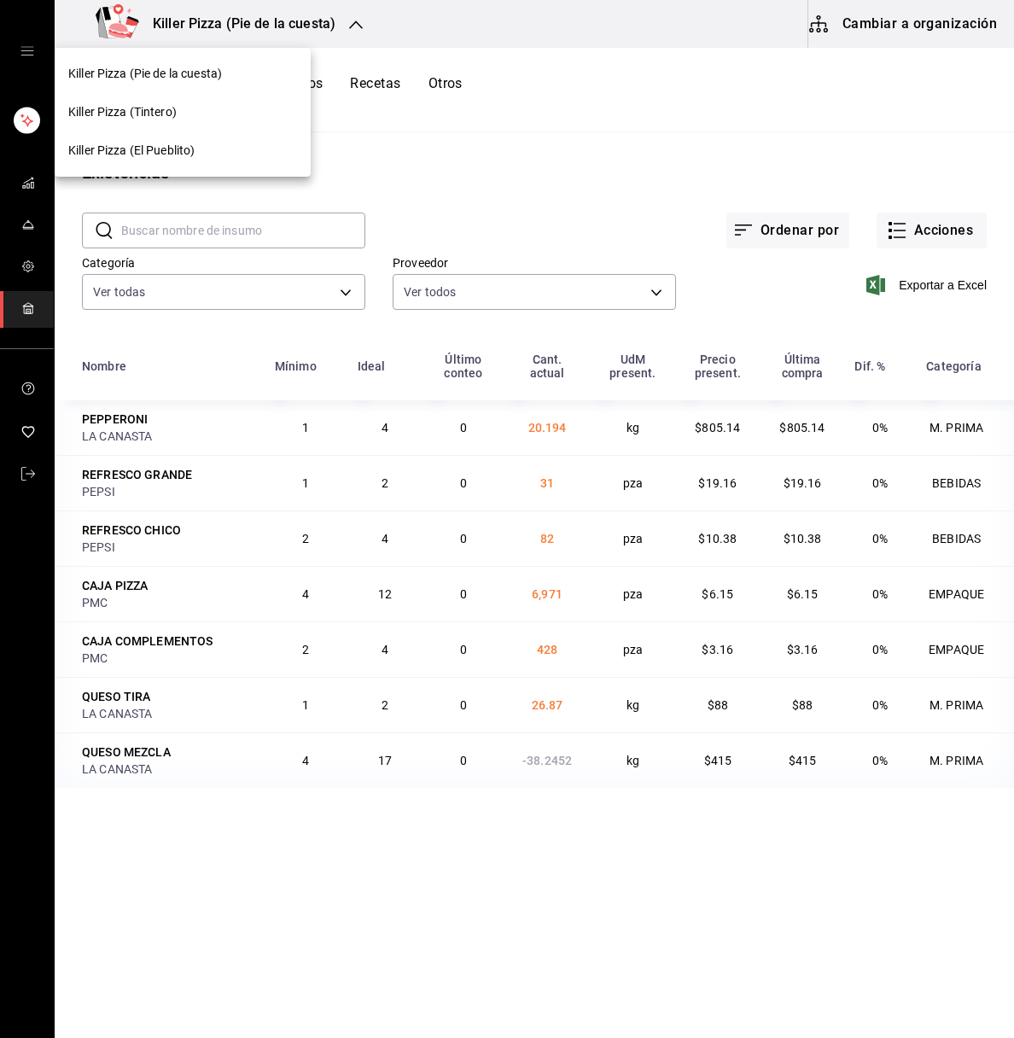
click at [195, 153] on span "Killer Pizza (El Pueblito)" at bounding box center [131, 151] width 126 height 18
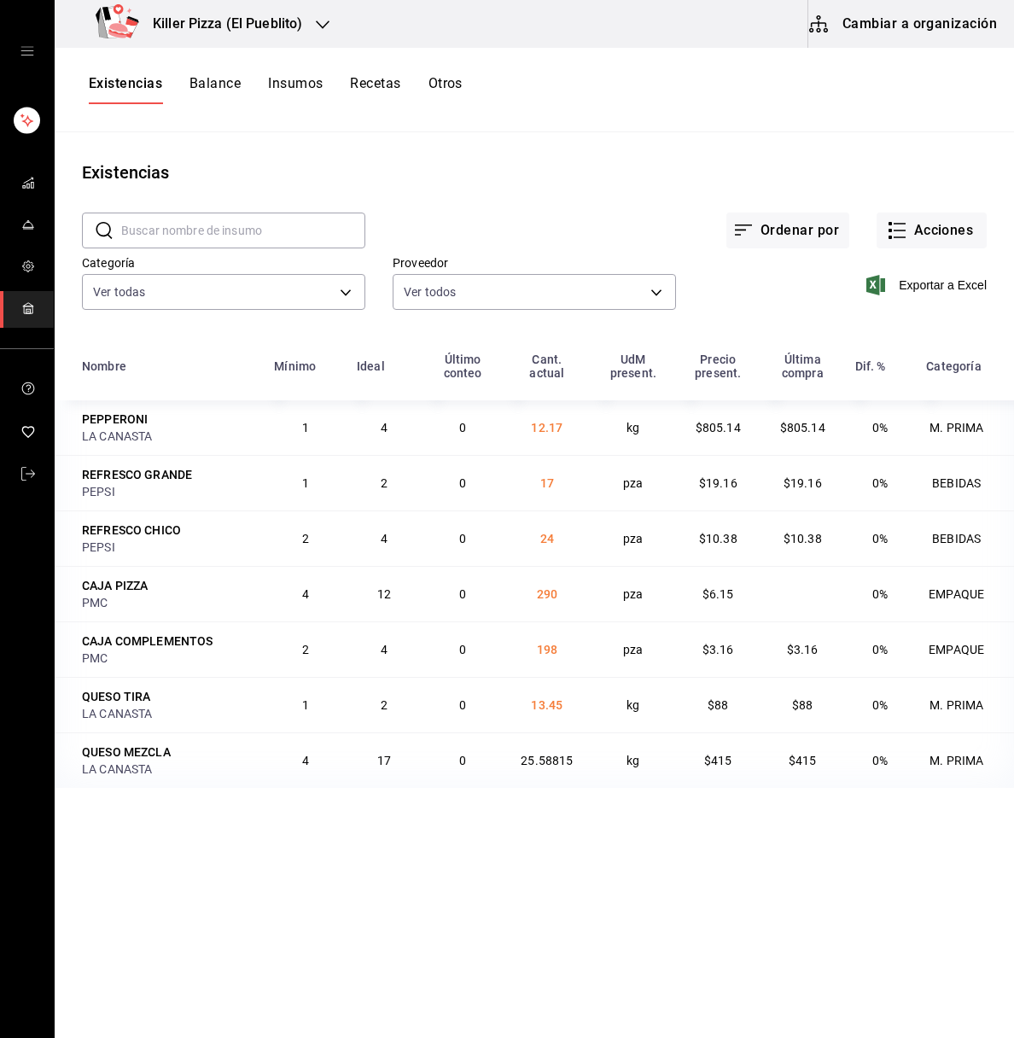
click at [301, 23] on div "Killer Pizza (El Pueblito)" at bounding box center [202, 24] width 268 height 48
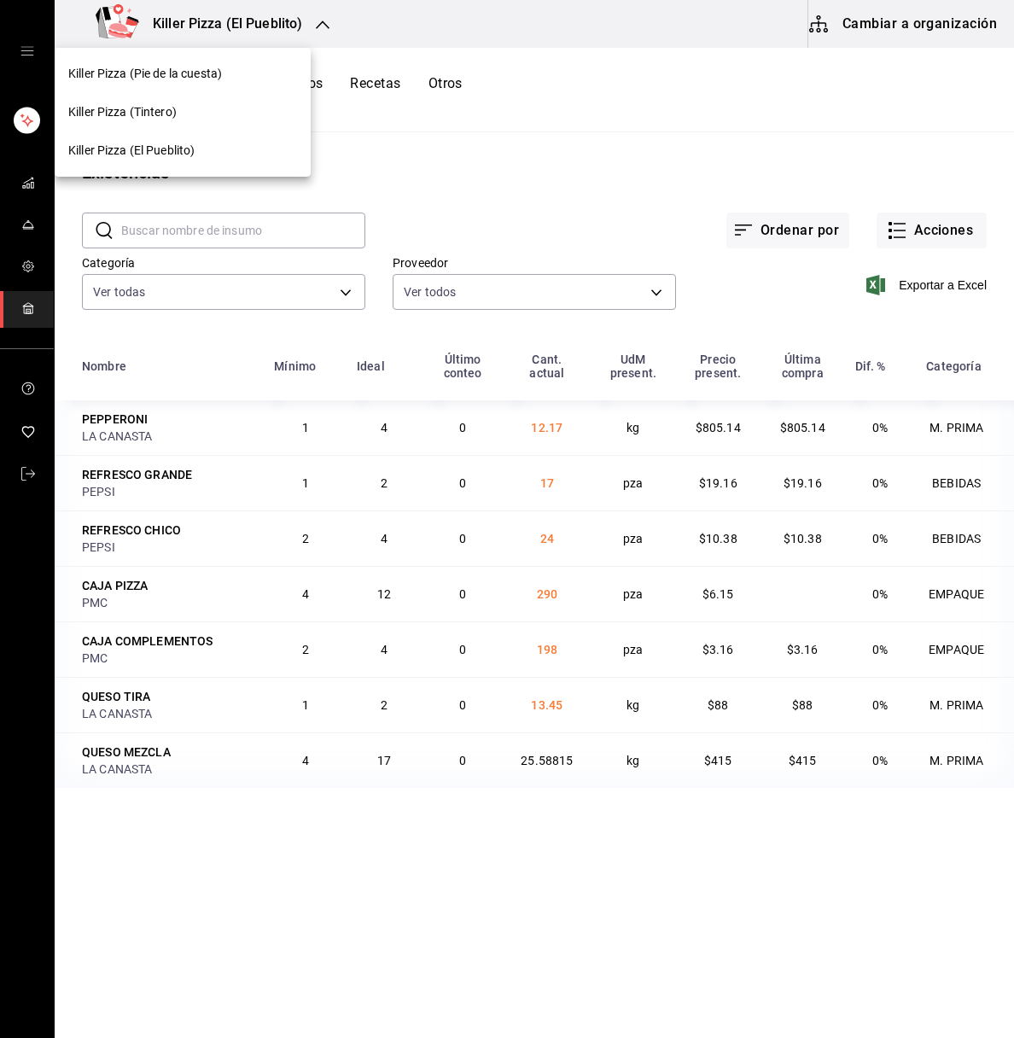
click at [184, 100] on div "Killer Pizza (Tintero)" at bounding box center [183, 112] width 256 height 38
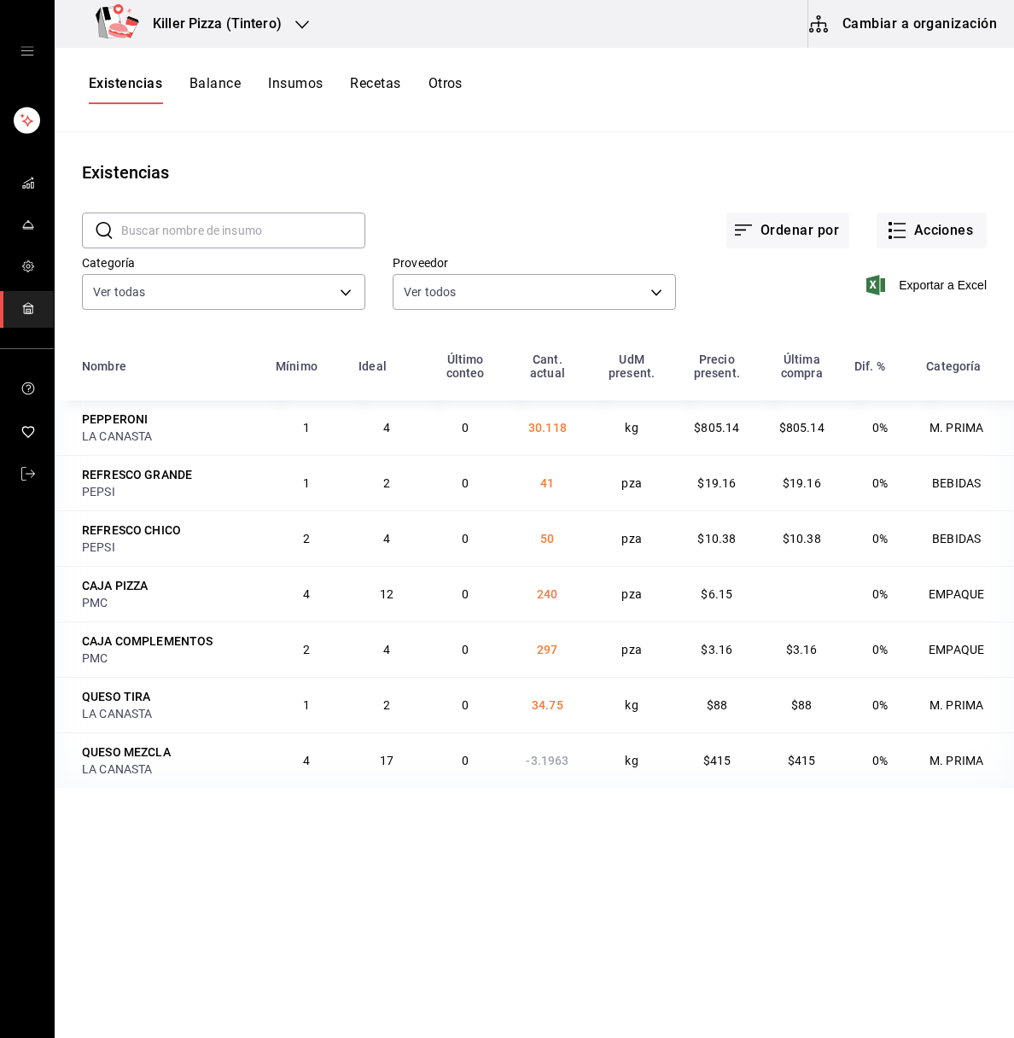
click at [293, 8] on div "Killer Pizza (Tintero)" at bounding box center [192, 24] width 248 height 48
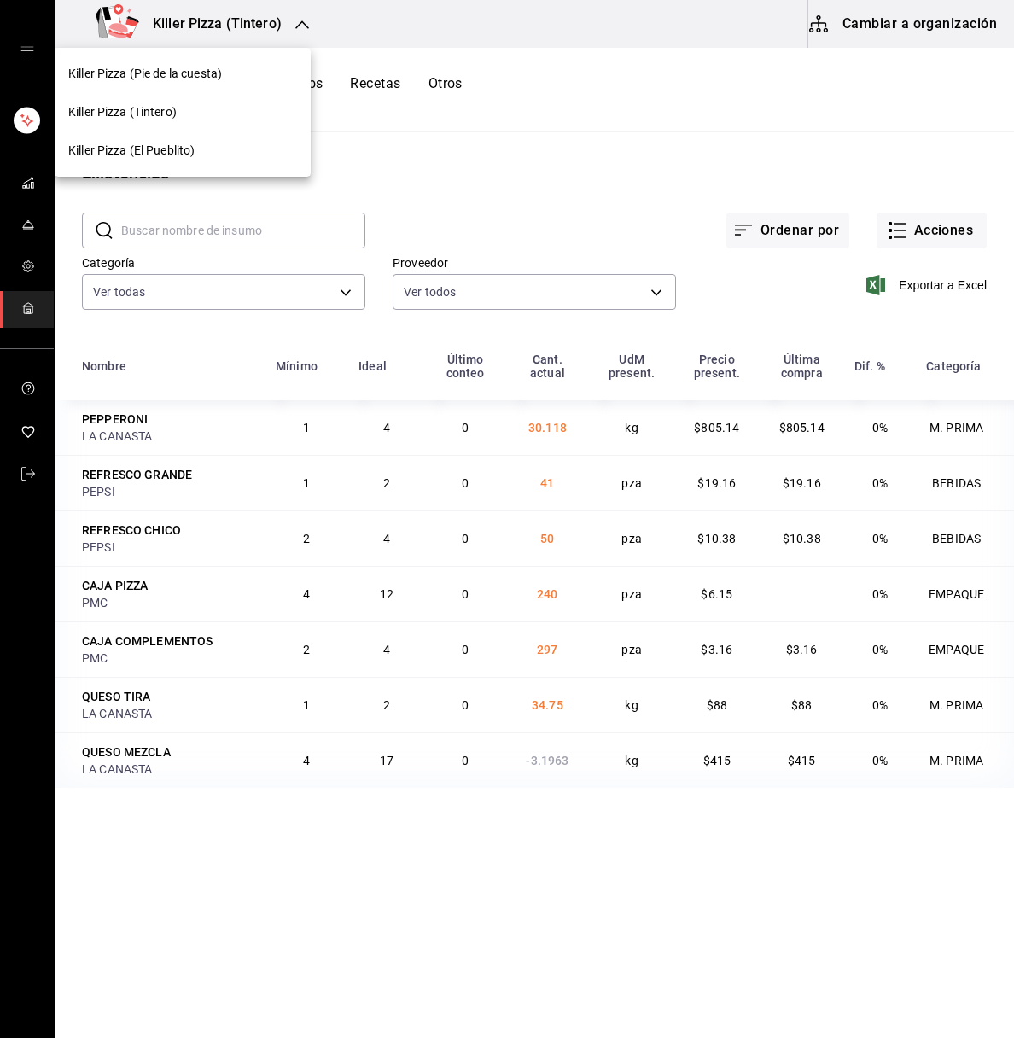
click at [190, 143] on span "Killer Pizza (El Pueblito)" at bounding box center [131, 151] width 126 height 18
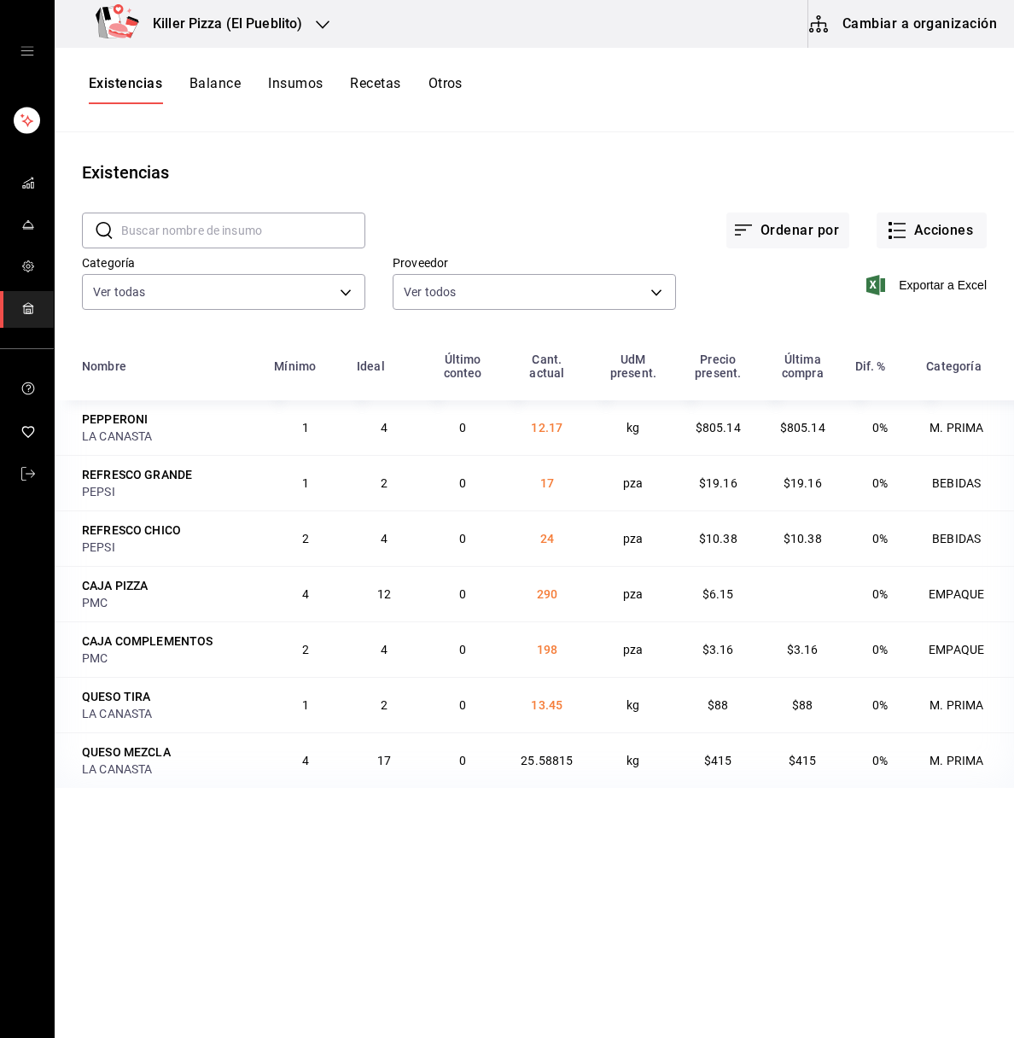
click at [298, 22] on h3 "Killer Pizza (El Pueblito)" at bounding box center [220, 24] width 163 height 20
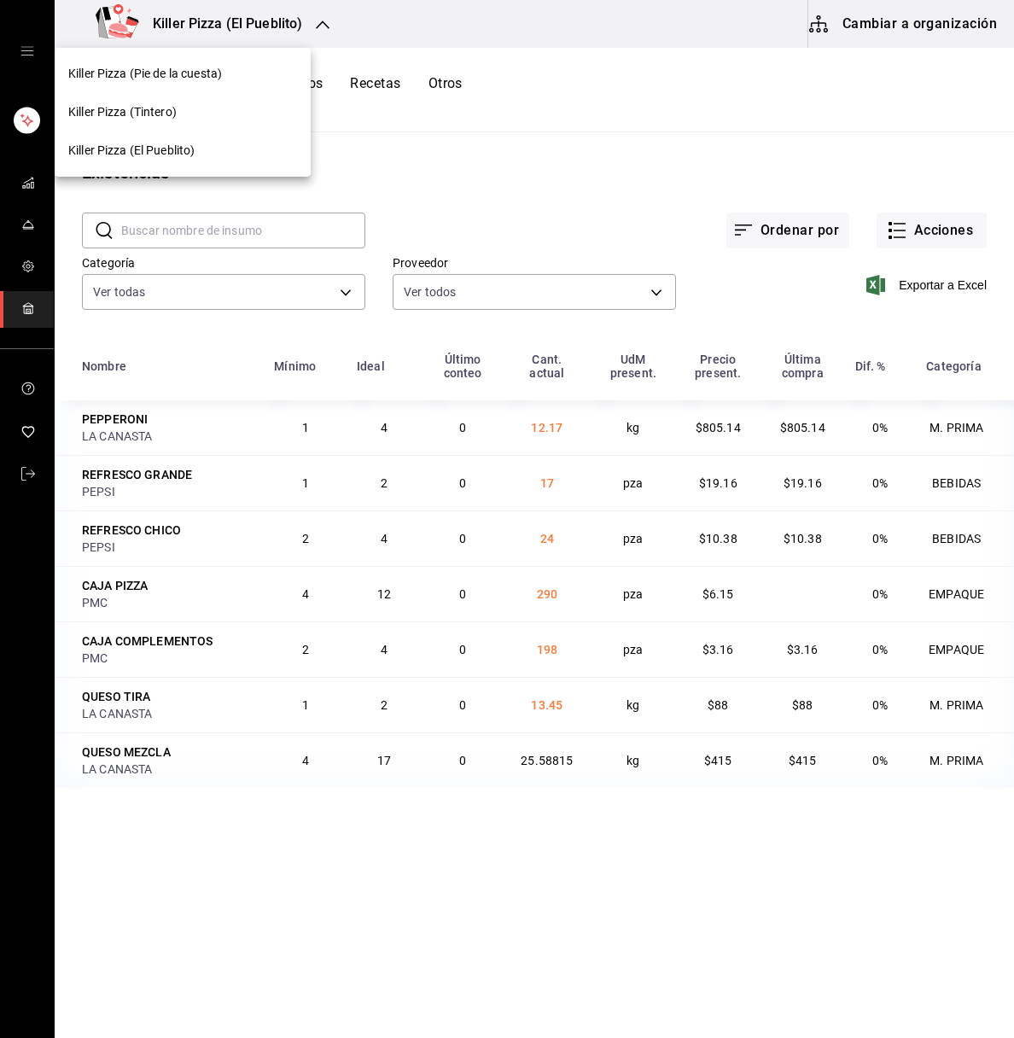
click at [239, 82] on div "Killer Pizza (Pie de la cuesta)" at bounding box center [182, 74] width 229 height 18
